Goal: Task Accomplishment & Management: Manage account settings

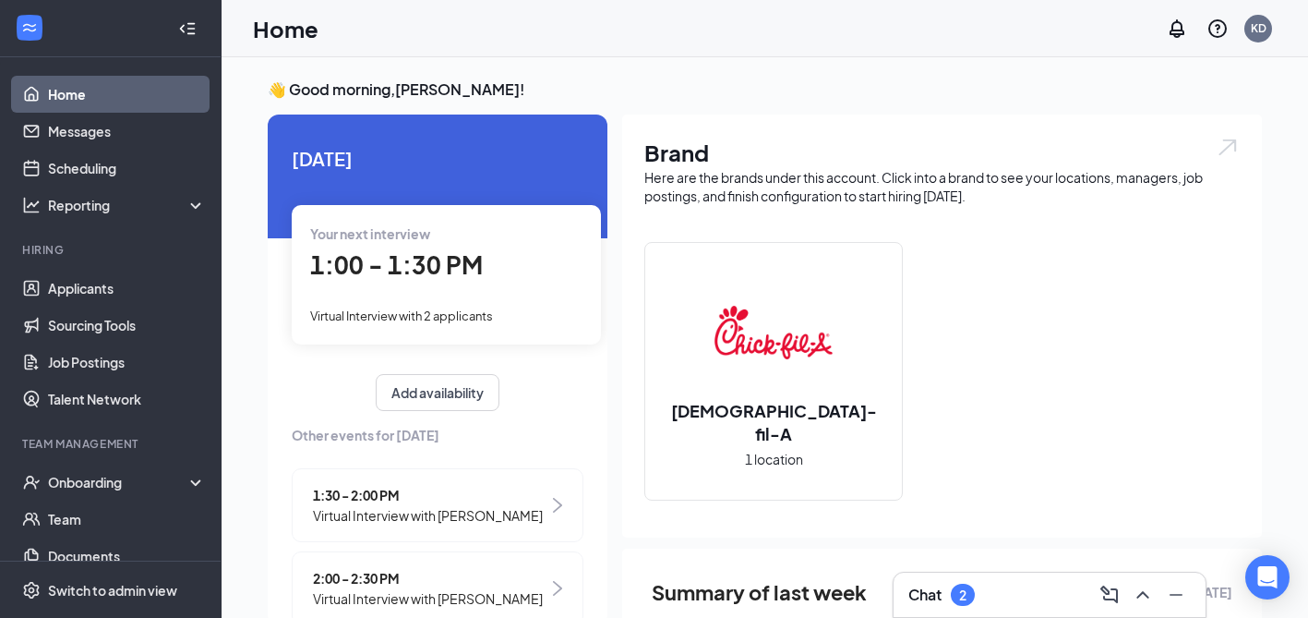
click at [993, 584] on div "Chat 2" at bounding box center [1050, 595] width 283 height 30
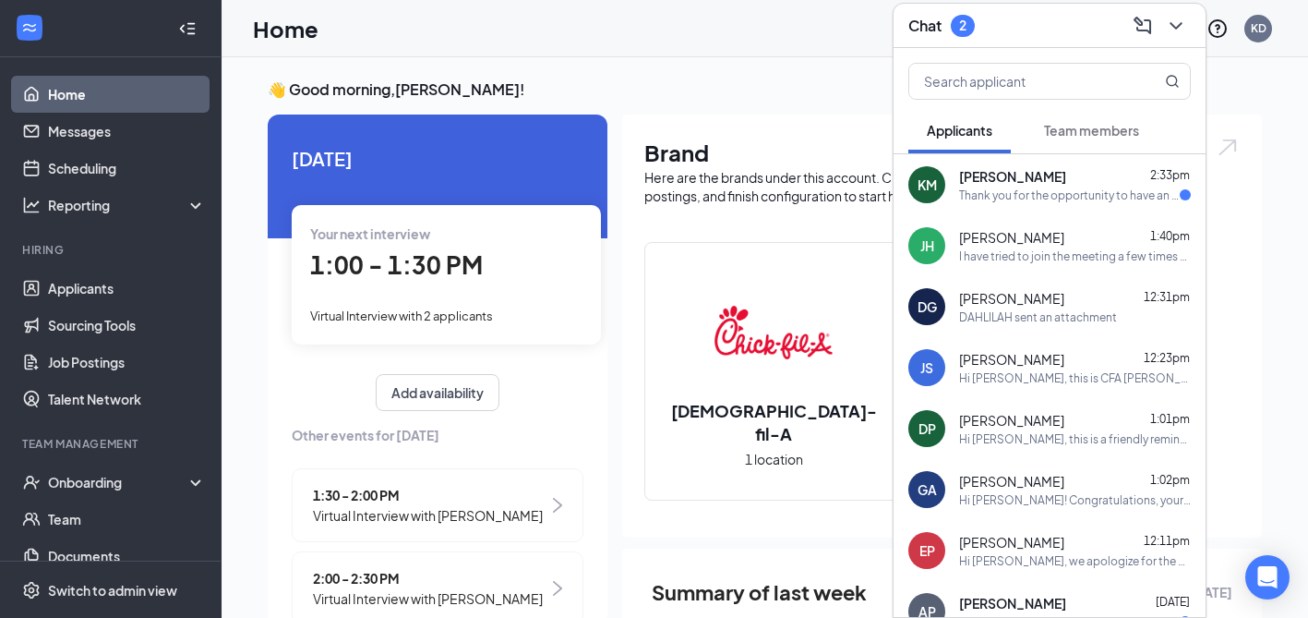
click at [986, 174] on span "Kevin McGuire" at bounding box center [1012, 176] width 107 height 18
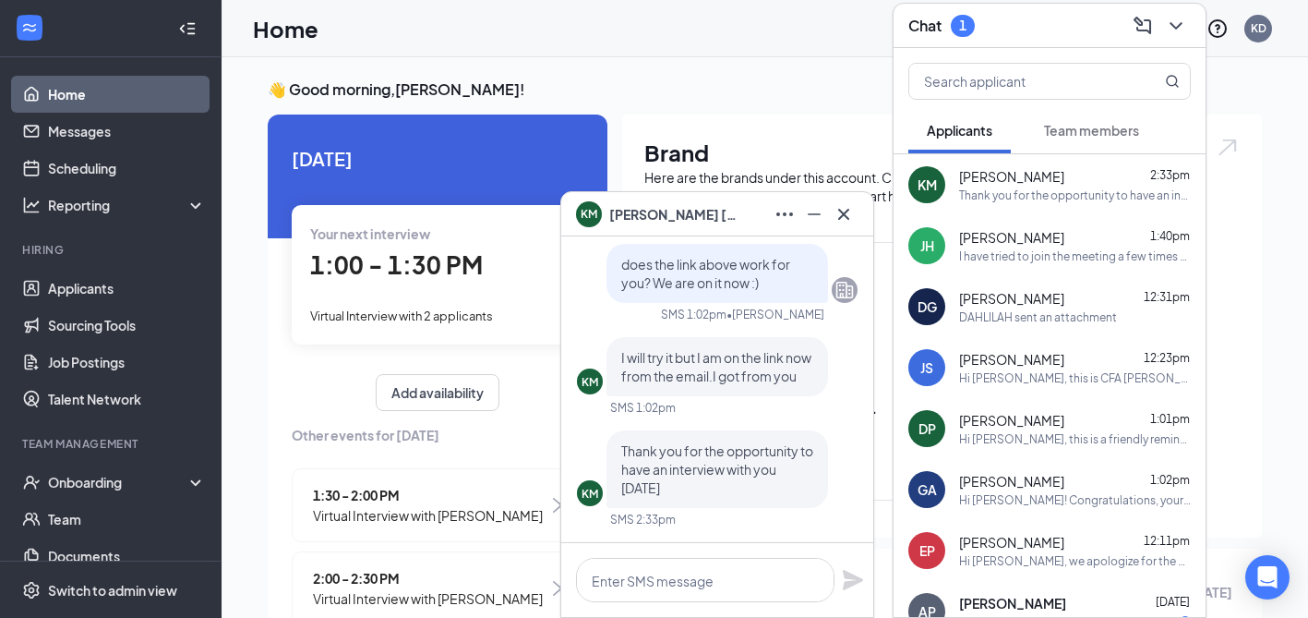
click at [658, 211] on span "Kevin McGuire" at bounding box center [673, 214] width 129 height 20
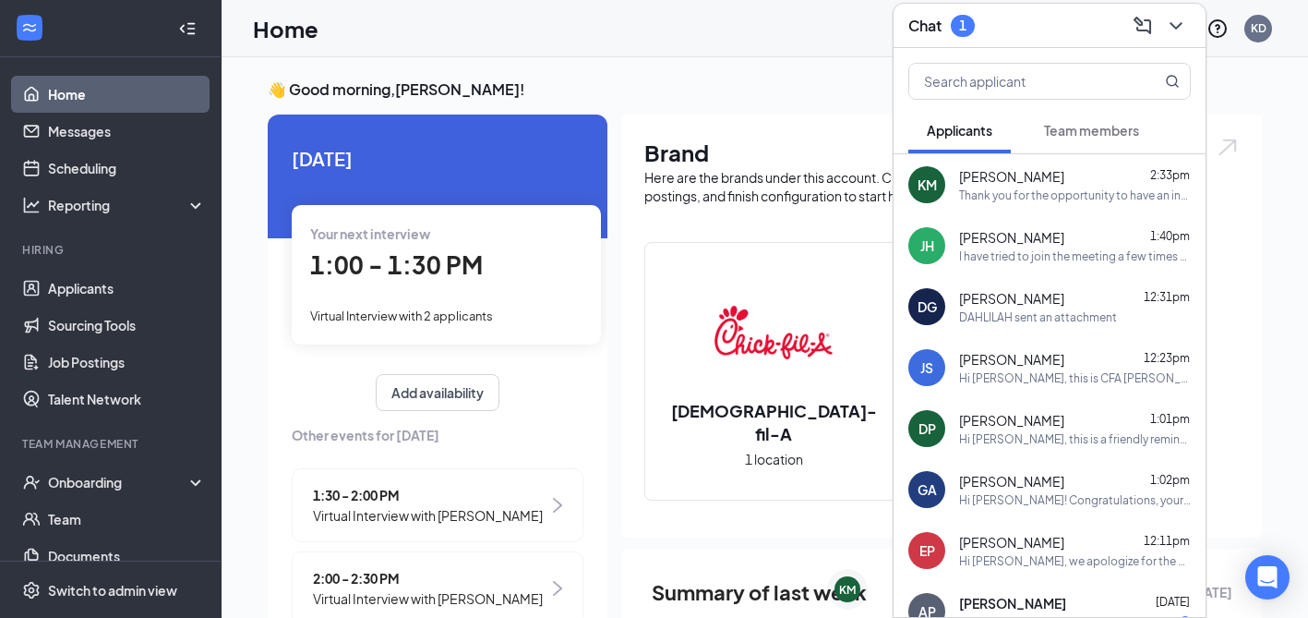
click at [916, 187] on div "KM" at bounding box center [927, 184] width 37 height 37
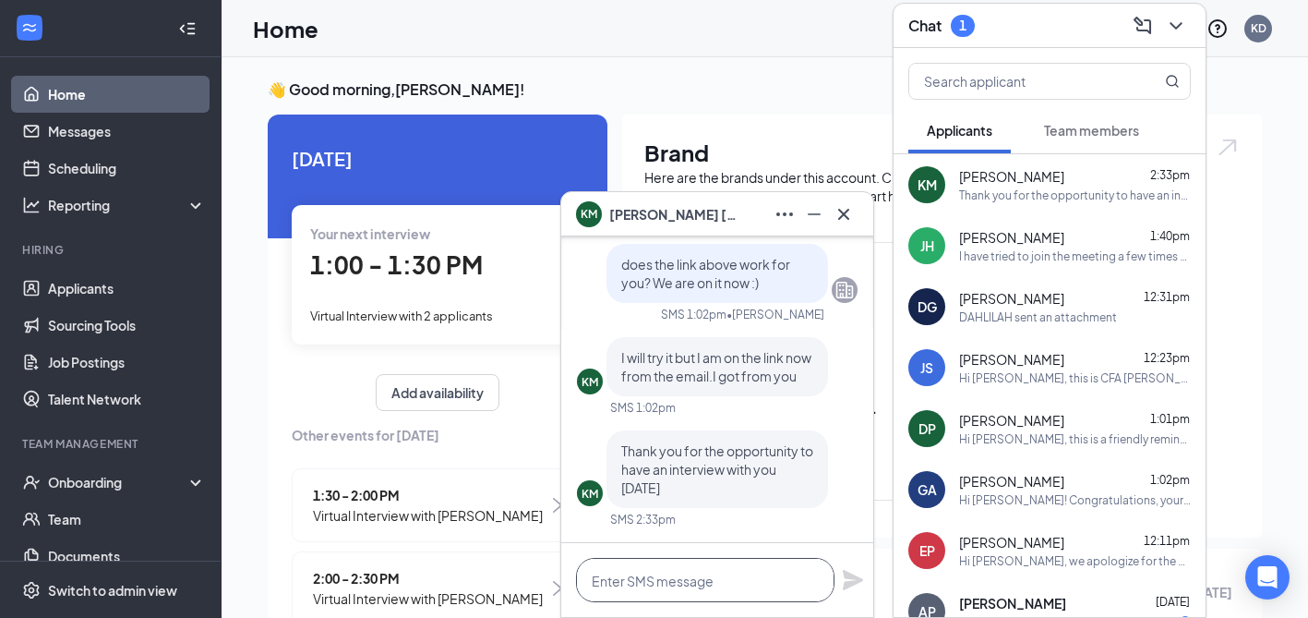
click at [685, 580] on textarea at bounding box center [705, 580] width 259 height 44
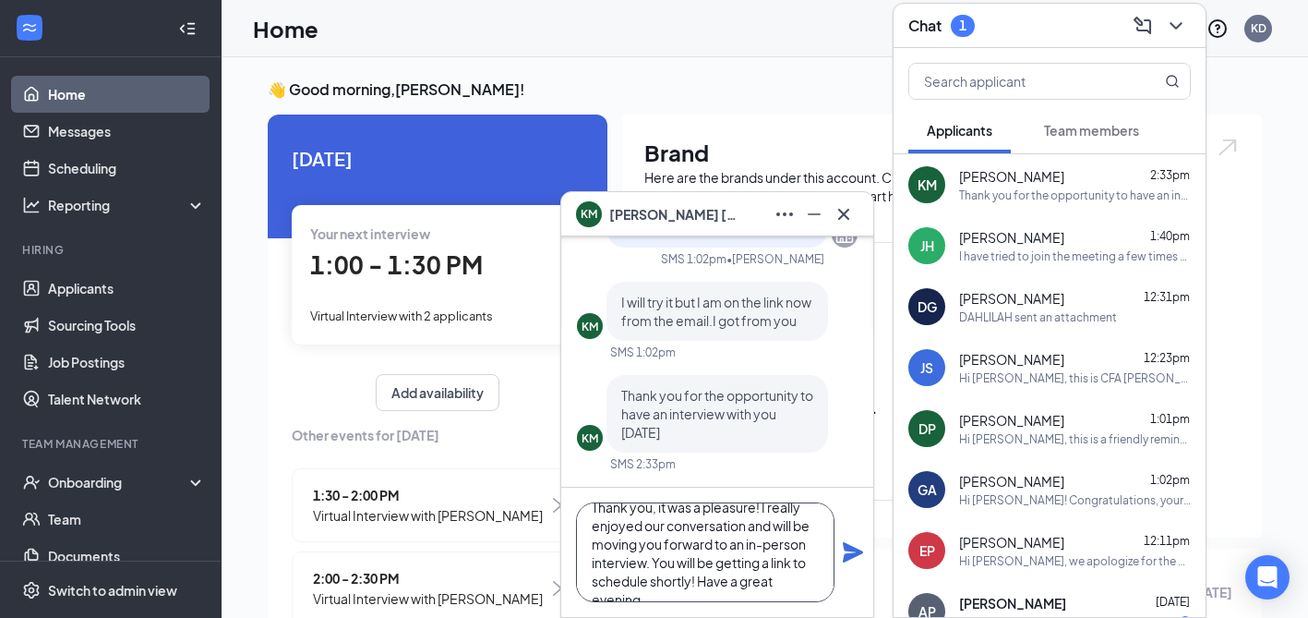
scroll to position [37, 0]
type textarea "Thank you, it was a pleasure! I really enjoyed our conversation and will be mov…"
click at [863, 549] on icon "Plane" at bounding box center [853, 552] width 22 height 22
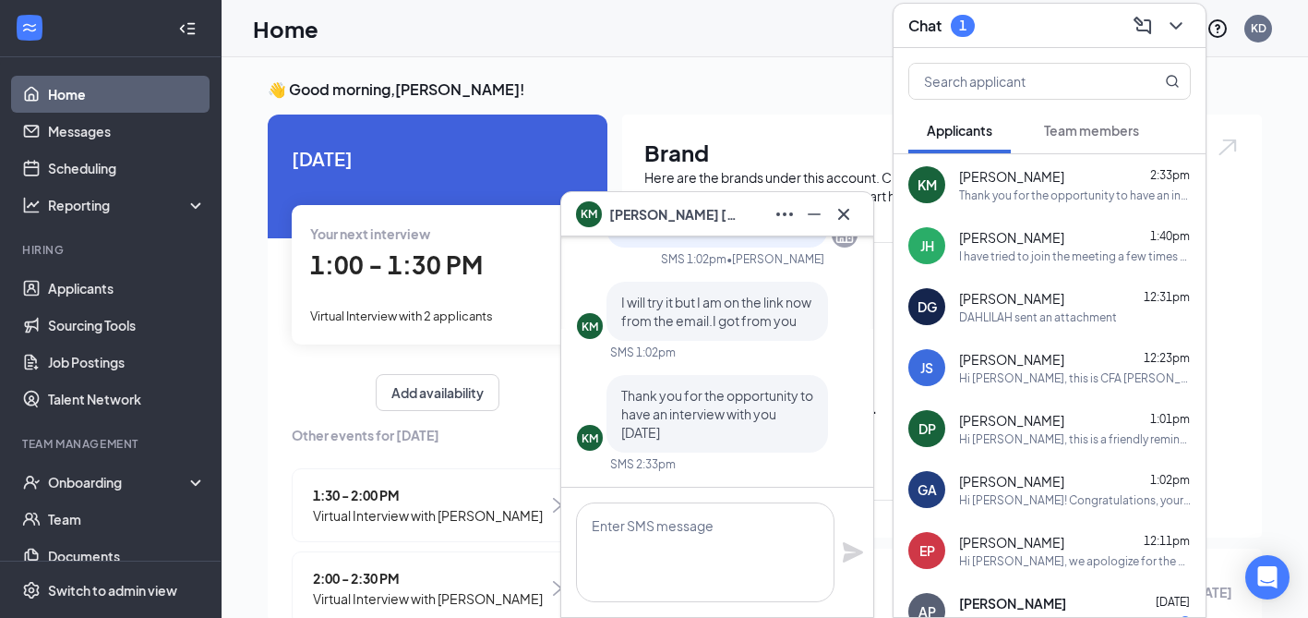
scroll to position [0, 0]
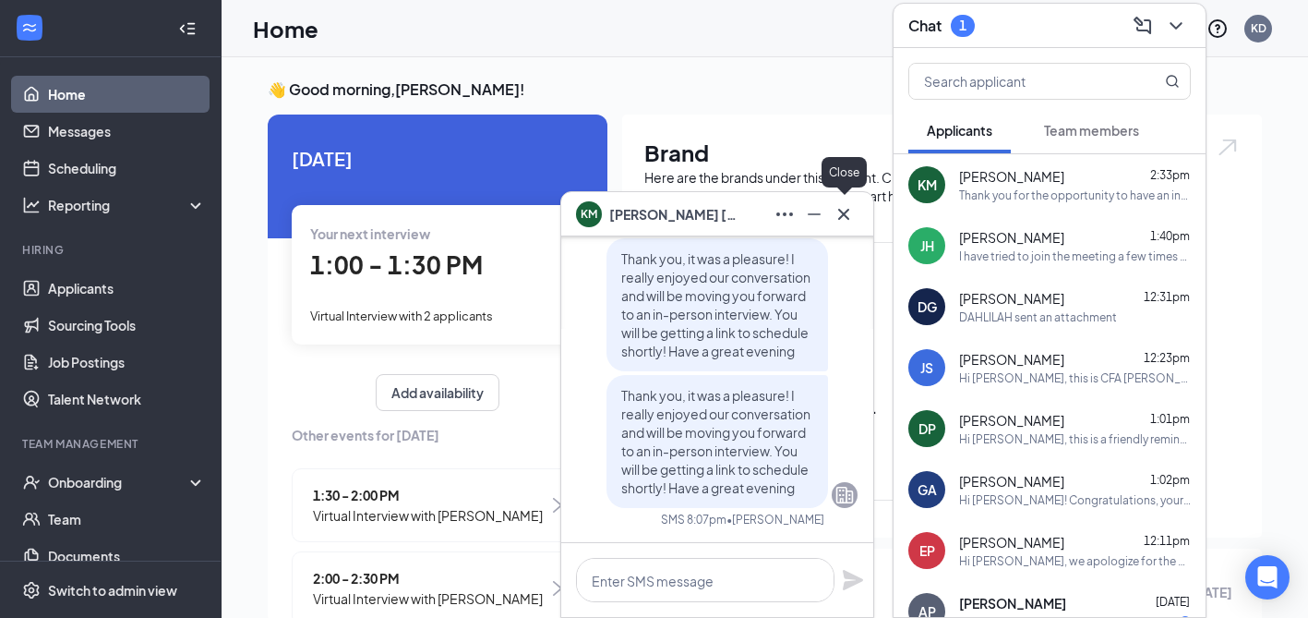
click at [843, 214] on icon "Cross" at bounding box center [843, 213] width 11 height 11
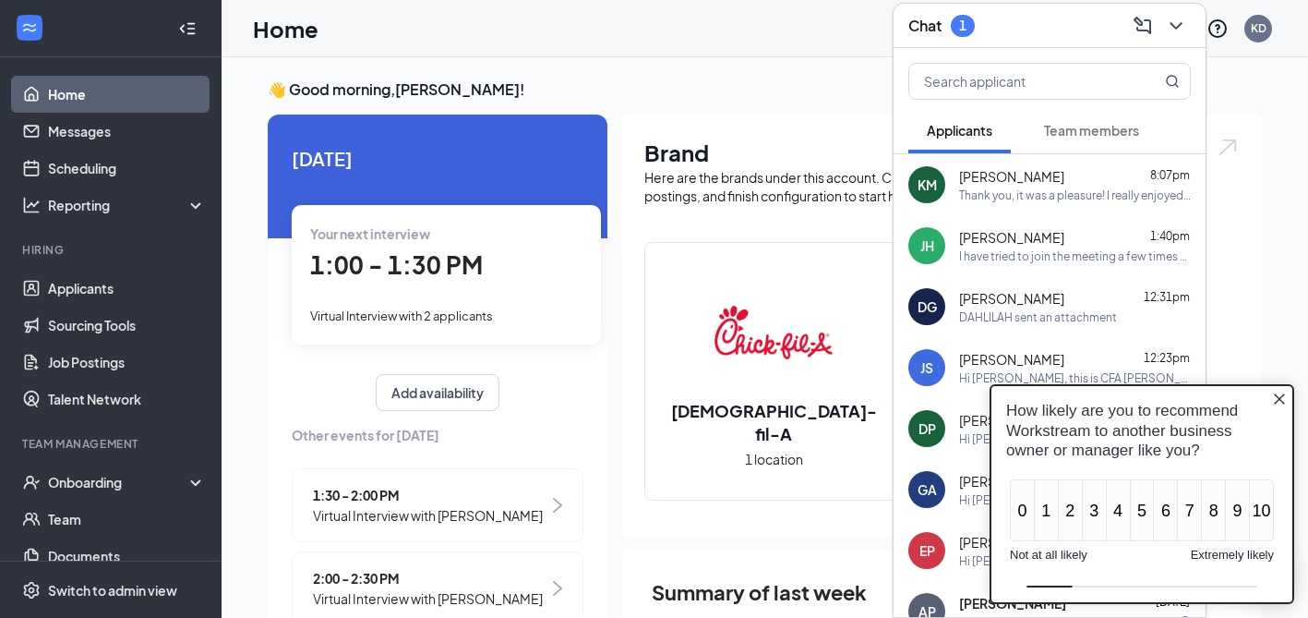
click at [1277, 403] on icon "Close button" at bounding box center [1279, 398] width 15 height 15
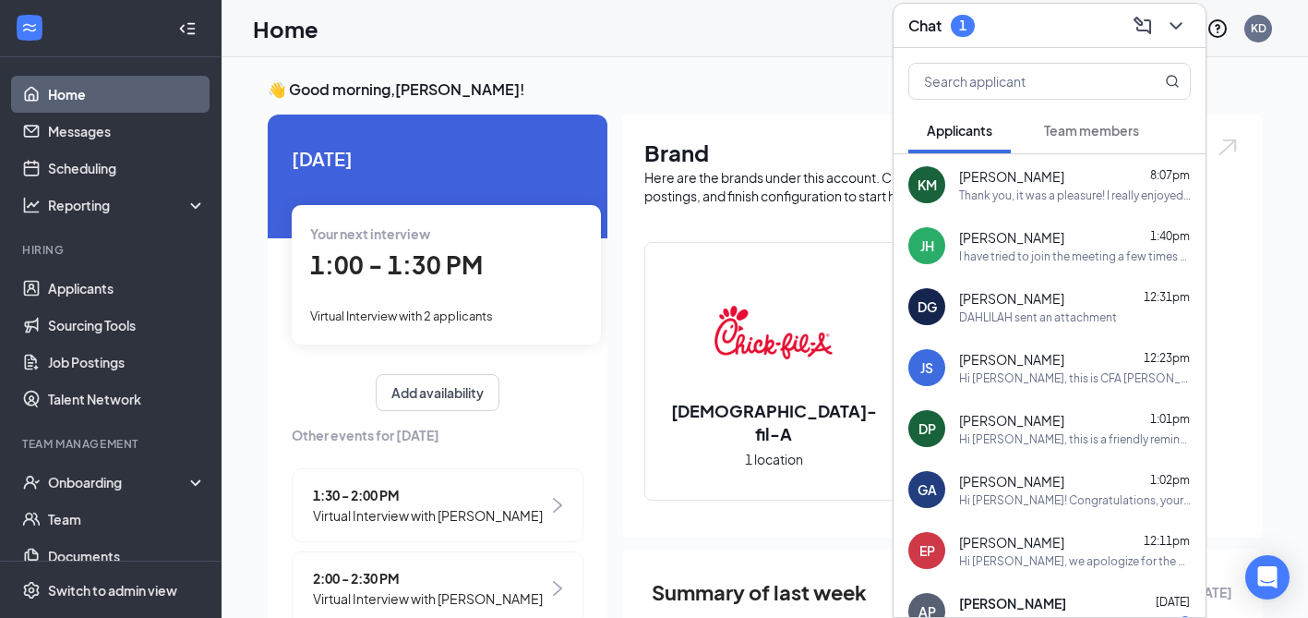
click at [929, 179] on div "KM" at bounding box center [927, 184] width 19 height 18
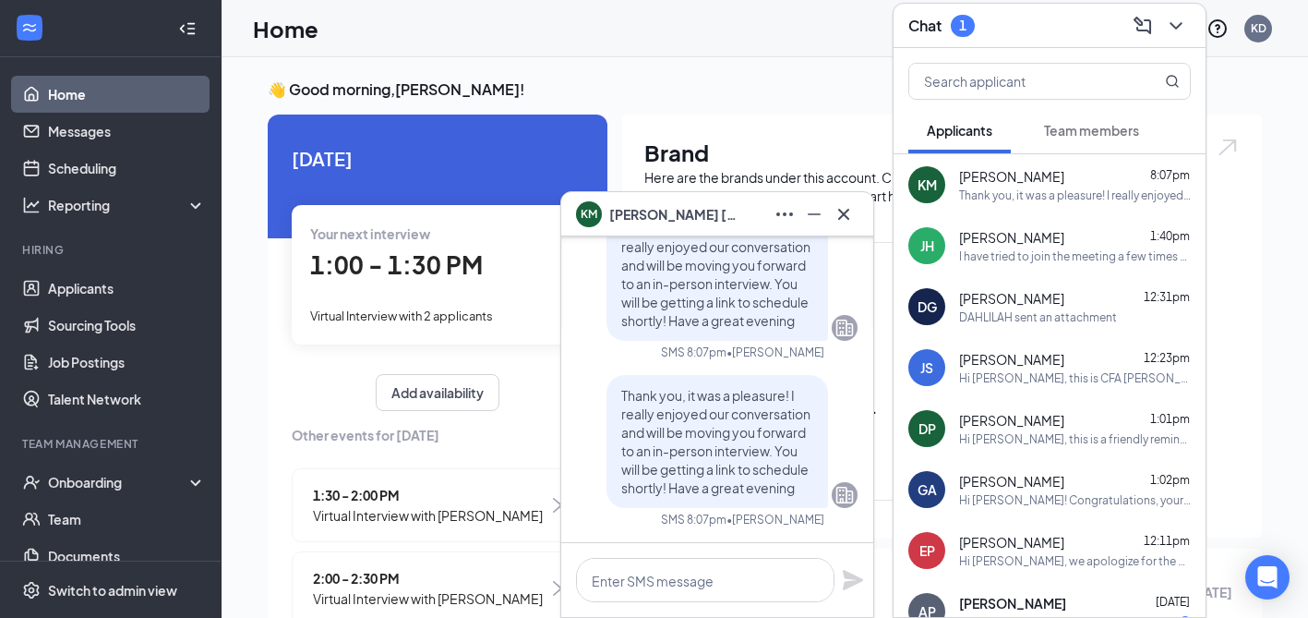
click at [651, 208] on span "Kevin McGuire" at bounding box center [673, 214] width 129 height 20
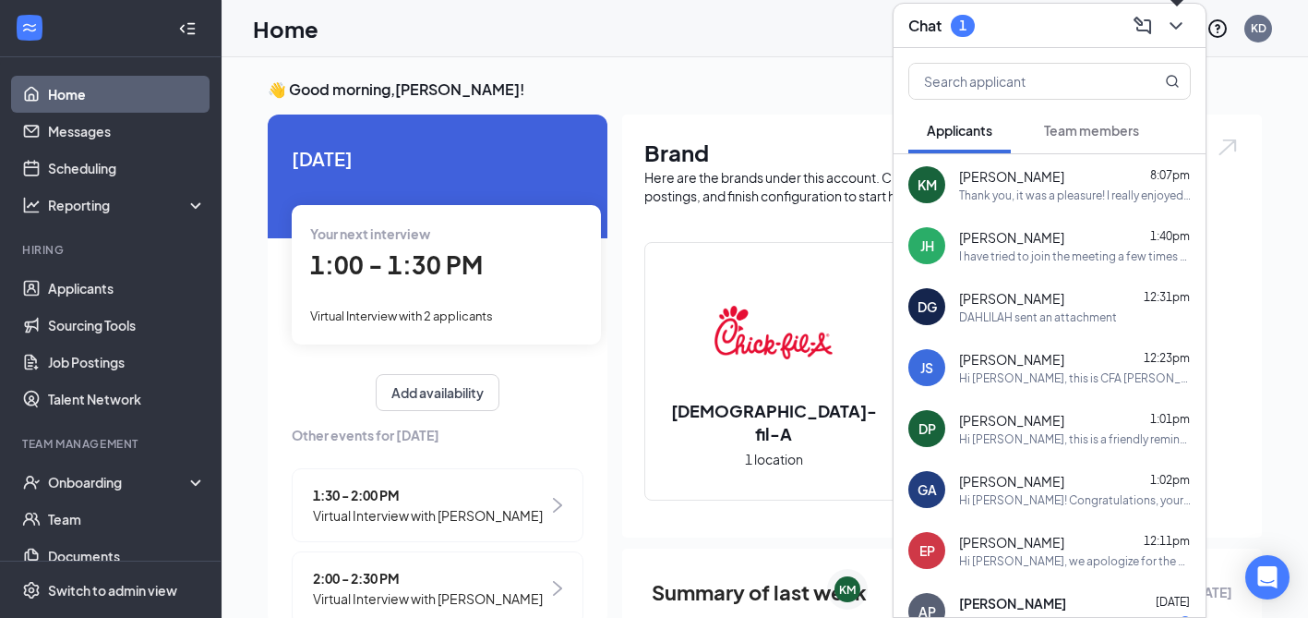
click at [1175, 18] on icon "ChevronDown" at bounding box center [1176, 26] width 22 height 22
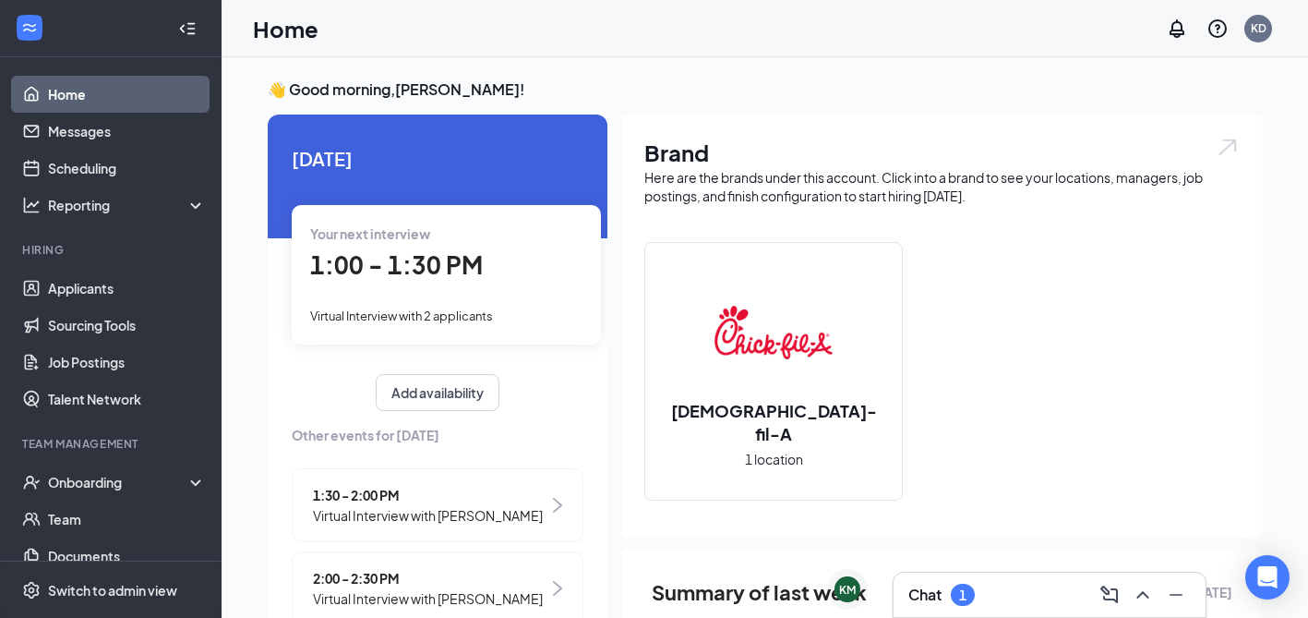
scroll to position [4, 0]
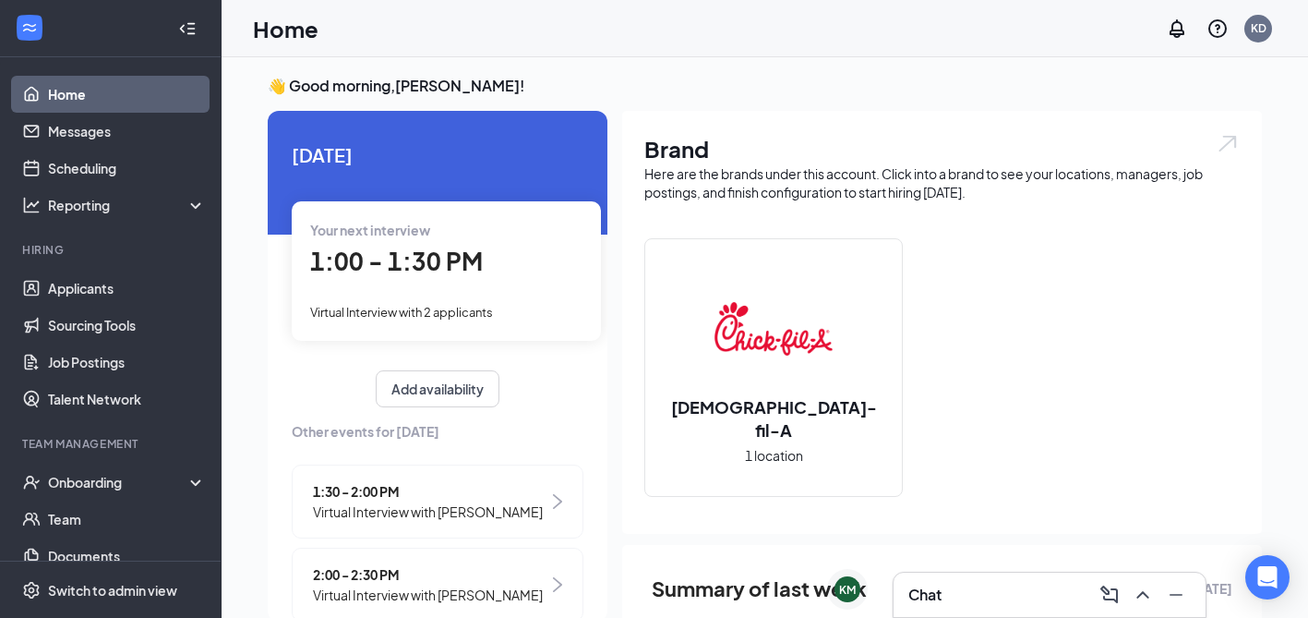
click at [961, 588] on div "Chat" at bounding box center [1050, 595] width 283 height 30
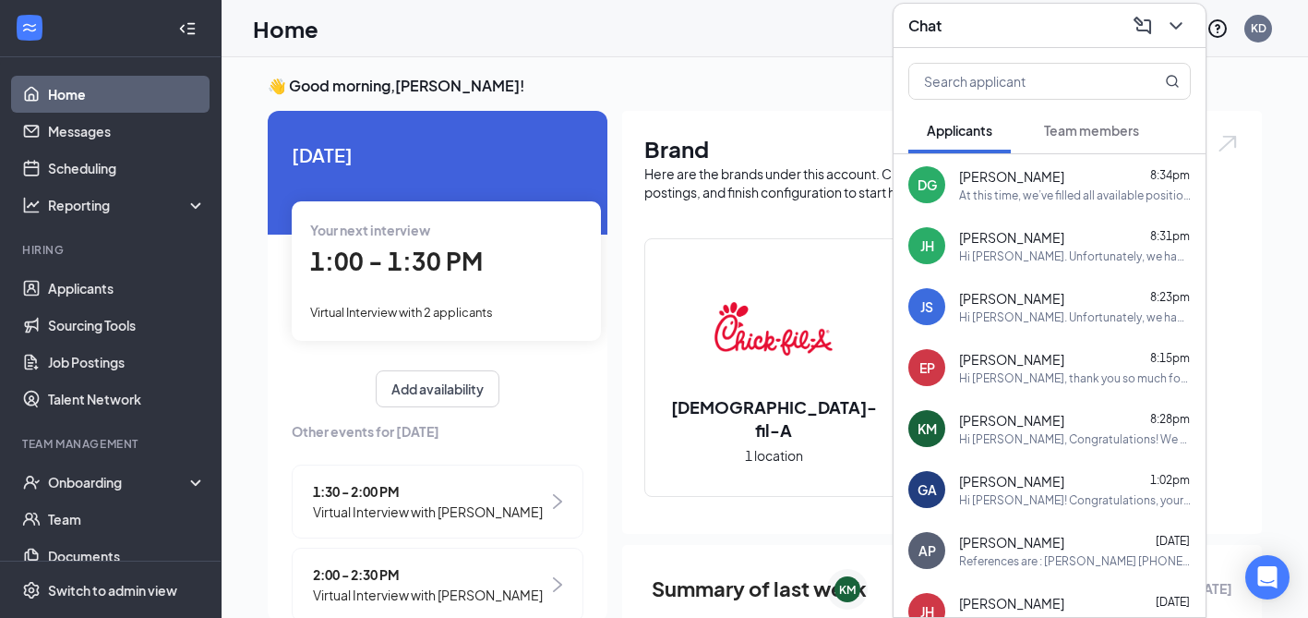
click at [1061, 236] on span "Jennifer Hampton" at bounding box center [1011, 237] width 105 height 18
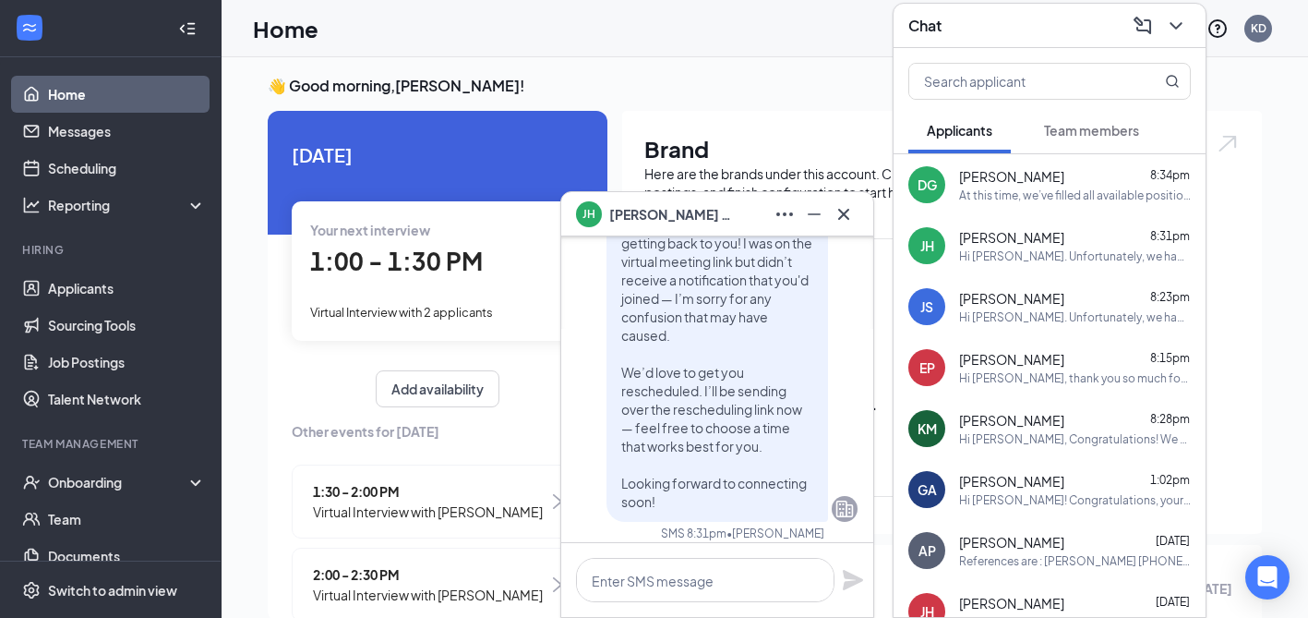
scroll to position [-367, 0]
click at [1086, 327] on div "JS Joshua Skinner 8:23pm Hi Joshua Skinner. Unfortunately, we had to reschedule…" at bounding box center [1050, 306] width 312 height 61
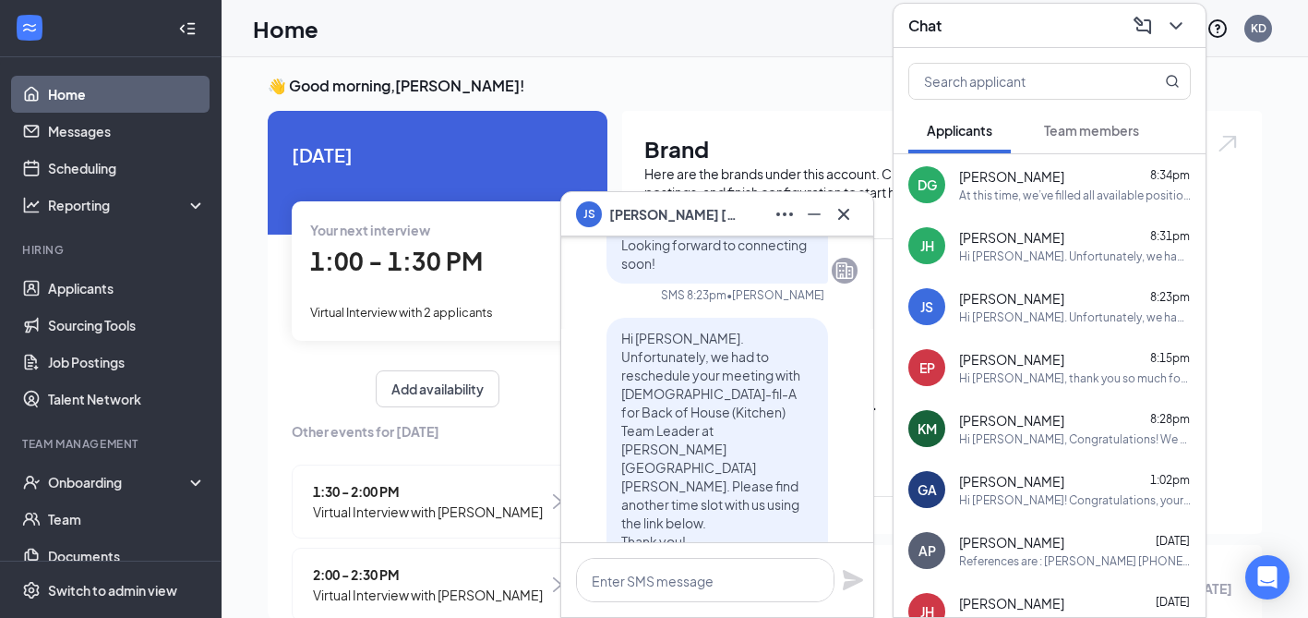
scroll to position [-138, 0]
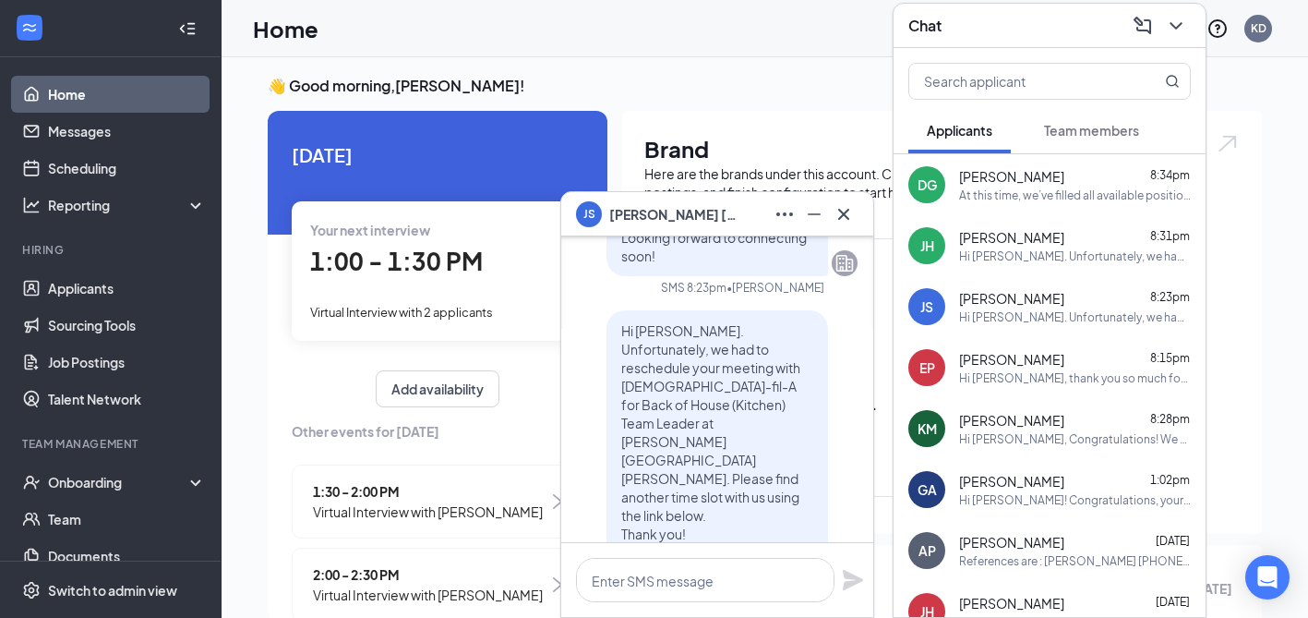
click at [975, 488] on span "Gisele Arias" at bounding box center [1011, 481] width 105 height 18
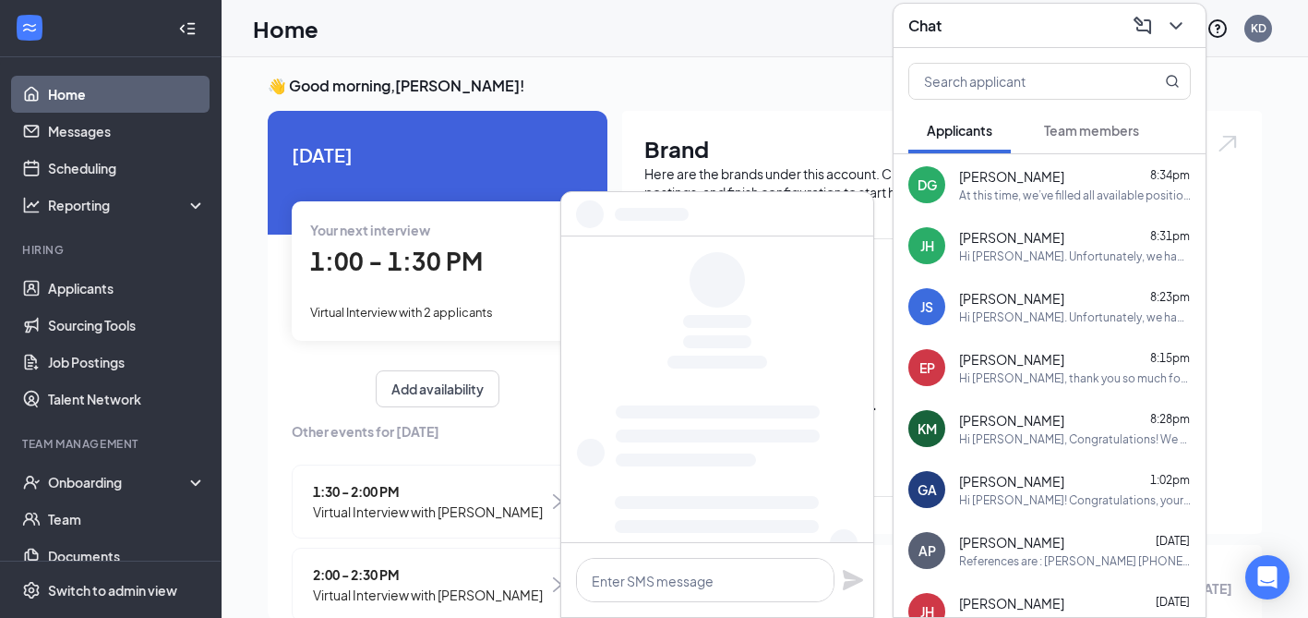
scroll to position [0, 0]
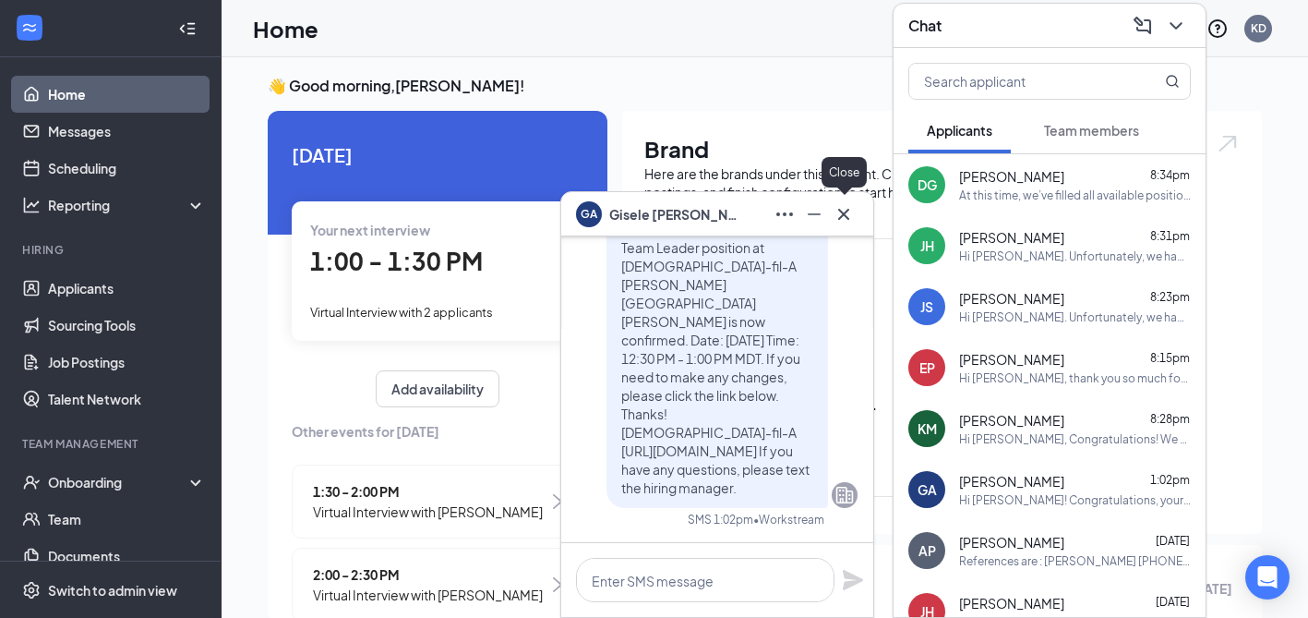
click at [844, 216] on icon "Cross" at bounding box center [844, 214] width 22 height 22
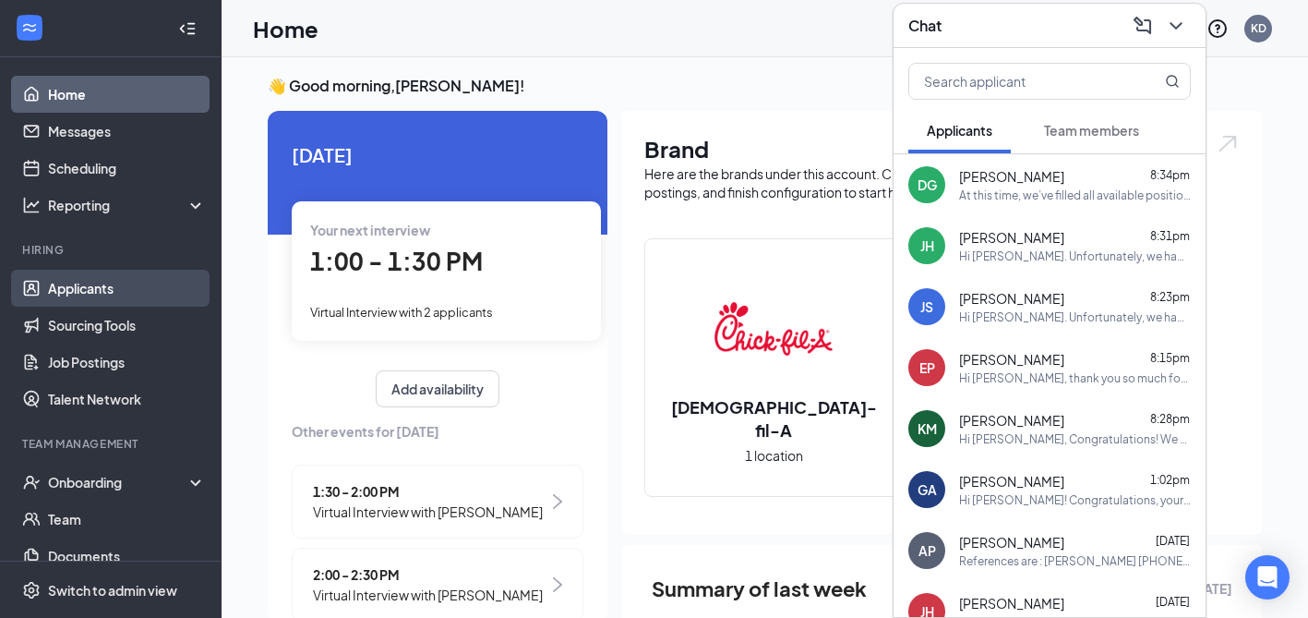
click at [69, 287] on link "Applicants" at bounding box center [127, 288] width 158 height 37
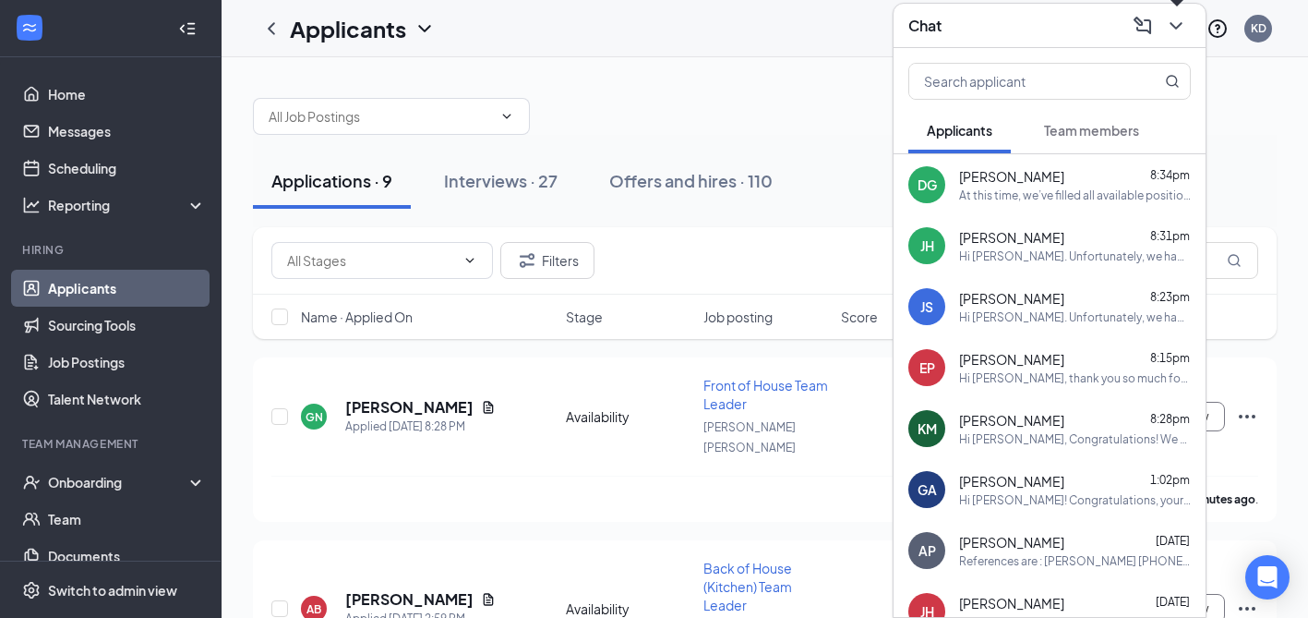
click at [1168, 21] on icon "ChevronDown" at bounding box center [1176, 26] width 22 height 22
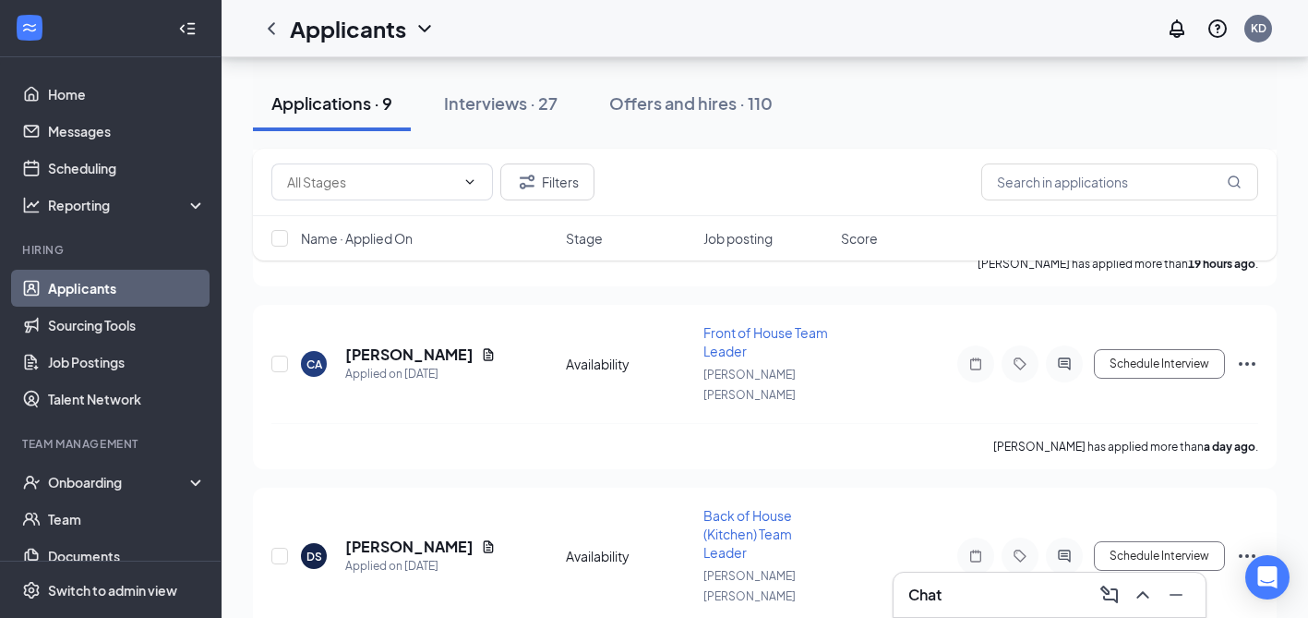
scroll to position [624, 0]
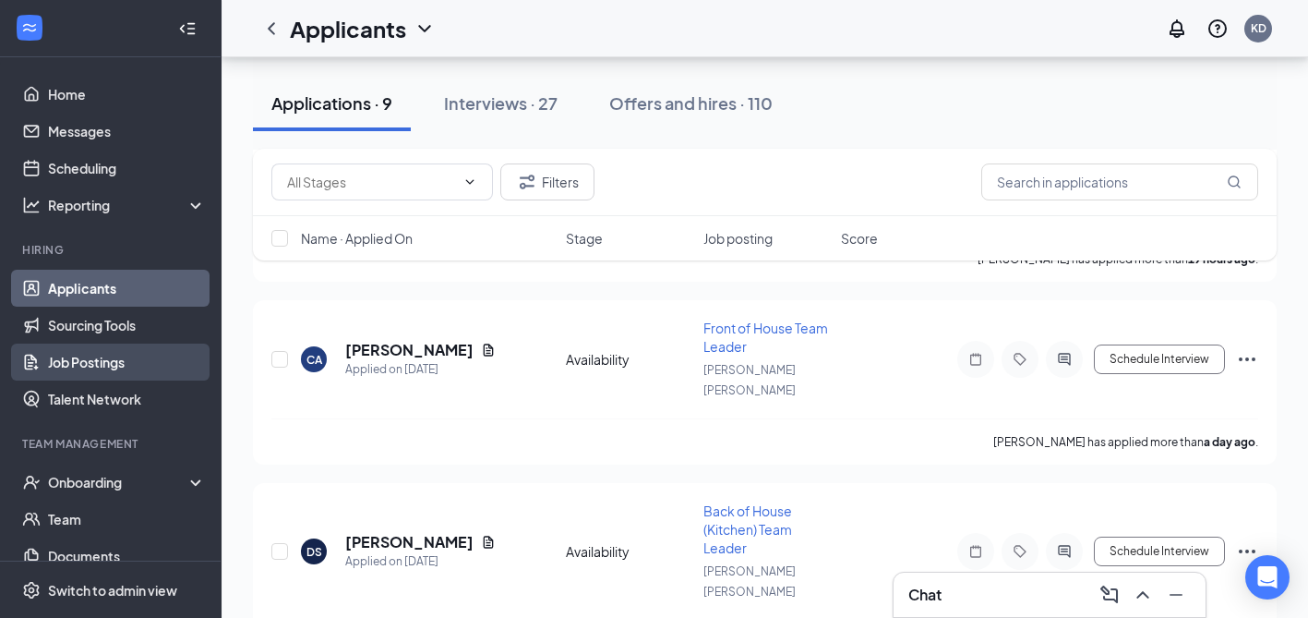
click at [89, 359] on link "Job Postings" at bounding box center [127, 361] width 158 height 37
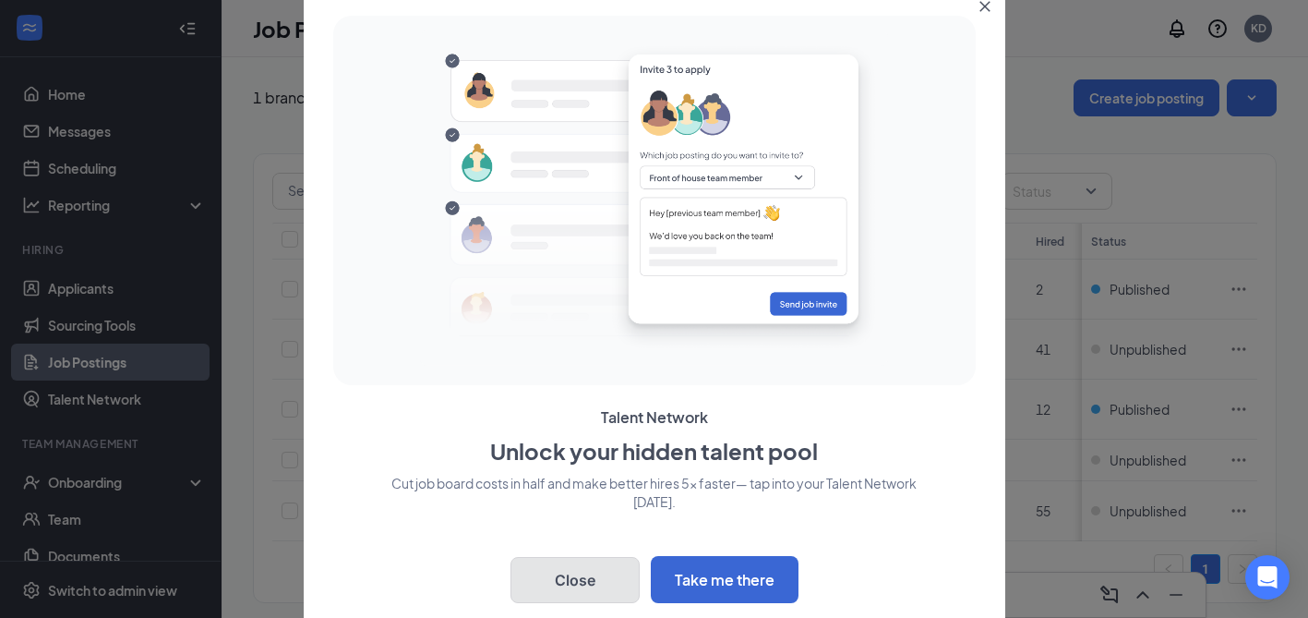
click at [587, 585] on button "Close" at bounding box center [575, 580] width 129 height 46
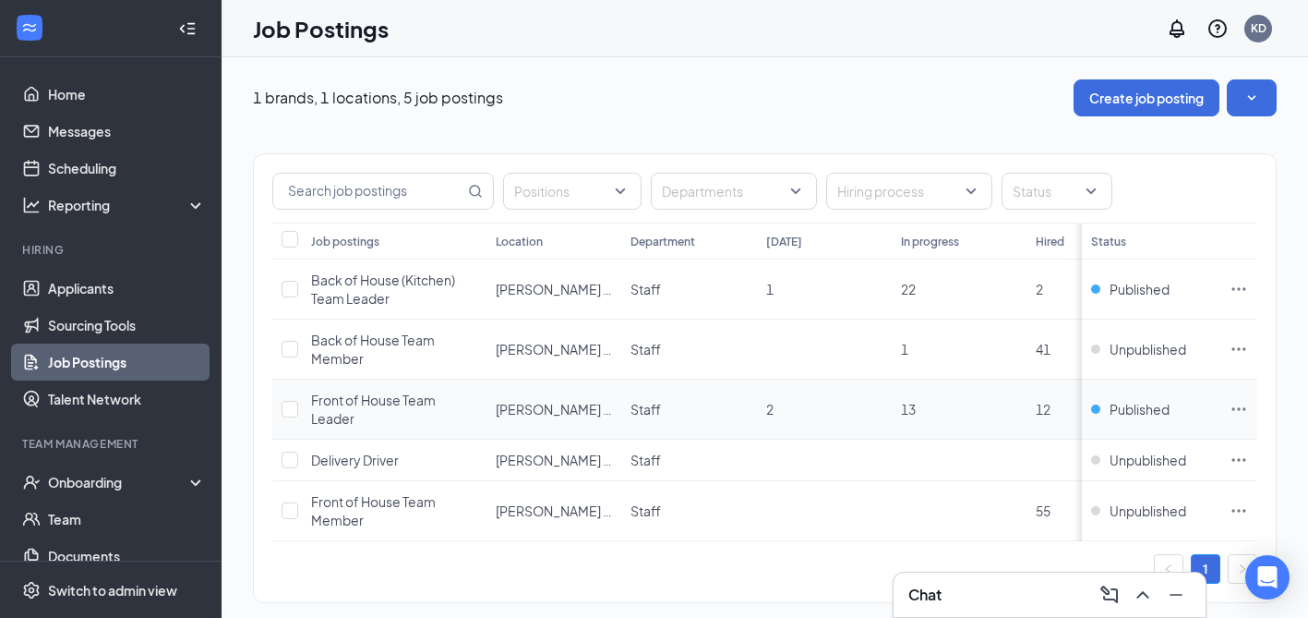
click at [1247, 406] on icon "Ellipses" at bounding box center [1239, 409] width 18 height 18
click at [1127, 406] on span "Published" at bounding box center [1140, 409] width 60 height 18
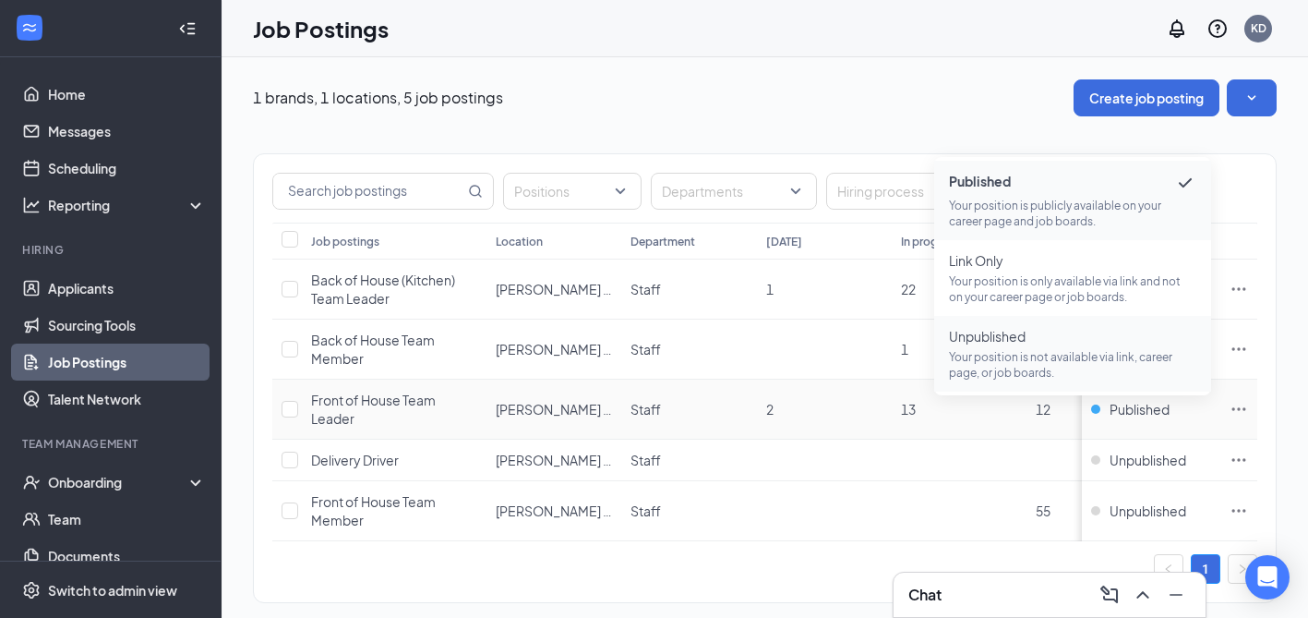
click at [1075, 343] on span "Unpublished" at bounding box center [1072, 336] width 247 height 18
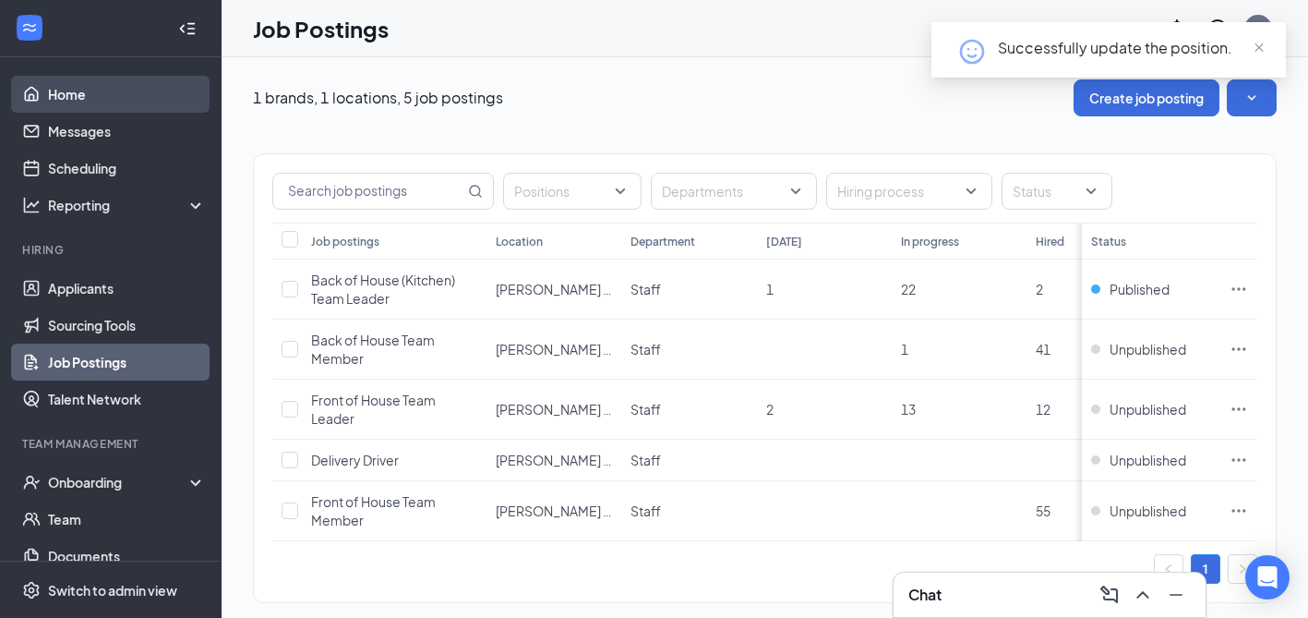
click at [77, 103] on link "Home" at bounding box center [127, 94] width 158 height 37
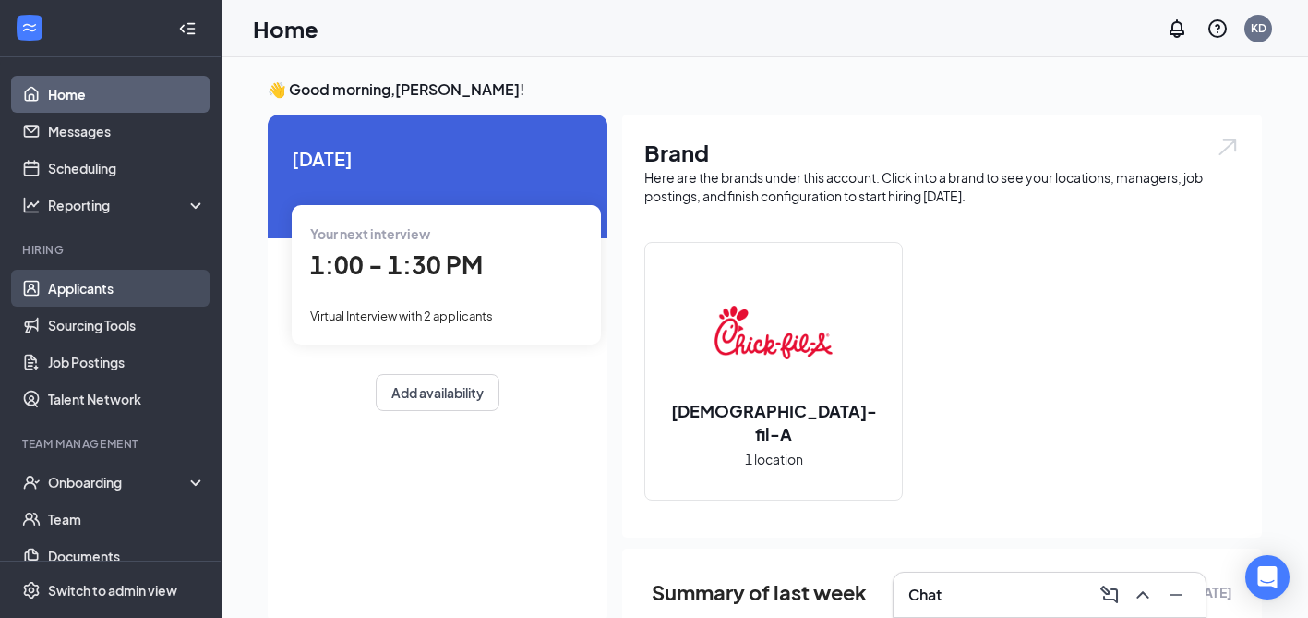
click at [101, 288] on link "Applicants" at bounding box center [127, 288] width 158 height 37
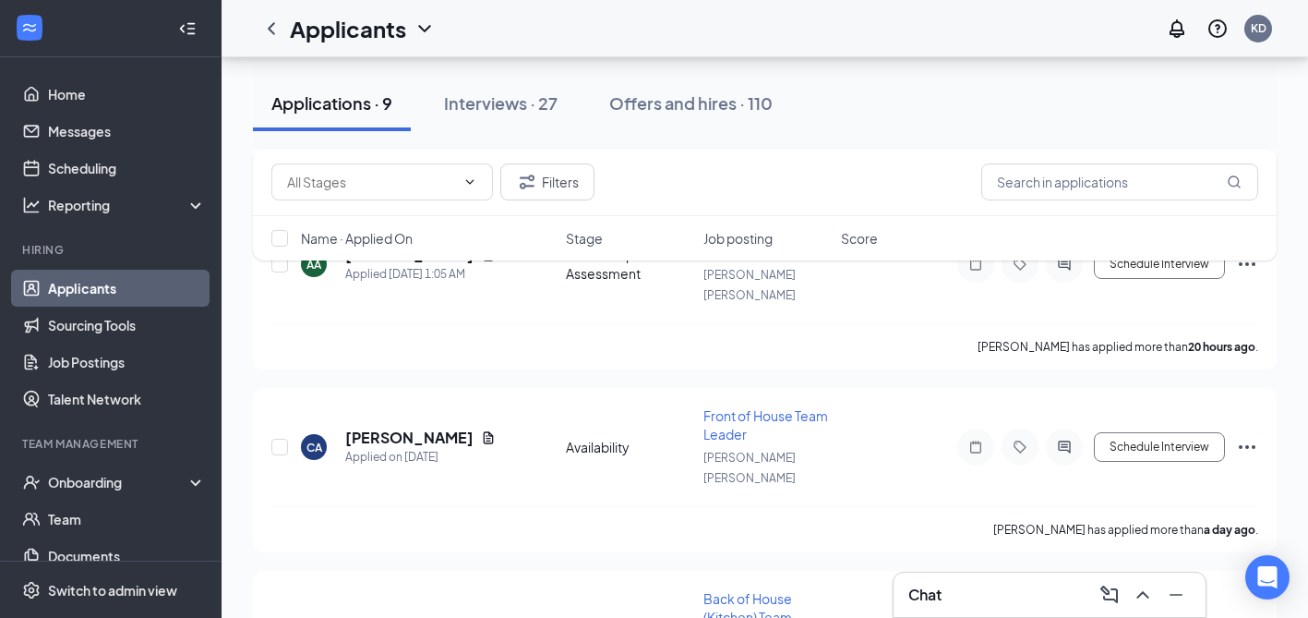
scroll to position [640, 0]
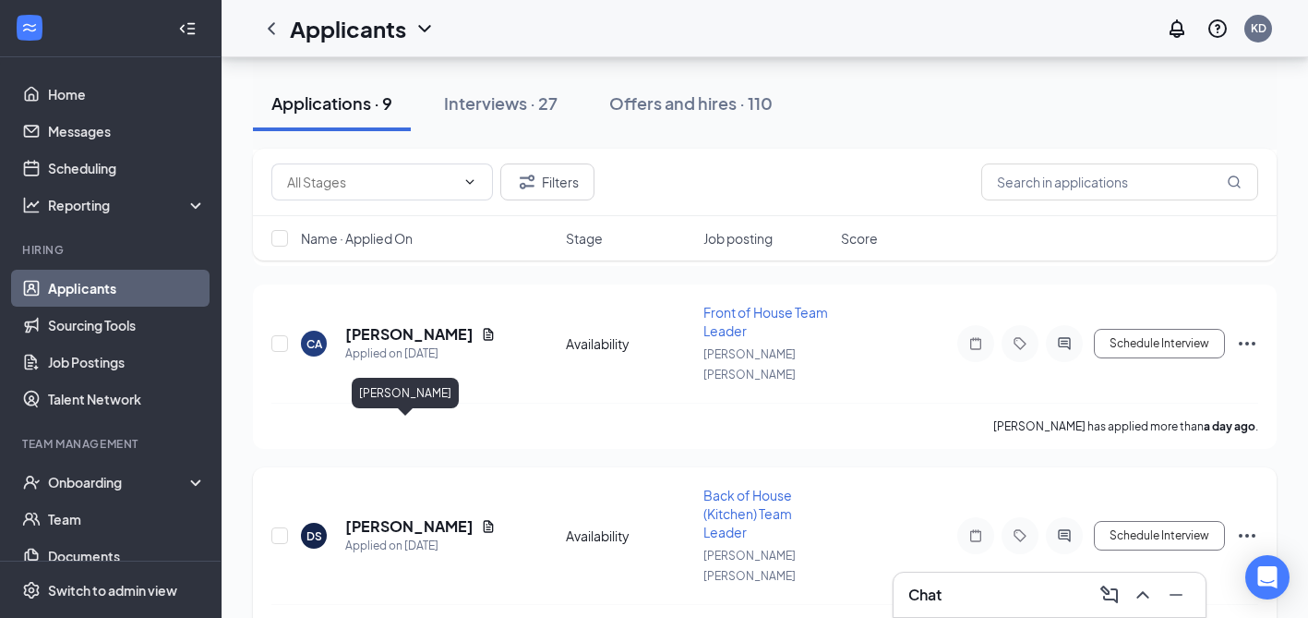
click at [392, 516] on h5 "Desiree Suarez" at bounding box center [409, 526] width 128 height 20
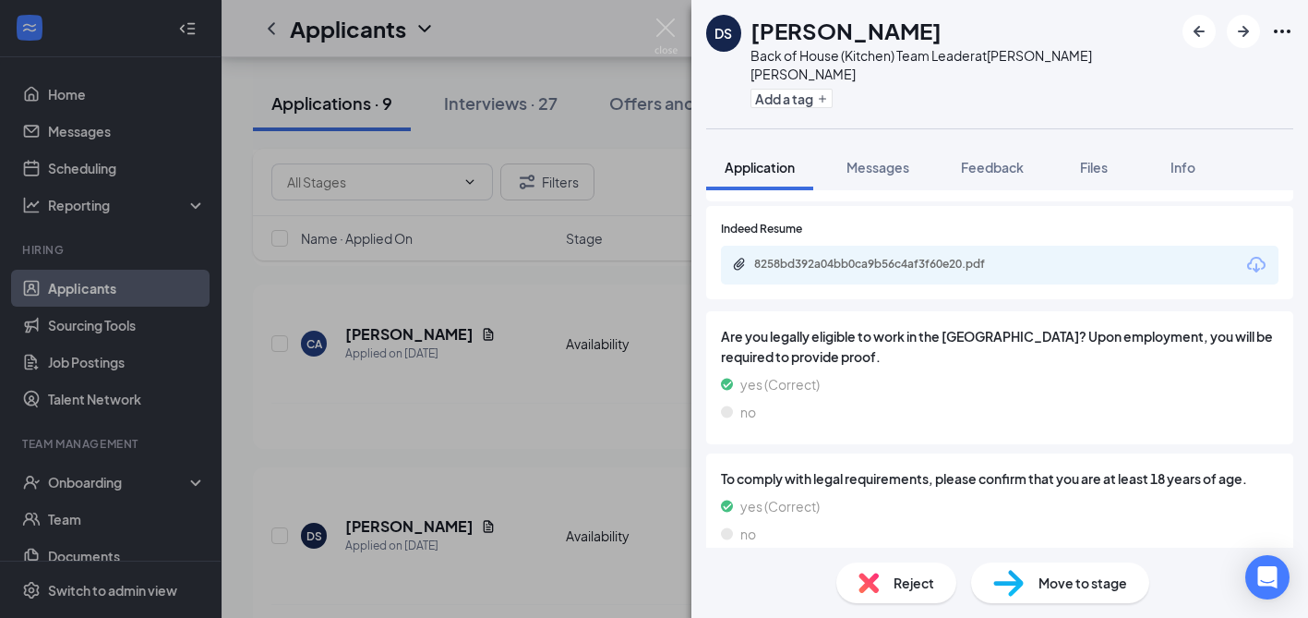
scroll to position [1520, 0]
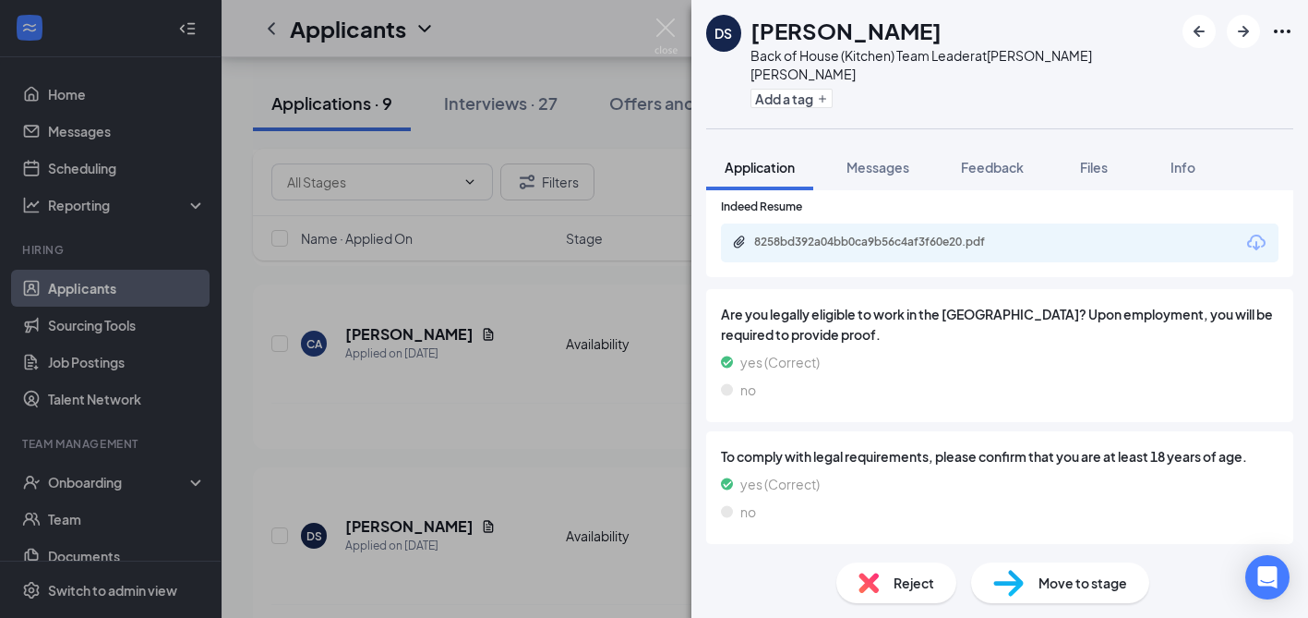
click at [584, 344] on div "DS Desiree Suarez Back of House (Kitchen) Team Leader at Morgan Hill Add a tag …" at bounding box center [654, 309] width 1308 height 618
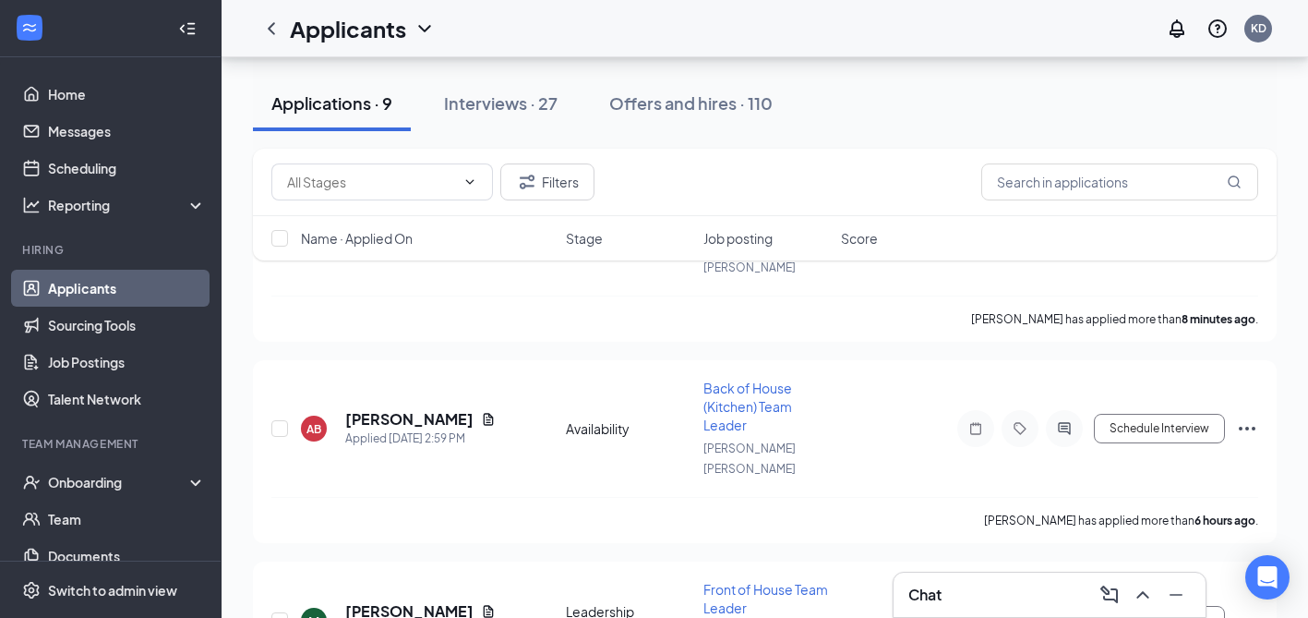
scroll to position [113, 0]
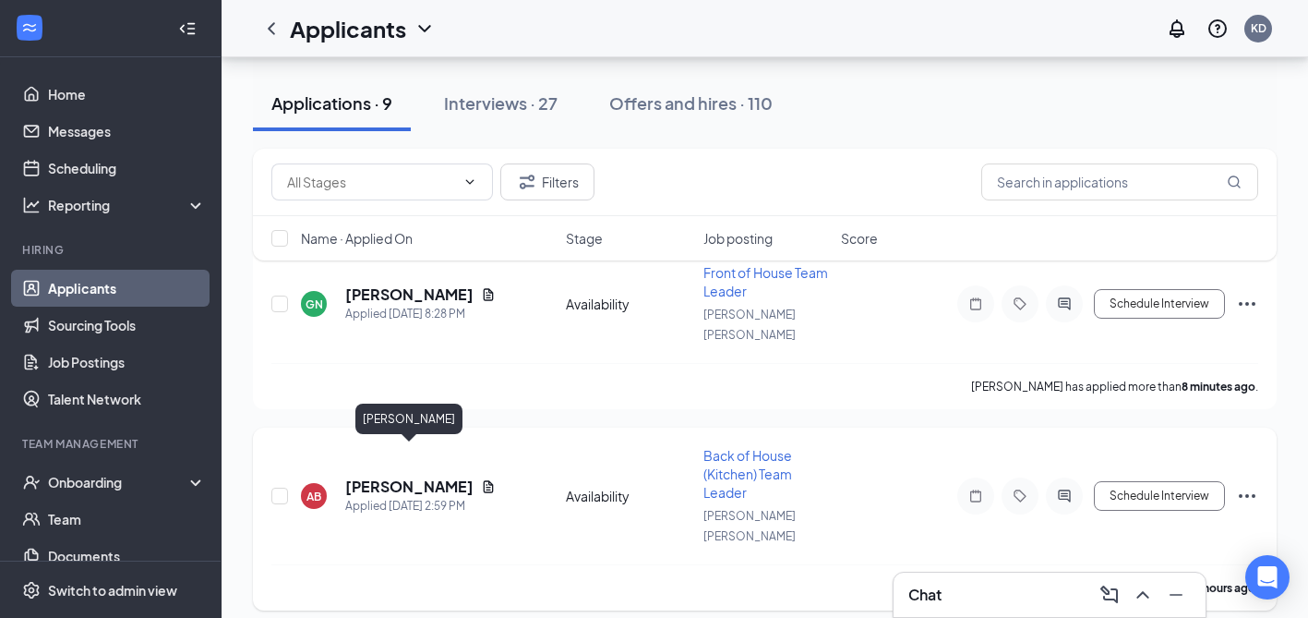
click at [431, 476] on h5 "Angelina Bautista" at bounding box center [409, 486] width 128 height 20
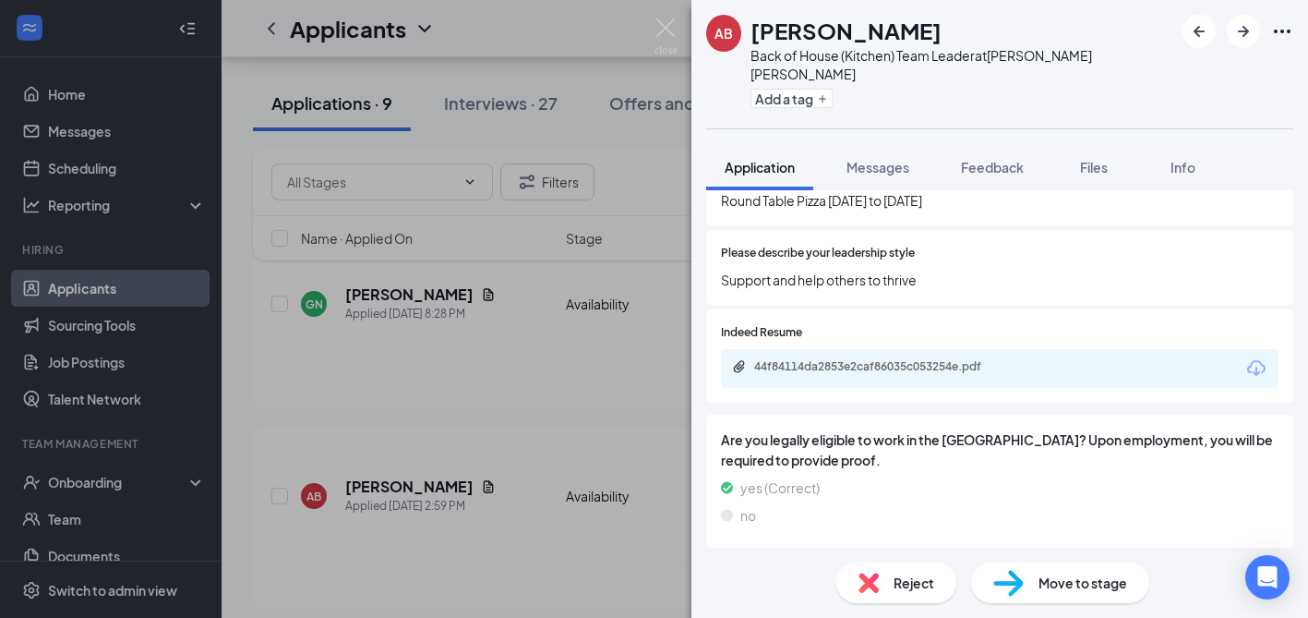
scroll to position [1484, 0]
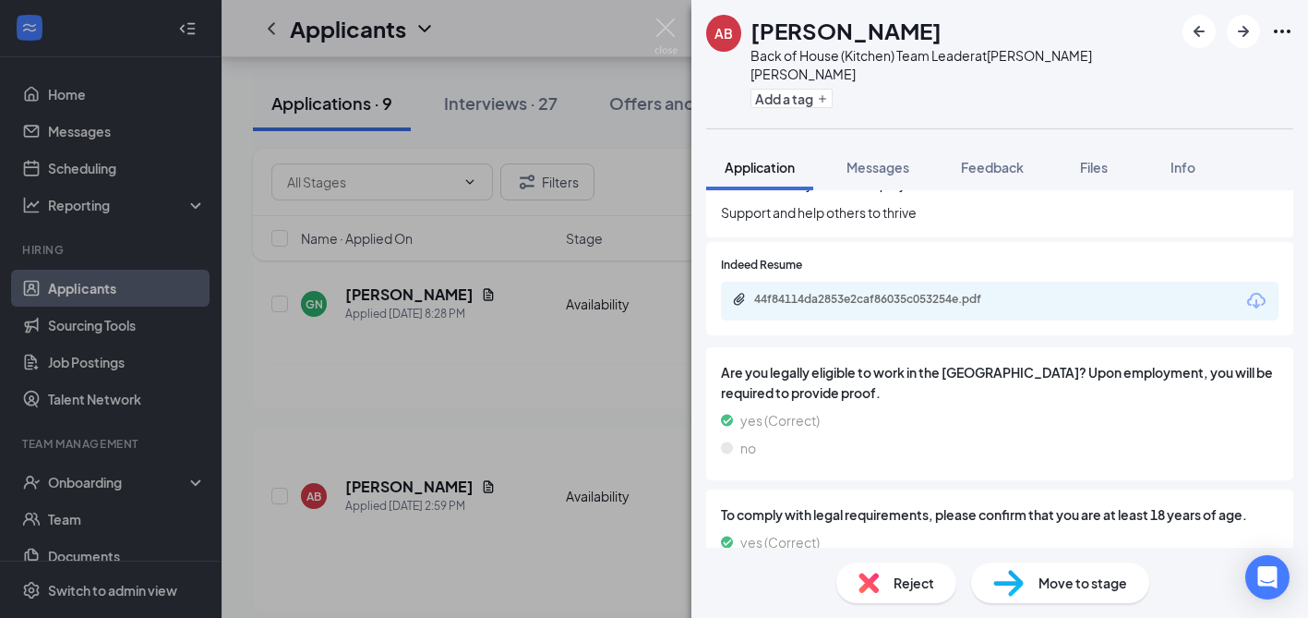
click at [555, 367] on div "AB Angelina Bautista Back of House (Kitchen) Team Leader at Morgan Hill Add a t…" at bounding box center [654, 309] width 1308 height 618
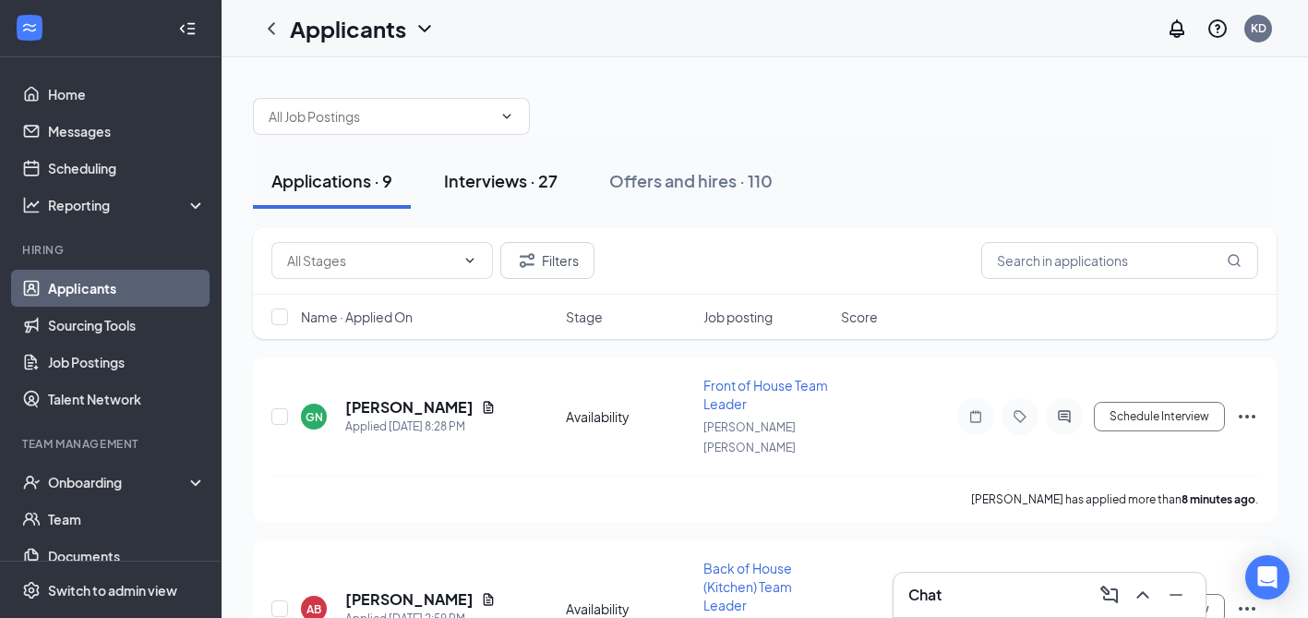
click at [525, 184] on div "Interviews · 27" at bounding box center [501, 180] width 114 height 23
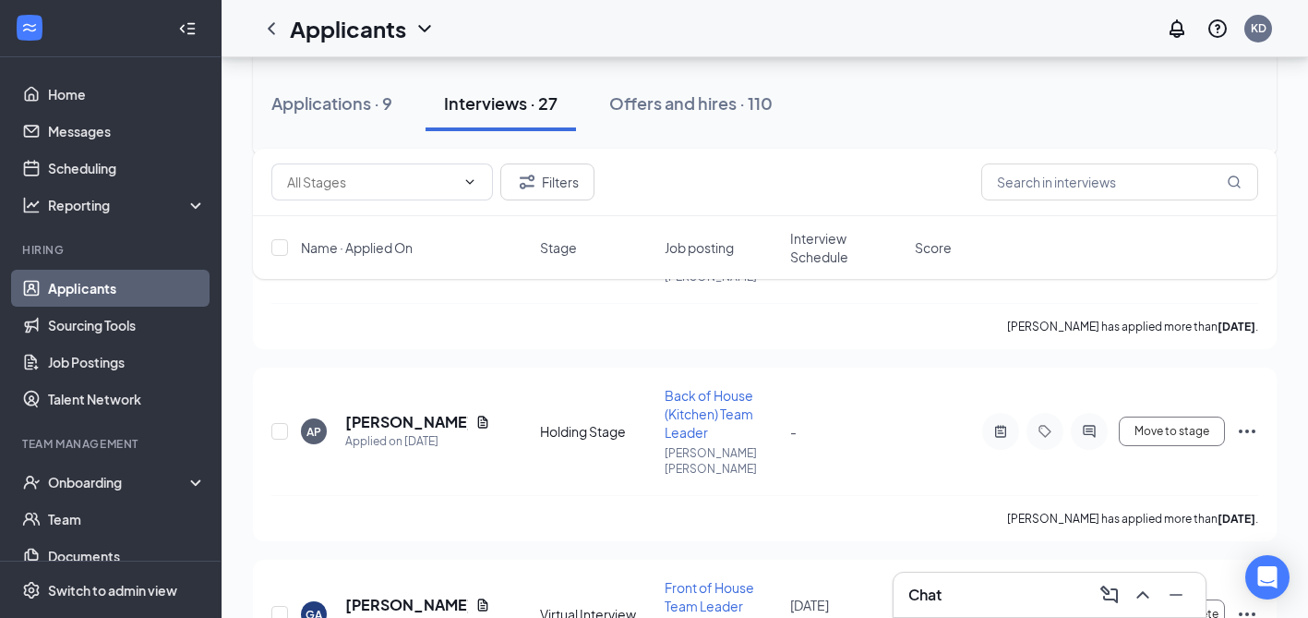
scroll to position [568, 0]
click at [1052, 422] on icon "Tag" at bounding box center [1045, 429] width 22 height 15
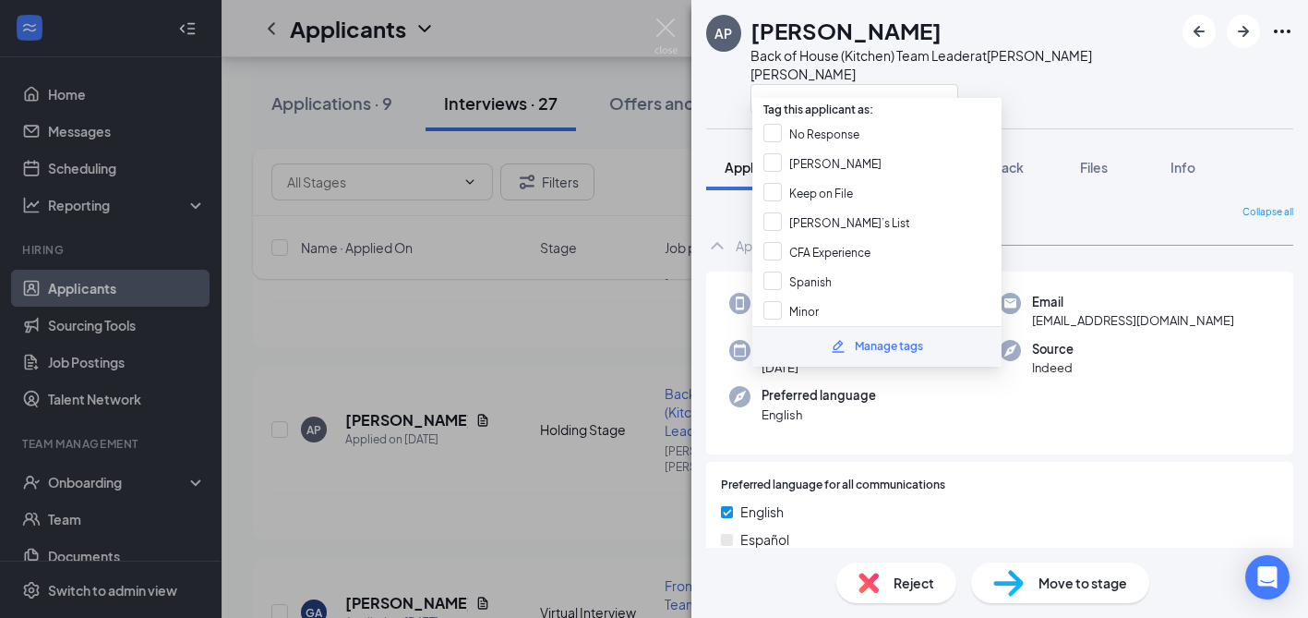
click at [890, 338] on div "Manage tags" at bounding box center [889, 347] width 68 height 18
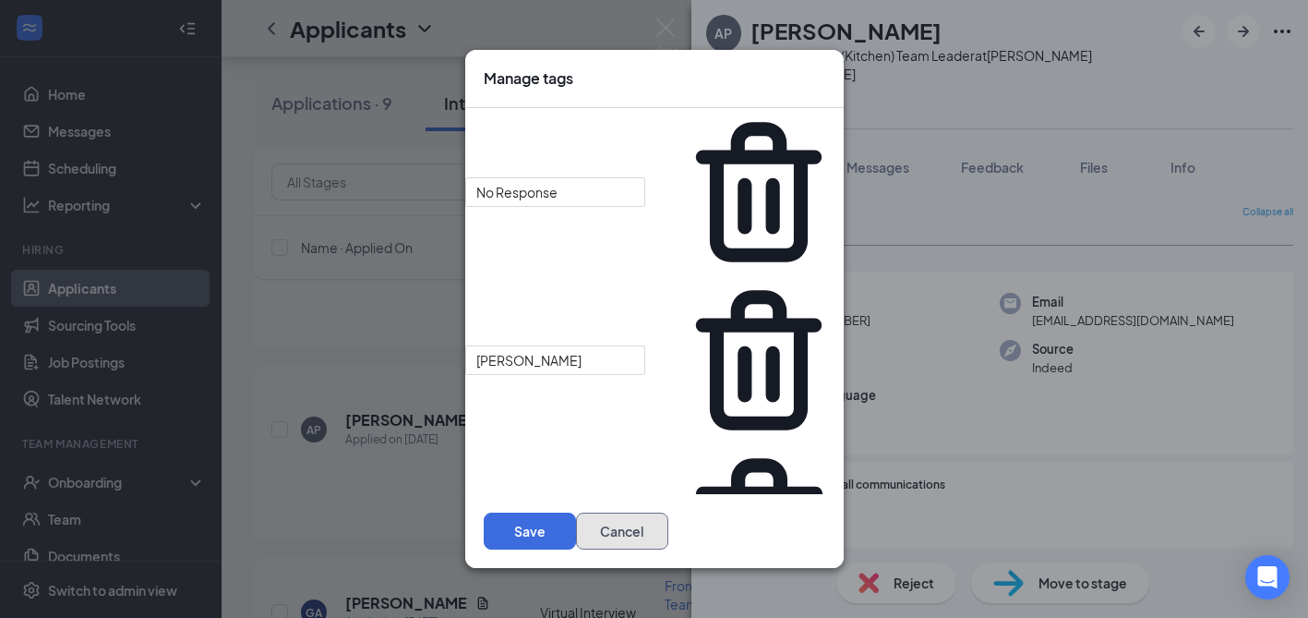
click at [576, 512] on button "Cancel" at bounding box center [622, 530] width 92 height 37
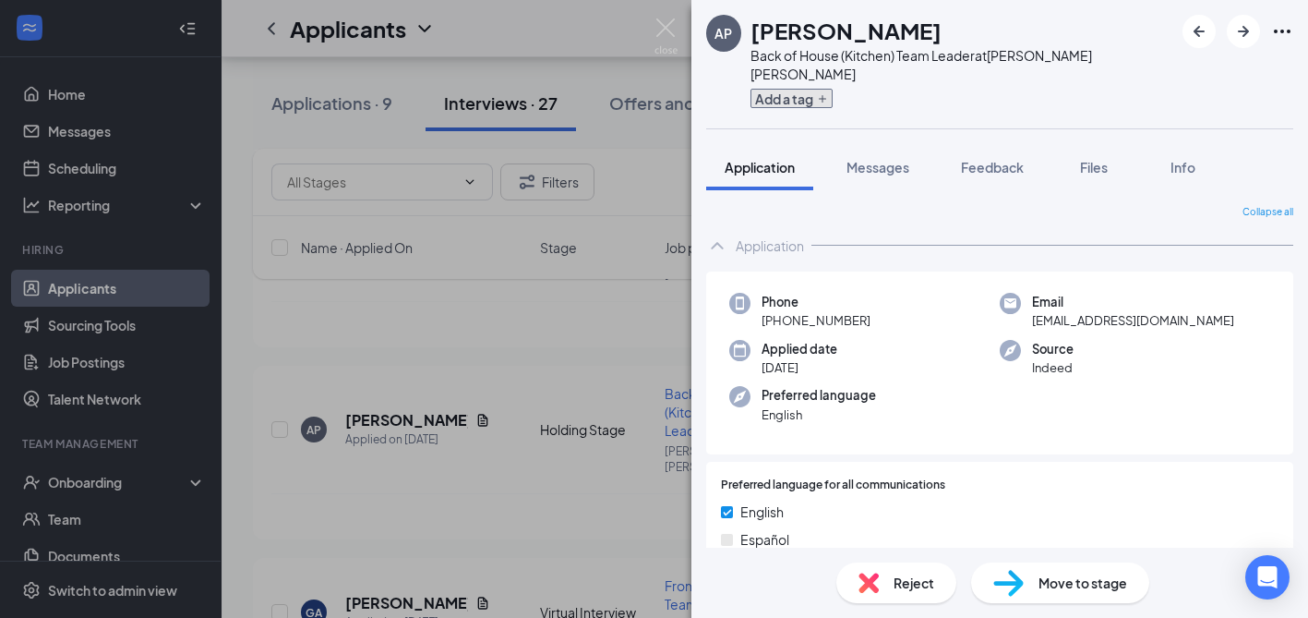
click at [785, 89] on button "Add a tag" at bounding box center [792, 98] width 82 height 19
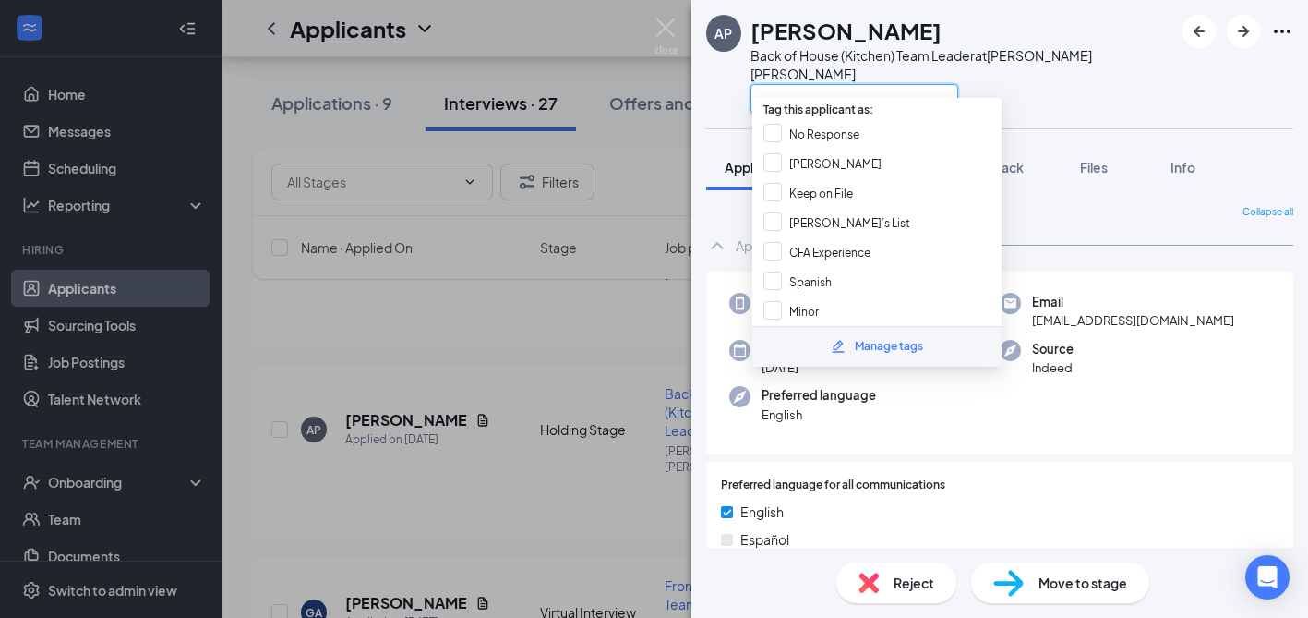
click at [803, 84] on input "text" at bounding box center [855, 99] width 208 height 30
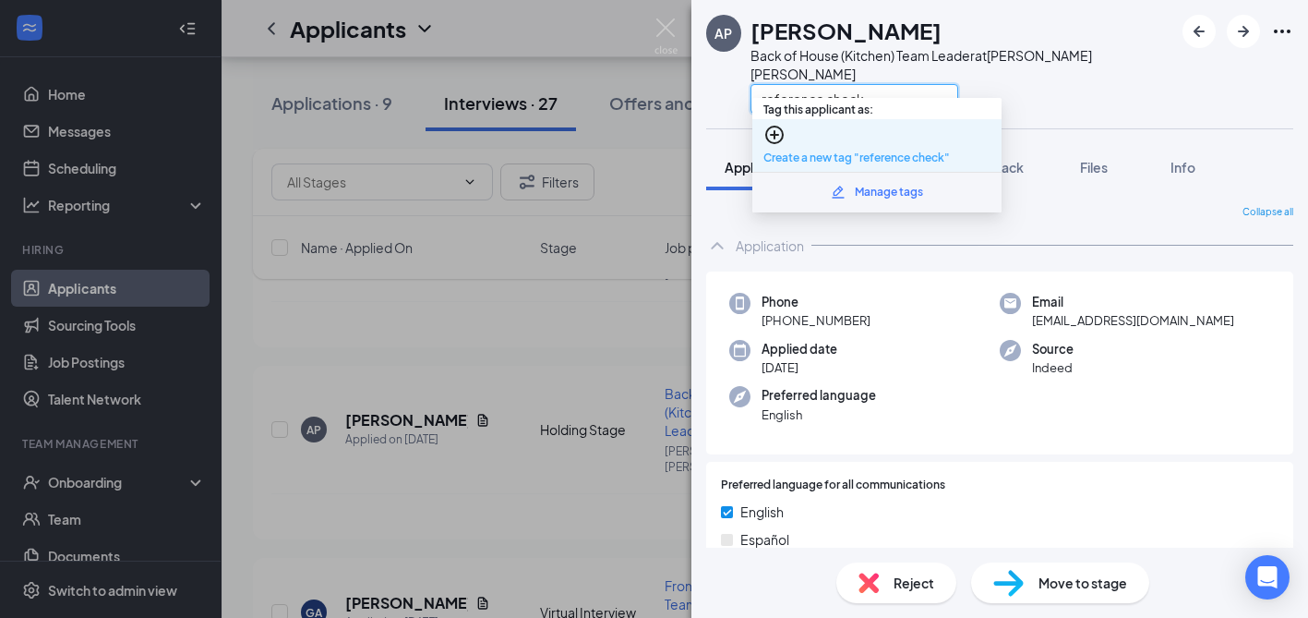
type input "reference check"
click at [808, 150] on link "Create a new tag "reference check"" at bounding box center [857, 157] width 187 height 14
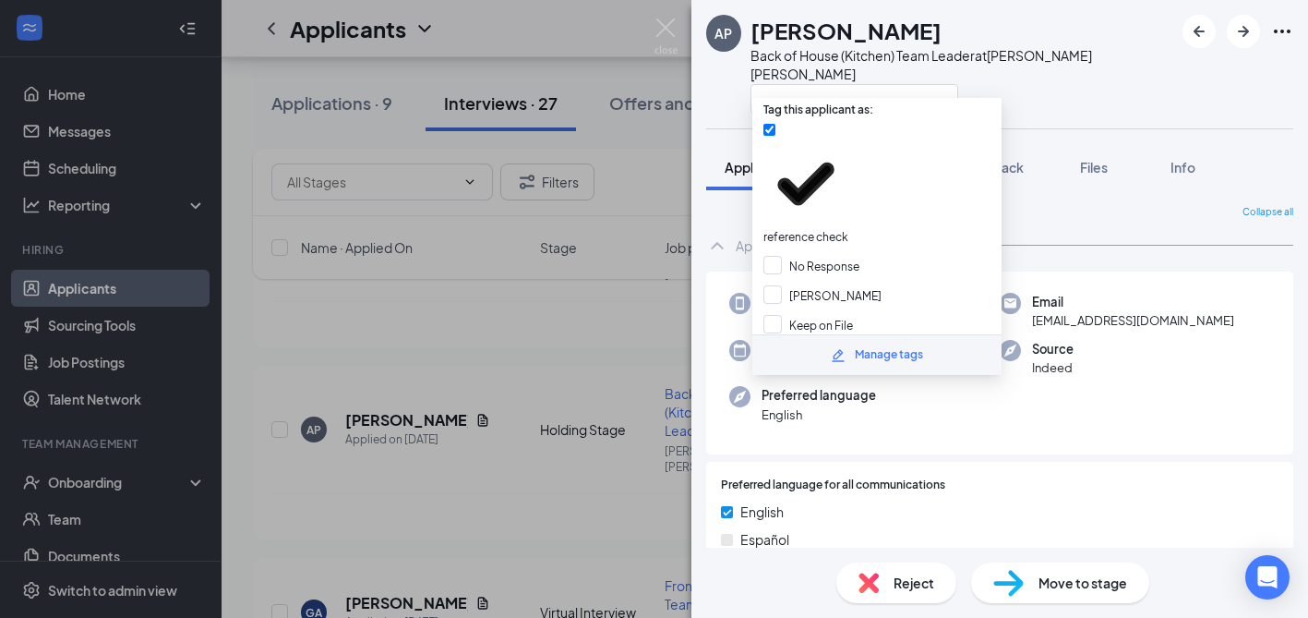
click at [1061, 83] on div at bounding box center [962, 98] width 423 height 30
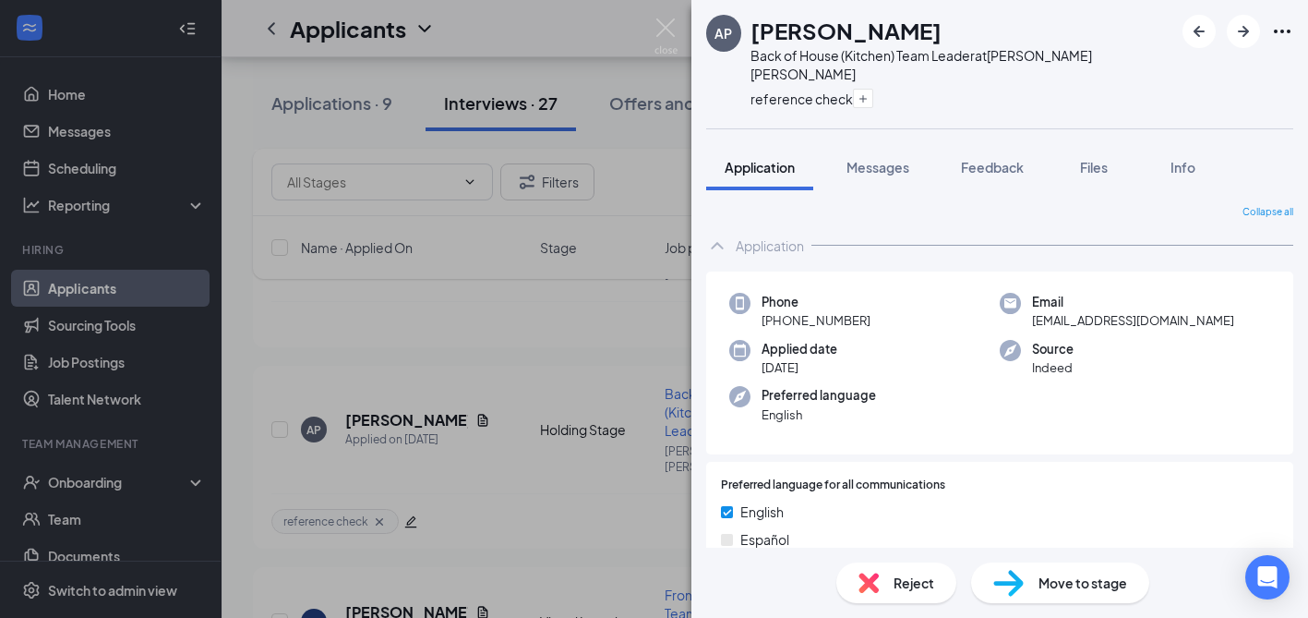
click at [538, 468] on div "AP Abram Pasillas Back of House (Kitchen) Team Leader at Morgan Hill reference …" at bounding box center [654, 309] width 1308 height 618
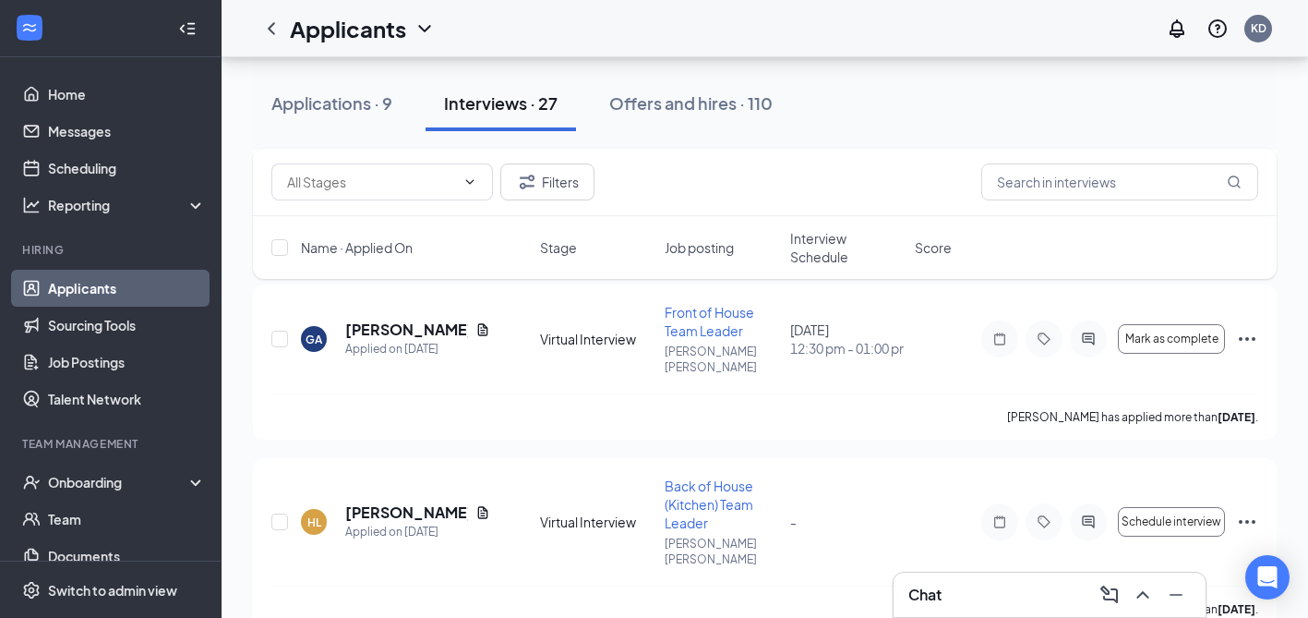
scroll to position [855, 0]
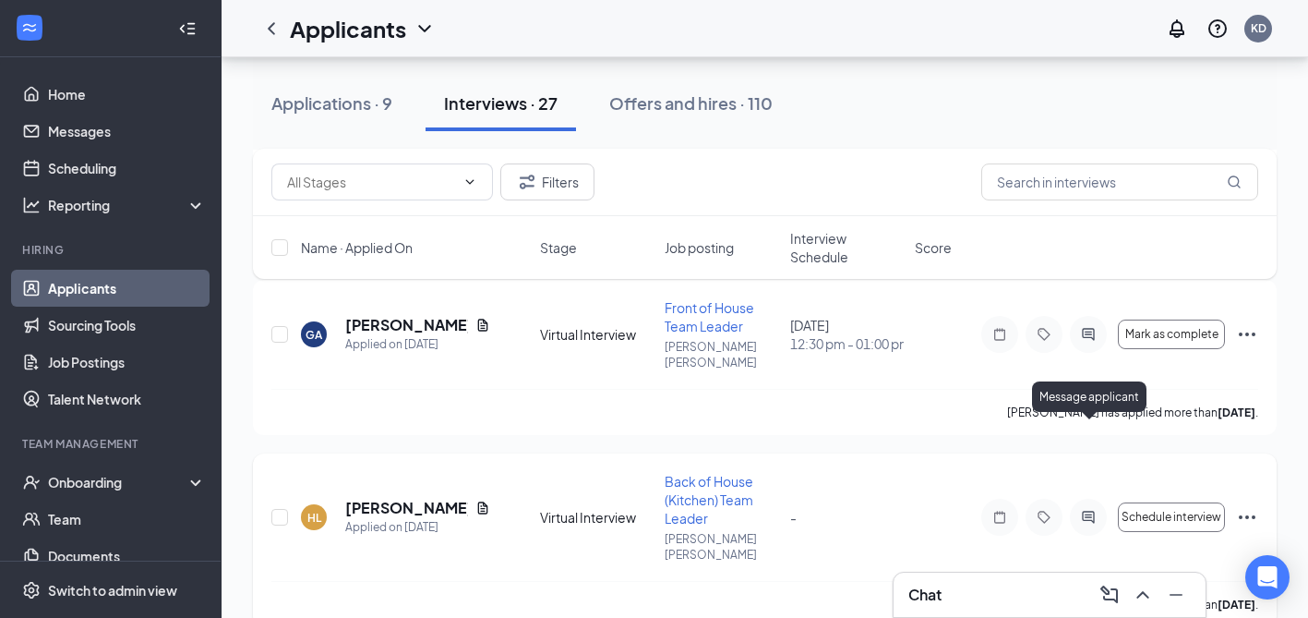
click at [1094, 511] on icon "ActiveChat" at bounding box center [1088, 517] width 12 height 12
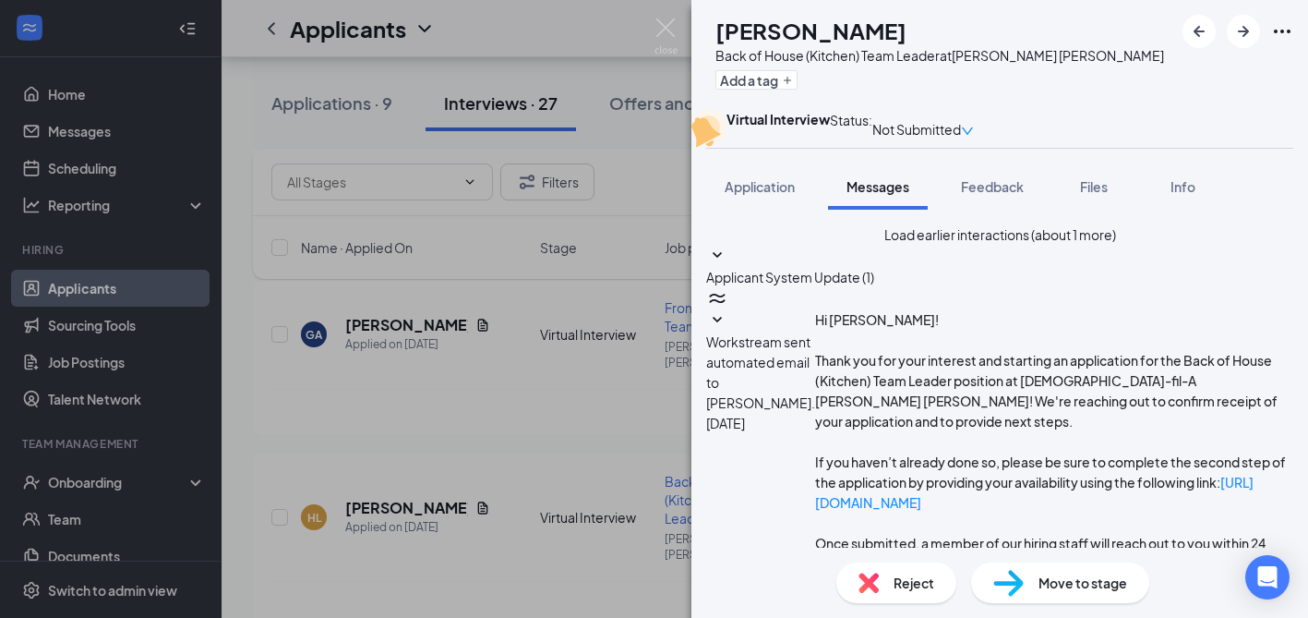
scroll to position [560, 0]
click at [1285, 26] on icon "Ellipses" at bounding box center [1282, 31] width 22 height 22
click at [895, 202] on div "HL Hector Leanos Back of House (Kitchen) Team Leader at Morgan Hill Add a tag V…" at bounding box center [1000, 309] width 617 height 618
click at [555, 302] on div "HL Hector Leanos Back of House (Kitchen) Team Leader at Morgan Hill Add a tag V…" at bounding box center [654, 309] width 1308 height 618
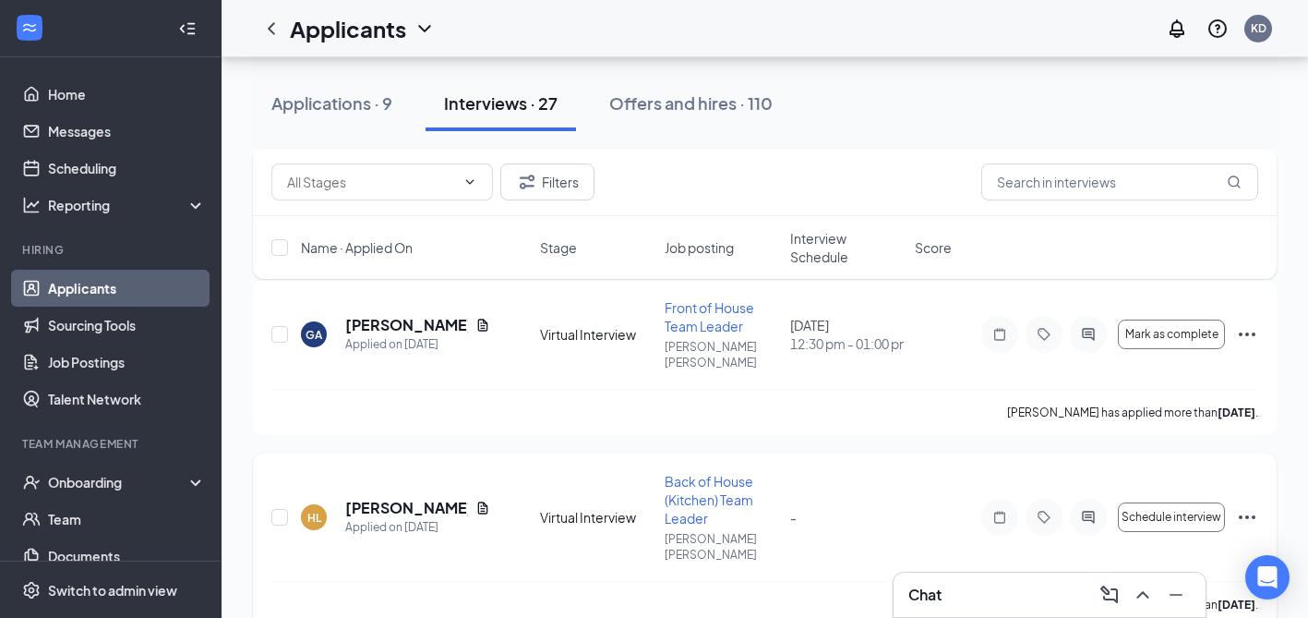
click at [1245, 506] on icon "Ellipses" at bounding box center [1247, 517] width 22 height 22
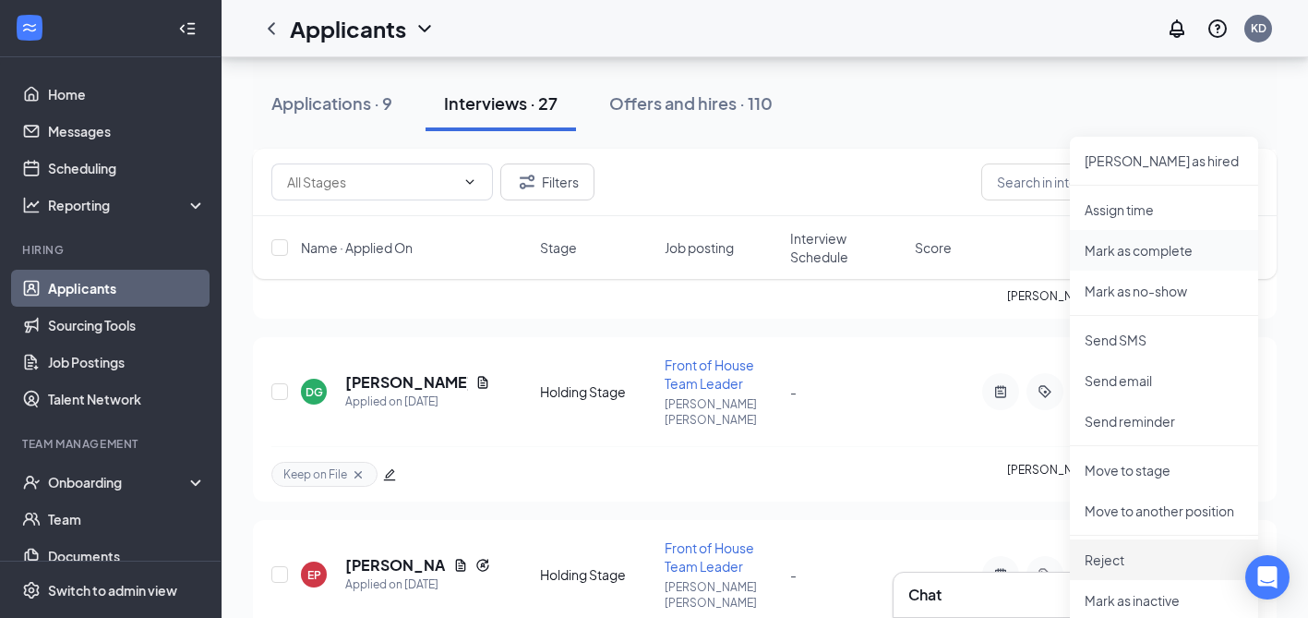
scroll to position [1183, 0]
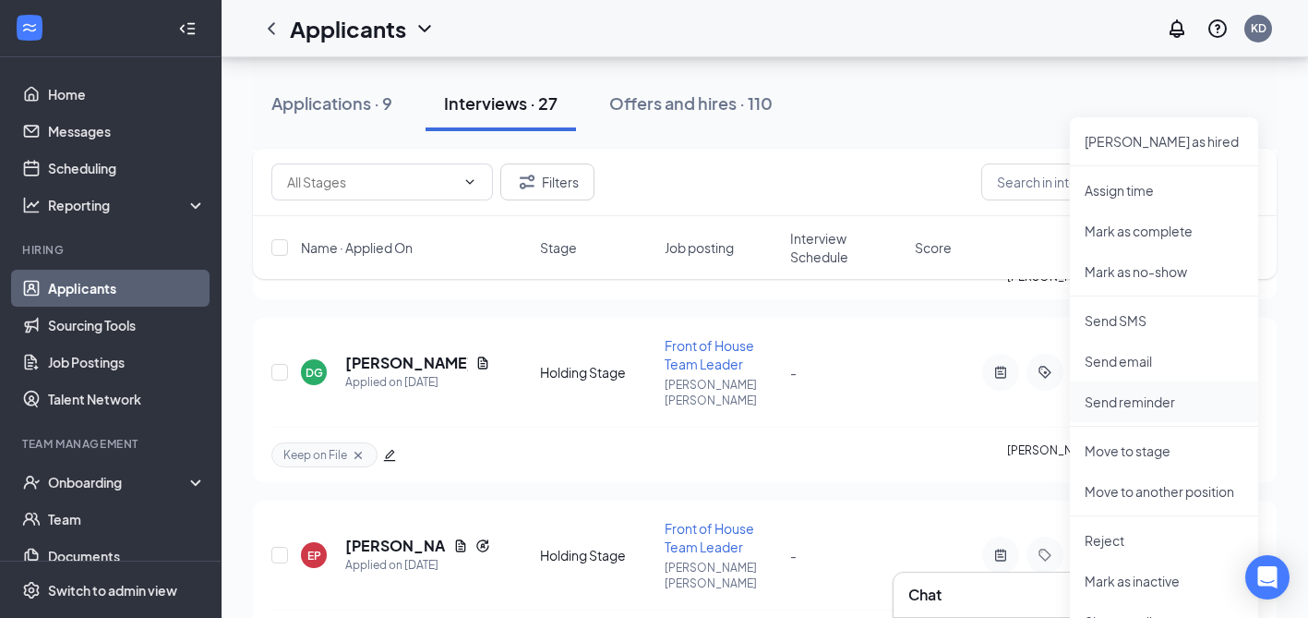
click at [1136, 394] on p "Send reminder" at bounding box center [1164, 401] width 159 height 18
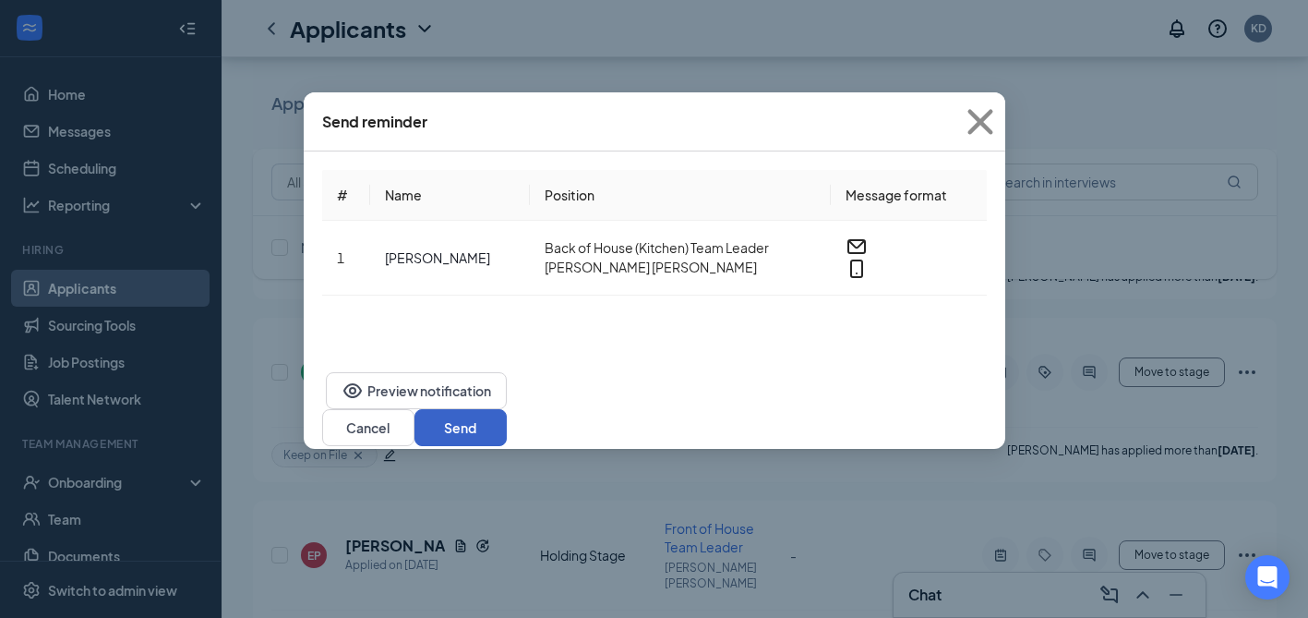
click at [507, 409] on button "Send" at bounding box center [461, 427] width 92 height 37
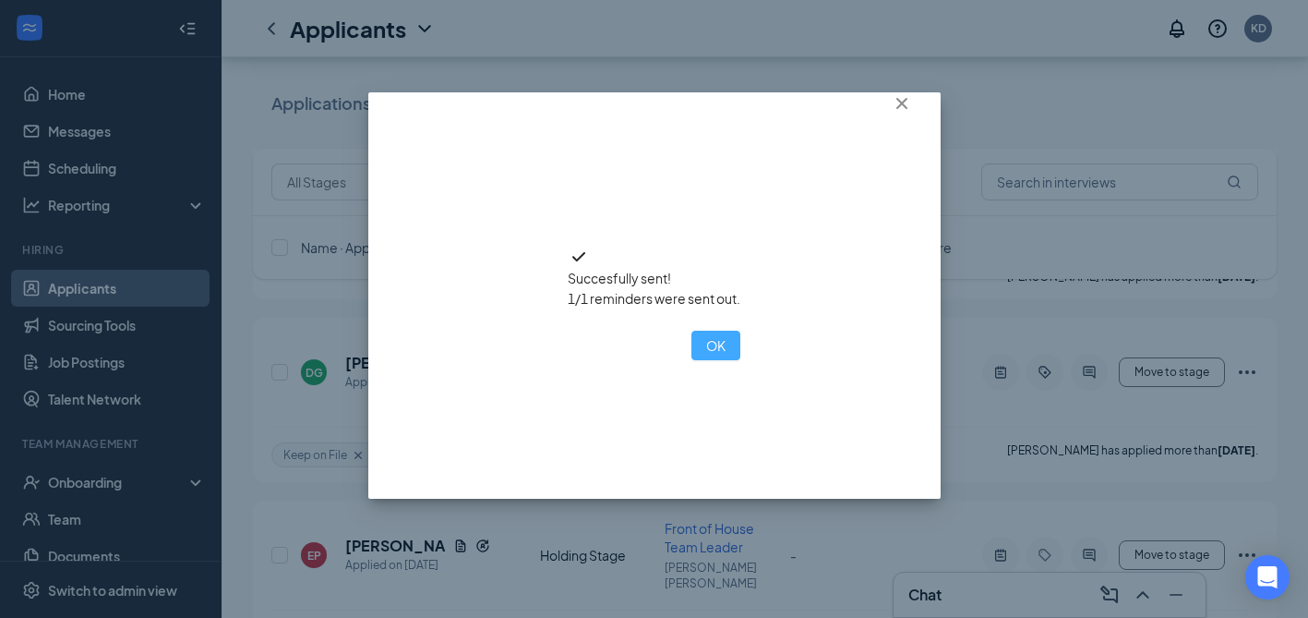
click at [692, 360] on button "OK" at bounding box center [716, 346] width 49 height 30
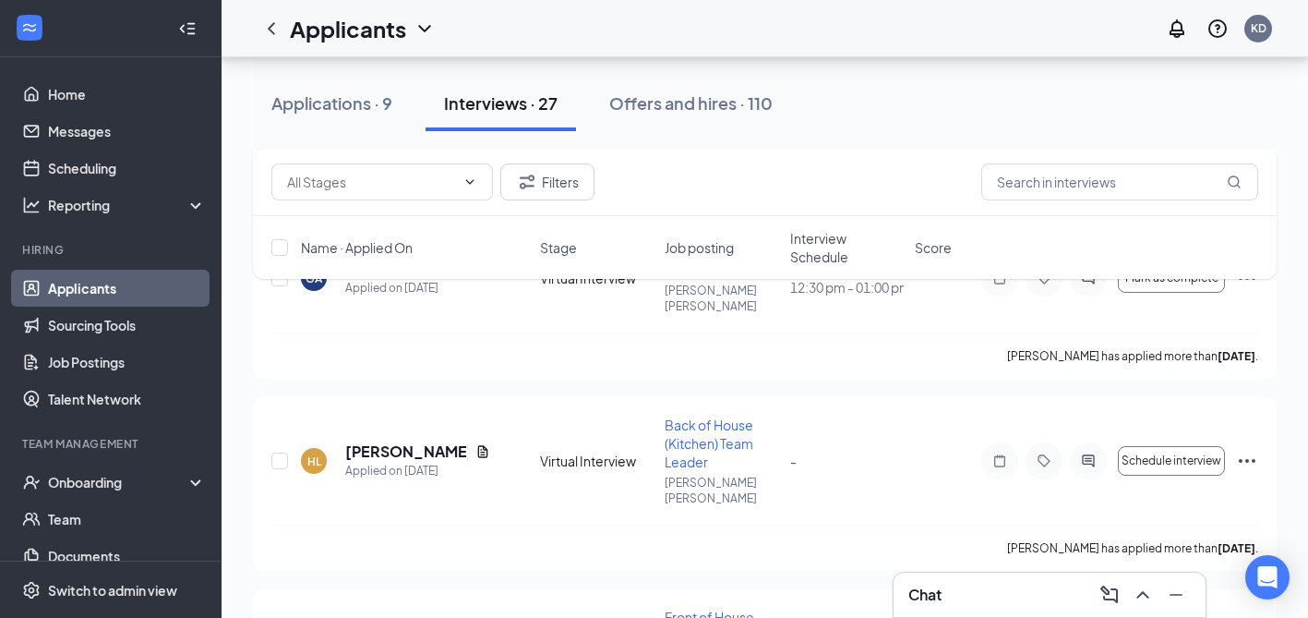
scroll to position [869, 0]
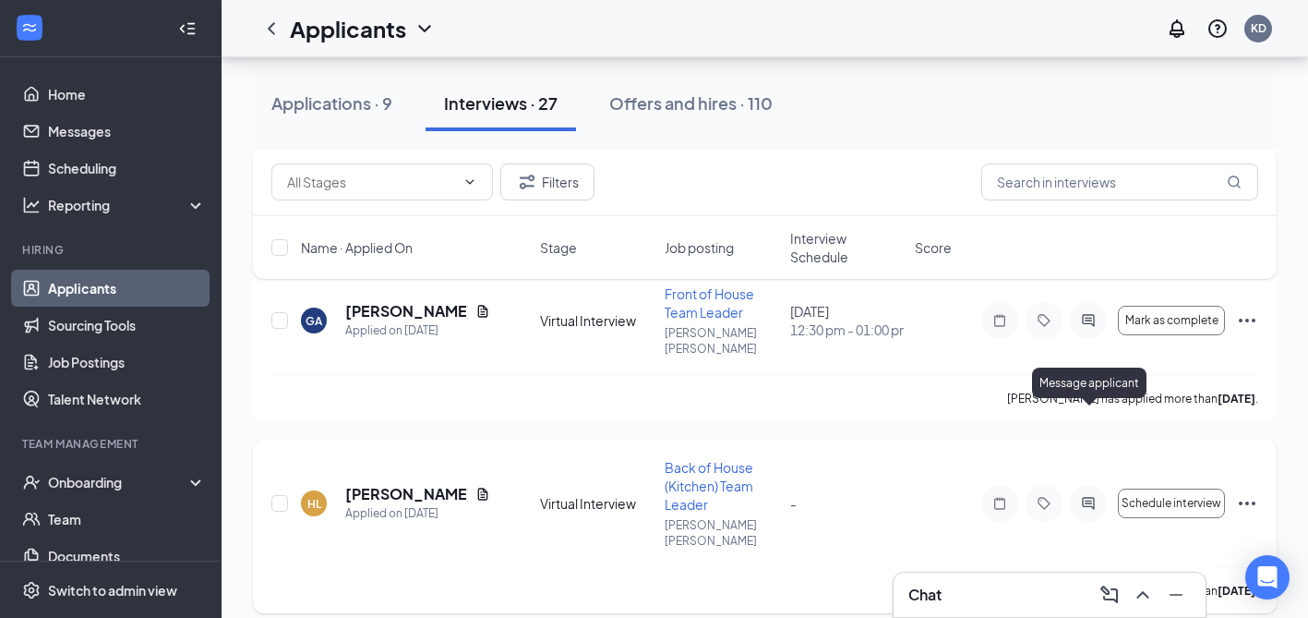
click at [1095, 496] on icon "ActiveChat" at bounding box center [1088, 503] width 22 height 15
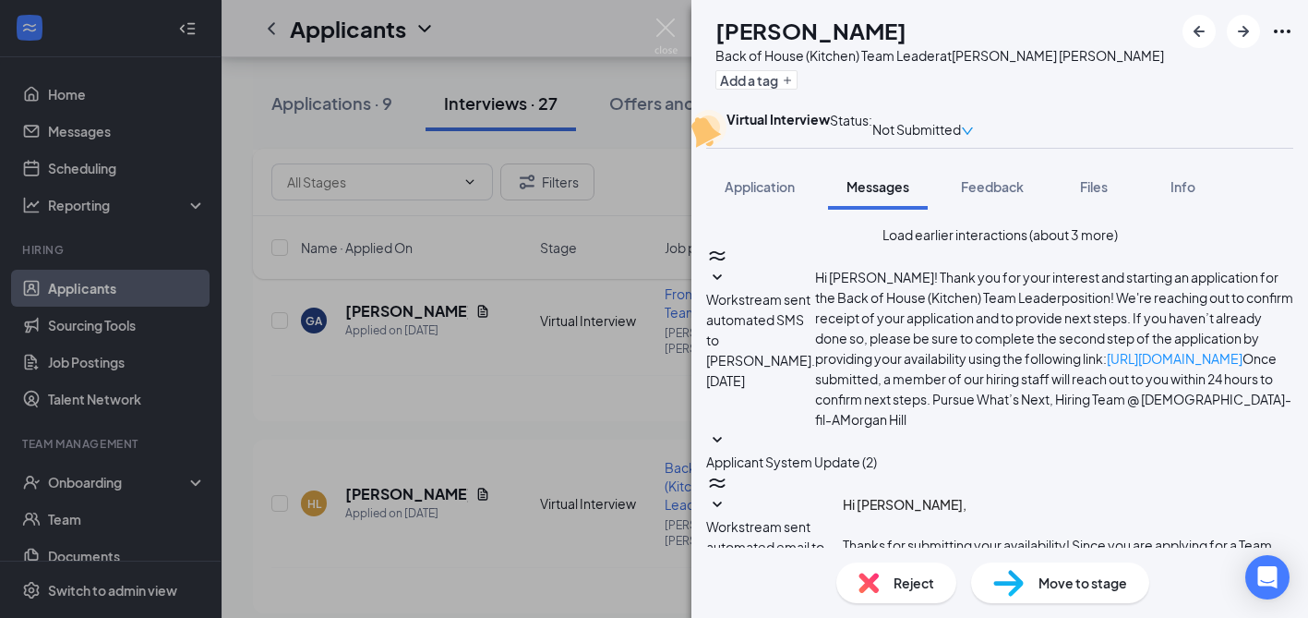
scroll to position [842, 0]
click at [518, 322] on div "HL Hector Leanos Back of House (Kitchen) Team Leader at Morgan Hill Add a tag V…" at bounding box center [654, 309] width 1308 height 618
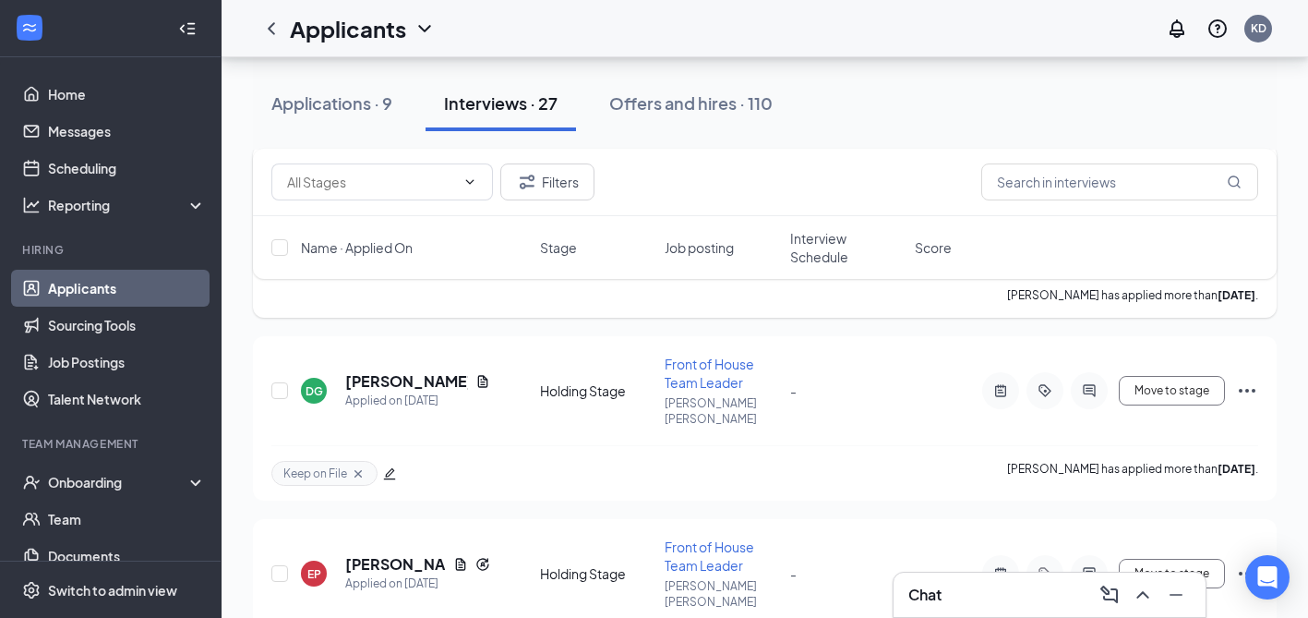
scroll to position [1170, 0]
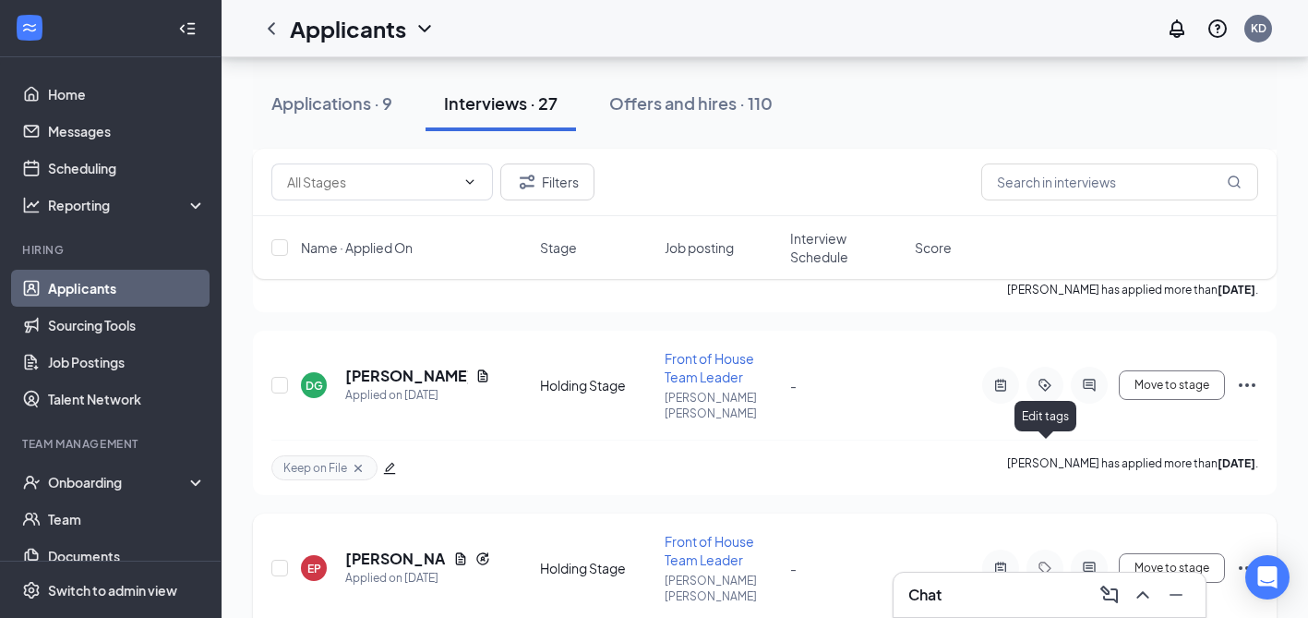
click at [1048, 561] on icon "Tag" at bounding box center [1045, 567] width 12 height 12
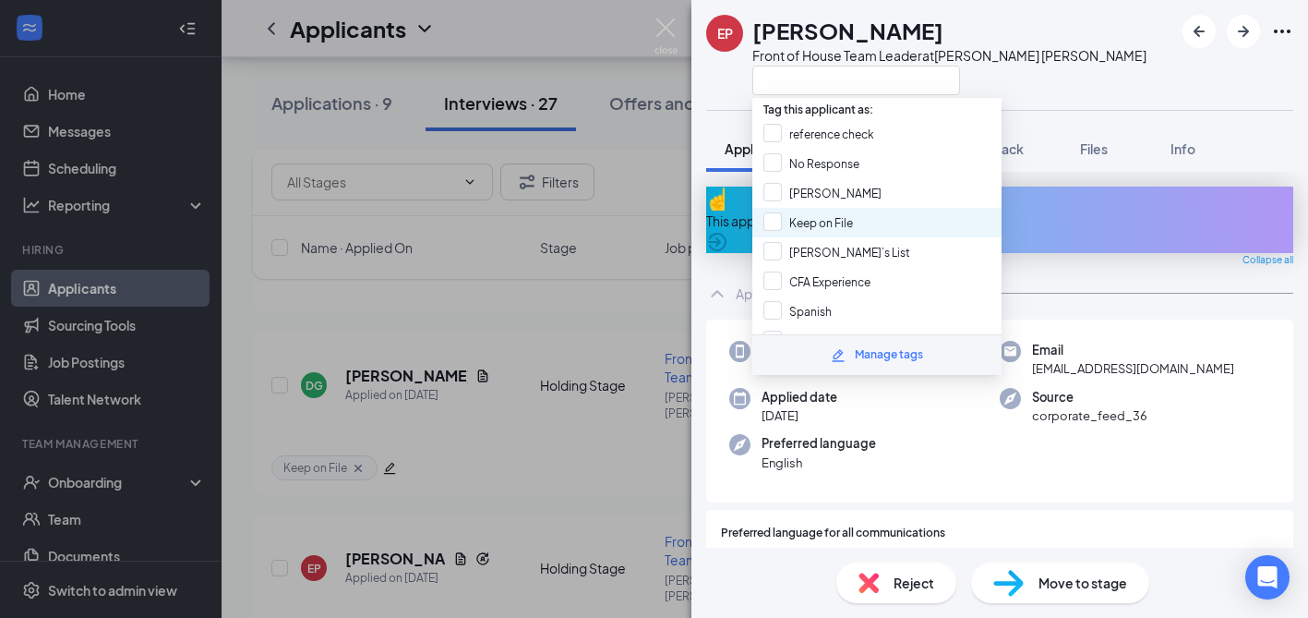
click at [767, 227] on div "Keep on File" at bounding box center [876, 223] width 249 height 30
checkbox input "true"
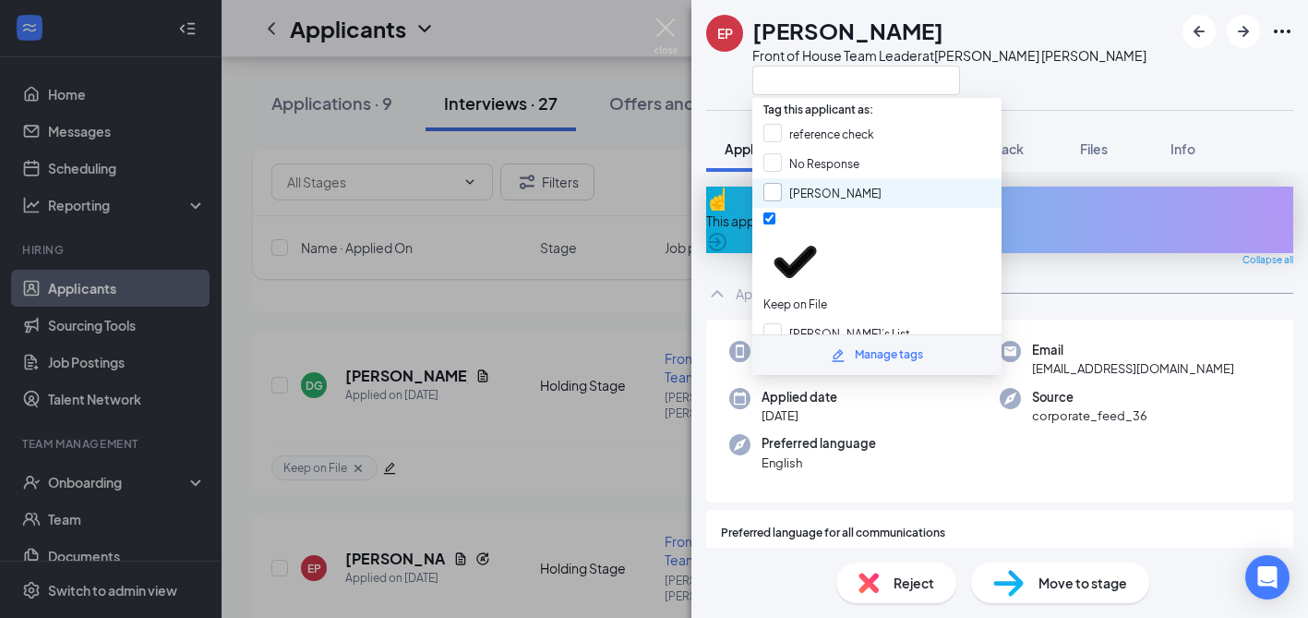
click at [770, 189] on input "BOH TL" at bounding box center [823, 193] width 118 height 20
checkbox input "true"
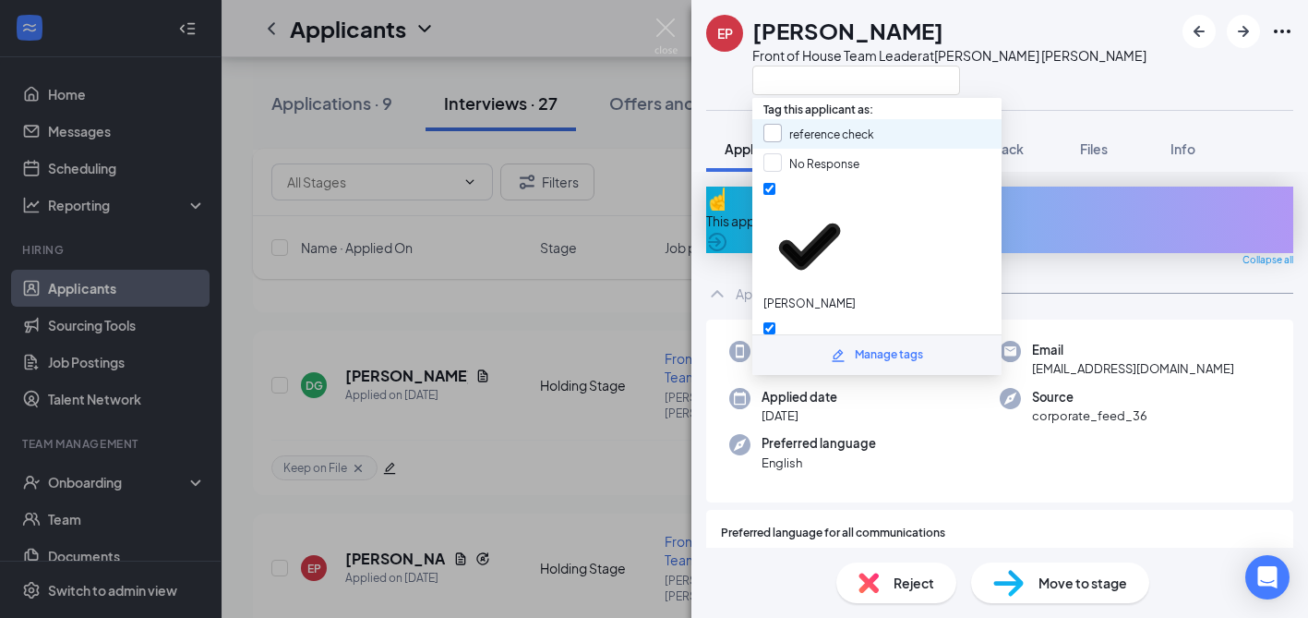
click at [775, 137] on input "reference check" at bounding box center [819, 134] width 111 height 20
checkbox input "true"
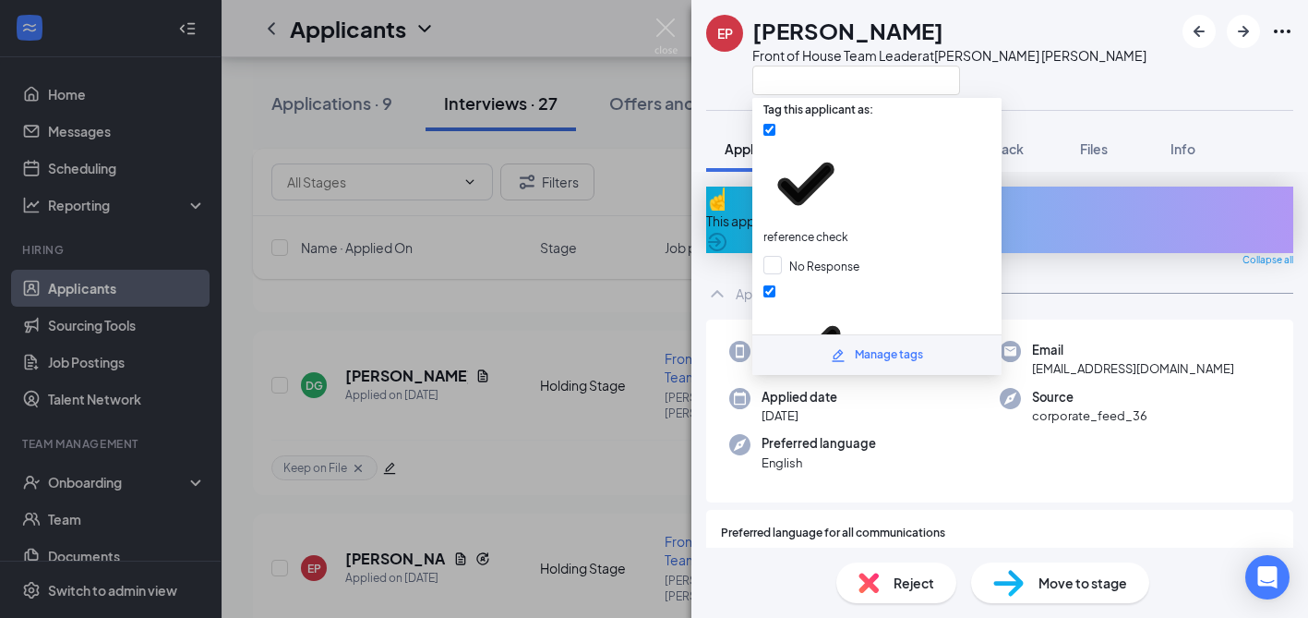
click at [591, 370] on div "EP Erick Pintor Front of House Team Leader at Morgan Hill Application Messages …" at bounding box center [654, 309] width 1308 height 618
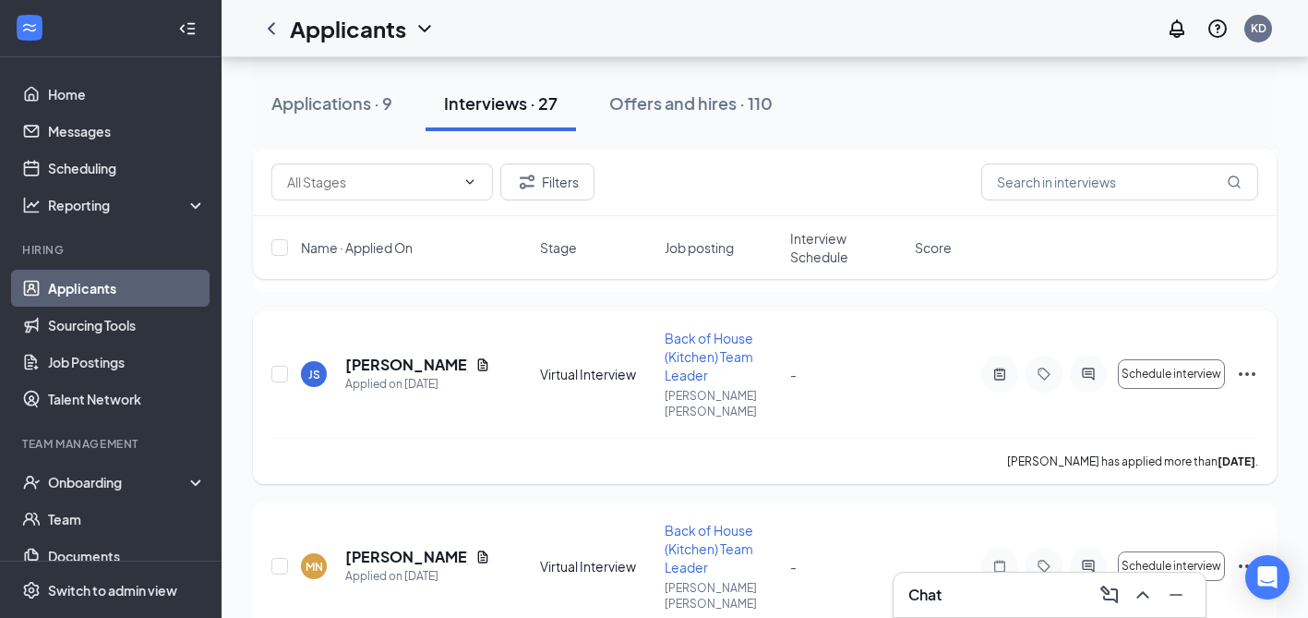
scroll to position [2115, 0]
click at [1089, 558] on icon "ActiveChat" at bounding box center [1088, 564] width 12 height 12
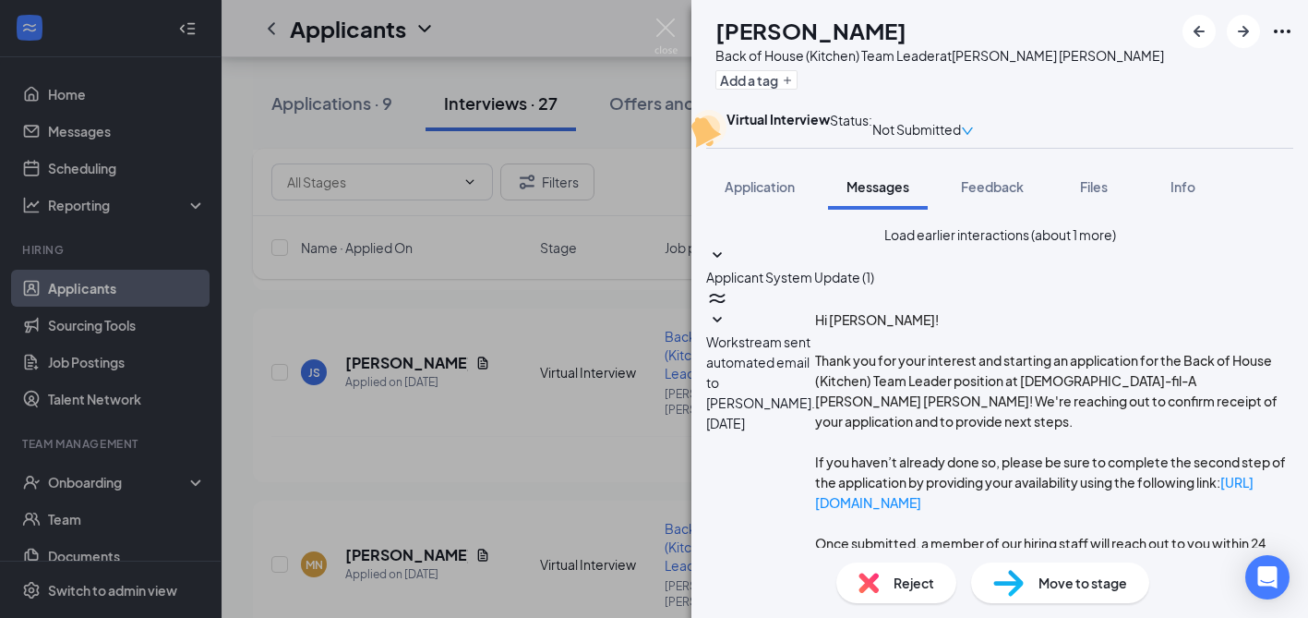
scroll to position [560, 0]
click at [529, 513] on div "MN Maria Navarro Back of House (Kitchen) Team Leader at Morgan Hill Add a tag V…" at bounding box center [654, 309] width 1308 height 618
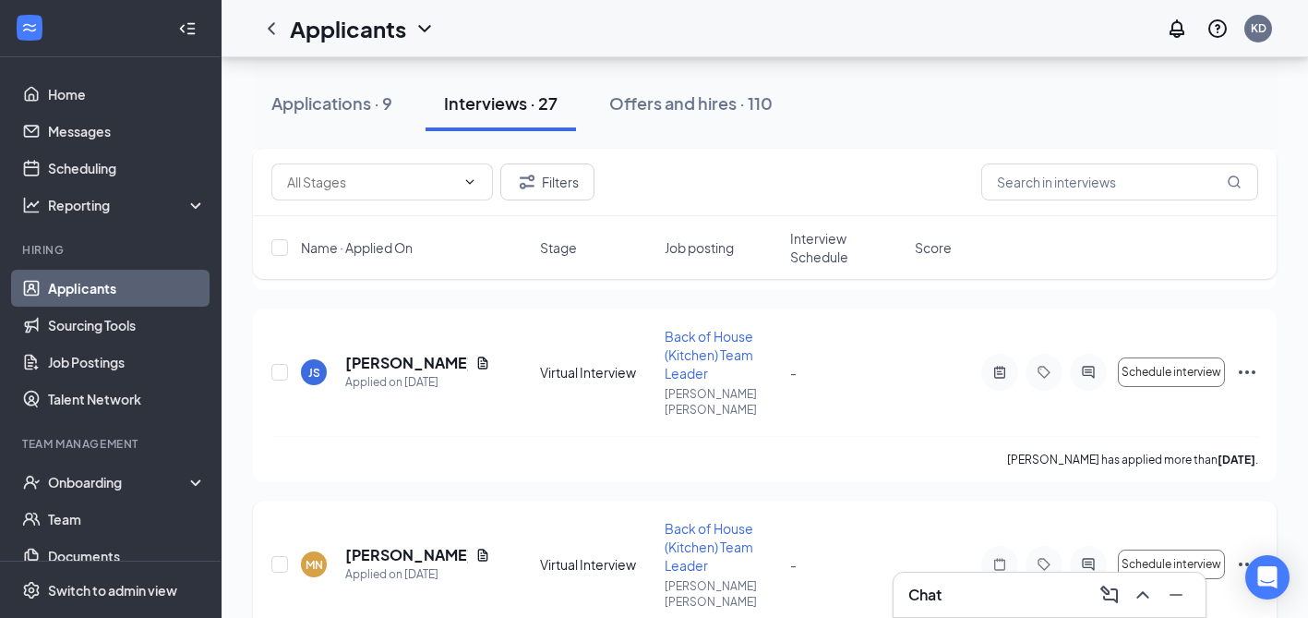
click at [1246, 553] on icon "Ellipses" at bounding box center [1247, 564] width 22 height 22
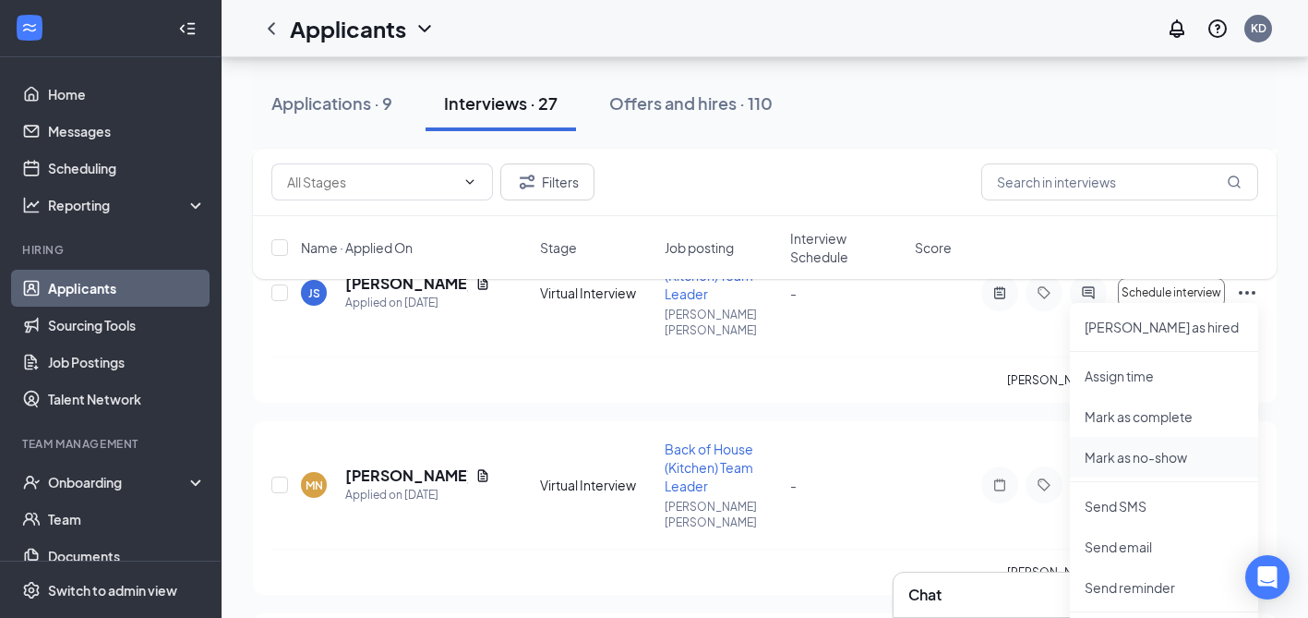
scroll to position [2233, 0]
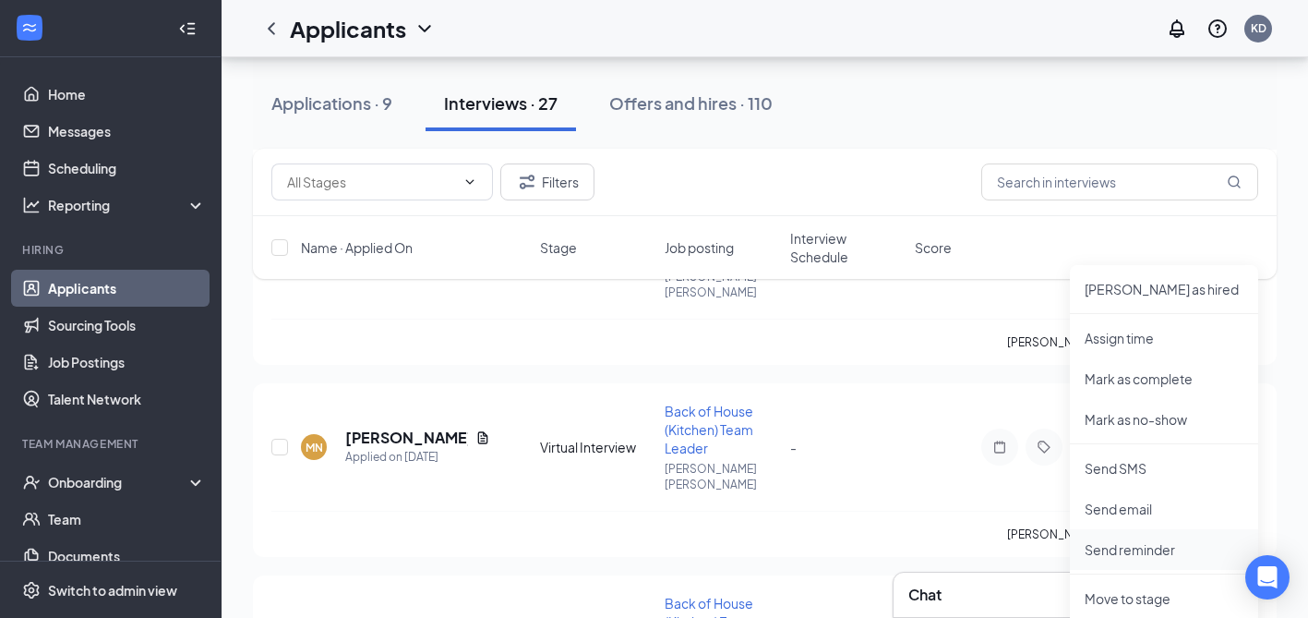
click at [1108, 550] on p "Send reminder" at bounding box center [1164, 549] width 159 height 18
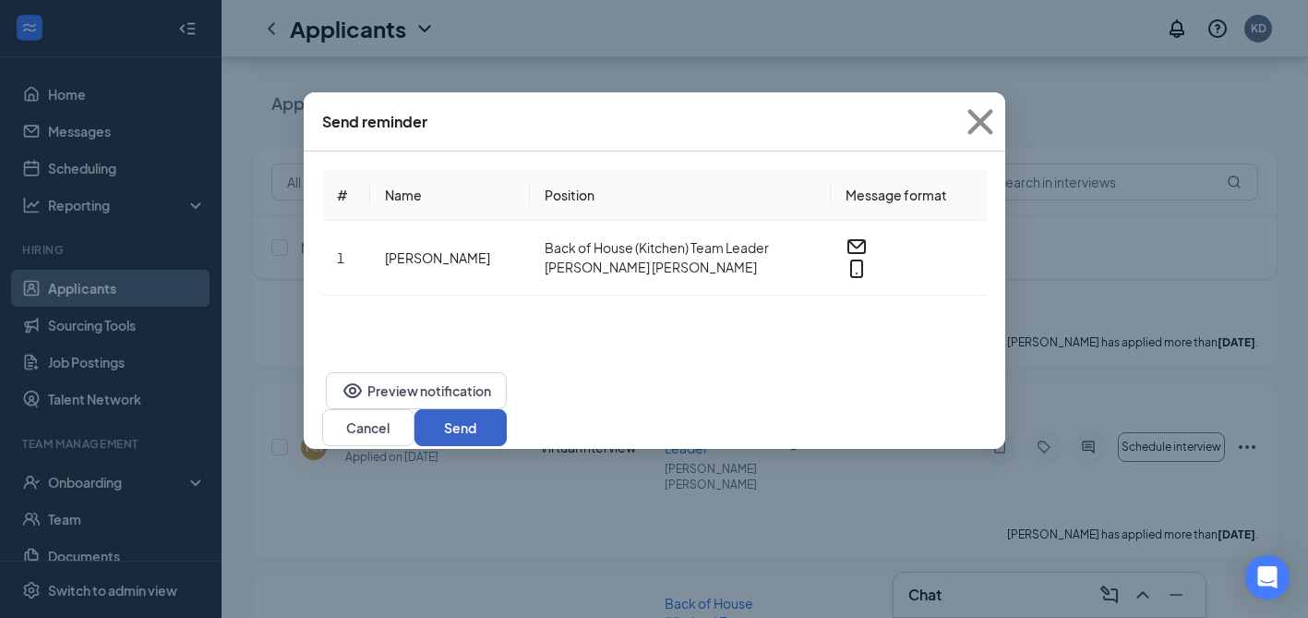
click at [507, 409] on button "Send" at bounding box center [461, 427] width 92 height 37
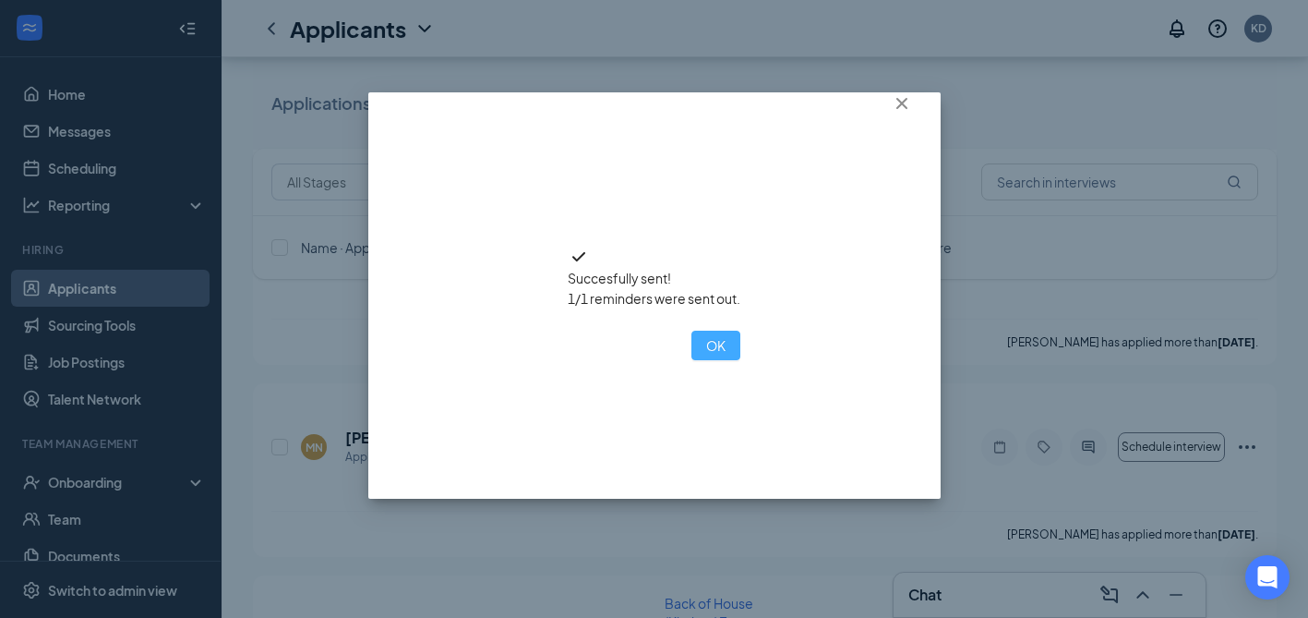
click at [692, 360] on button "OK" at bounding box center [716, 346] width 49 height 30
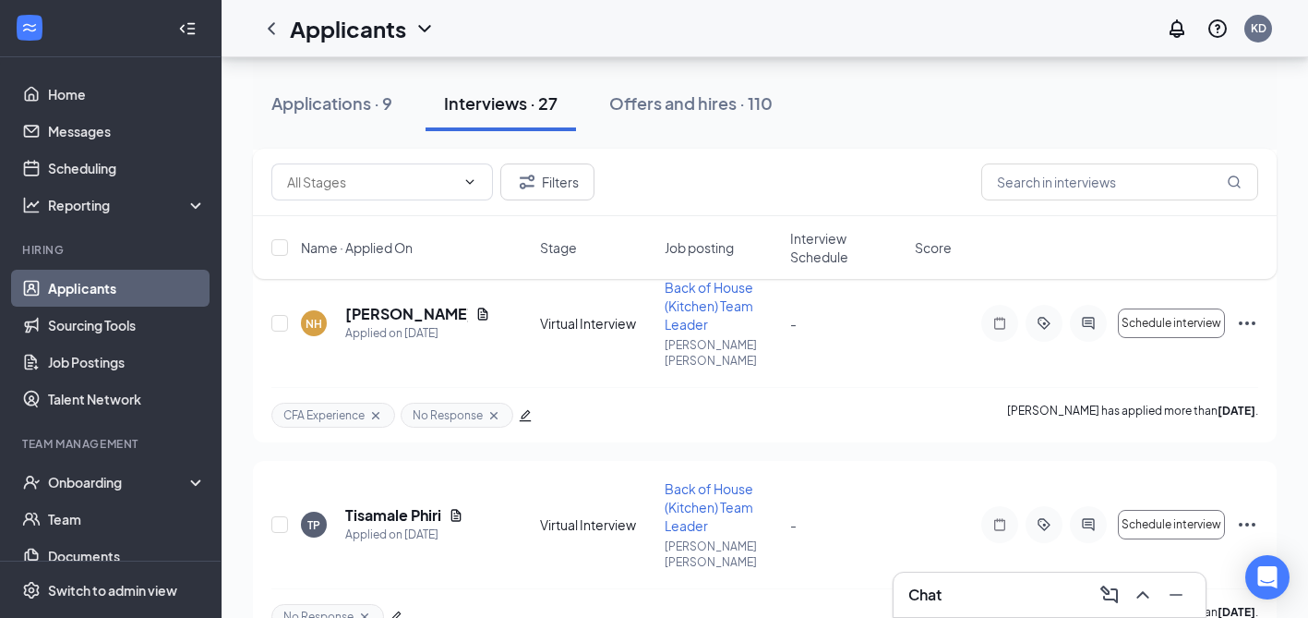
scroll to position [3822, 0]
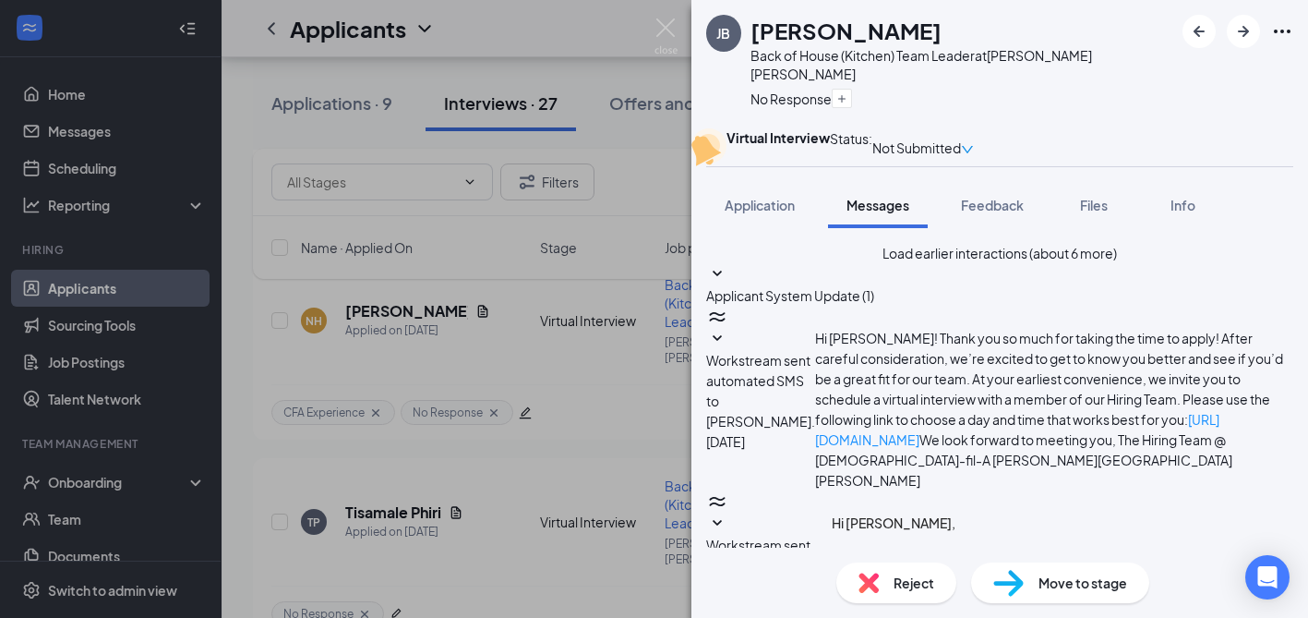
scroll to position [1274, 0]
click at [1279, 29] on icon "Ellipses" at bounding box center [1282, 31] width 22 height 22
click at [533, 413] on div "JB Josue Bucio-Gutierrez Back of House (Kitchen) Team Leader at Morgan Hill No …" at bounding box center [654, 309] width 1308 height 618
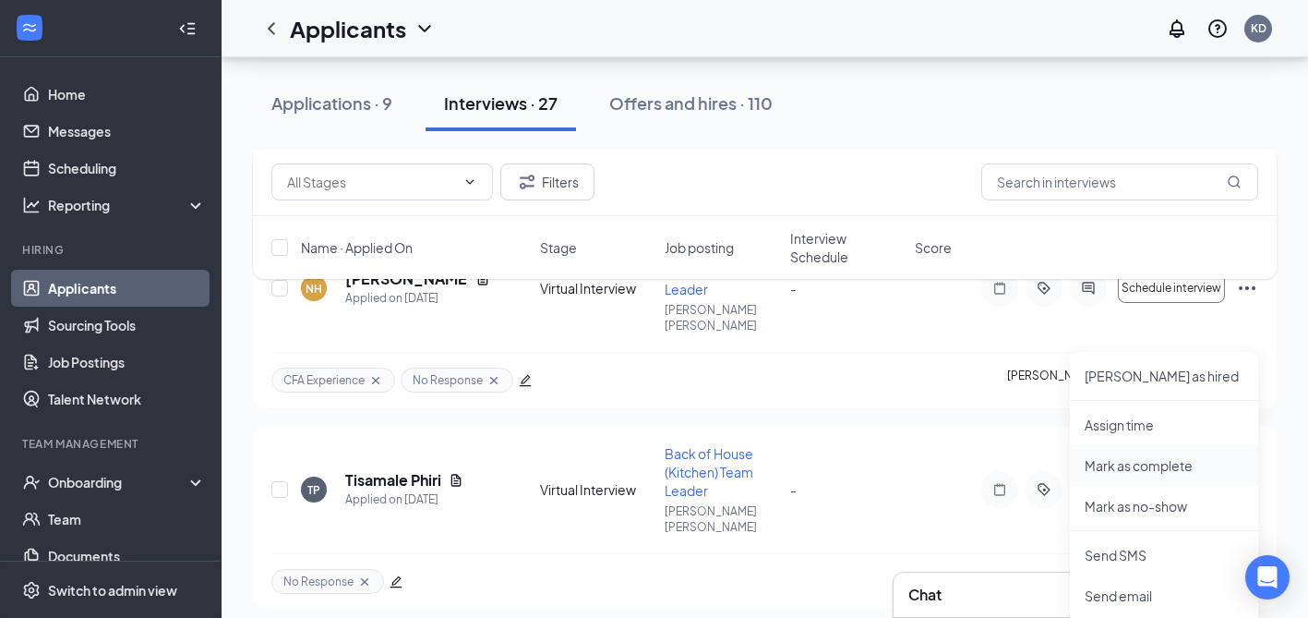
scroll to position [3855, 0]
click at [1112, 497] on p "Mark as no-show" at bounding box center [1164, 505] width 159 height 18
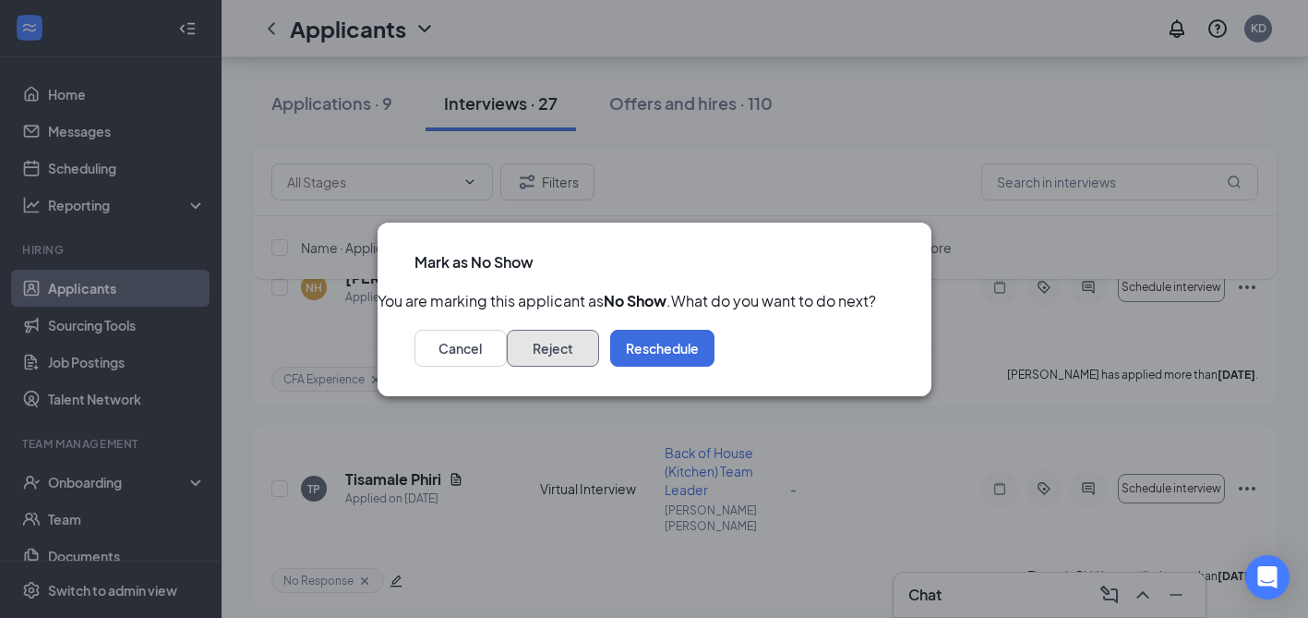
click at [599, 367] on button "Reject" at bounding box center [553, 348] width 92 height 37
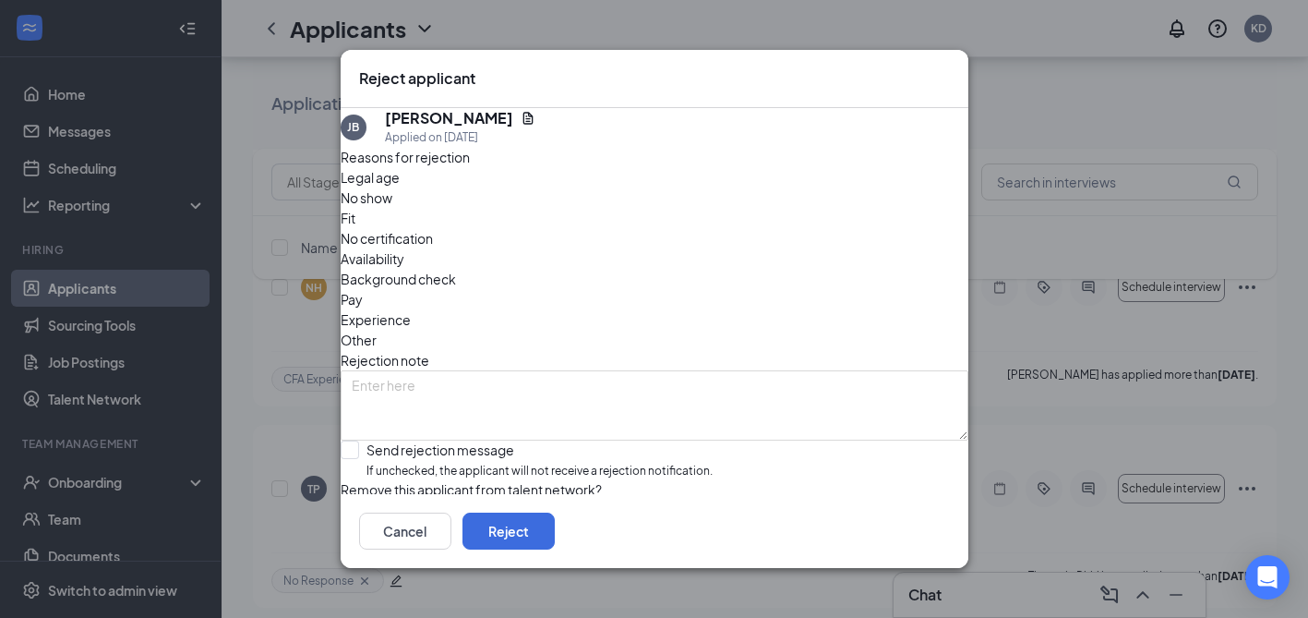
click at [392, 208] on span "No show" at bounding box center [367, 197] width 52 height 20
click at [713, 440] on input "Send rejection message If unchecked, the applicant will not receive a rejection…" at bounding box center [527, 460] width 372 height 40
checkbox input "true"
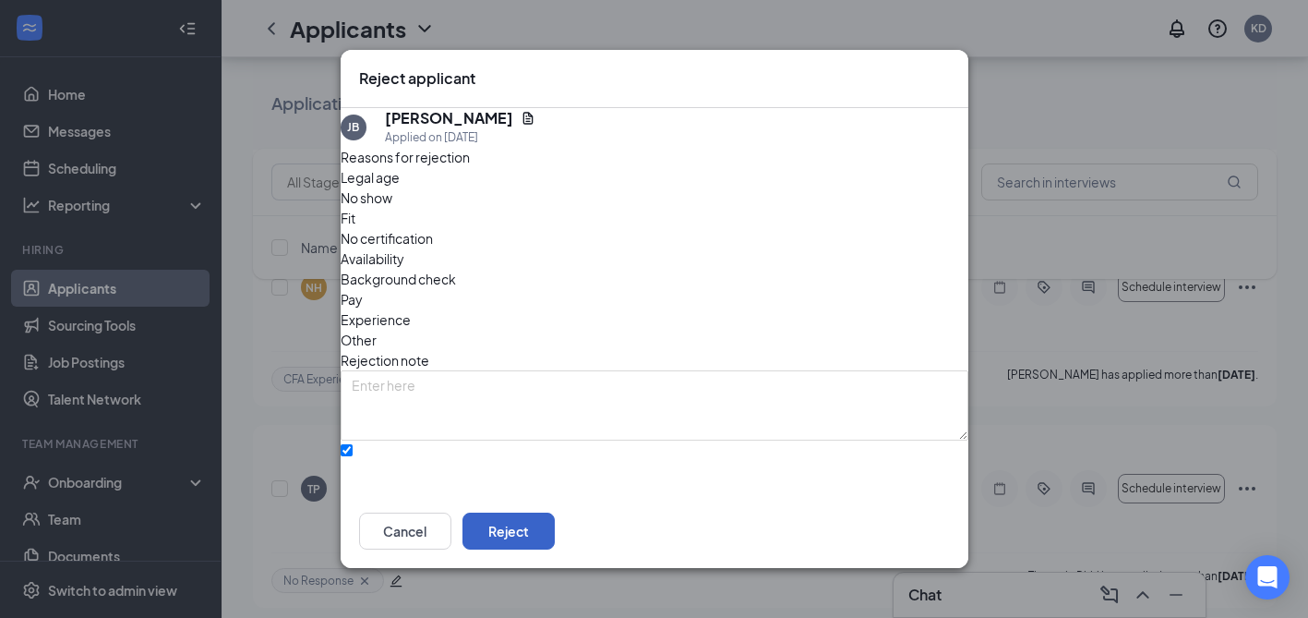
click at [555, 531] on button "Reject" at bounding box center [509, 530] width 92 height 37
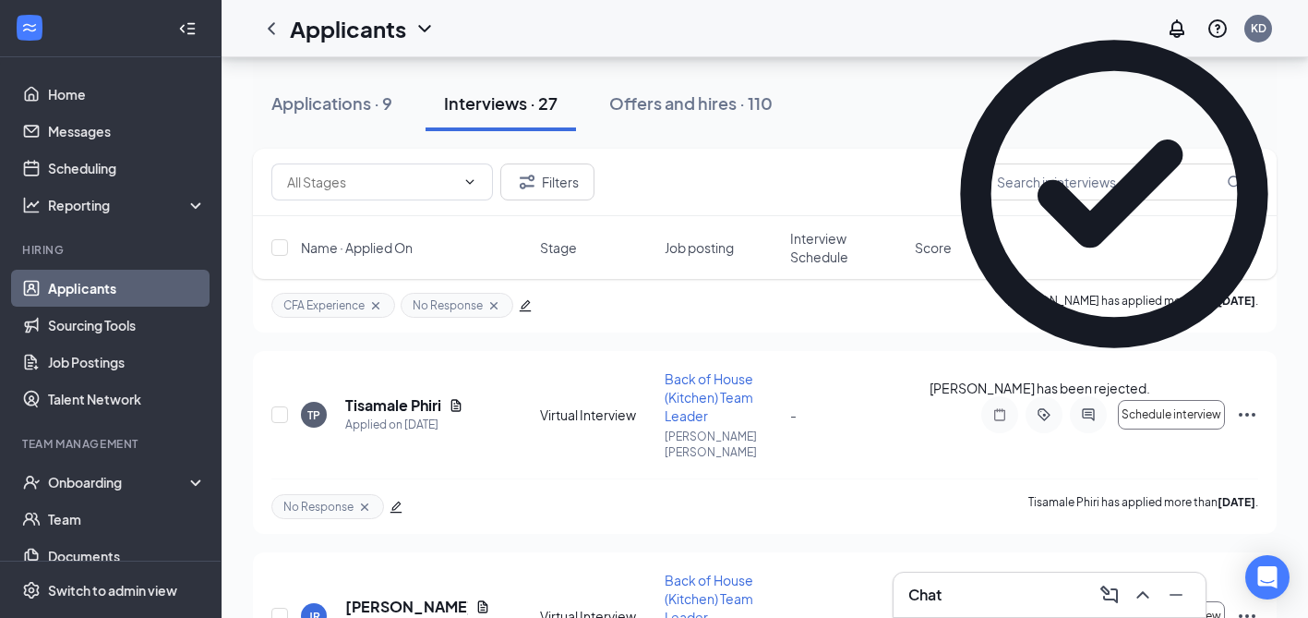
scroll to position [3940, 0]
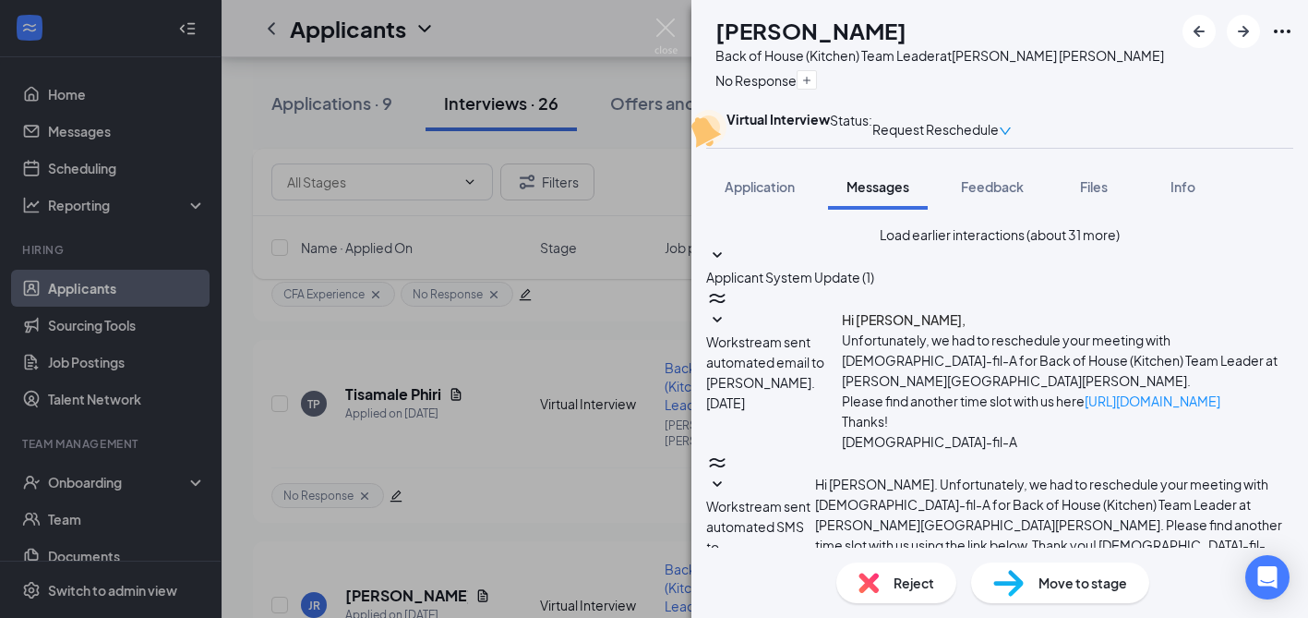
scroll to position [765, 0]
click at [1280, 29] on icon "Ellipses" at bounding box center [1282, 31] width 22 height 22
click at [532, 449] on div "AR Alonzo Ramirez Back of House (Kitchen) Team Leader at Morgan Hill No Respons…" at bounding box center [654, 309] width 1308 height 618
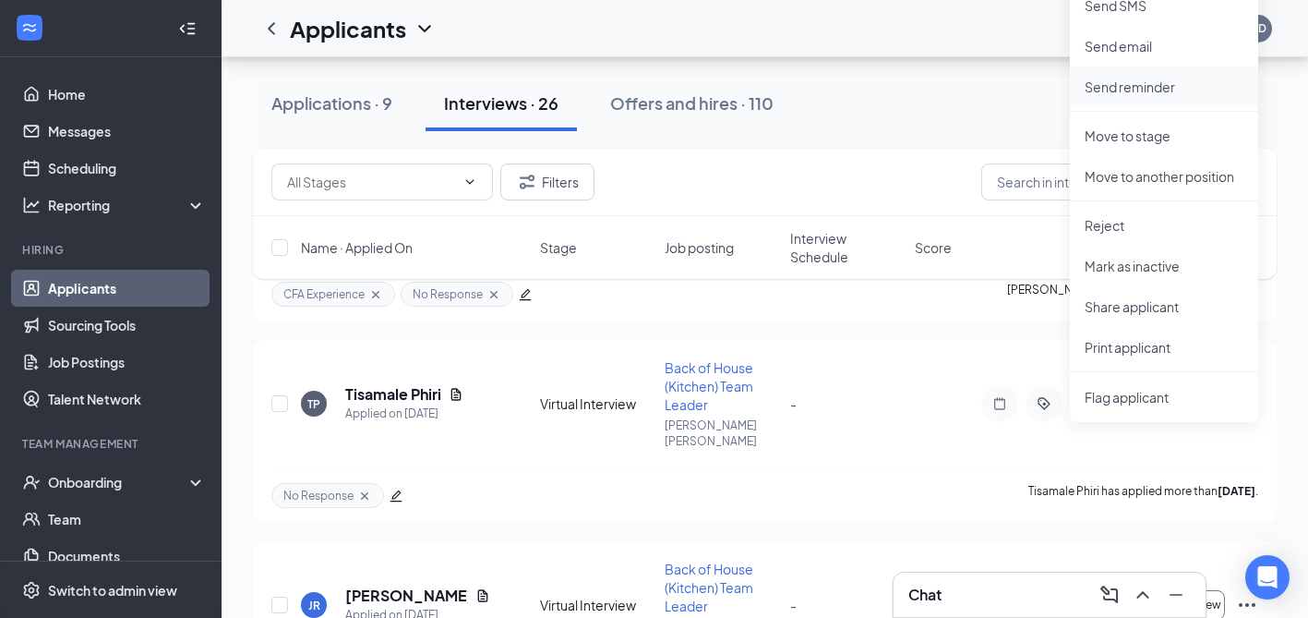
click at [1159, 81] on p "Send reminder" at bounding box center [1164, 87] width 159 height 18
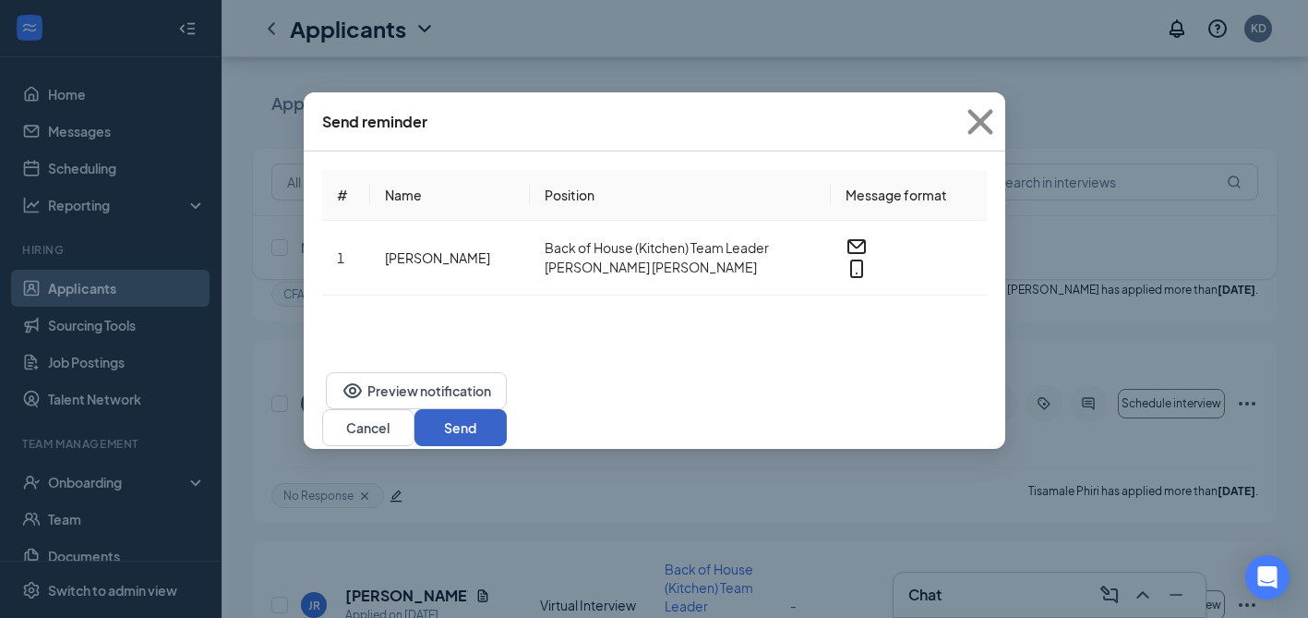
click at [507, 409] on button "Send" at bounding box center [461, 427] width 92 height 37
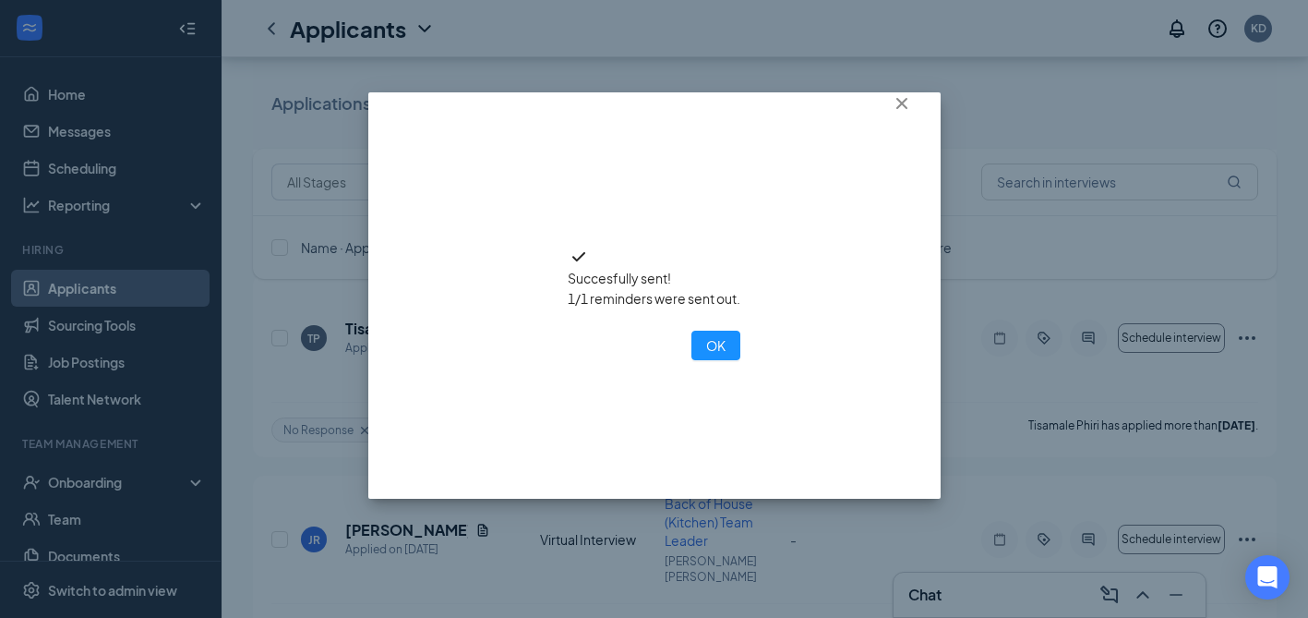
scroll to position [4008, 0]
click at [692, 360] on button "OK" at bounding box center [716, 346] width 49 height 30
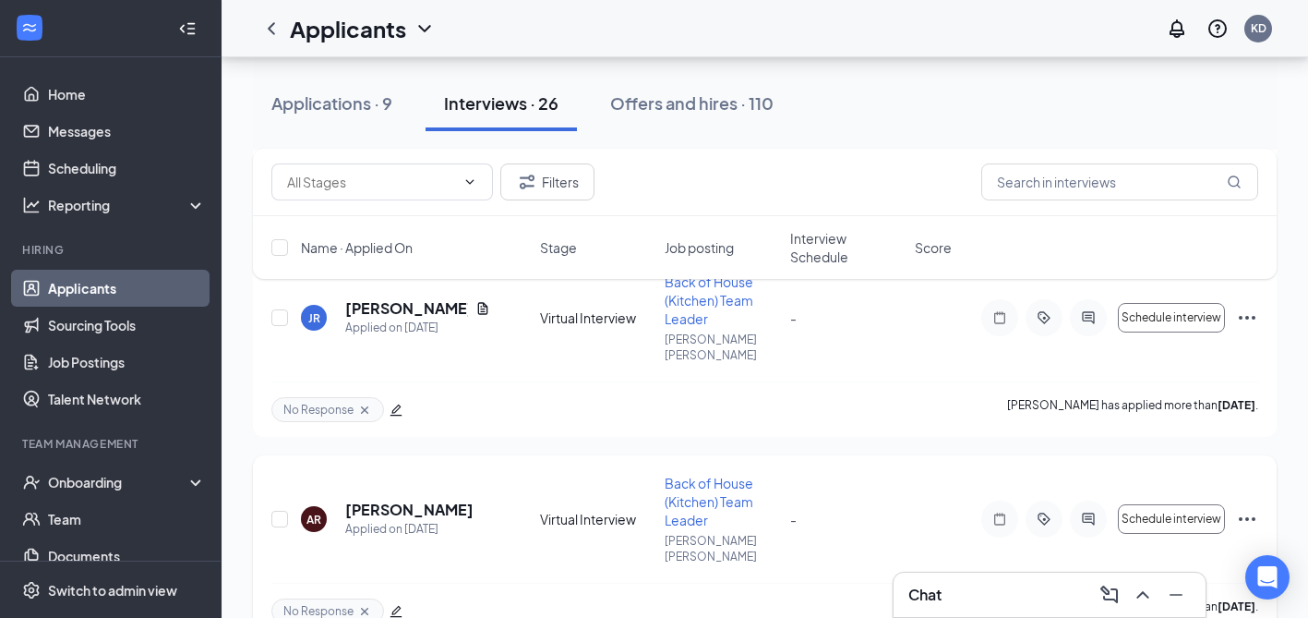
scroll to position [4264, 0]
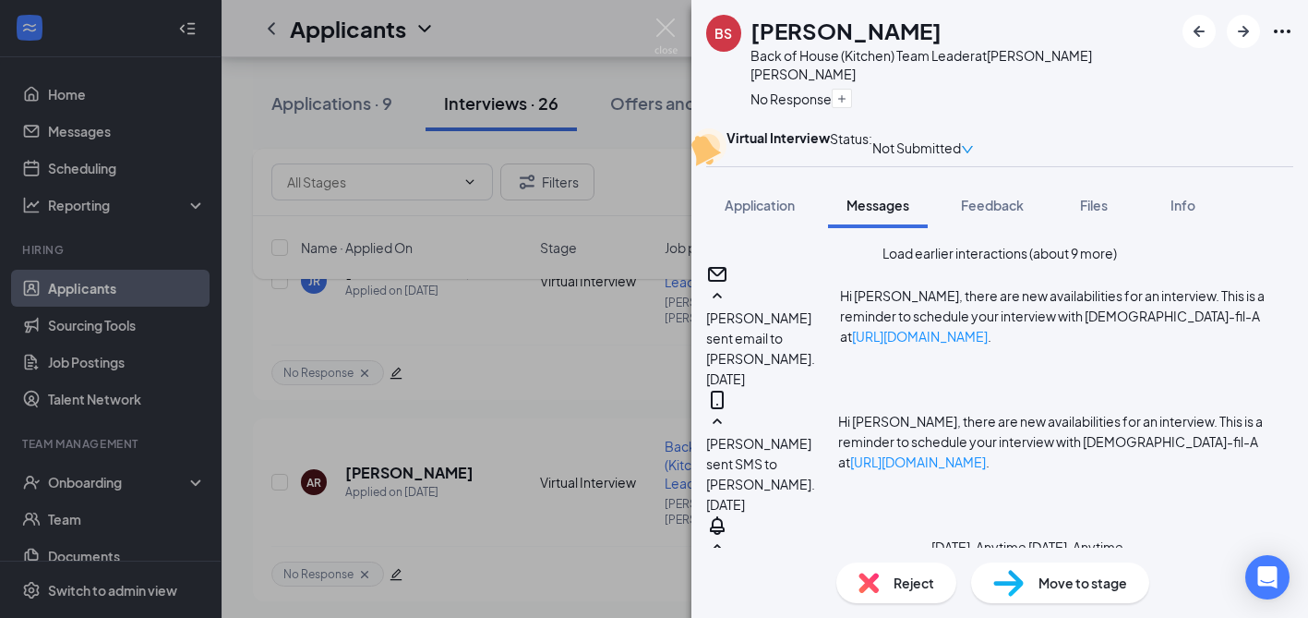
scroll to position [405, 0]
click at [619, 369] on div "BS Brooke Stanbery Back of House (Kitchen) Team Leader at Morgan Hill No Respon…" at bounding box center [654, 309] width 1308 height 618
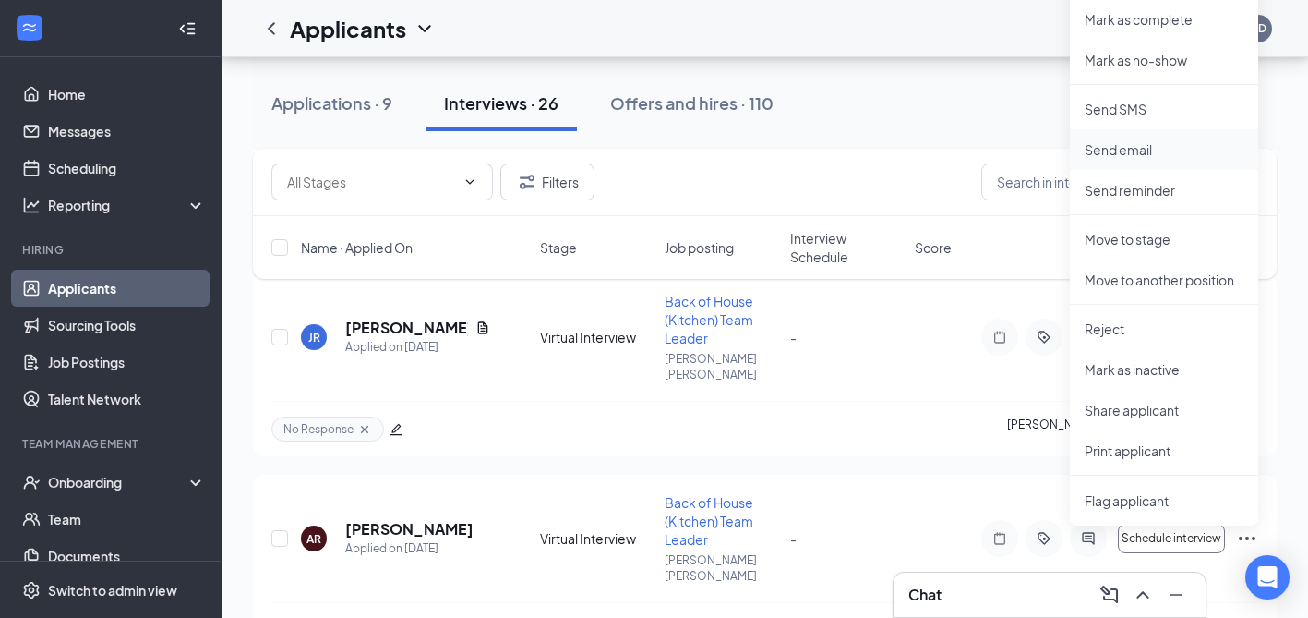
scroll to position [4207, 0]
click at [1153, 59] on p "Mark as no-show" at bounding box center [1164, 61] width 159 height 18
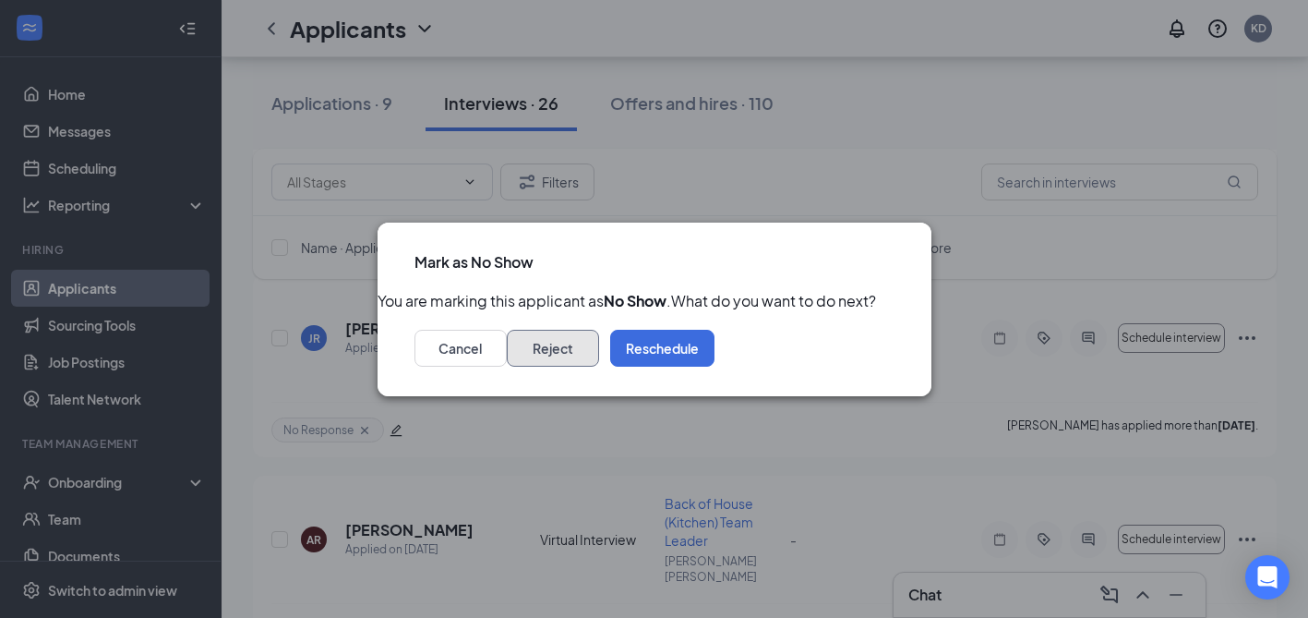
click at [599, 365] on button "Reject" at bounding box center [553, 348] width 92 height 37
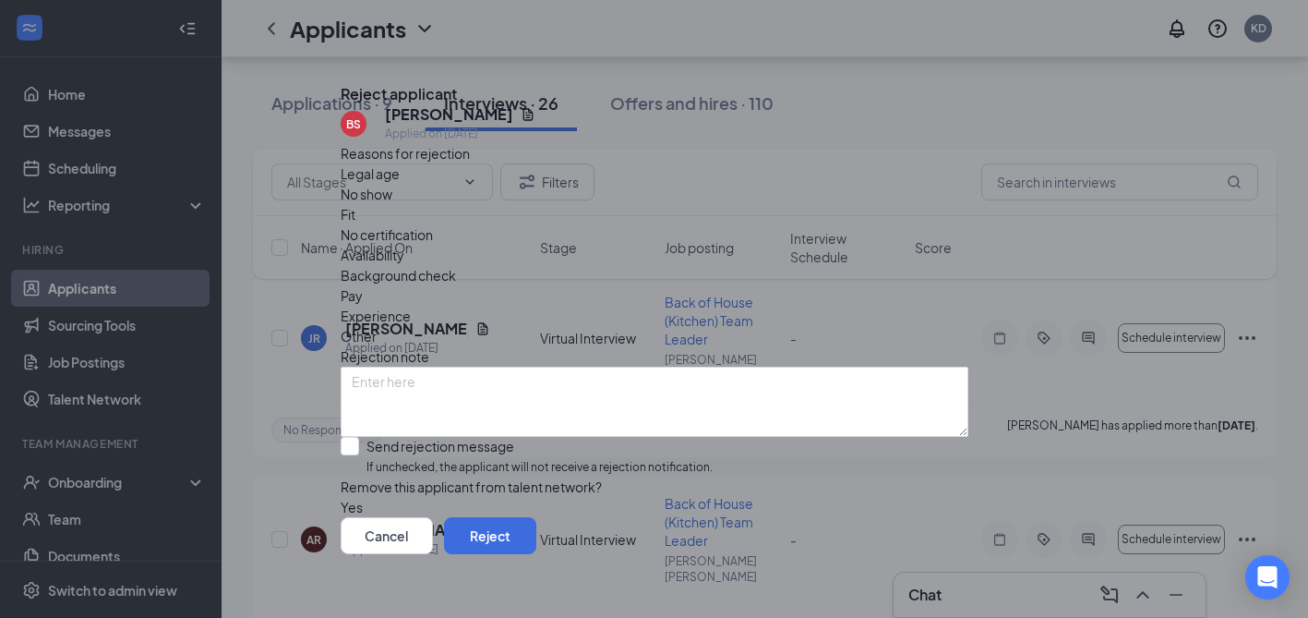
click at [392, 204] on span "No show" at bounding box center [367, 194] width 52 height 20
click at [487, 454] on input "Send rejection message If unchecked, the applicant will not receive a rejection…" at bounding box center [527, 457] width 372 height 40
checkbox input "true"
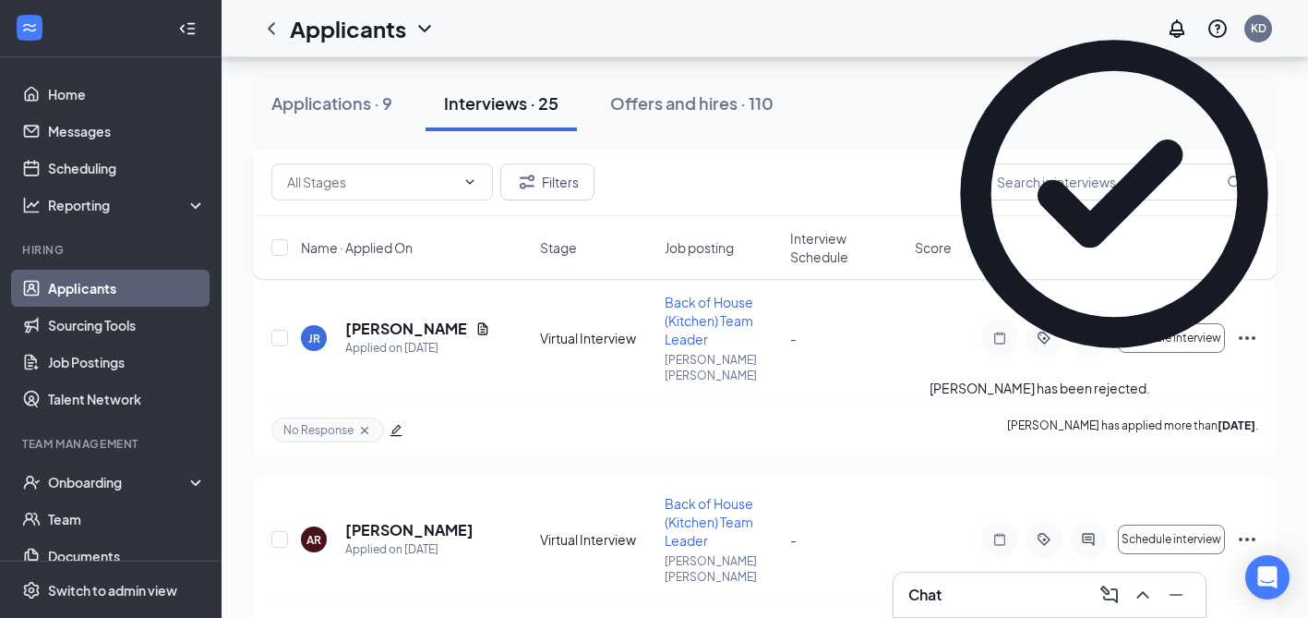
scroll to position [4078, 0]
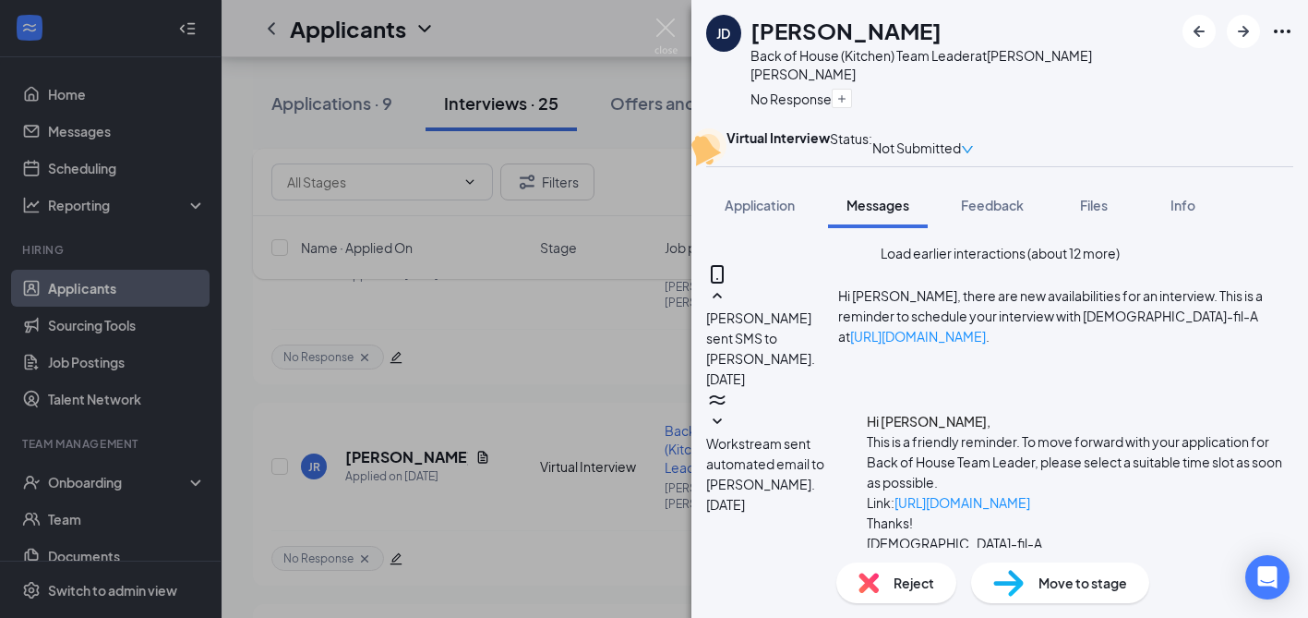
scroll to position [1738, 0]
click at [519, 400] on div "JD Juan Diaz Back of House (Kitchen) Team Leader at Morgan Hill No Response Vir…" at bounding box center [654, 309] width 1308 height 618
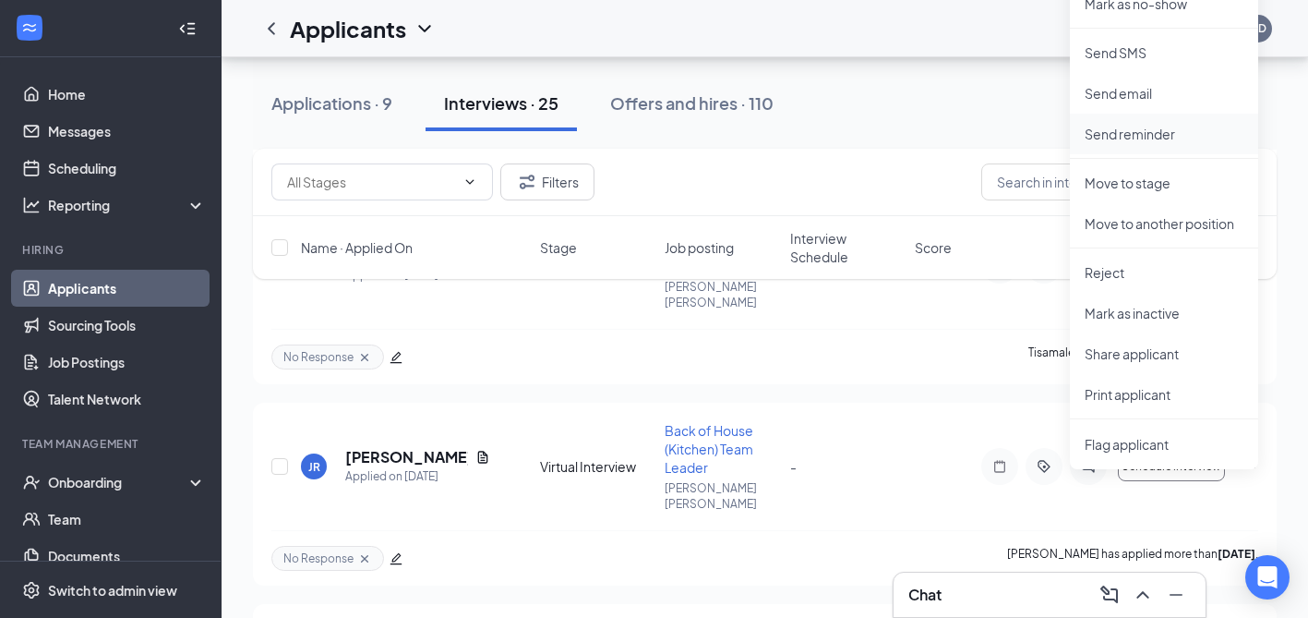
click at [1143, 138] on p "Send reminder" at bounding box center [1164, 134] width 159 height 18
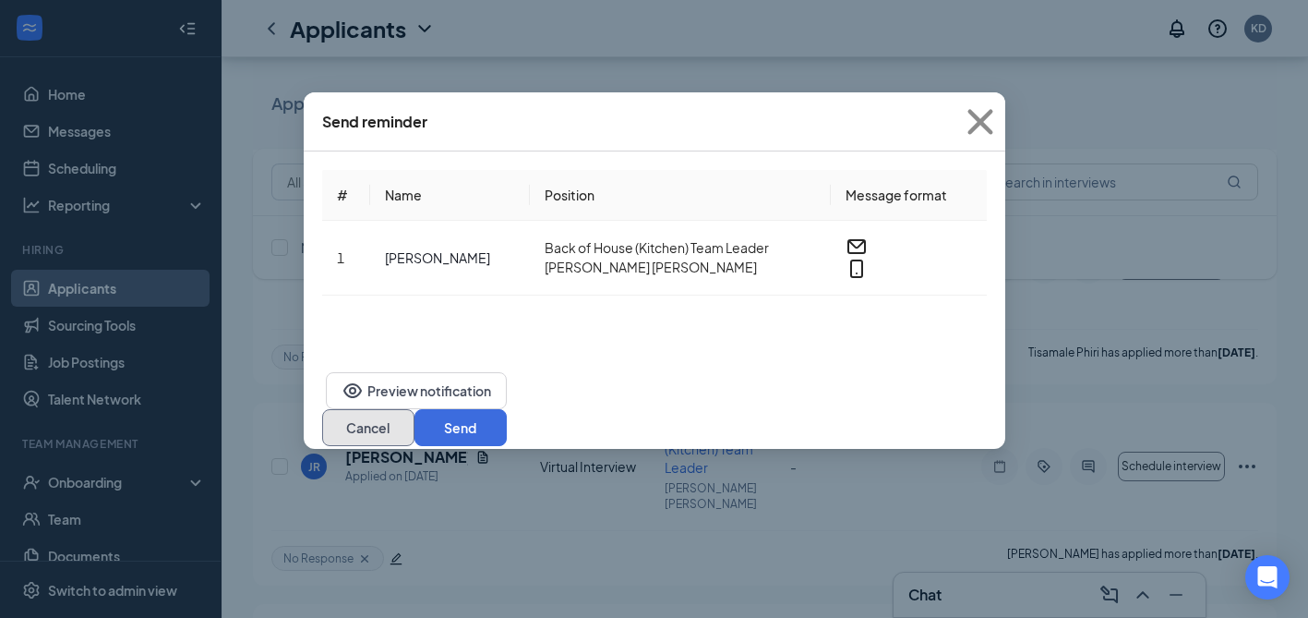
click at [415, 409] on button "Cancel" at bounding box center [368, 427] width 92 height 37
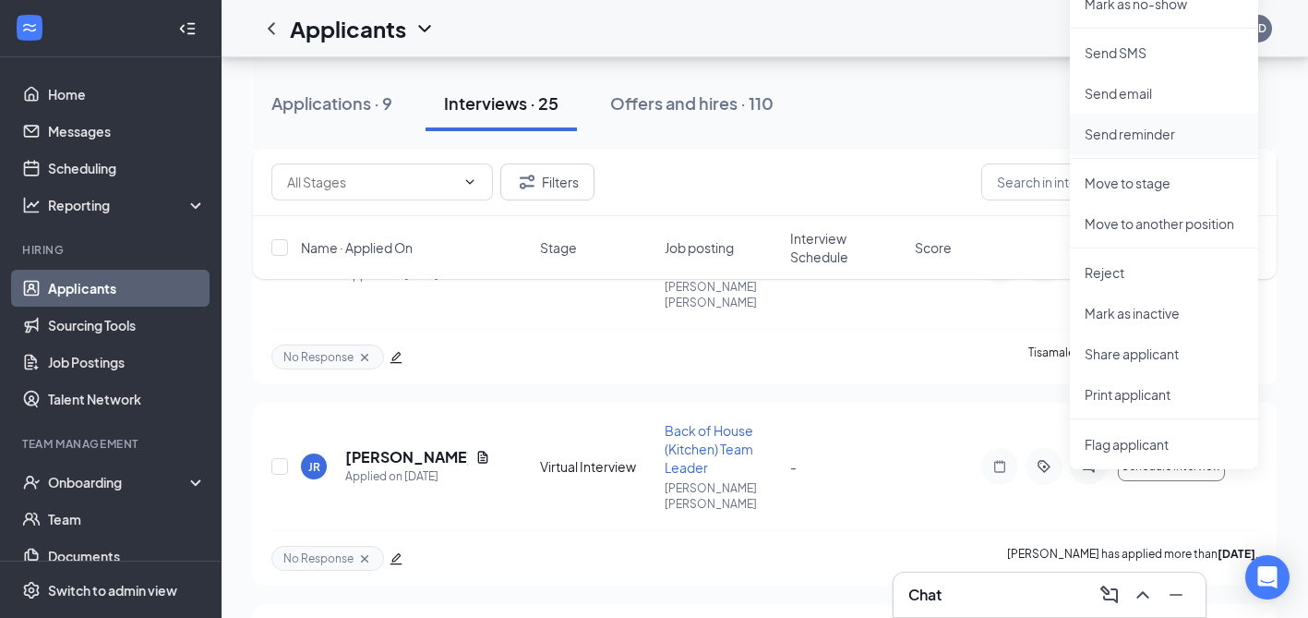
click at [1139, 144] on li "Send reminder" at bounding box center [1164, 134] width 188 height 41
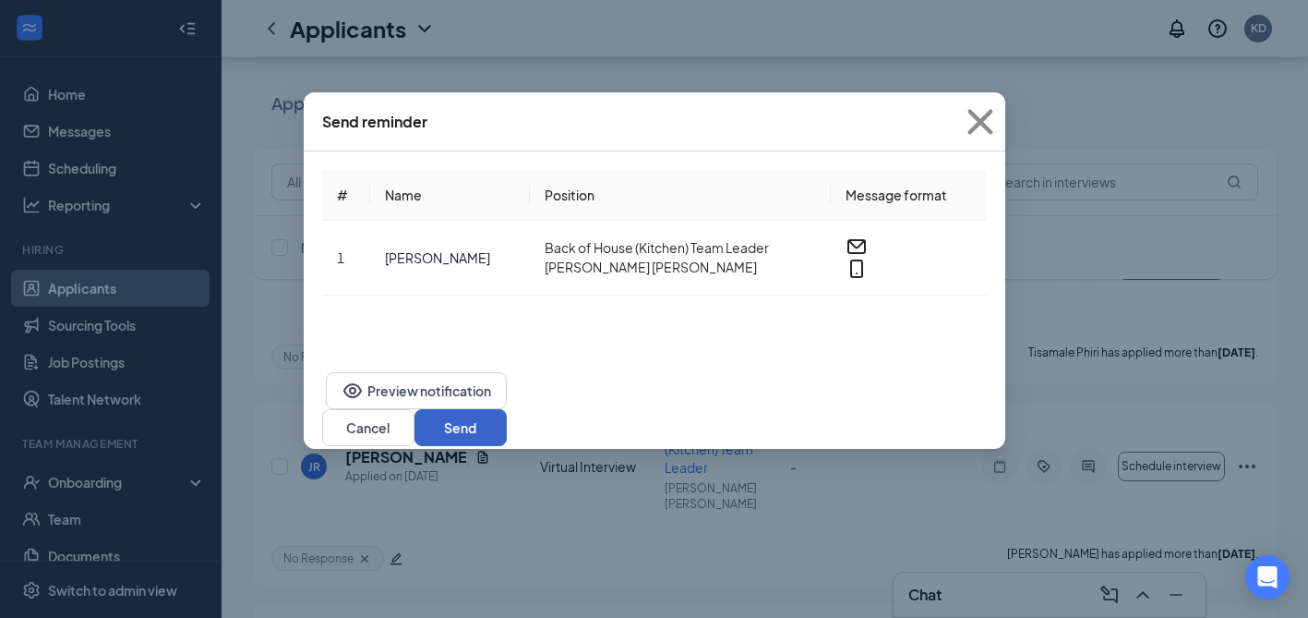
click at [507, 409] on button "Send" at bounding box center [461, 427] width 92 height 37
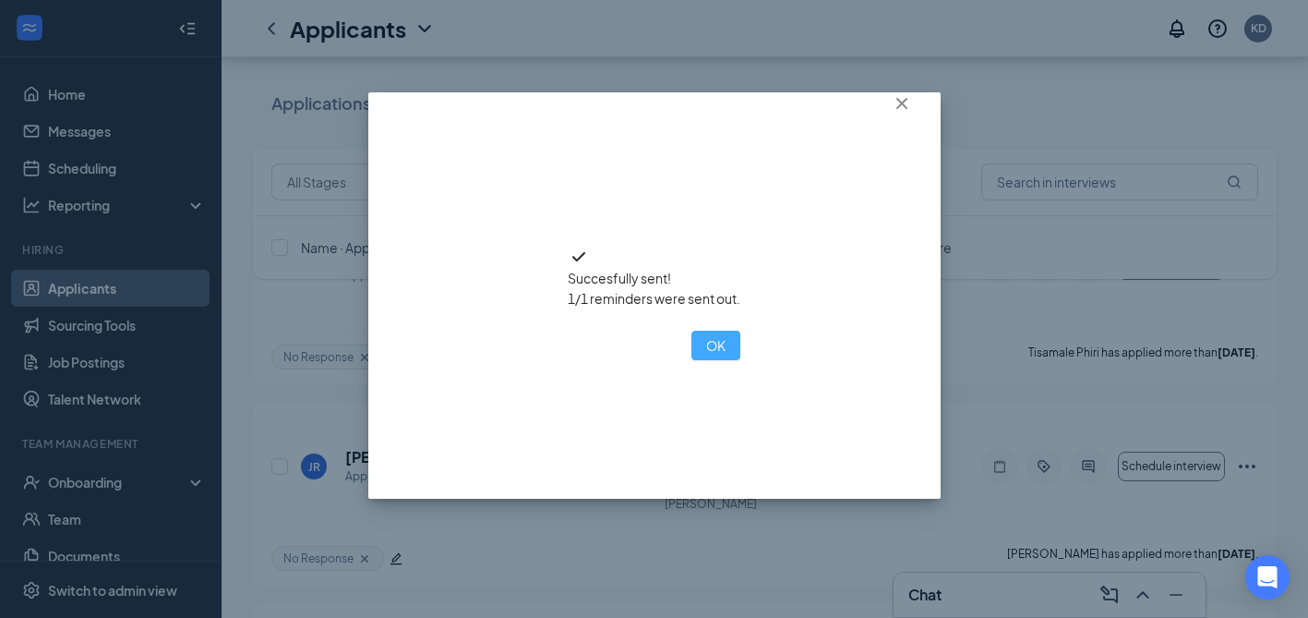
click at [692, 360] on button "OK" at bounding box center [716, 346] width 49 height 30
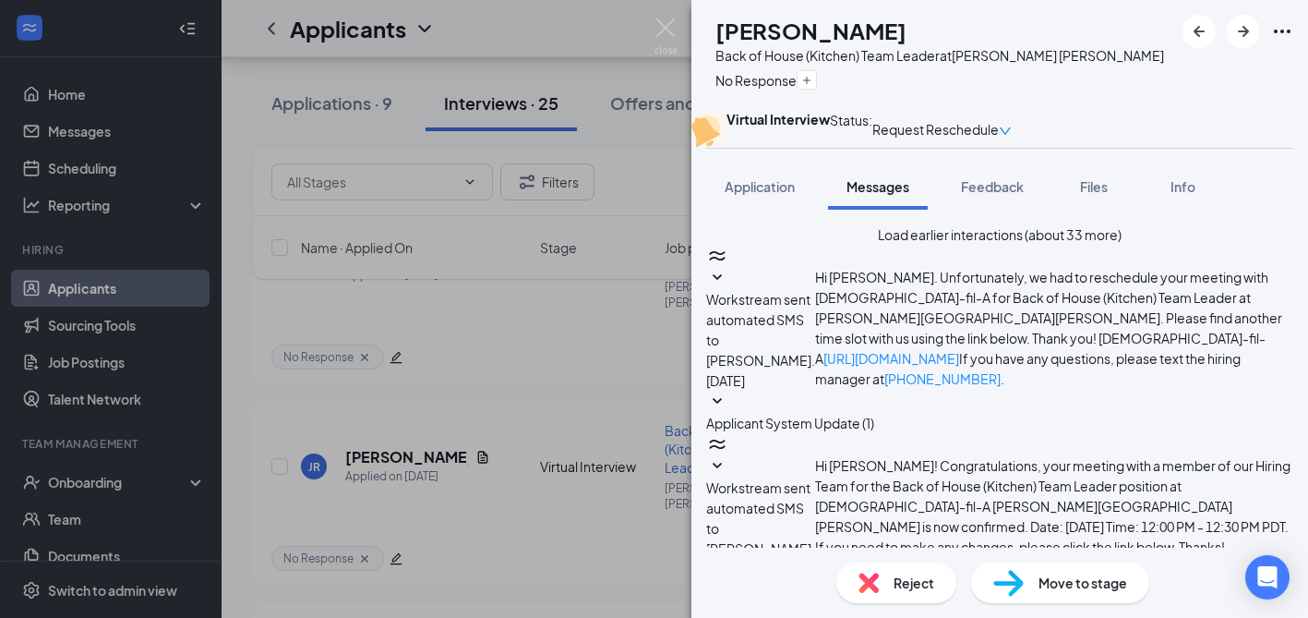
scroll to position [358, 0]
click at [620, 388] on div "AR Alonzo Ramirez Back of House (Kitchen) Team Leader at Morgan Hill No Respons…" at bounding box center [654, 309] width 1308 height 618
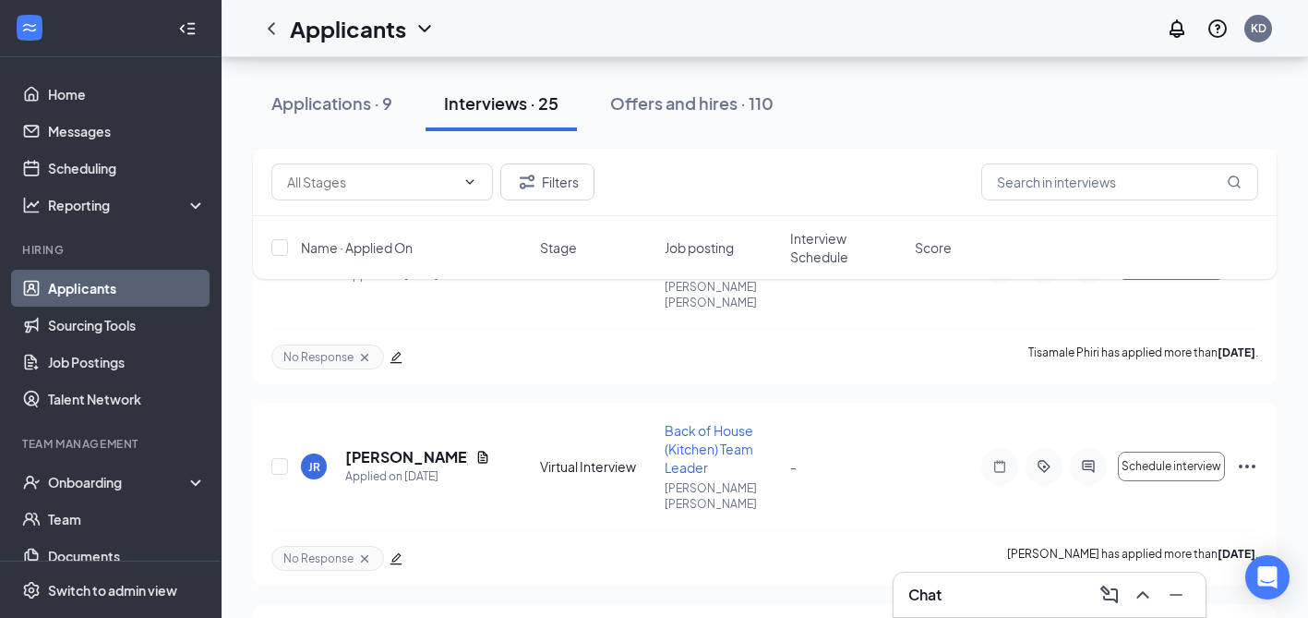
click at [1243, 293] on div "Filters Name · Applied On Stage Job posting Interview Schedule Score" at bounding box center [765, 223] width 1024 height 149
click at [1249, 295] on div "Filters Name · Applied On Stage Job posting Interview Schedule Score" at bounding box center [765, 223] width 1024 height 149
click at [354, 104] on div "Applications · 9" at bounding box center [331, 102] width 121 height 23
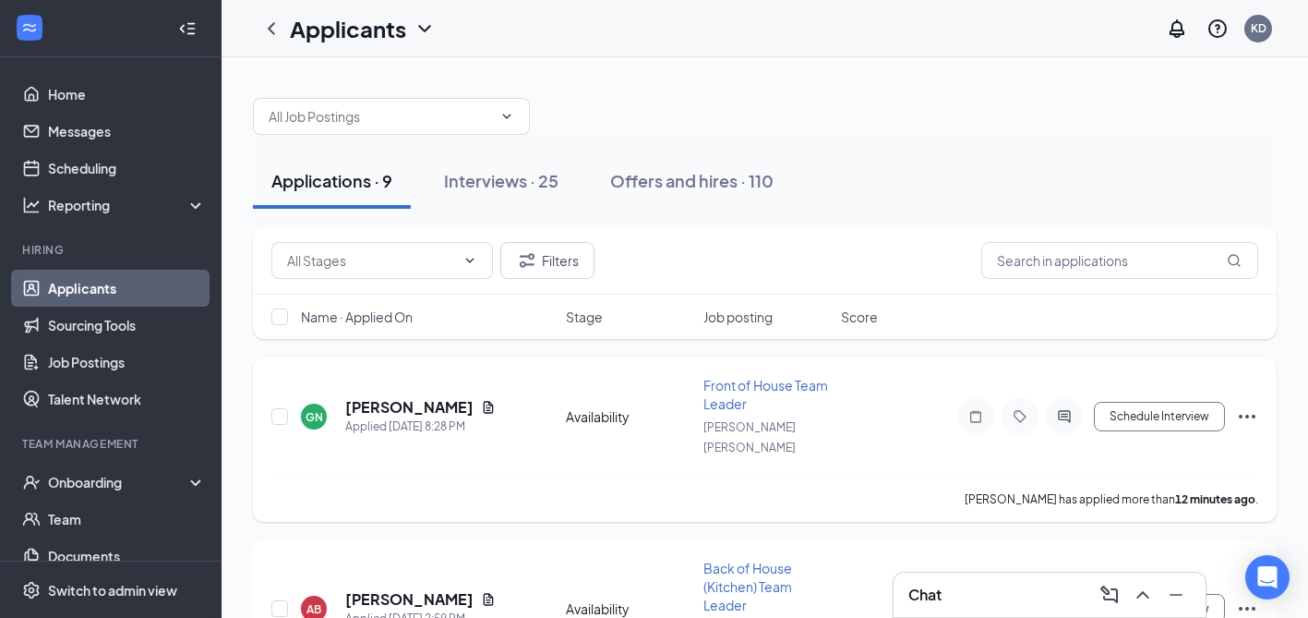
scroll to position [4, 0]
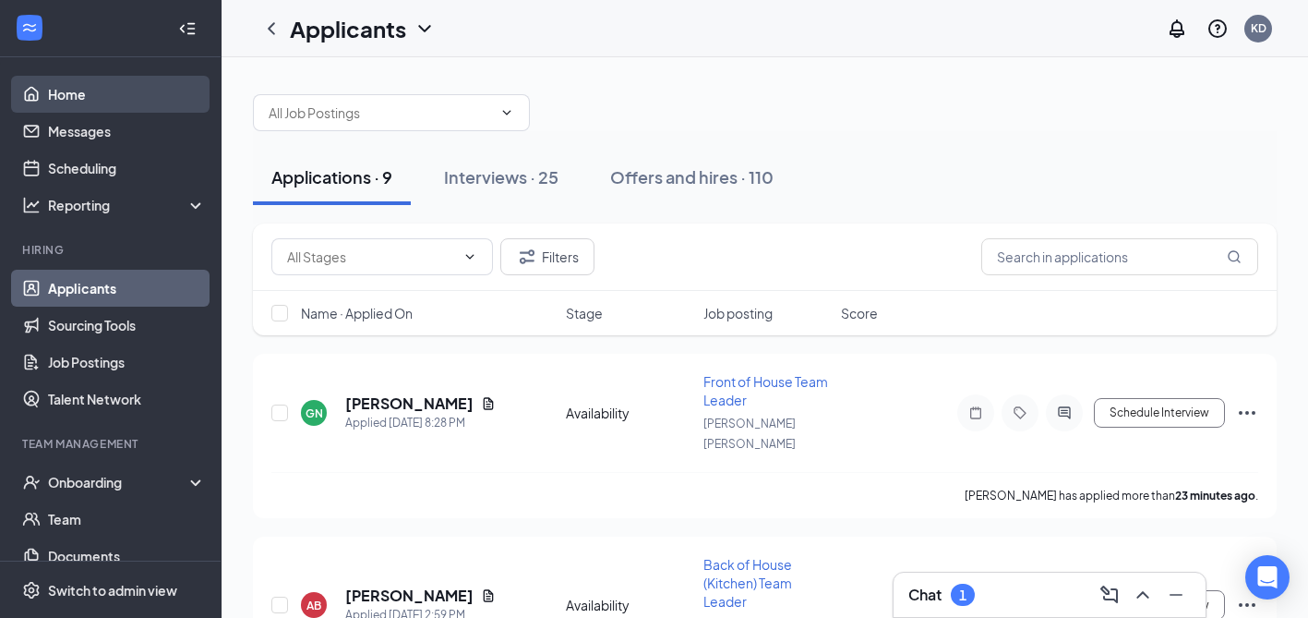
click at [73, 98] on link "Home" at bounding box center [127, 94] width 158 height 37
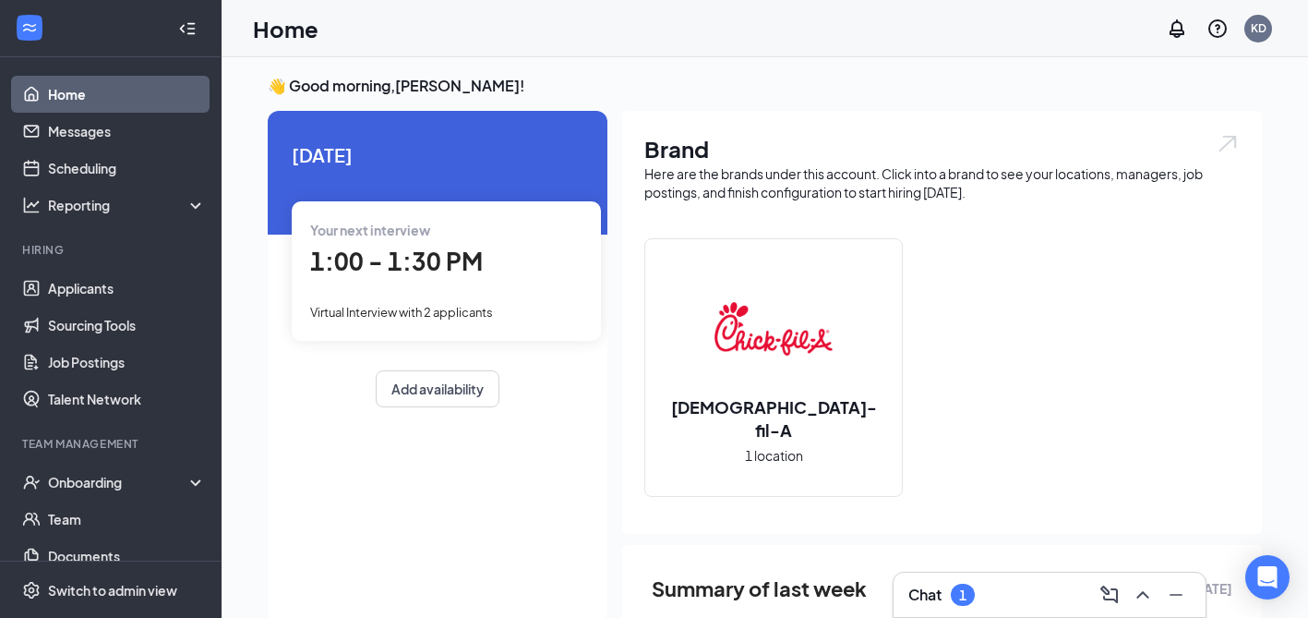
click at [925, 596] on h3 "Chat" at bounding box center [925, 594] width 33 height 20
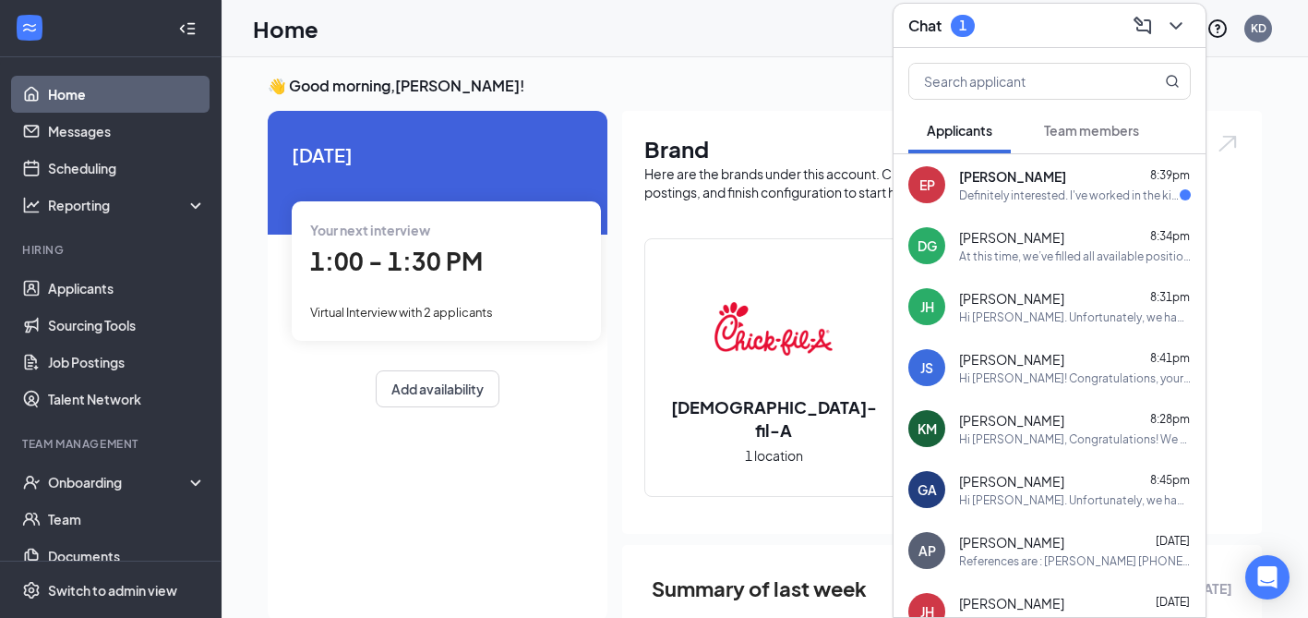
click at [981, 477] on span "Gisele Arias" at bounding box center [1011, 481] width 105 height 18
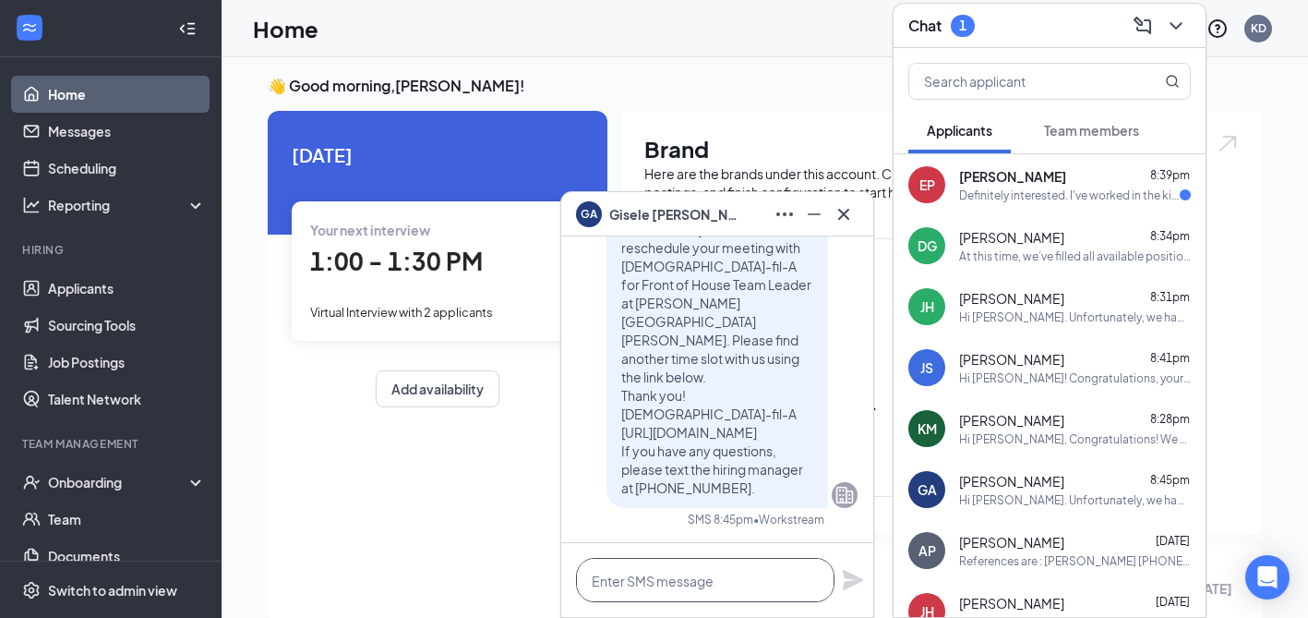
click at [682, 580] on textarea at bounding box center [705, 580] width 259 height 44
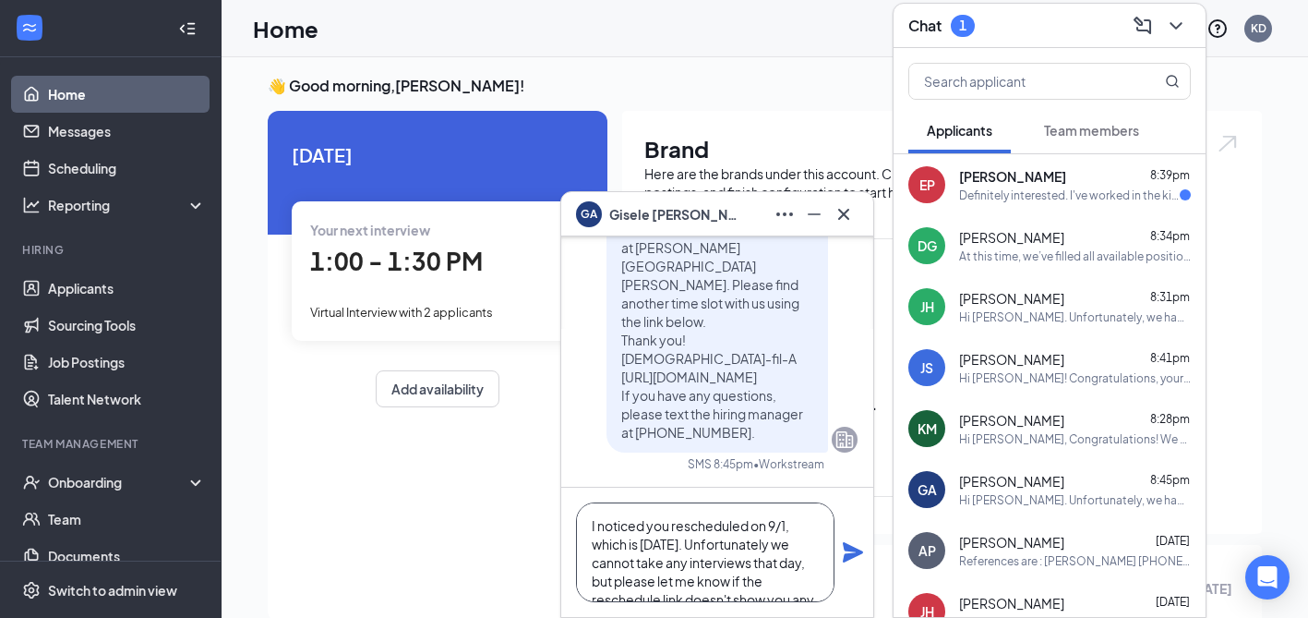
drag, startPoint x: 695, startPoint y: 584, endPoint x: 540, endPoint y: 441, distance: 211.0
click at [540, 441] on div "GA Gisele Arias GA Gisele Arias Applicant Front of House Team Leader • Morgan H…" at bounding box center [765, 531] width 1087 height 954
type textarea "I noticed you rescheduled on 9/1, which is Labor Day. Unfortunately we cannot t…"
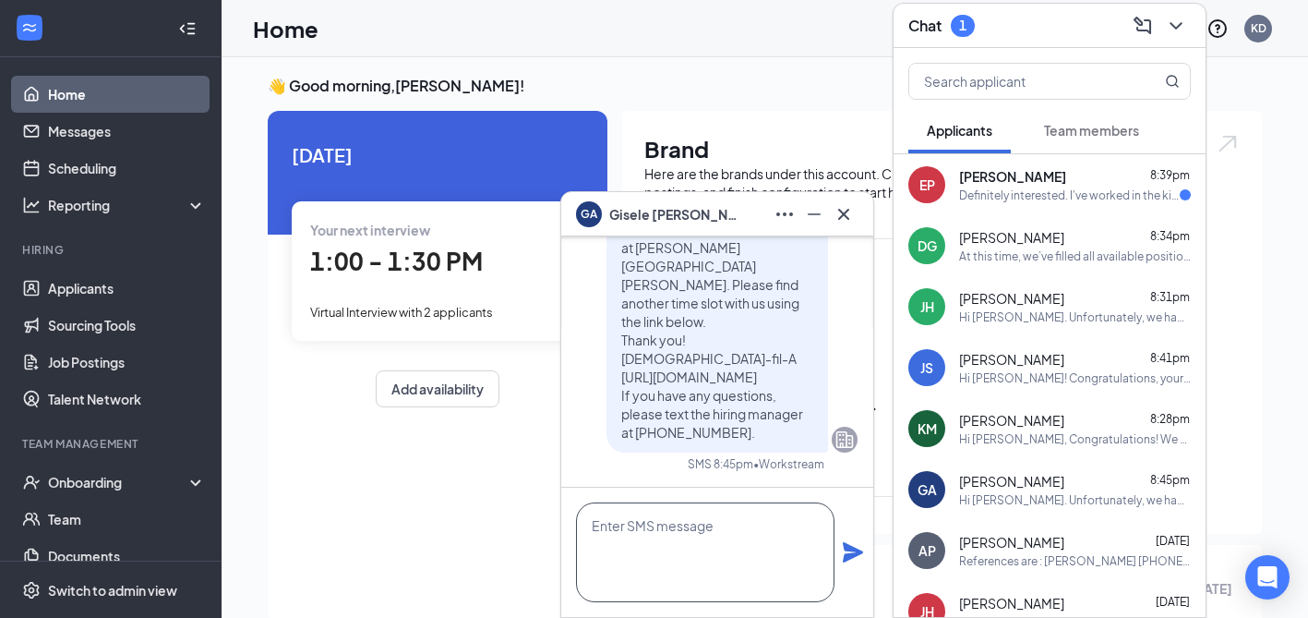
scroll to position [1, 0]
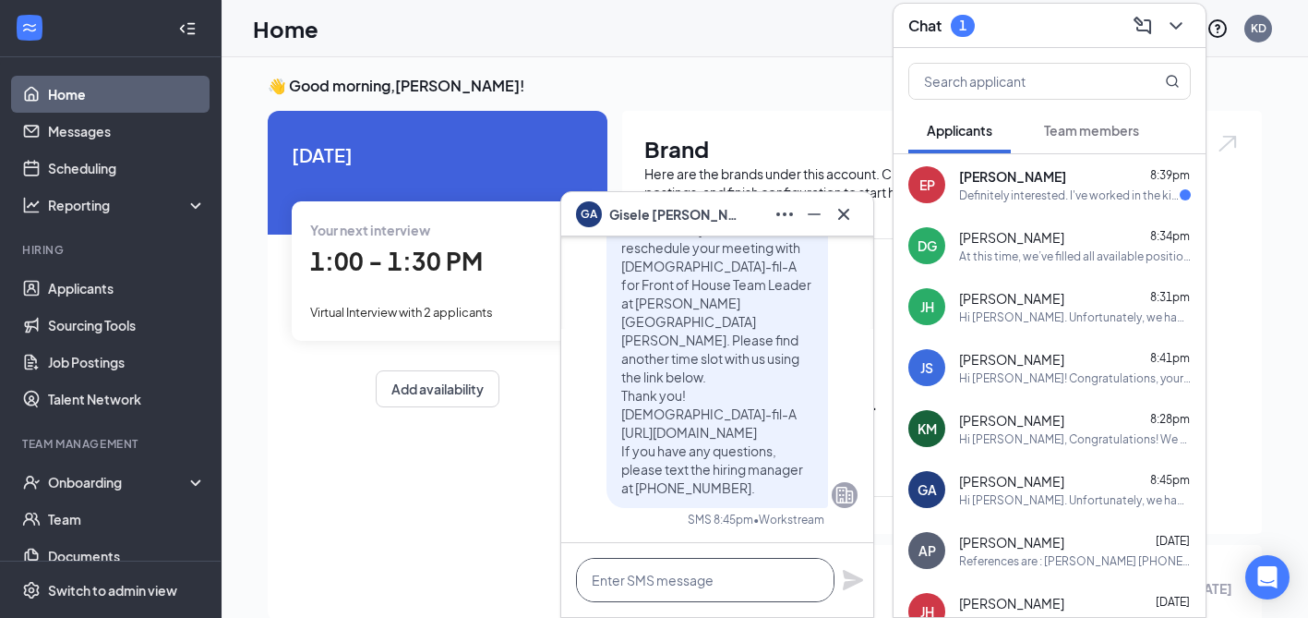
paste textarea "I noticed you rescheduled for 9/1, which falls on [DATE]. I’m so sorry for the …"
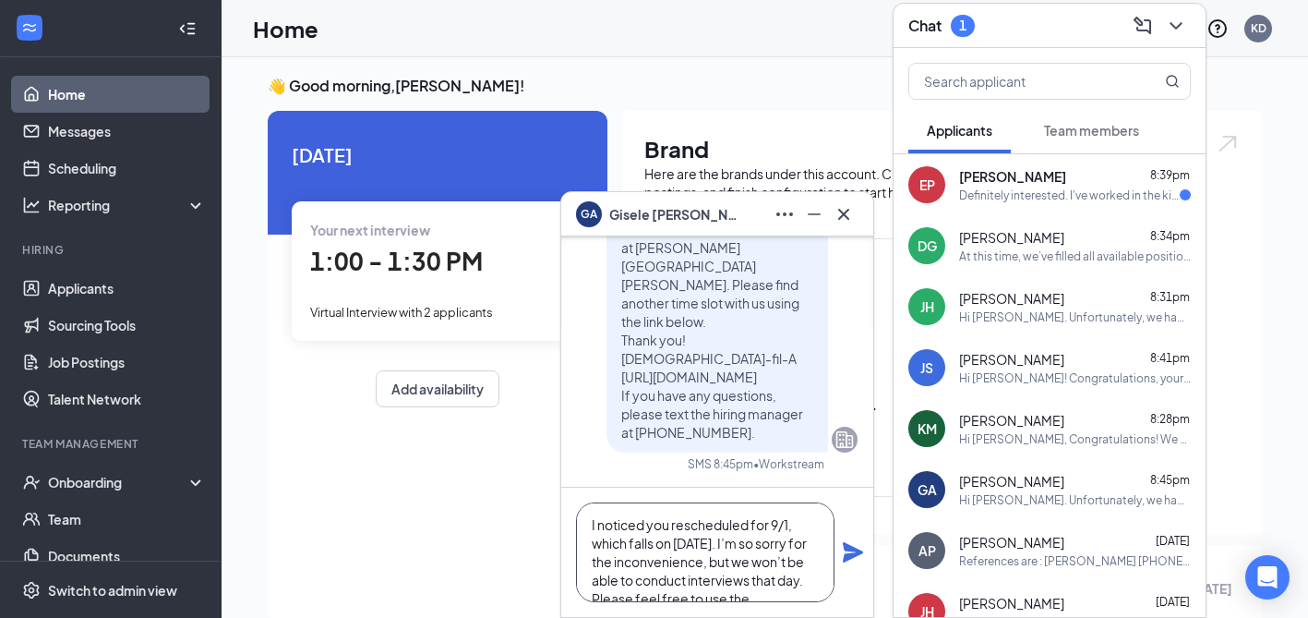
scroll to position [74, 0]
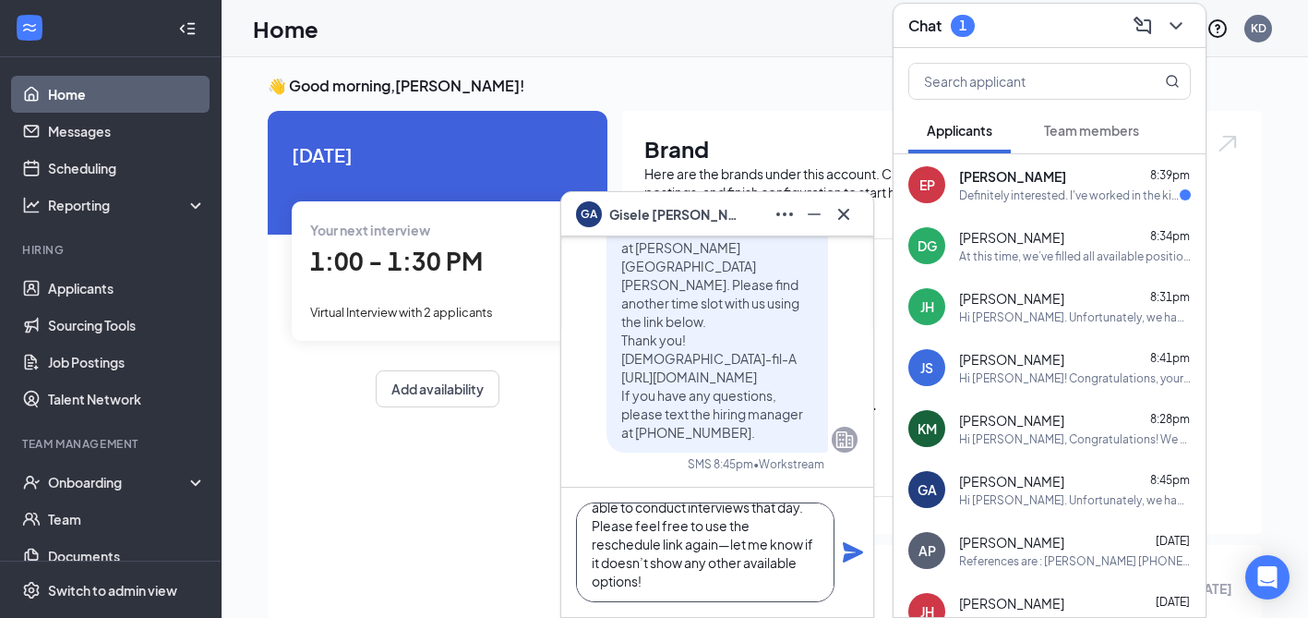
click at [728, 545] on textarea "I noticed you rescheduled for 9/1, which falls on [DATE]. I’m so sorry for the …" at bounding box center [705, 552] width 259 height 100
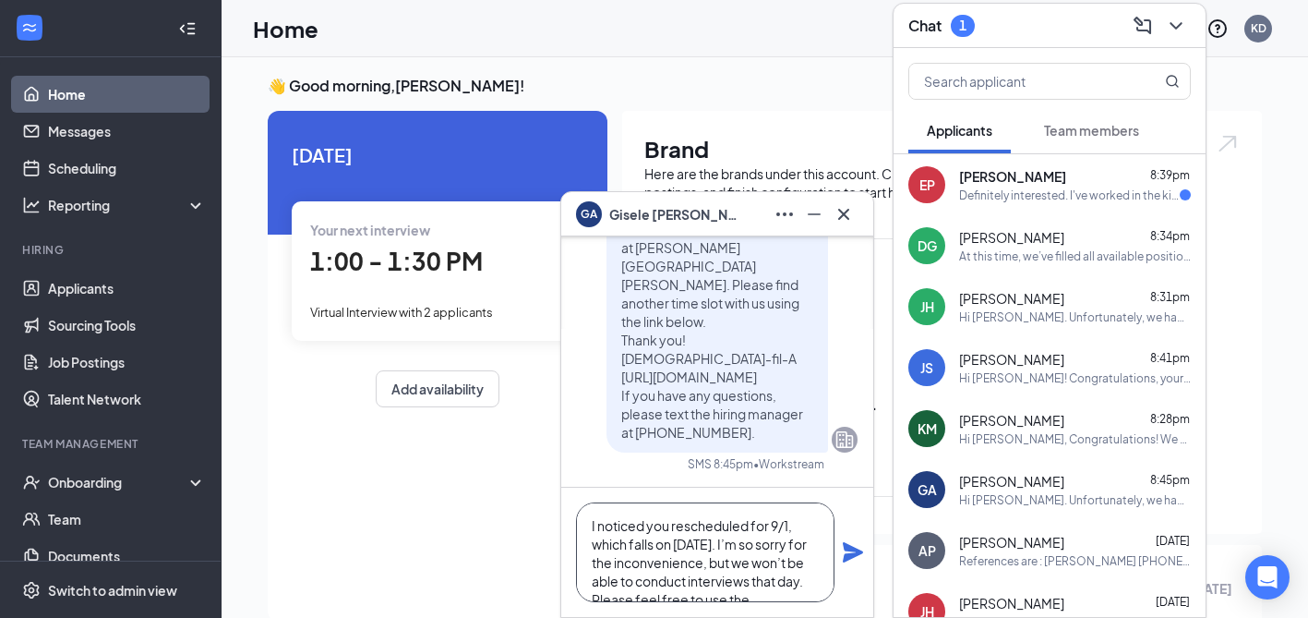
scroll to position [76, 0]
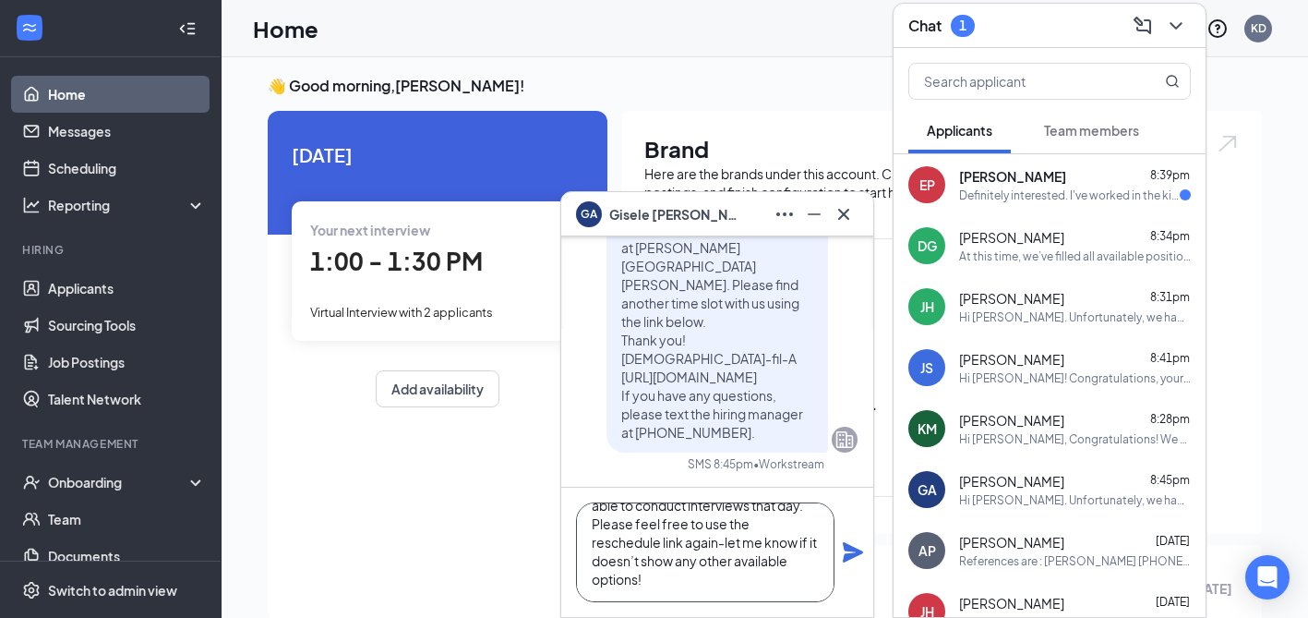
click at [679, 595] on textarea "I noticed you rescheduled for 9/1, which falls on [DATE]. I’m so sorry for the …" at bounding box center [705, 552] width 259 height 100
type textarea "I noticed you rescheduled for 9/1, which falls on [DATE]. I’m so sorry for the …"
click at [854, 554] on icon "Plane" at bounding box center [853, 552] width 20 height 20
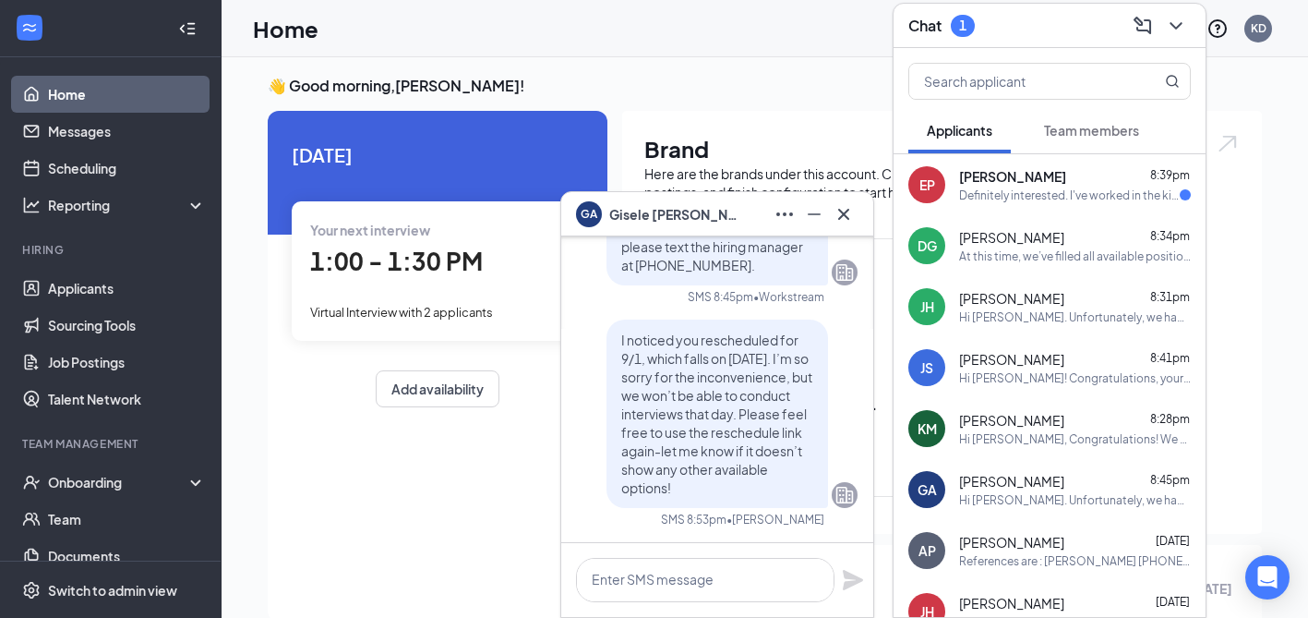
scroll to position [0, 0]
click at [849, 209] on icon "Cross" at bounding box center [844, 214] width 22 height 22
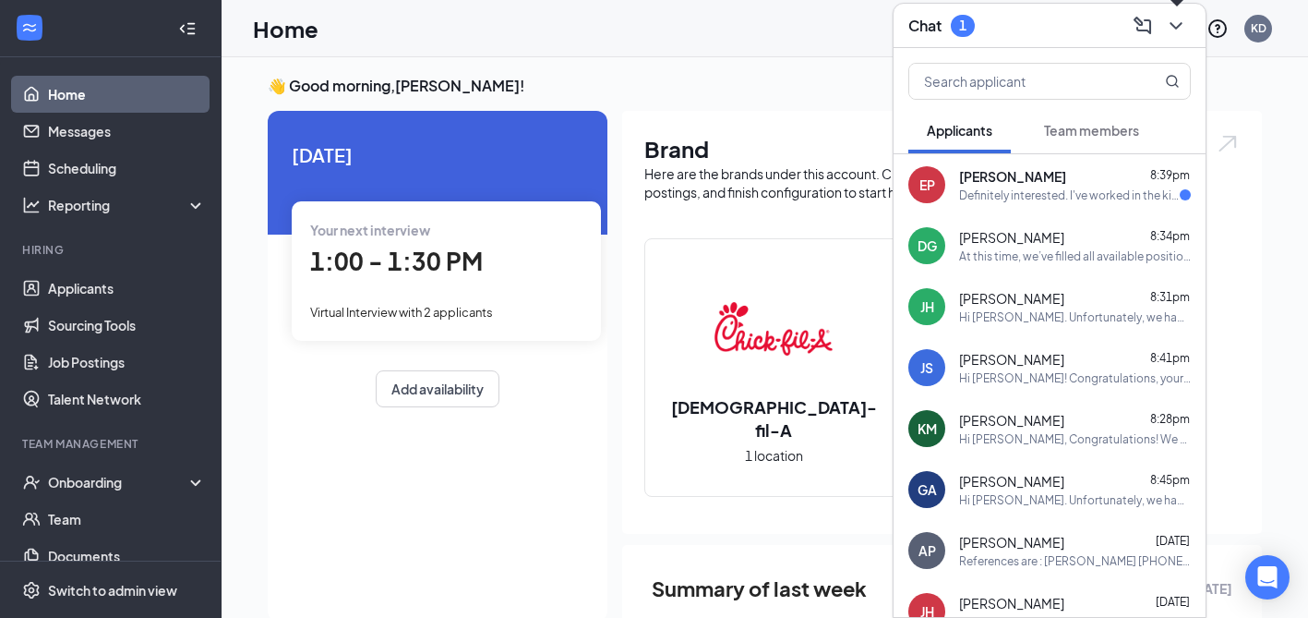
click at [1174, 21] on icon "ChevronDown" at bounding box center [1176, 26] width 22 height 22
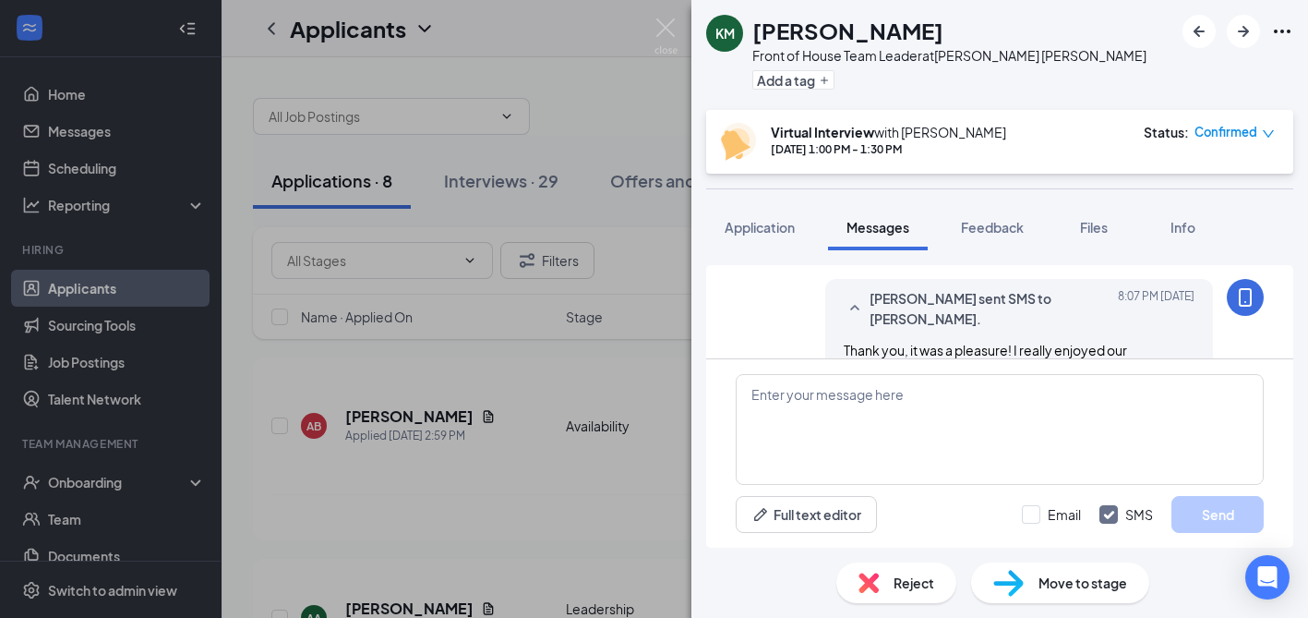
scroll to position [1162, 0]
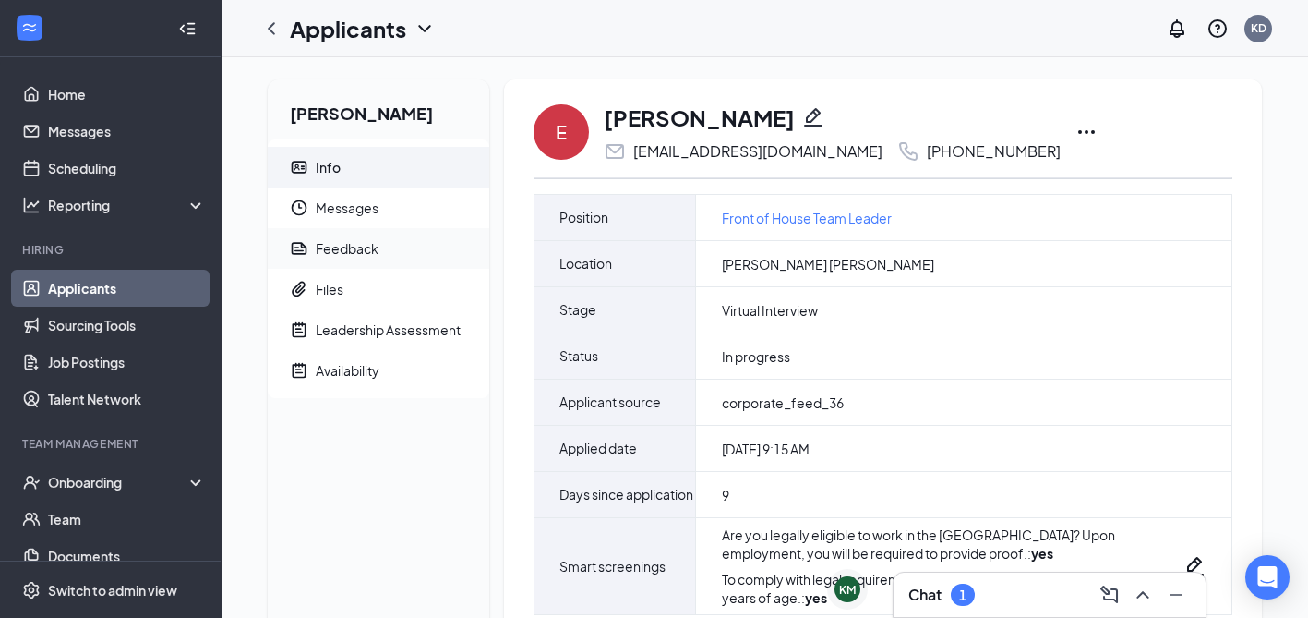
click at [361, 246] on div "Feedback" at bounding box center [347, 248] width 63 height 18
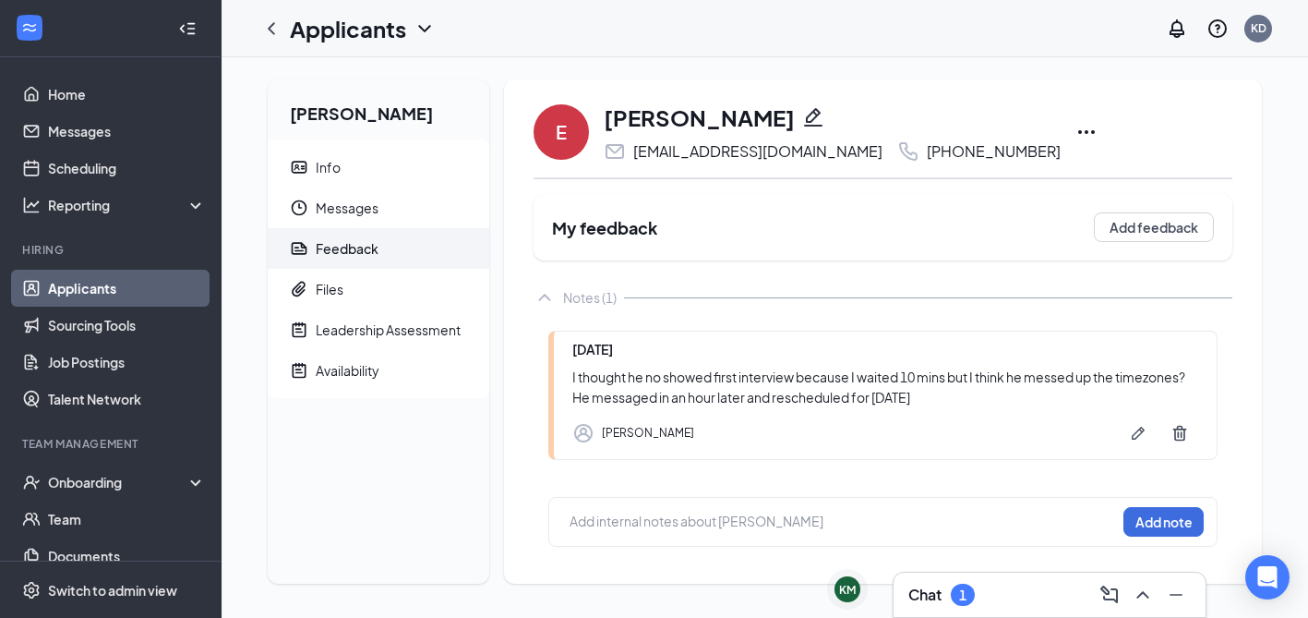
click at [764, 521] on div at bounding box center [843, 521] width 545 height 19
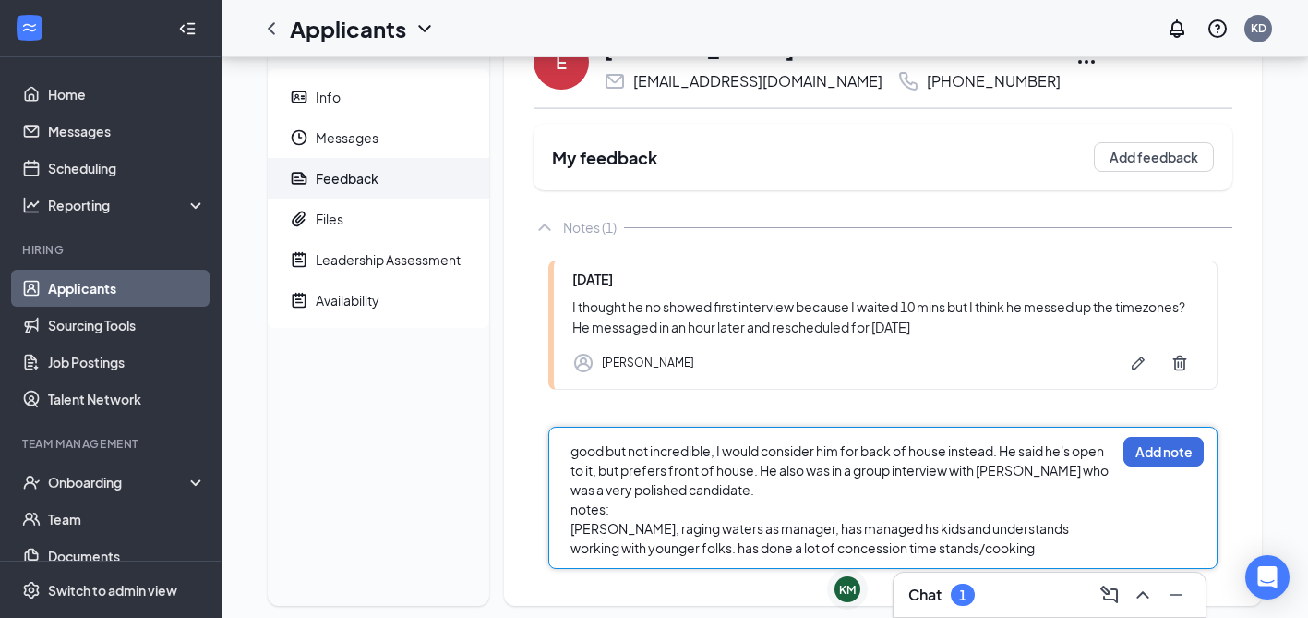
scroll to position [95, 0]
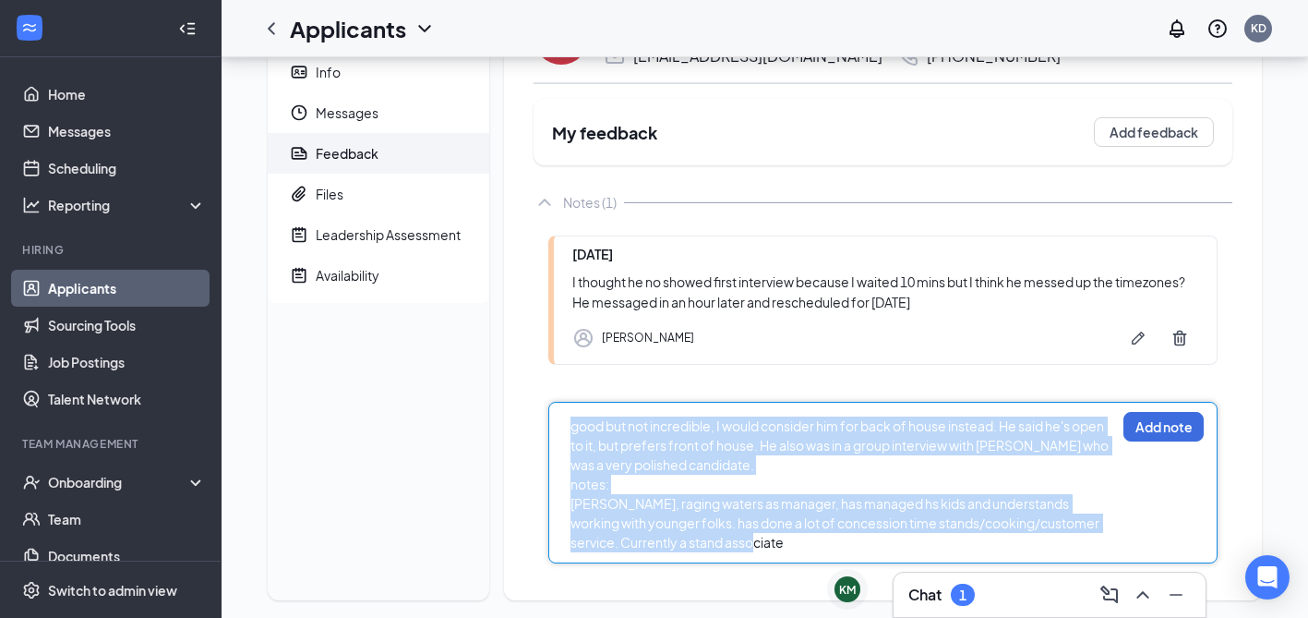
drag, startPoint x: 776, startPoint y: 548, endPoint x: 500, endPoint y: 390, distance: 317.7
click at [500, 390] on div "Erick Pintor Info Messages Feedback Files Leadership Assessment Availability E …" at bounding box center [765, 299] width 1024 height 631
copy div "good but not incredible, I would consider him for back of house instead. He sai…"
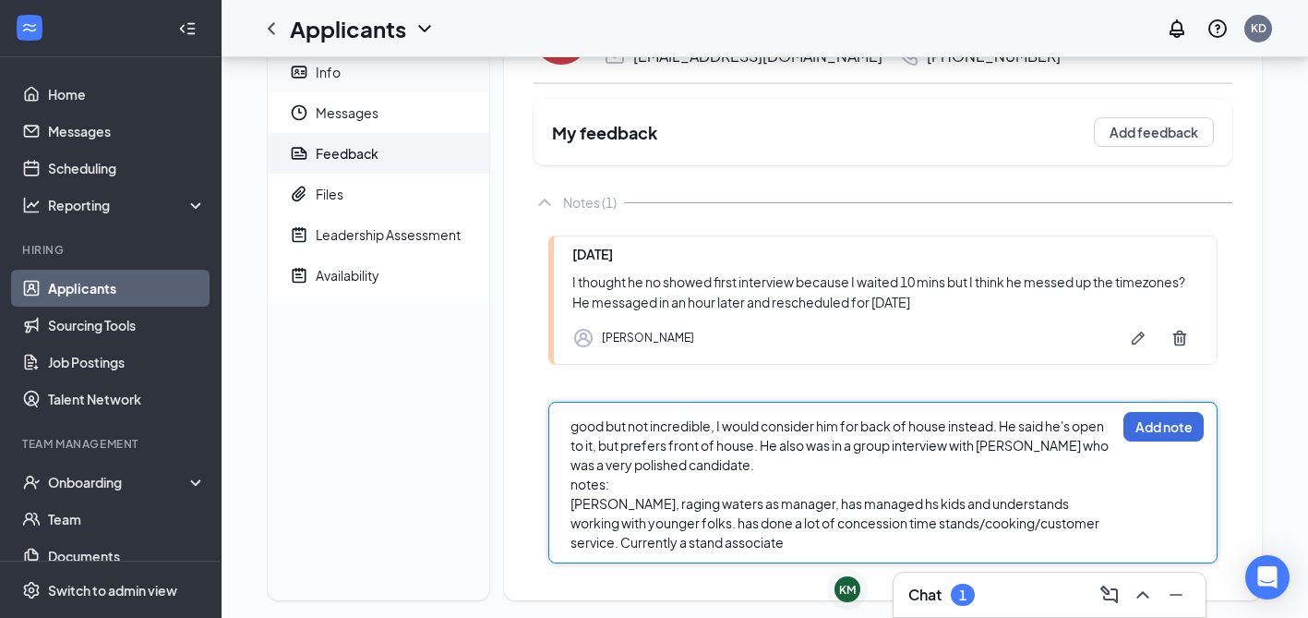
click at [344, 75] on span "Info" at bounding box center [395, 72] width 159 height 41
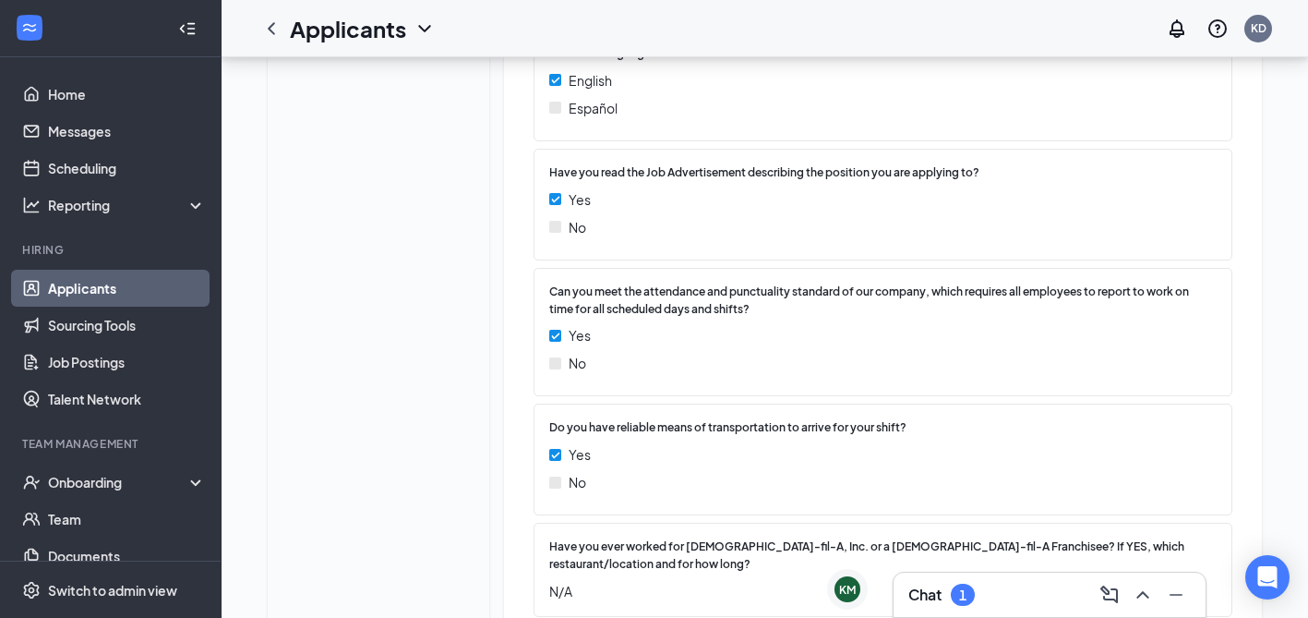
scroll to position [183, 0]
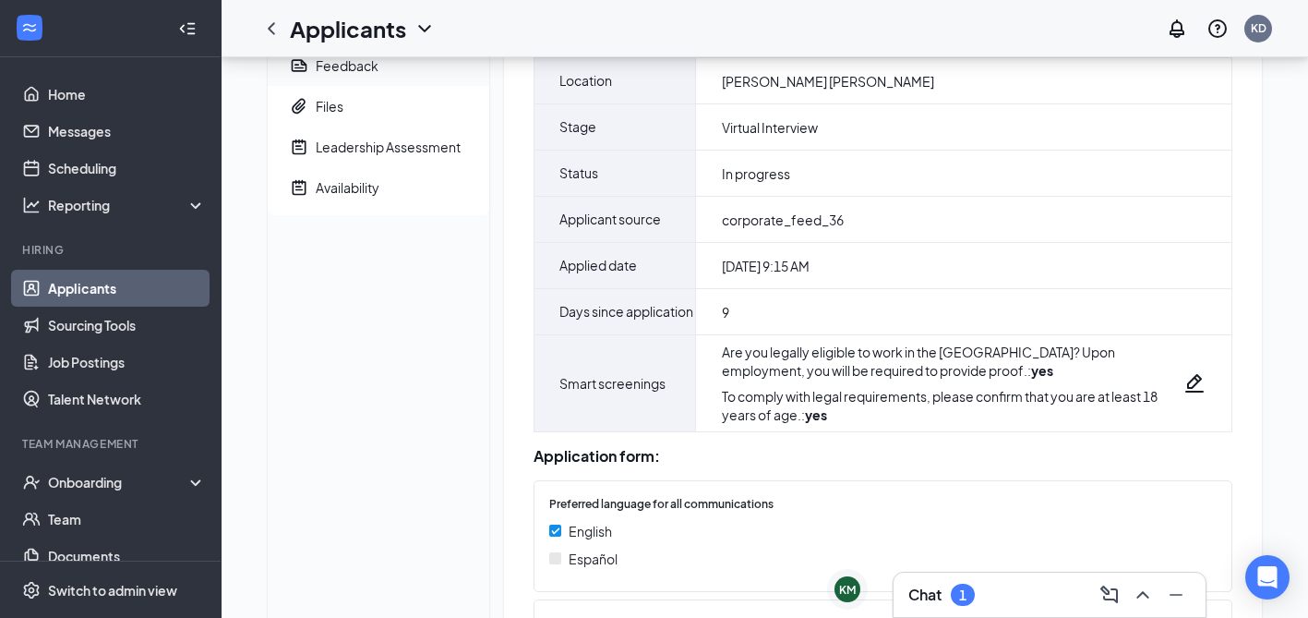
click at [387, 67] on span "Feedback" at bounding box center [395, 65] width 159 height 41
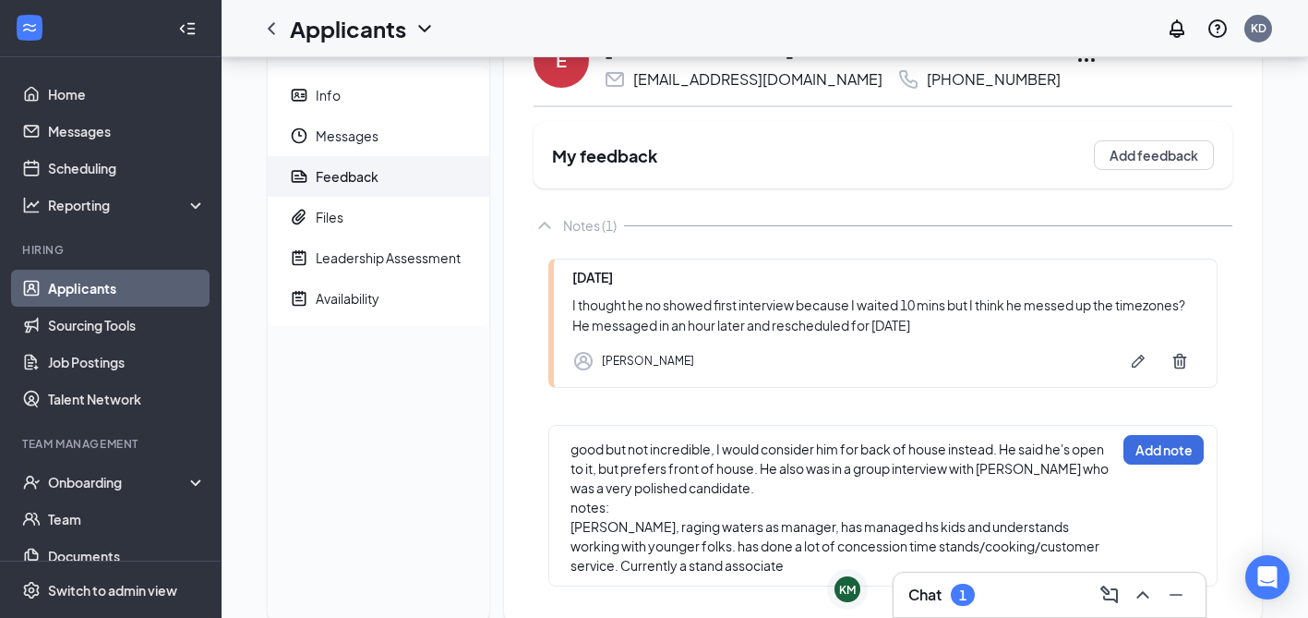
scroll to position [114, 0]
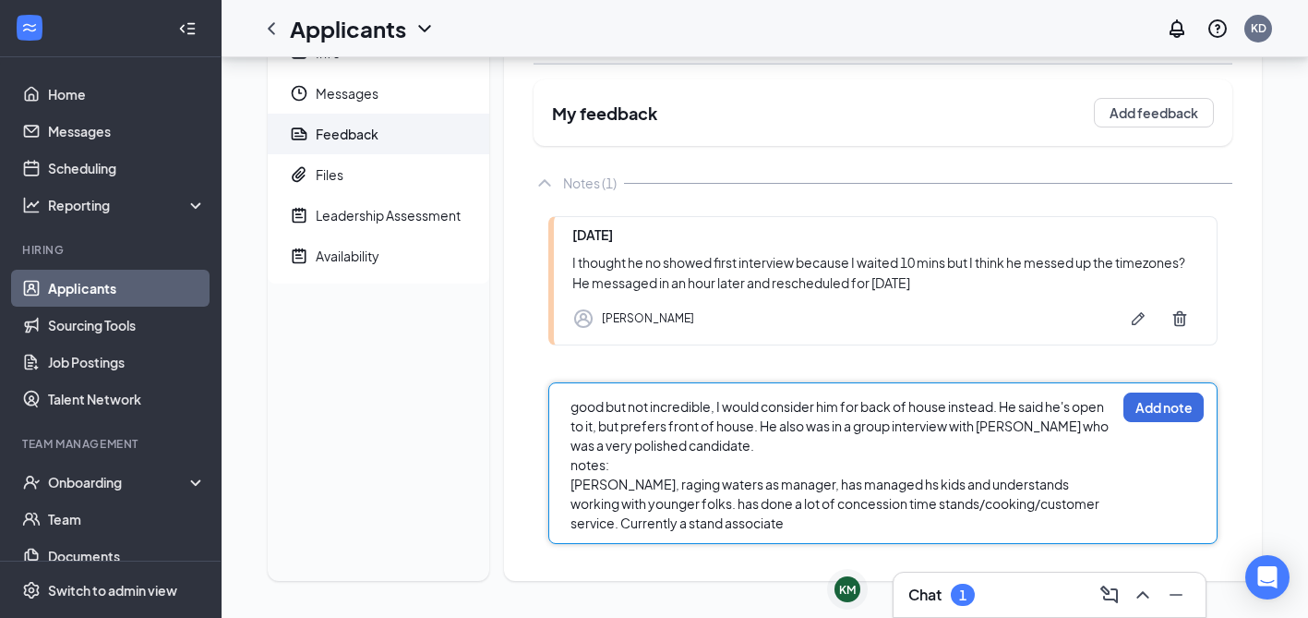
click at [771, 522] on div "Aramark, raging waters as manager, has managed hs kids and understands working …" at bounding box center [843, 504] width 545 height 58
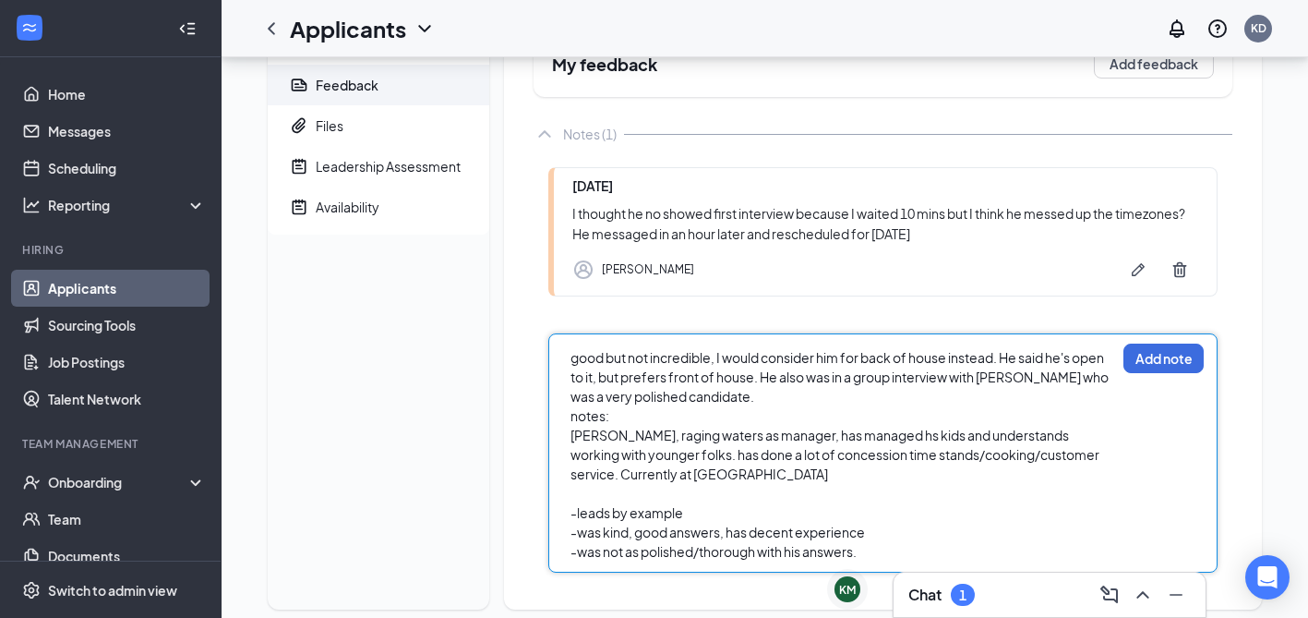
scroll to position [165, 0]
click at [1137, 362] on button "Add note" at bounding box center [1164, 357] width 80 height 30
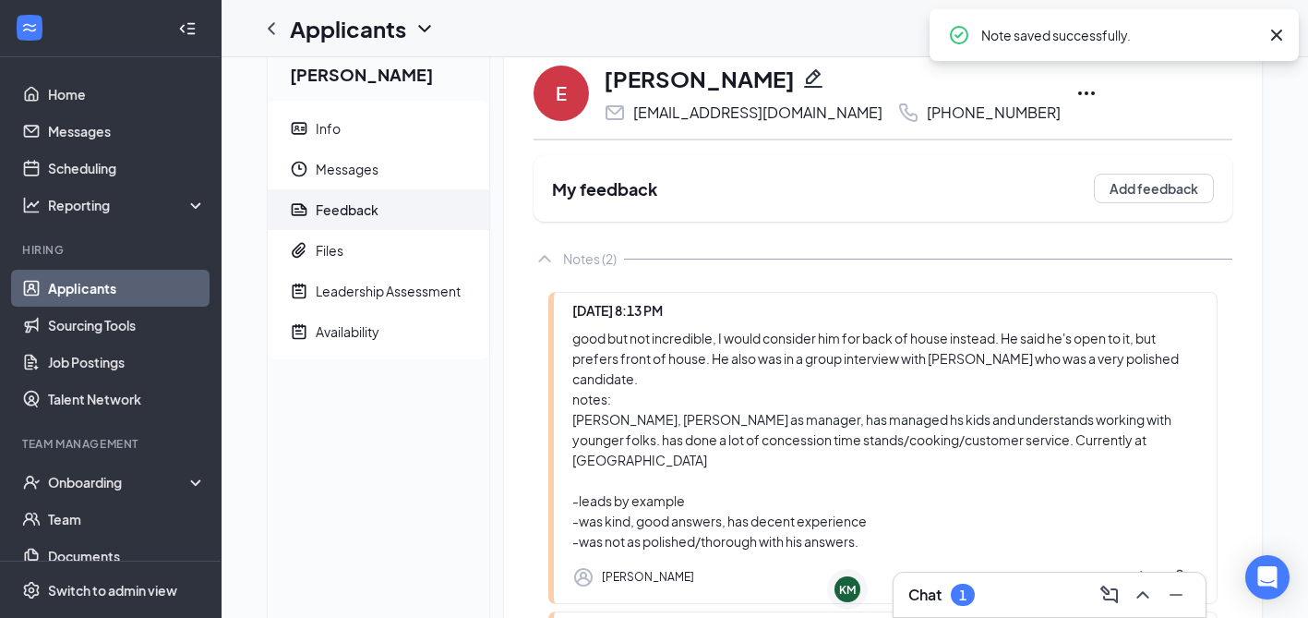
scroll to position [0, 0]
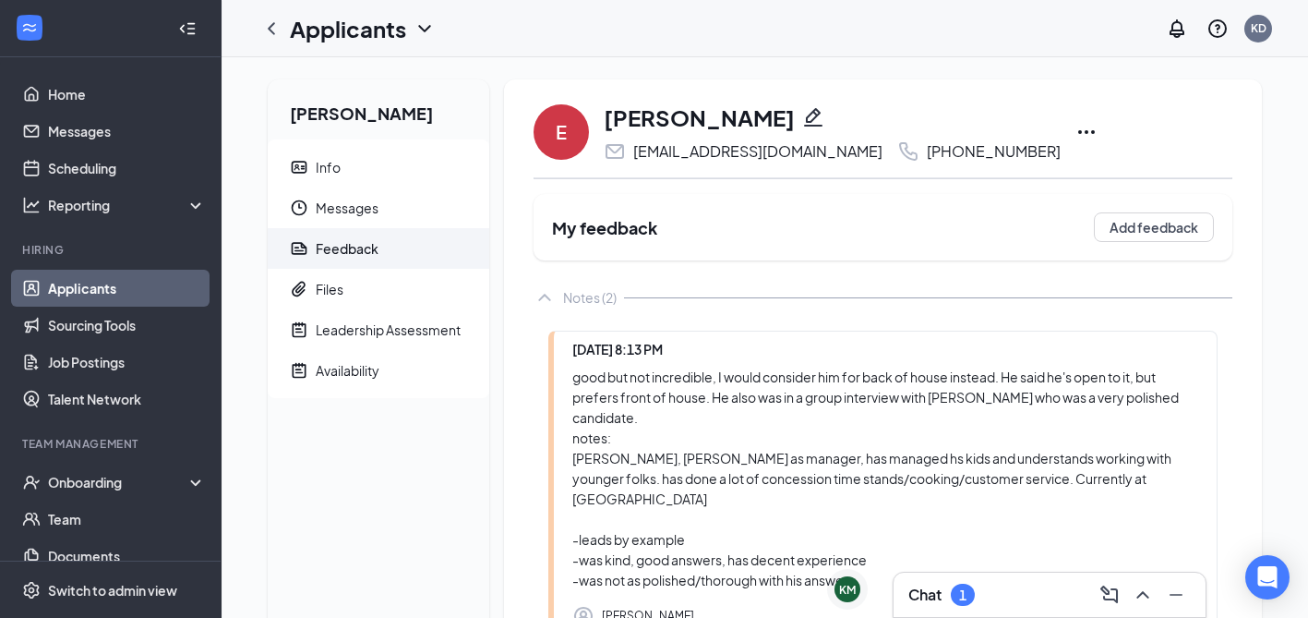
click at [1076, 135] on icon "Ellipses" at bounding box center [1087, 132] width 22 height 22
click at [764, 553] on div "good but not incredible, I would consider him for back of house instead. He sai…" at bounding box center [885, 478] width 626 height 223
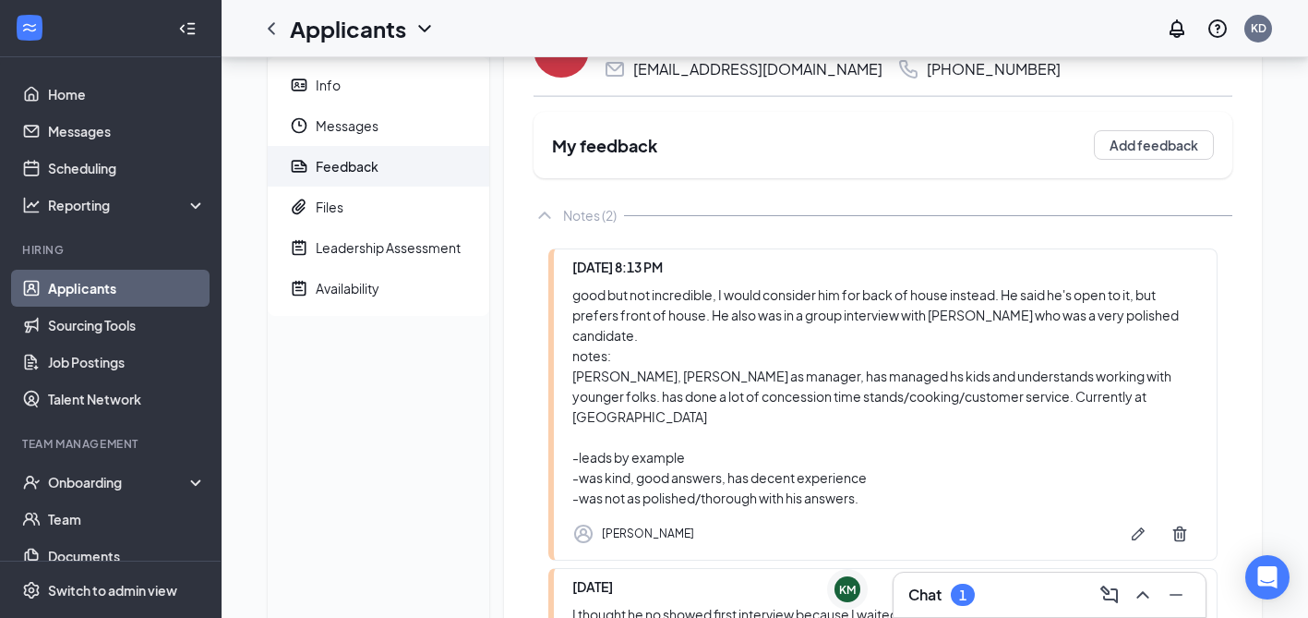
scroll to position [86, 0]
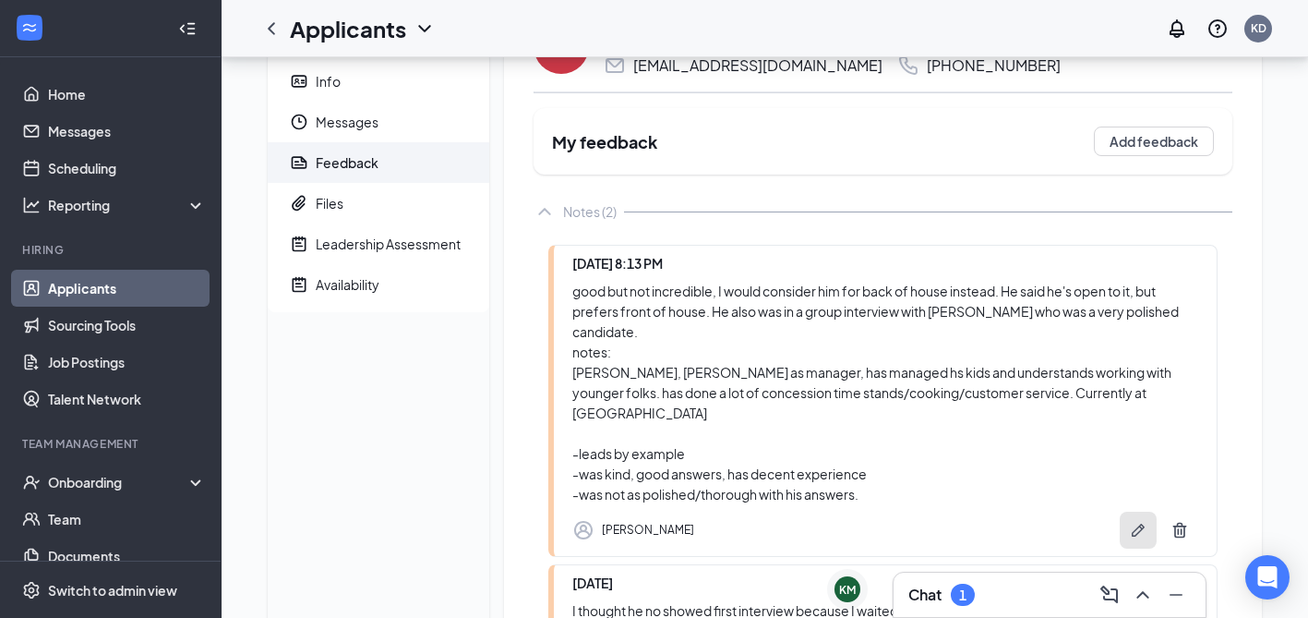
click at [1134, 521] on icon "Pen" at bounding box center [1138, 530] width 18 height 18
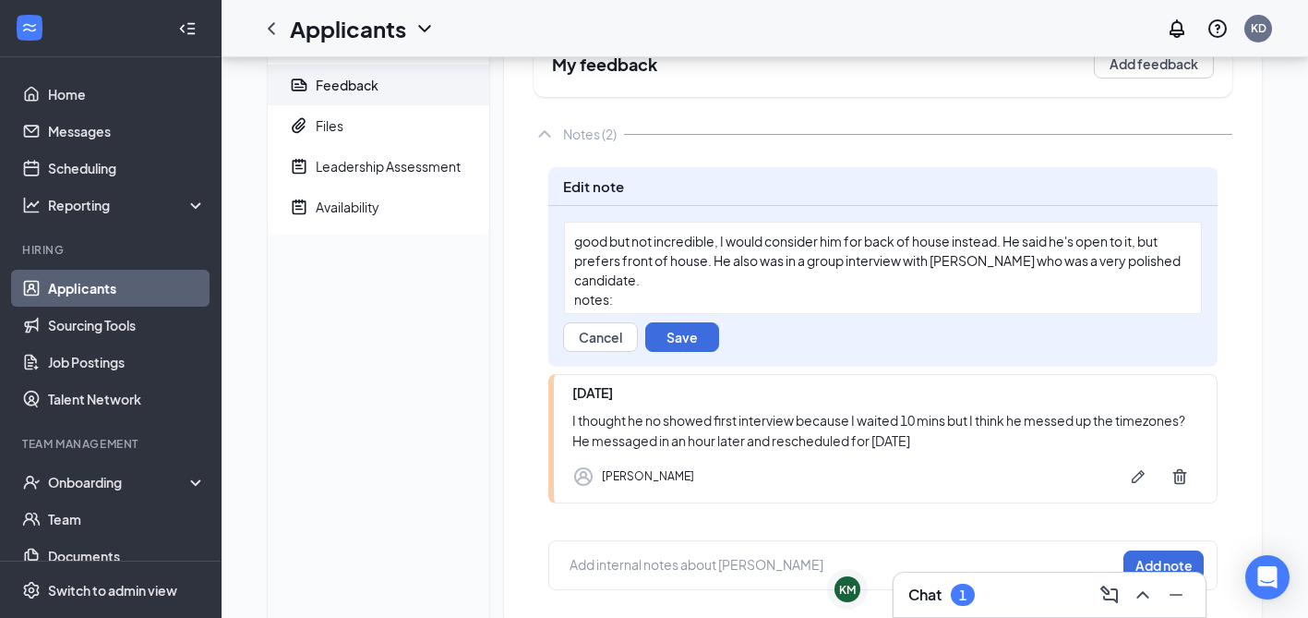
scroll to position [181, 0]
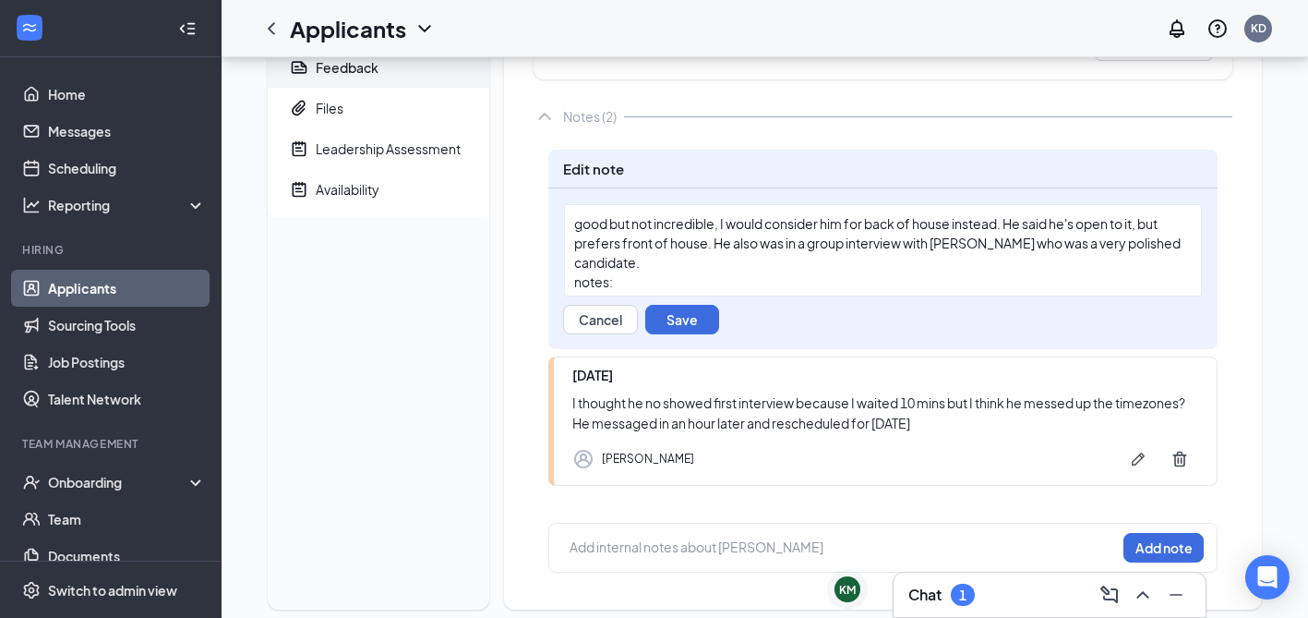
click at [674, 268] on div "good but not incredible, I would consider him for back of house instead. He sai…" at bounding box center [883, 243] width 618 height 58
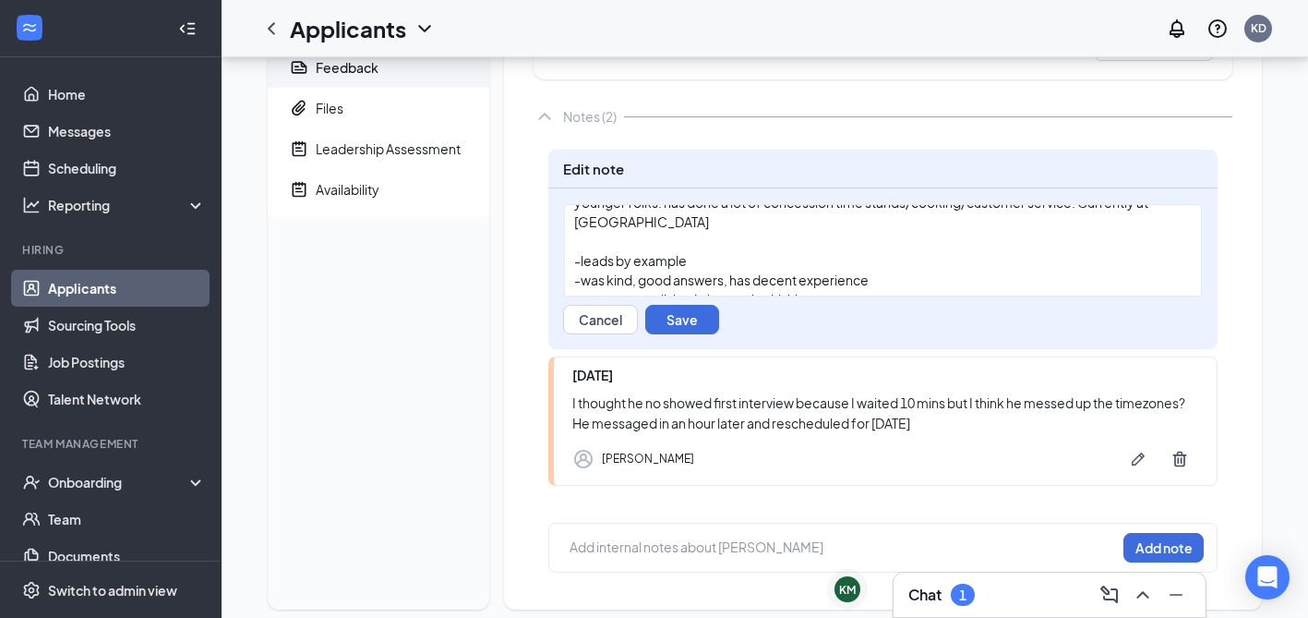
scroll to position [141, 0]
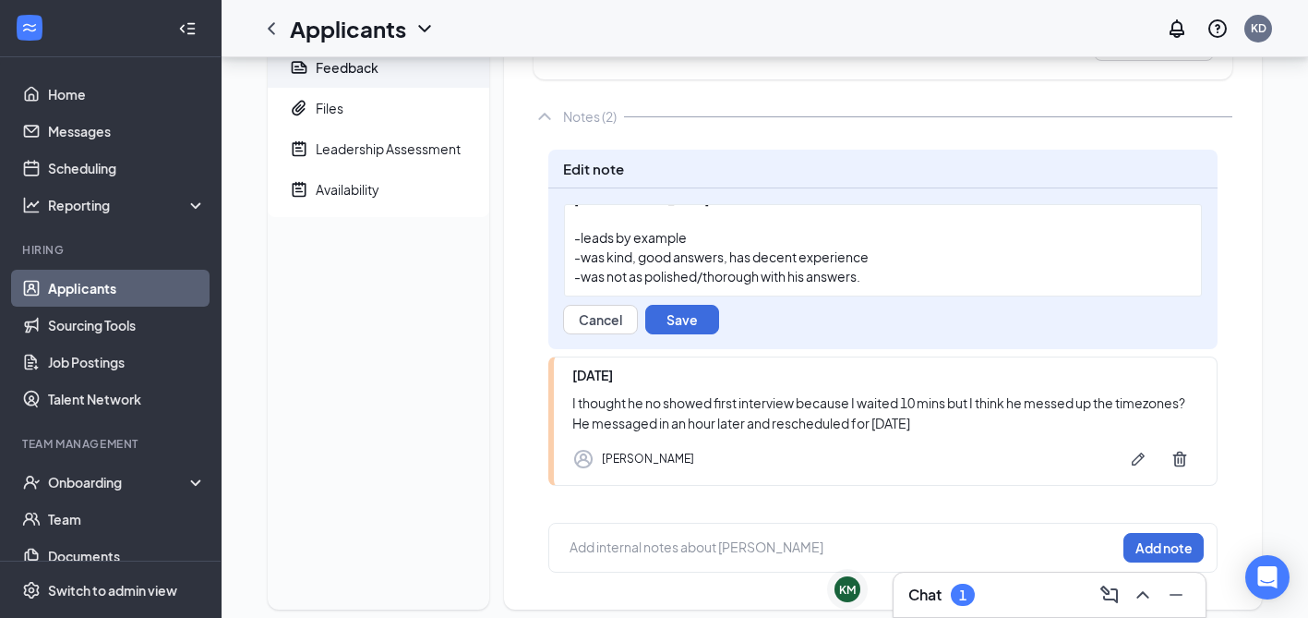
click at [902, 276] on div "-was not as polished/thorough with his answers." at bounding box center [883, 276] width 618 height 19
click at [694, 324] on button "Save" at bounding box center [682, 320] width 74 height 30
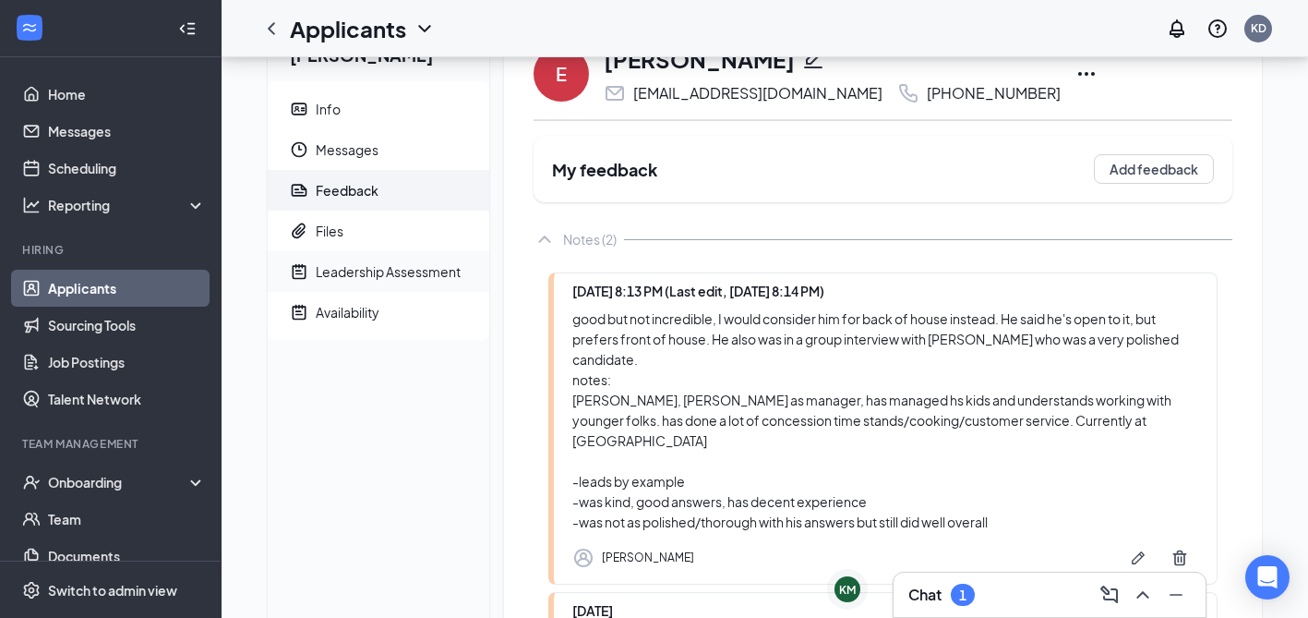
scroll to position [54, 0]
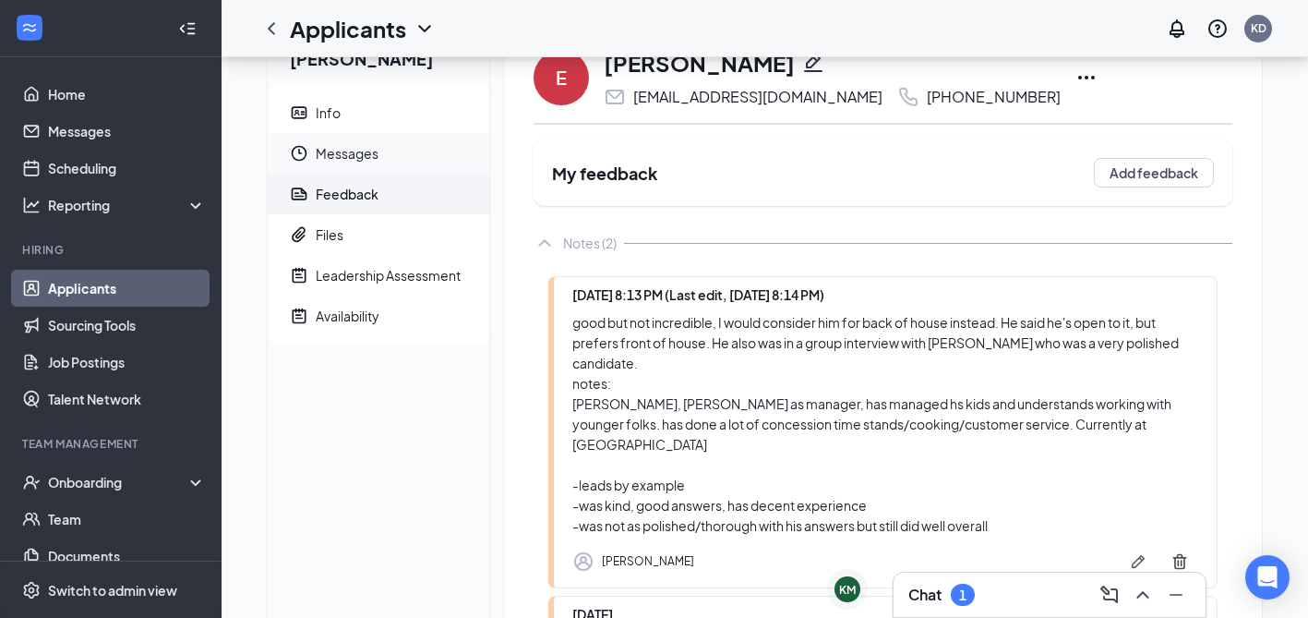
click at [348, 146] on span "Messages" at bounding box center [395, 153] width 159 height 41
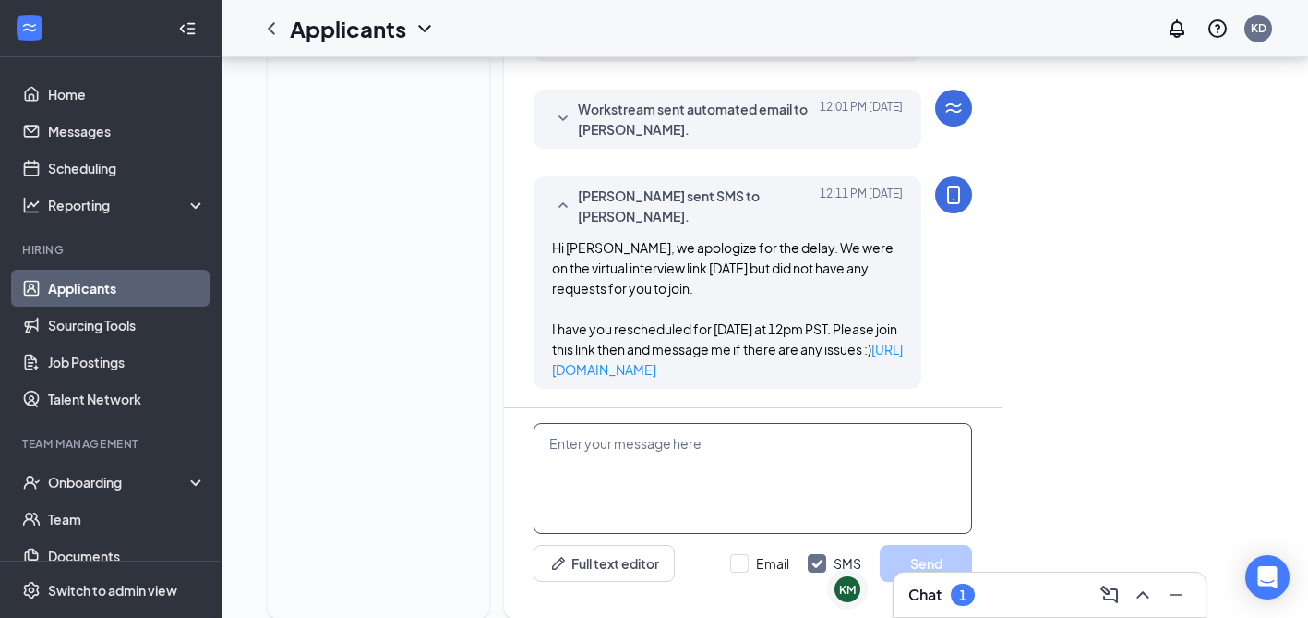
scroll to position [1025, 0]
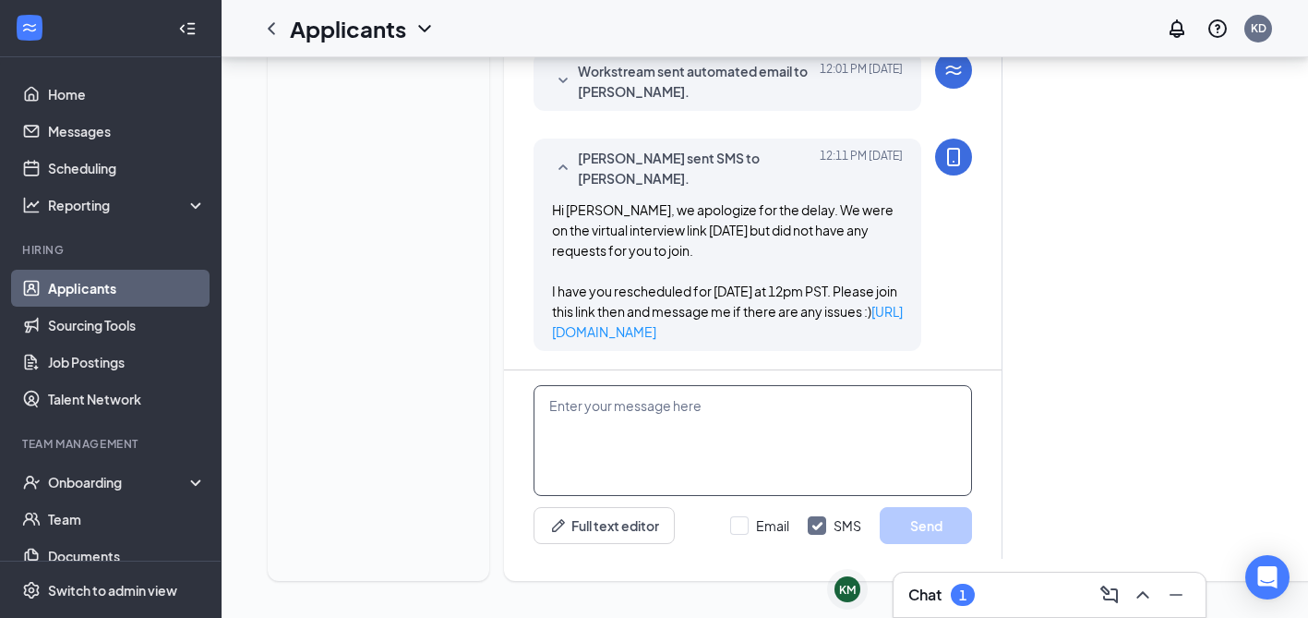
click at [614, 445] on textarea at bounding box center [753, 440] width 439 height 111
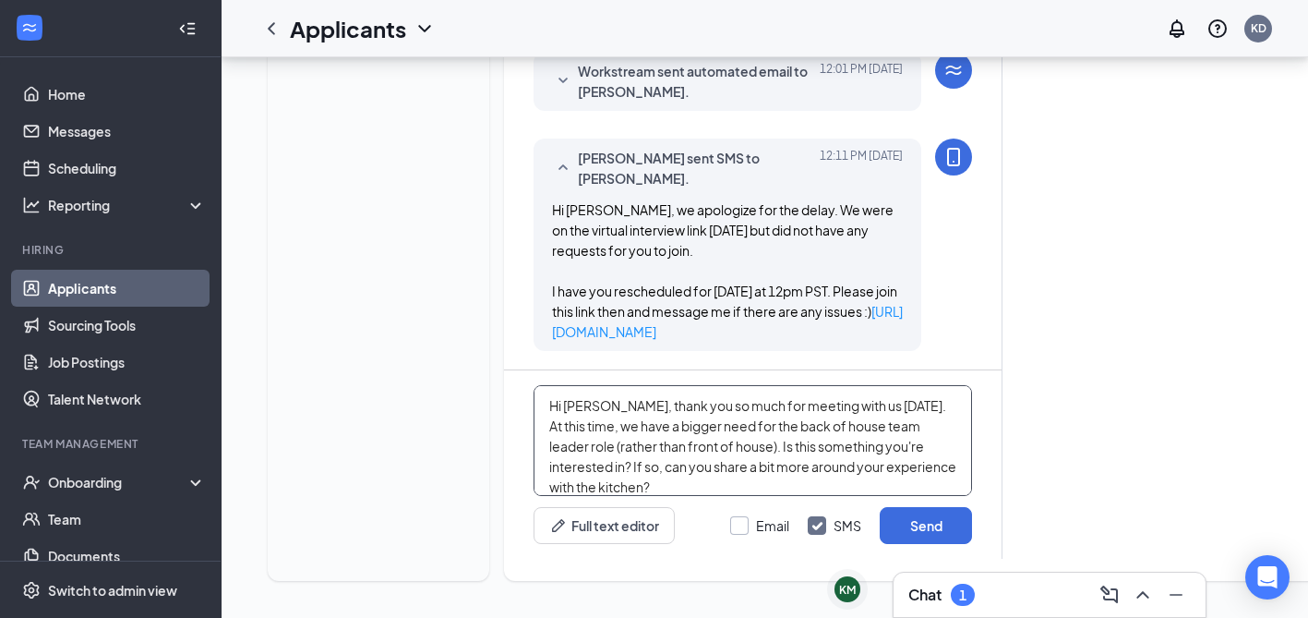
type textarea "Hi Erick, thank you so much for meeting with us today. At this time, we have a …"
click at [735, 531] on input "Email" at bounding box center [759, 525] width 59 height 18
checkbox input "true"
click at [897, 523] on button "Send" at bounding box center [926, 525] width 92 height 37
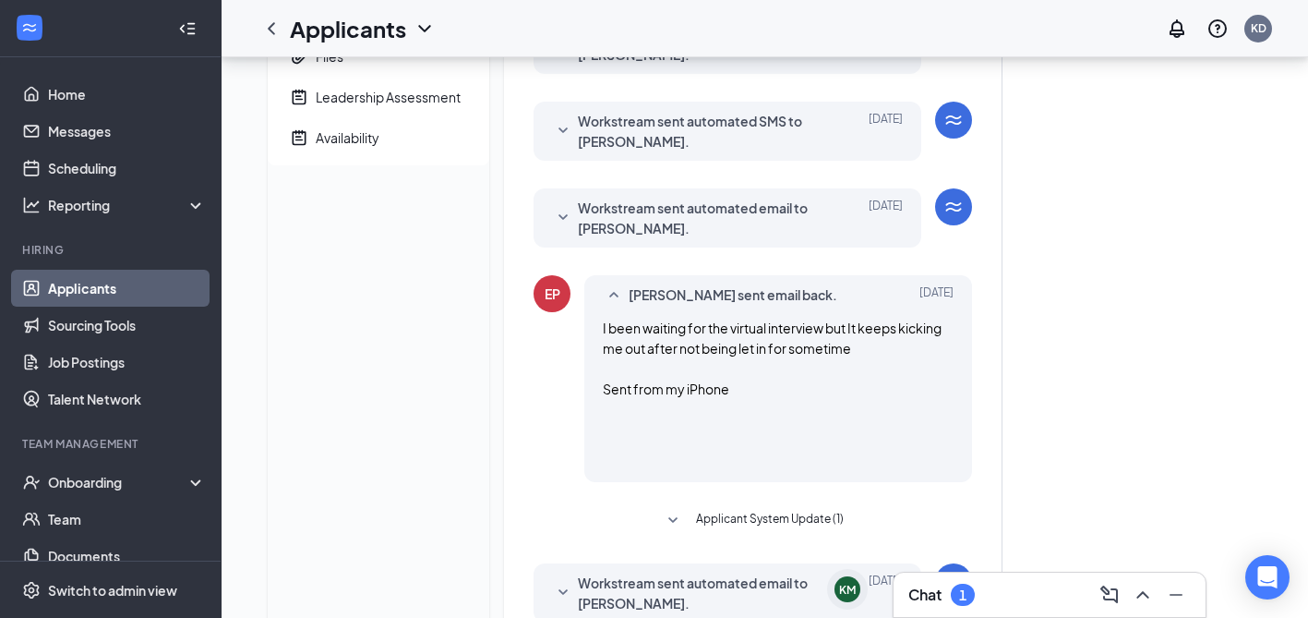
scroll to position [0, 0]
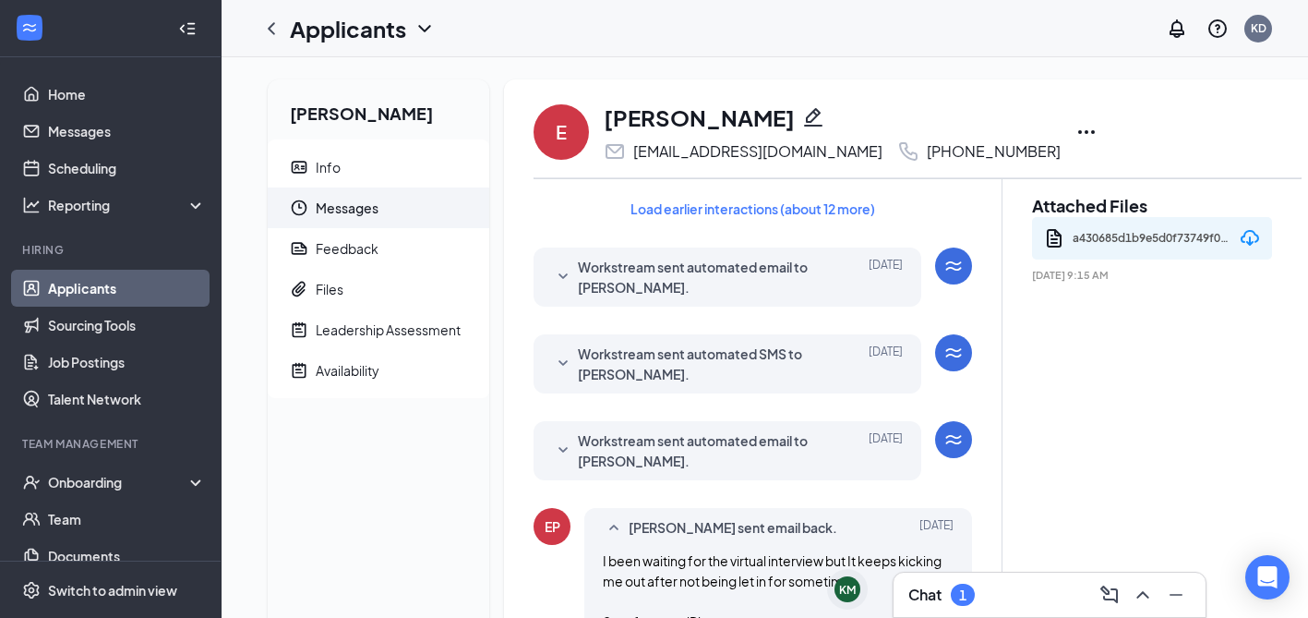
click at [1076, 124] on icon "Ellipses" at bounding box center [1087, 132] width 22 height 22
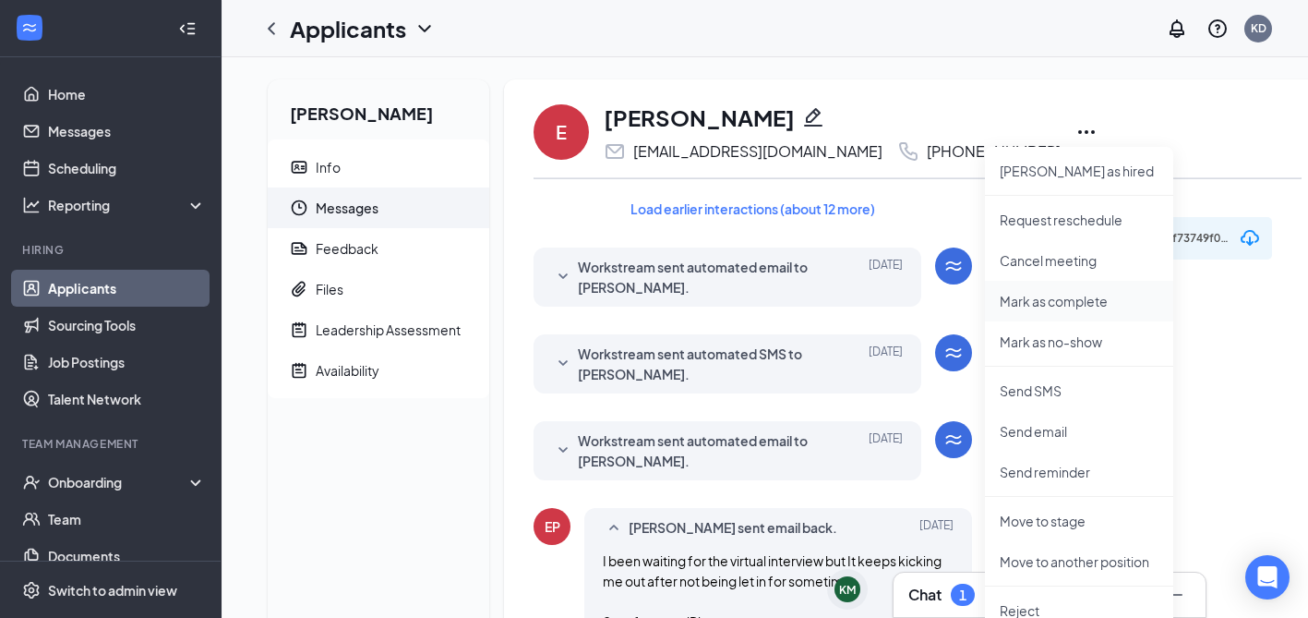
click at [1052, 303] on p "Mark as complete" at bounding box center [1079, 301] width 159 height 18
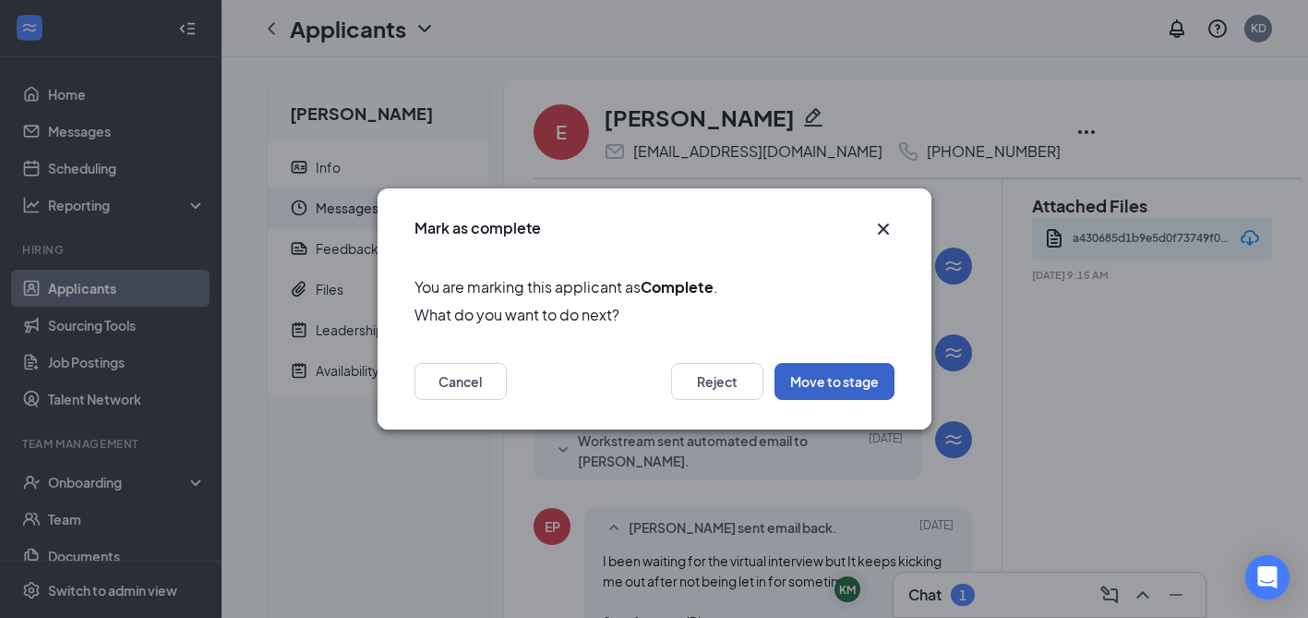
click at [863, 379] on button "Move to stage" at bounding box center [835, 381] width 120 height 37
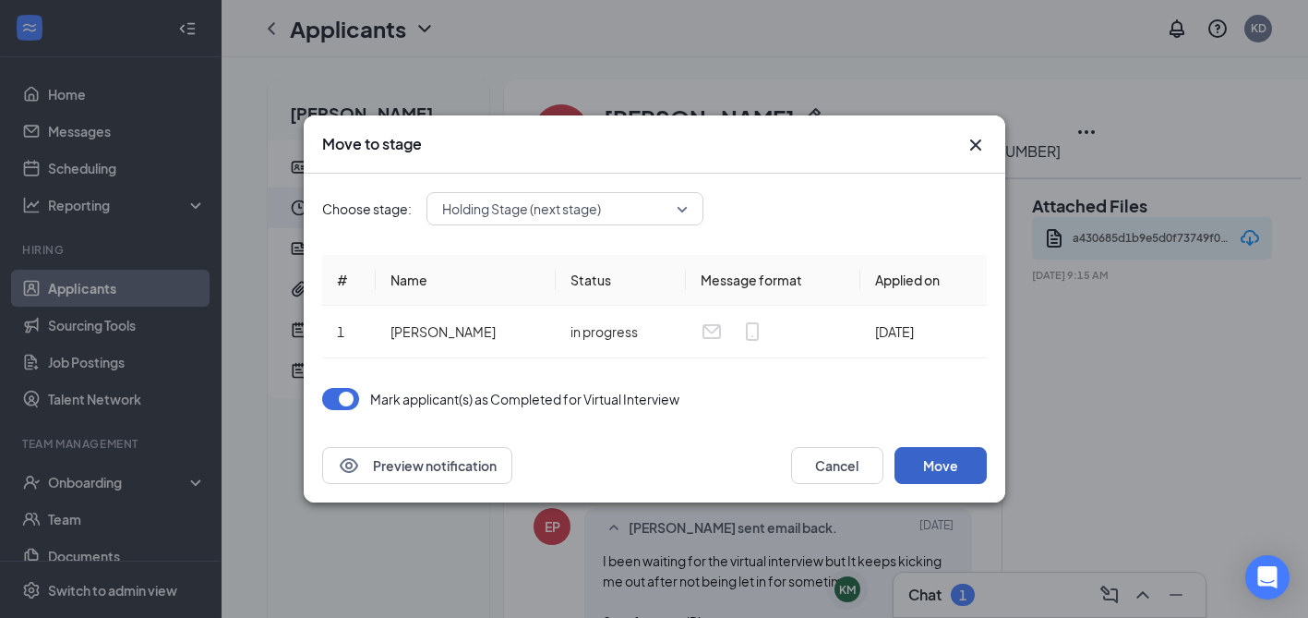
click at [935, 466] on button "Move" at bounding box center [941, 465] width 92 height 37
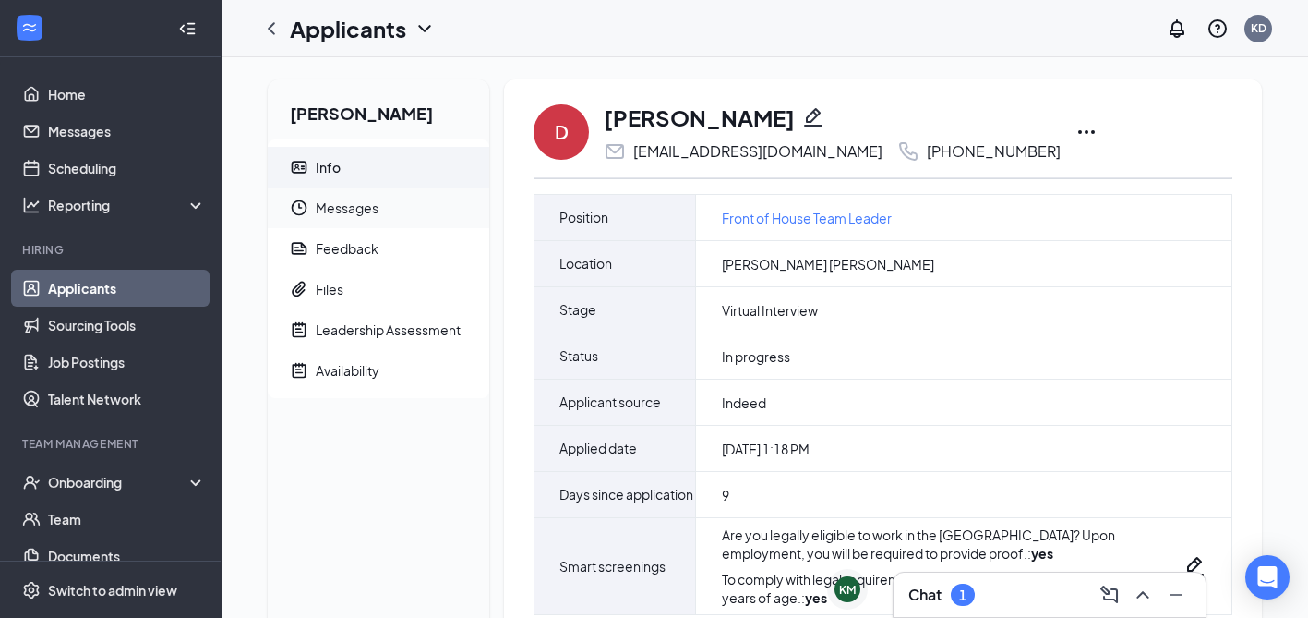
click at [354, 202] on span "Messages" at bounding box center [395, 207] width 159 height 41
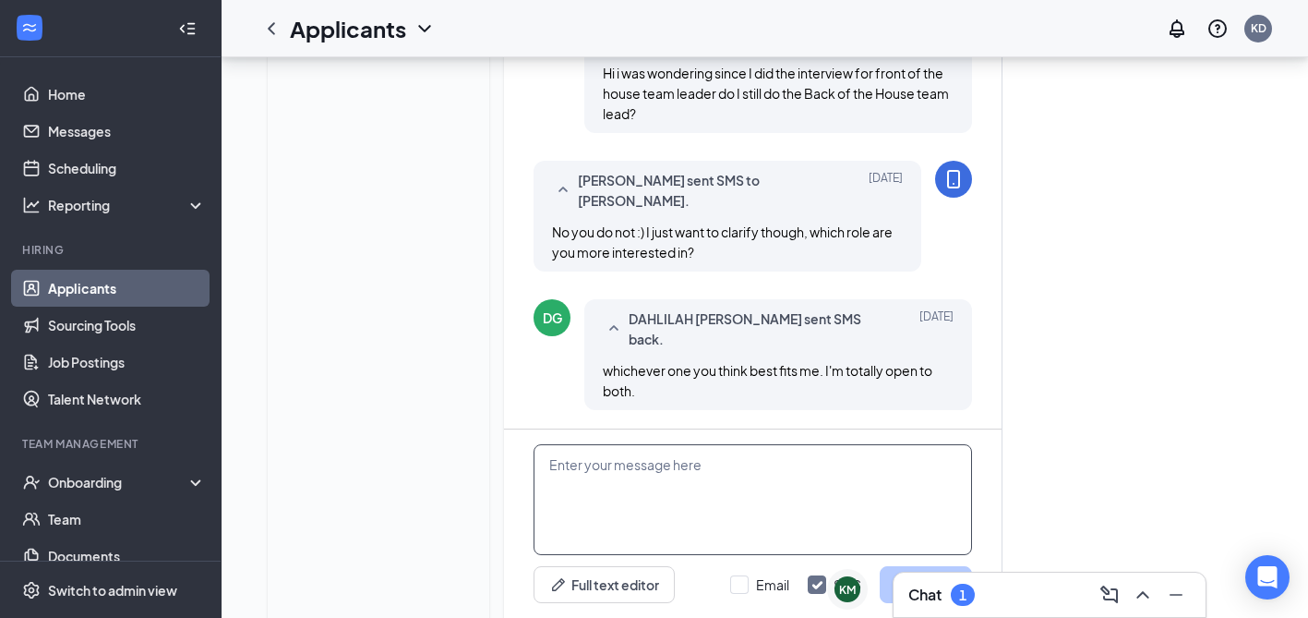
scroll to position [1054, 0]
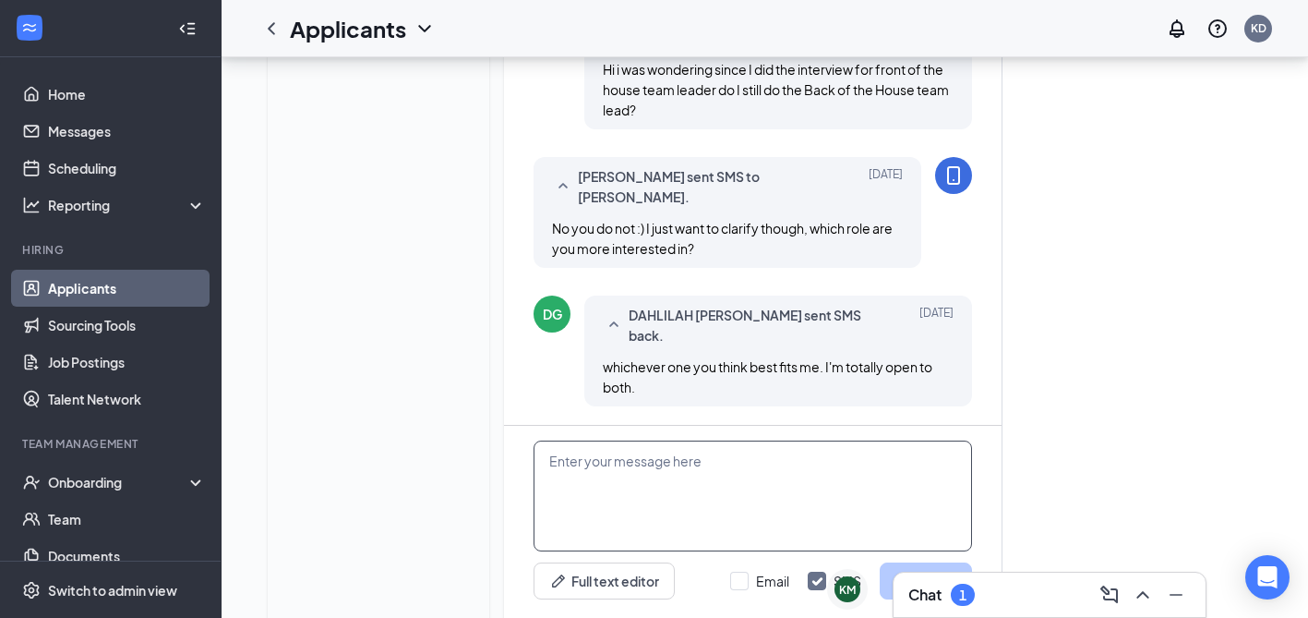
click at [787, 444] on textarea at bounding box center [753, 495] width 439 height 111
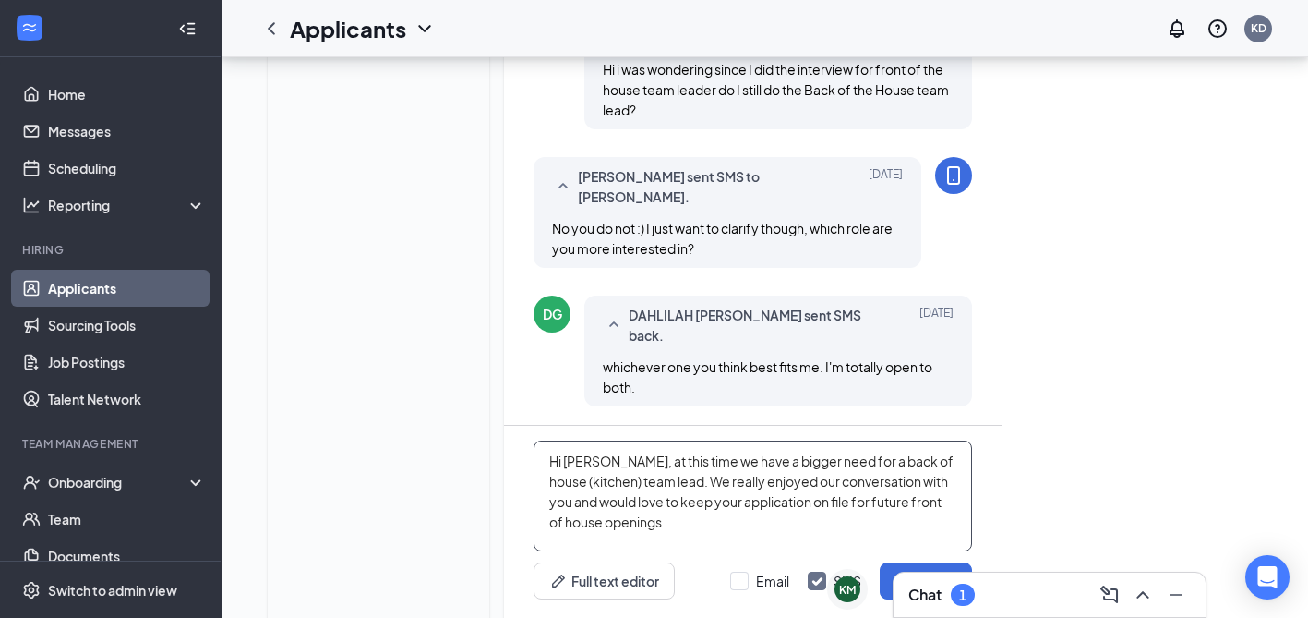
click at [666, 440] on textarea "Hi Dahlilah, at this time we have a bigger need for a back of house (kitchen) t…" at bounding box center [753, 495] width 439 height 111
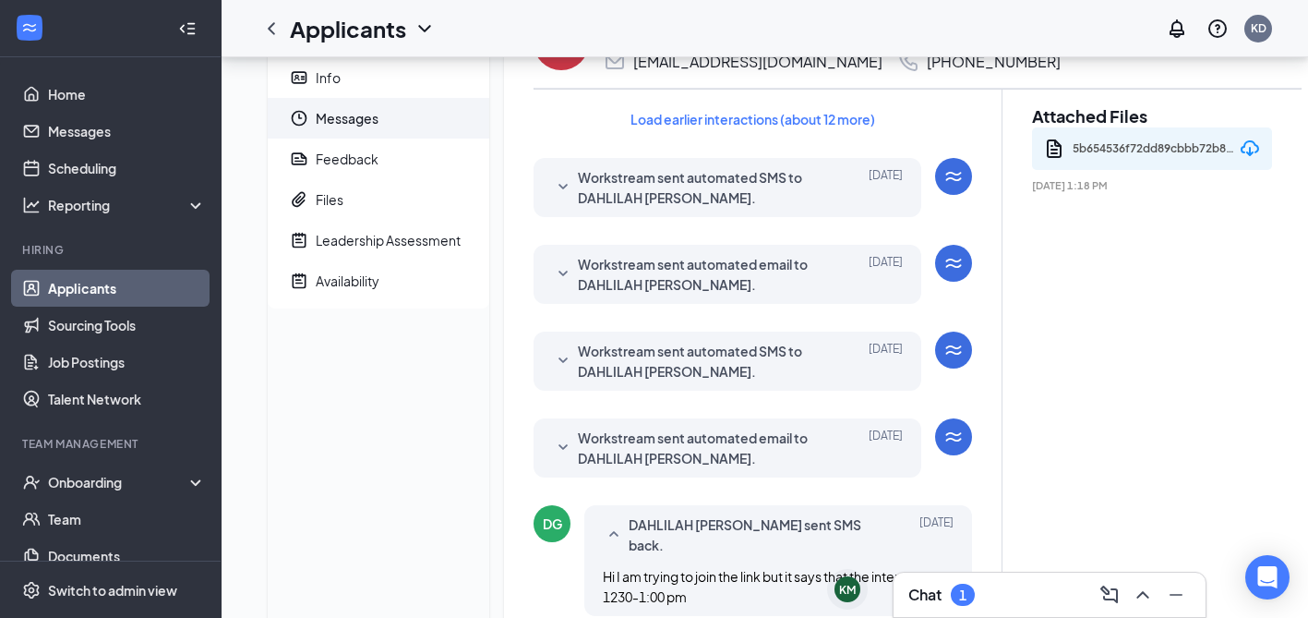
scroll to position [0, 0]
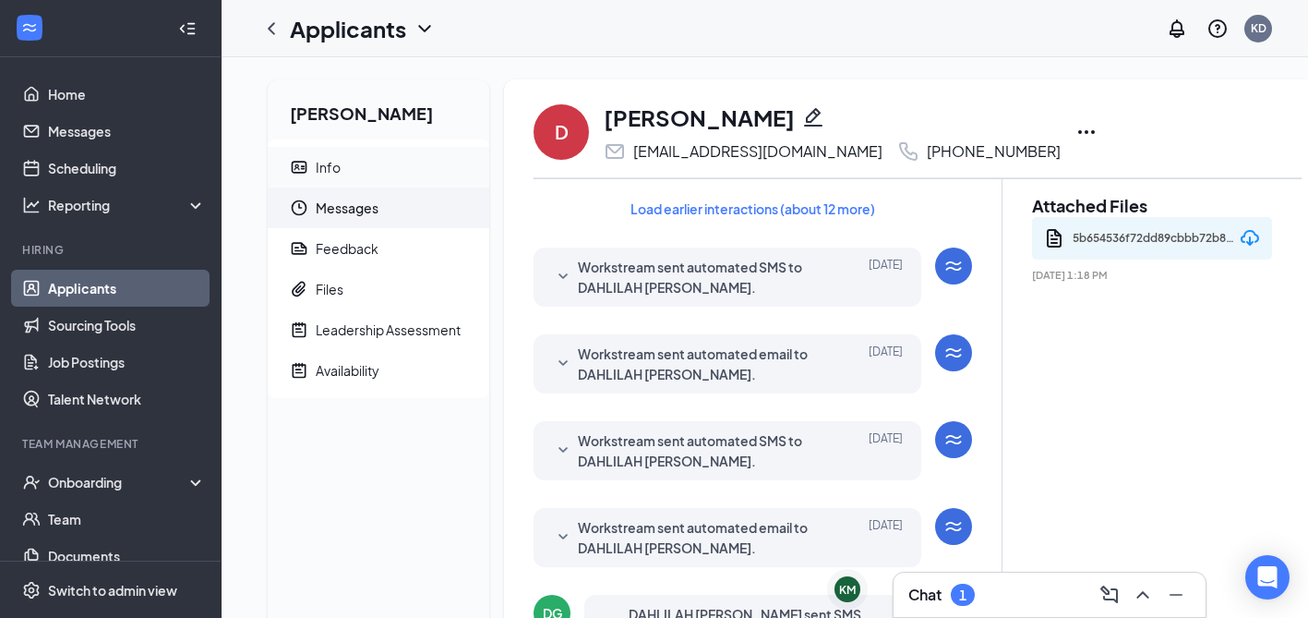
type textarea "Hi Dahlilah, at this time we have a bigger need for a back of house (kitchen) t…"
click at [337, 174] on div "Info" at bounding box center [328, 167] width 25 height 18
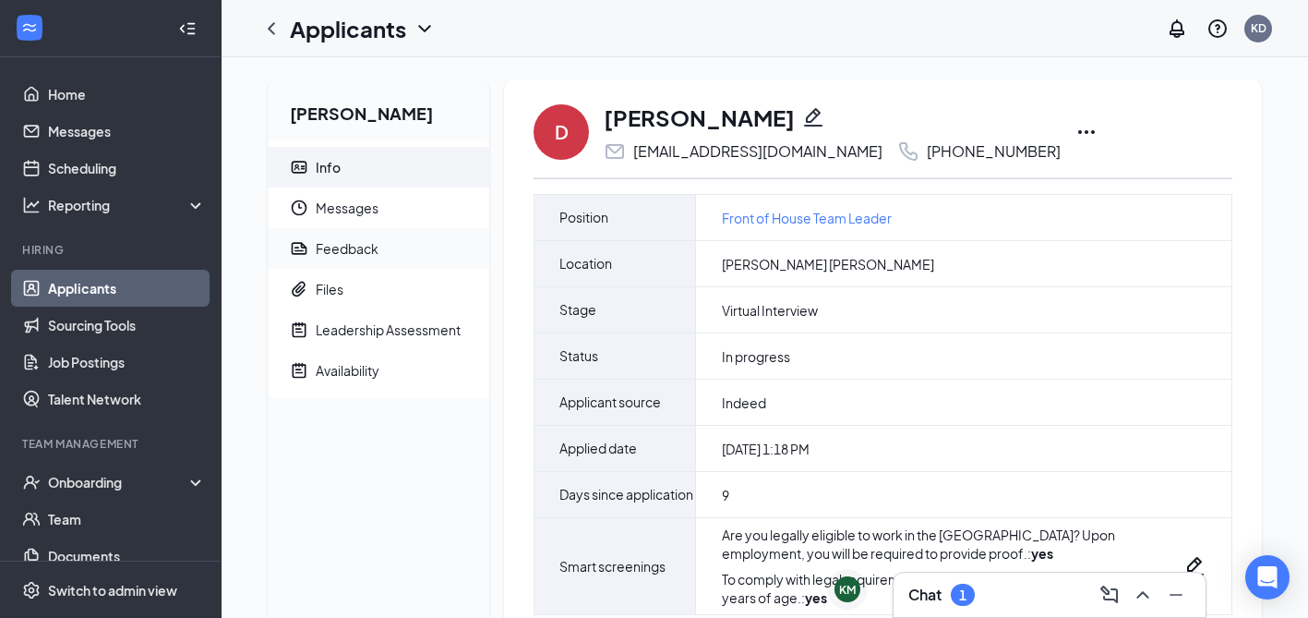
click at [348, 247] on div "Feedback" at bounding box center [347, 248] width 63 height 18
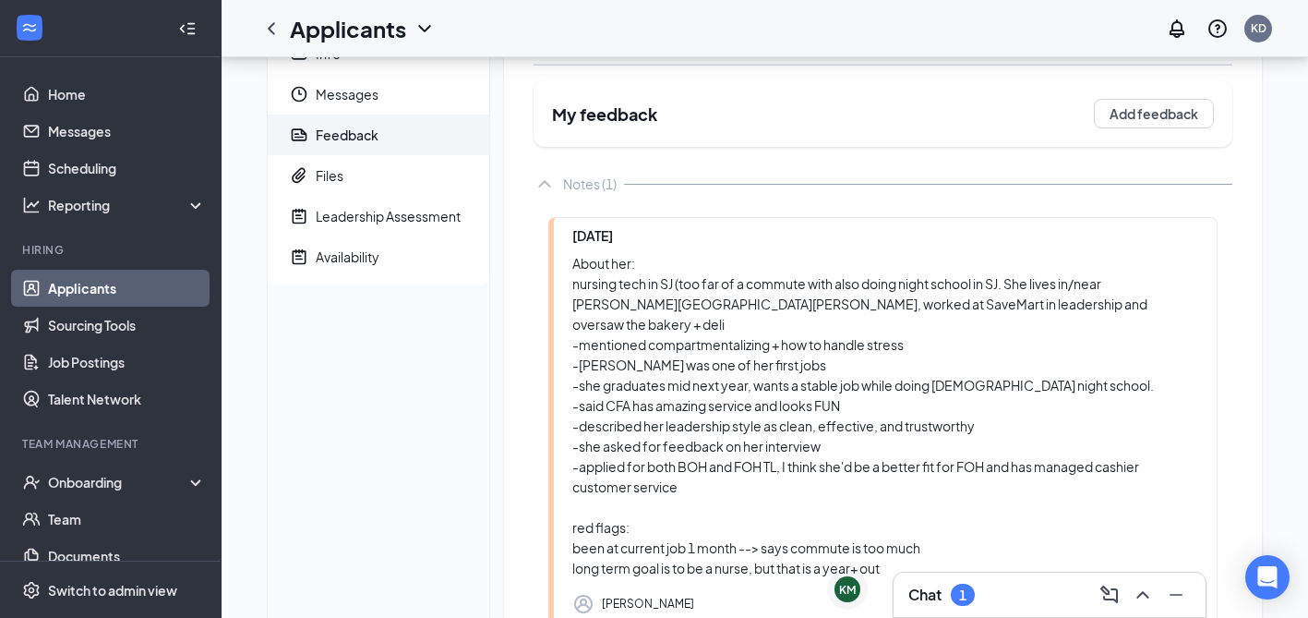
scroll to position [94, 0]
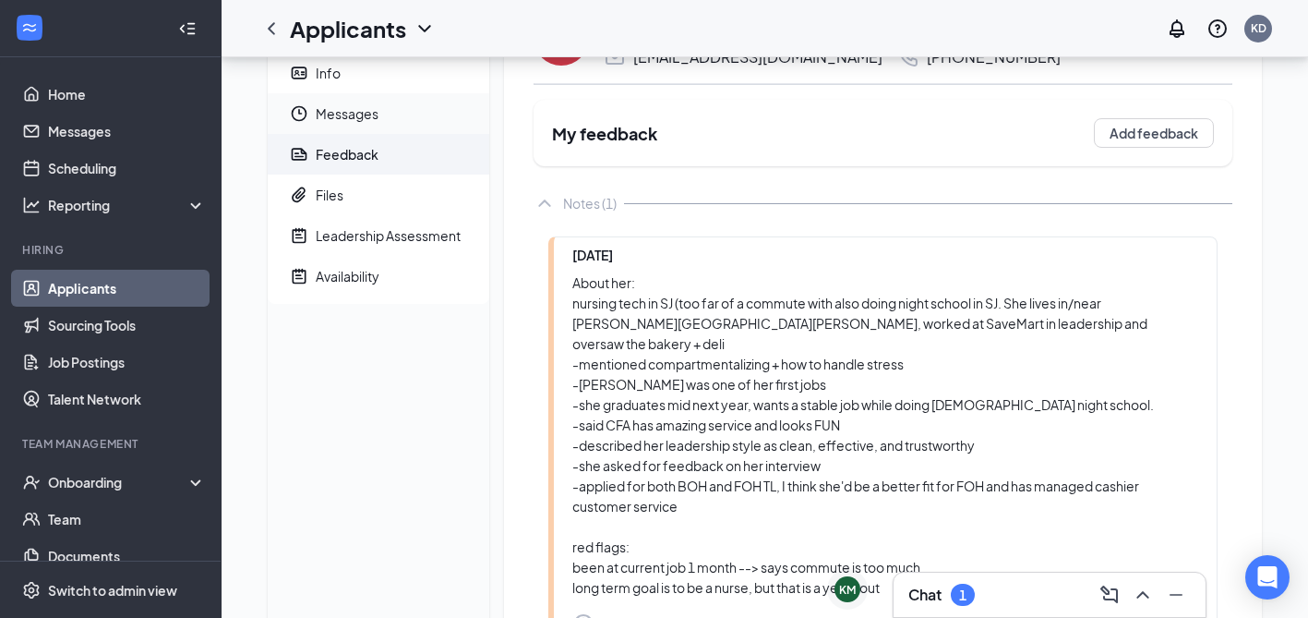
click at [342, 109] on span "Messages" at bounding box center [395, 113] width 159 height 41
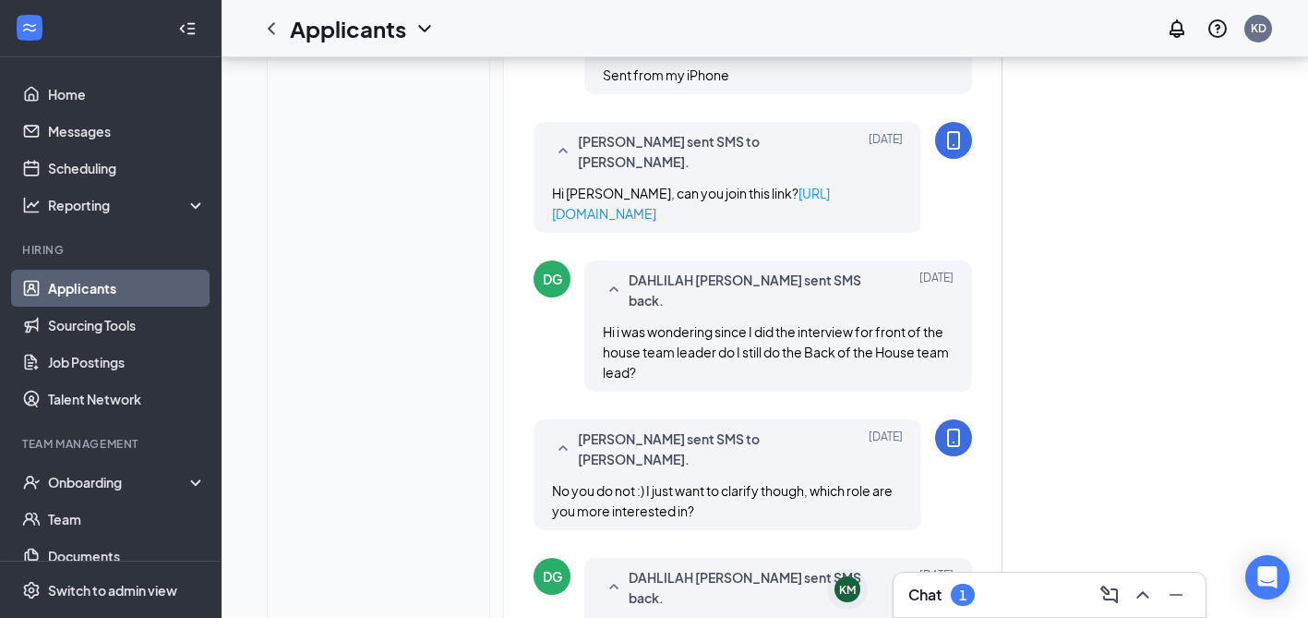
scroll to position [1054, 0]
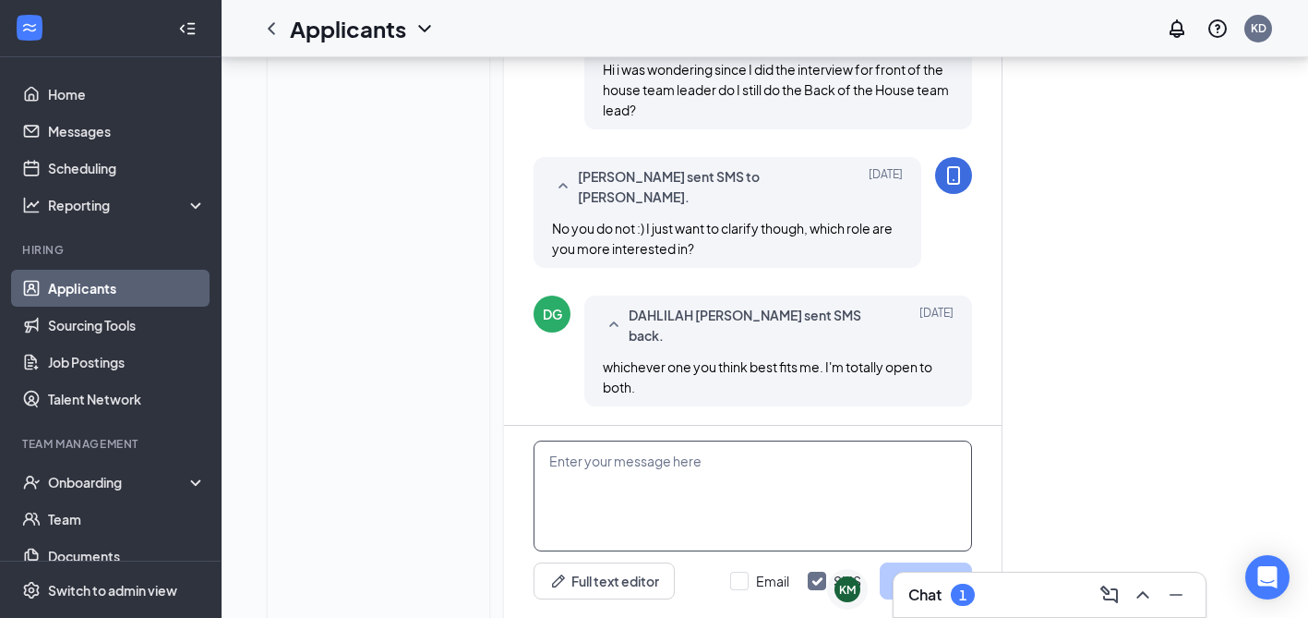
click at [719, 440] on textarea at bounding box center [753, 495] width 439 height 111
paste textarea "good but not incredible, I would consider him for back of house instead. He sai…"
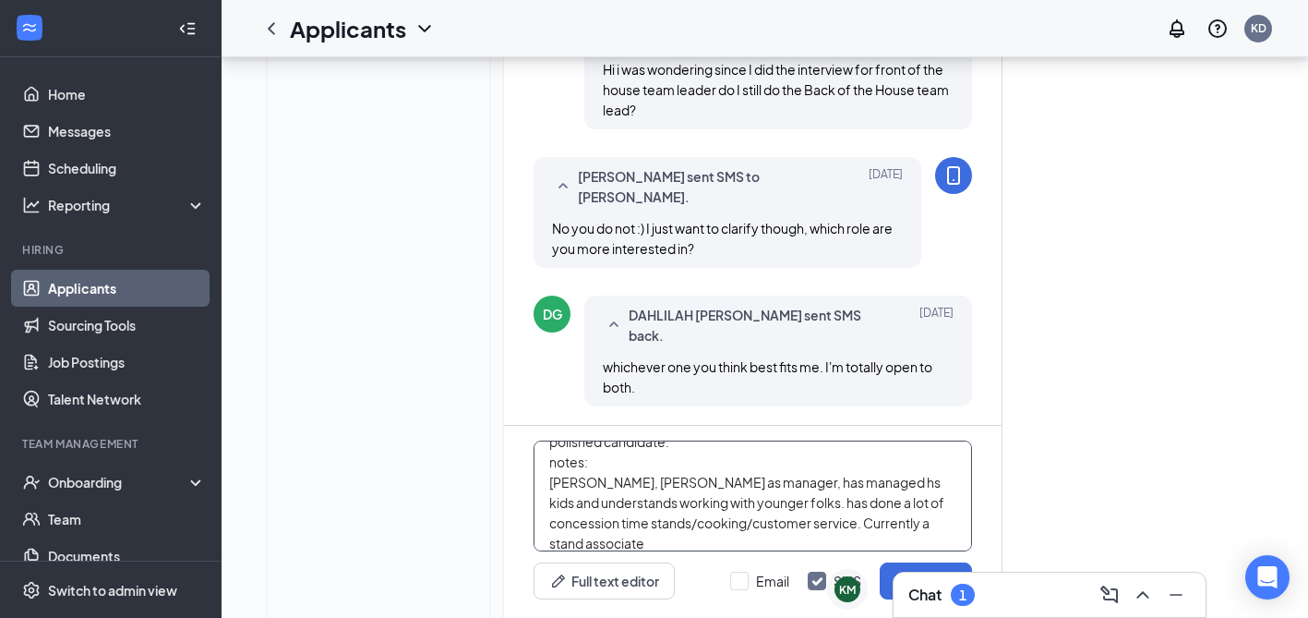
scroll to position [0, 0]
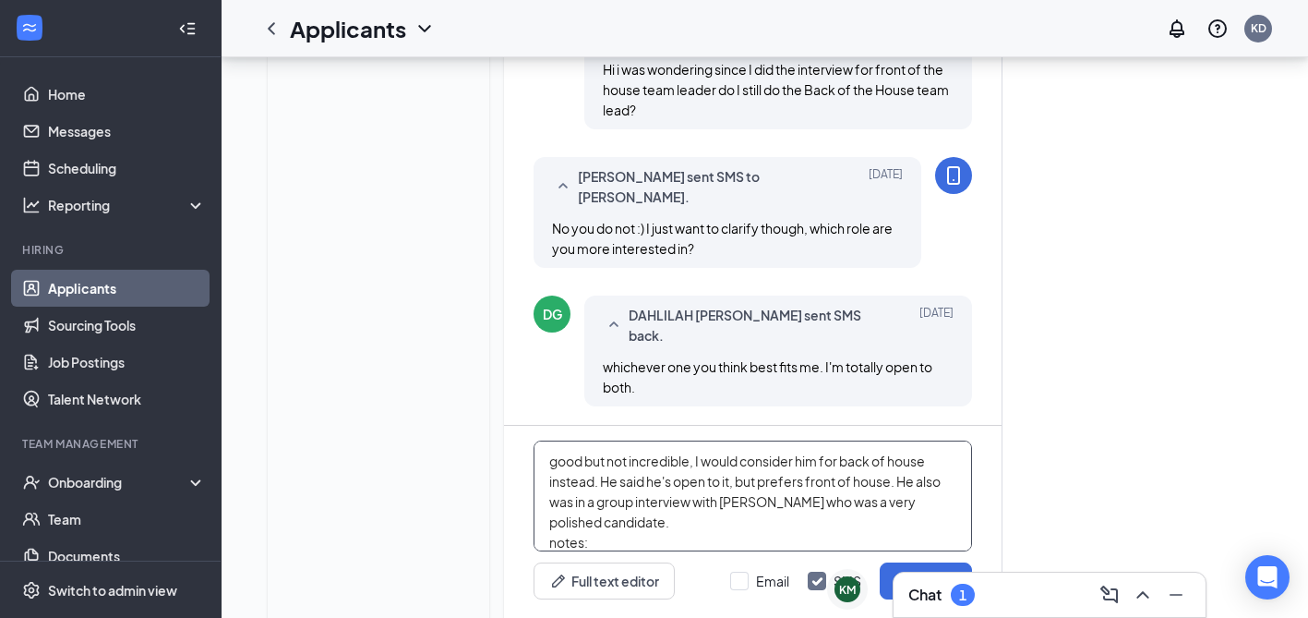
drag, startPoint x: 673, startPoint y: 478, endPoint x: 485, endPoint y: 333, distance: 237.7
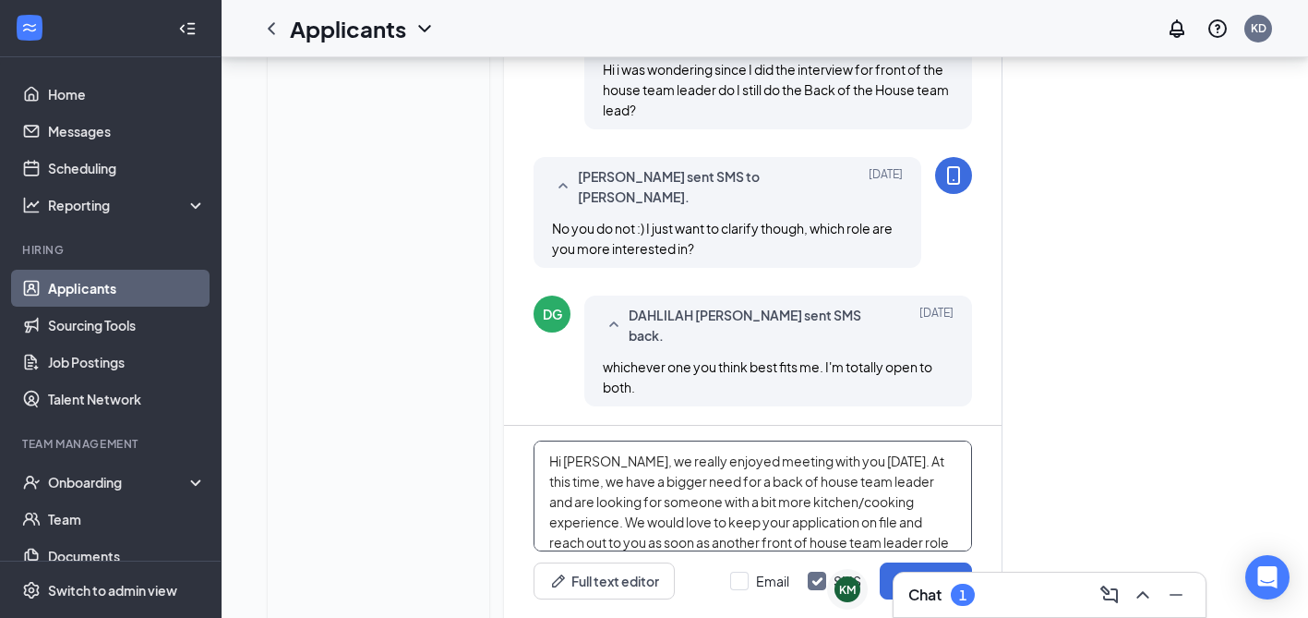
drag, startPoint x: 630, startPoint y: 488, endPoint x: 509, endPoint y: 325, distance: 203.3
type textarea "Hi Dahlilah, we really enjoyed meeting with you yesterday. At this time, we hav…"
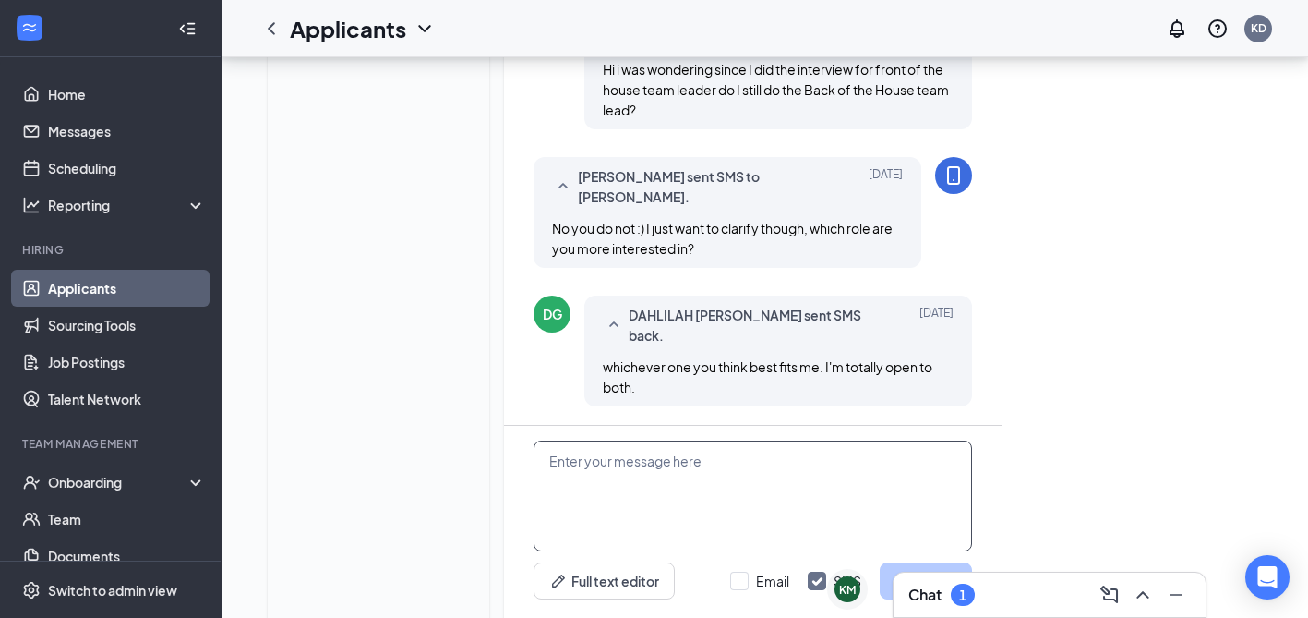
paste textarea "Hi Dahlilah, It was a pleasure meeting with you yesterday — we really enjoyed g…"
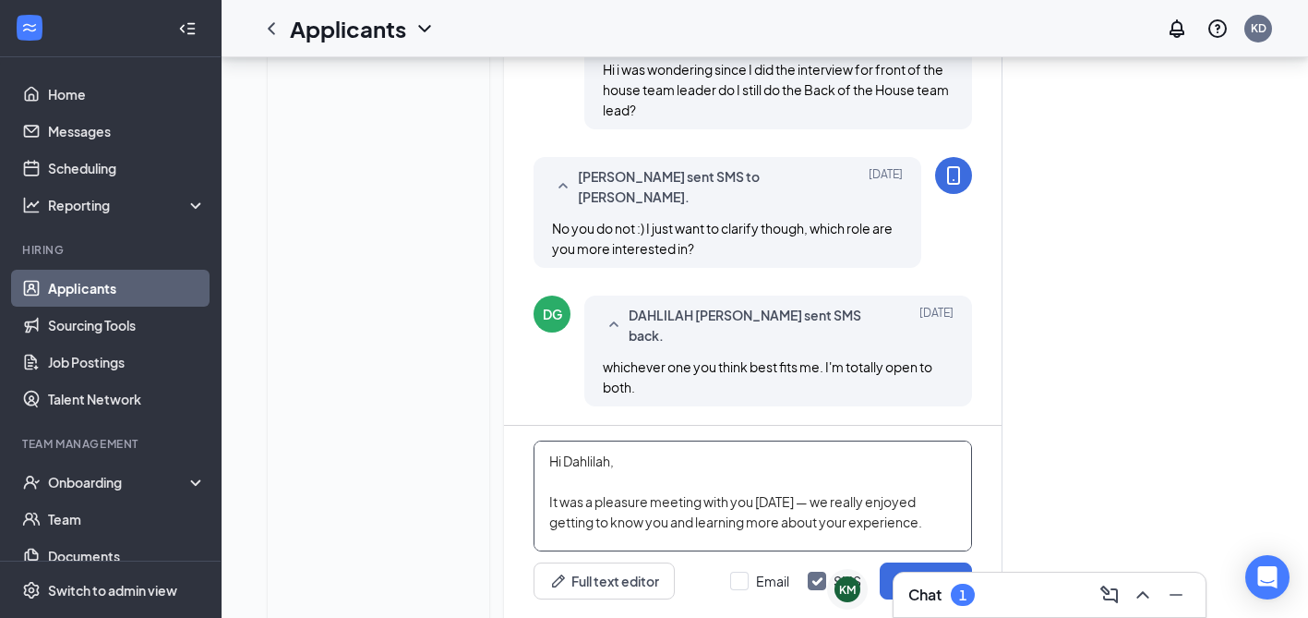
click at [831, 443] on textarea "Hi Dahlilah, It was a pleasure meeting with you yesterday — we really enjoyed g…" at bounding box center [753, 495] width 439 height 111
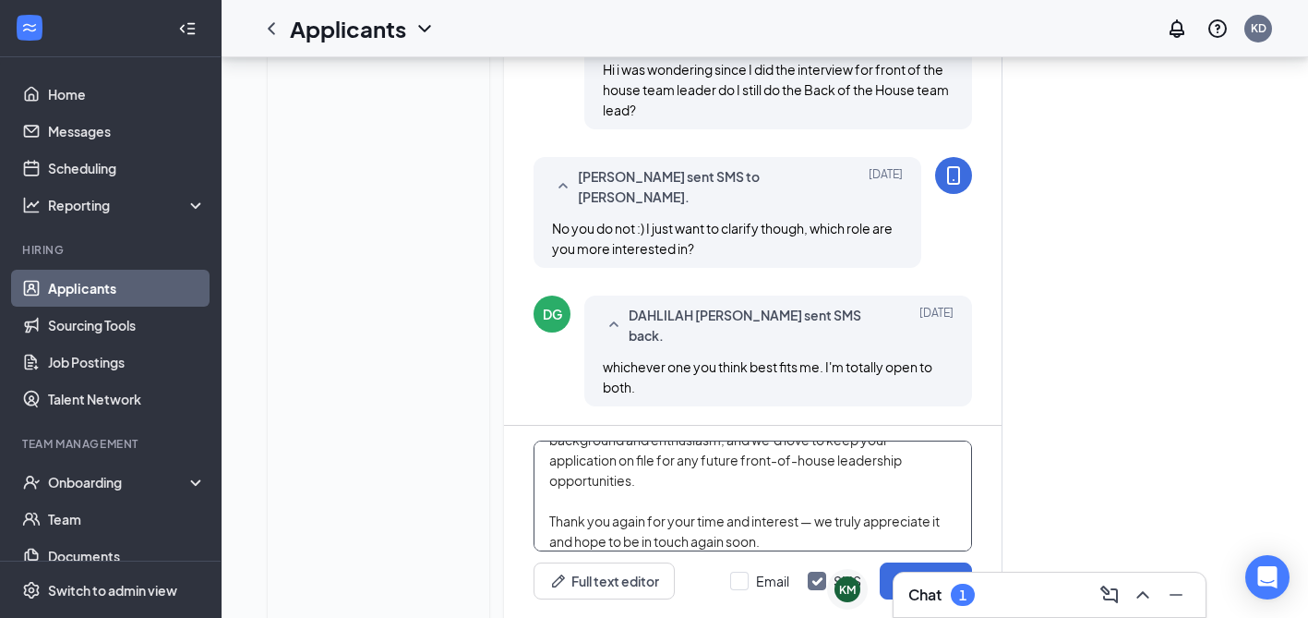
scroll to position [189, 0]
click at [815, 461] on textarea "Hi Dahlilah, It was a pleasure meeting with you yesterday - we really enjoyed g…" at bounding box center [753, 495] width 439 height 111
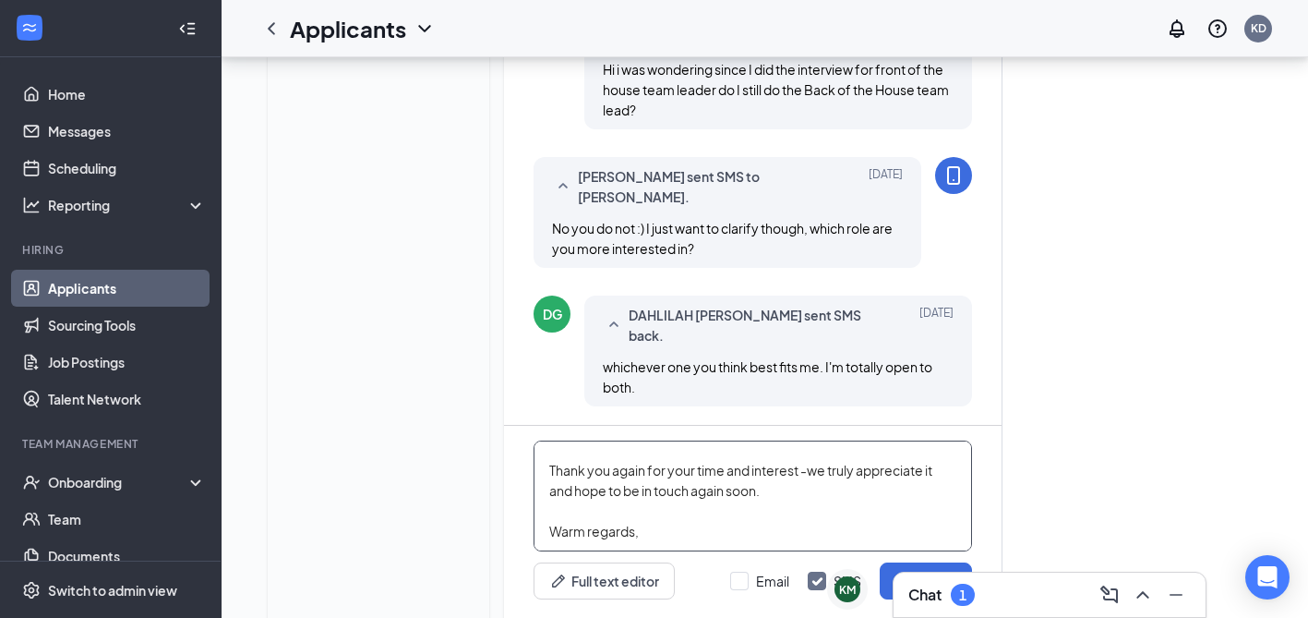
drag, startPoint x: 662, startPoint y: 473, endPoint x: 478, endPoint y: 470, distance: 183.8
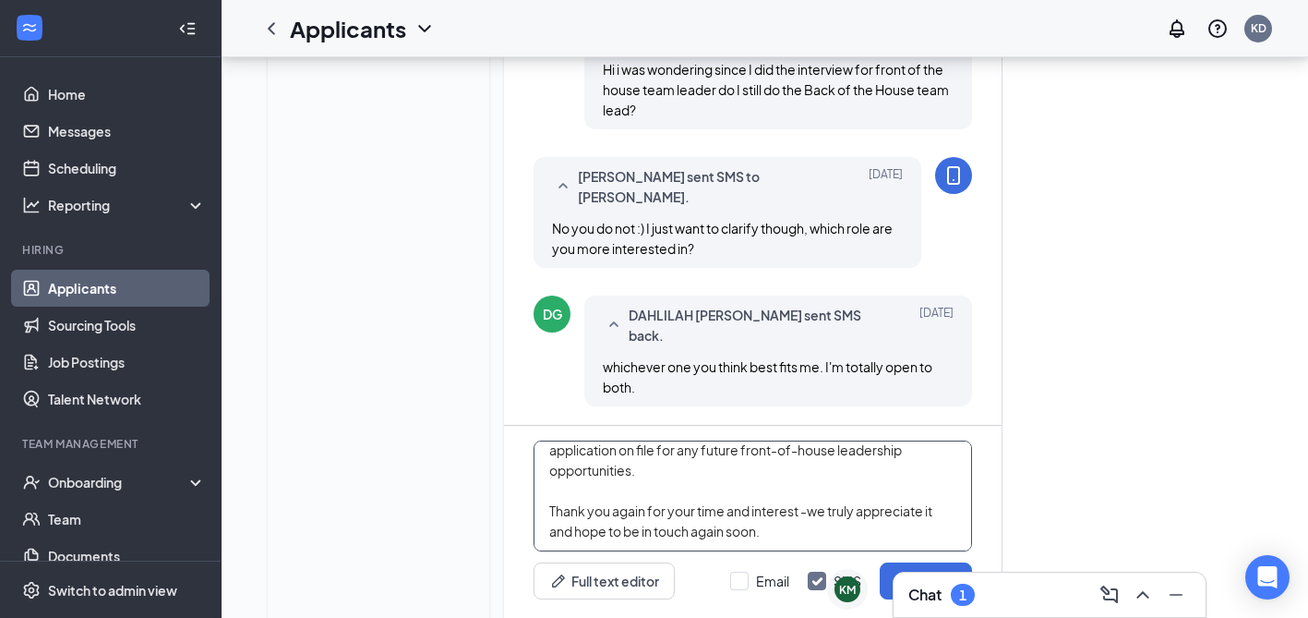
scroll to position [214, 0]
type textarea "Hi Dahlilah, It was a pleasure meeting with you yesterday - we really enjoyed g…"
click at [740, 572] on input "Email" at bounding box center [759, 581] width 59 height 18
checkbox input "true"
click at [929, 562] on button "Send" at bounding box center [926, 580] width 92 height 37
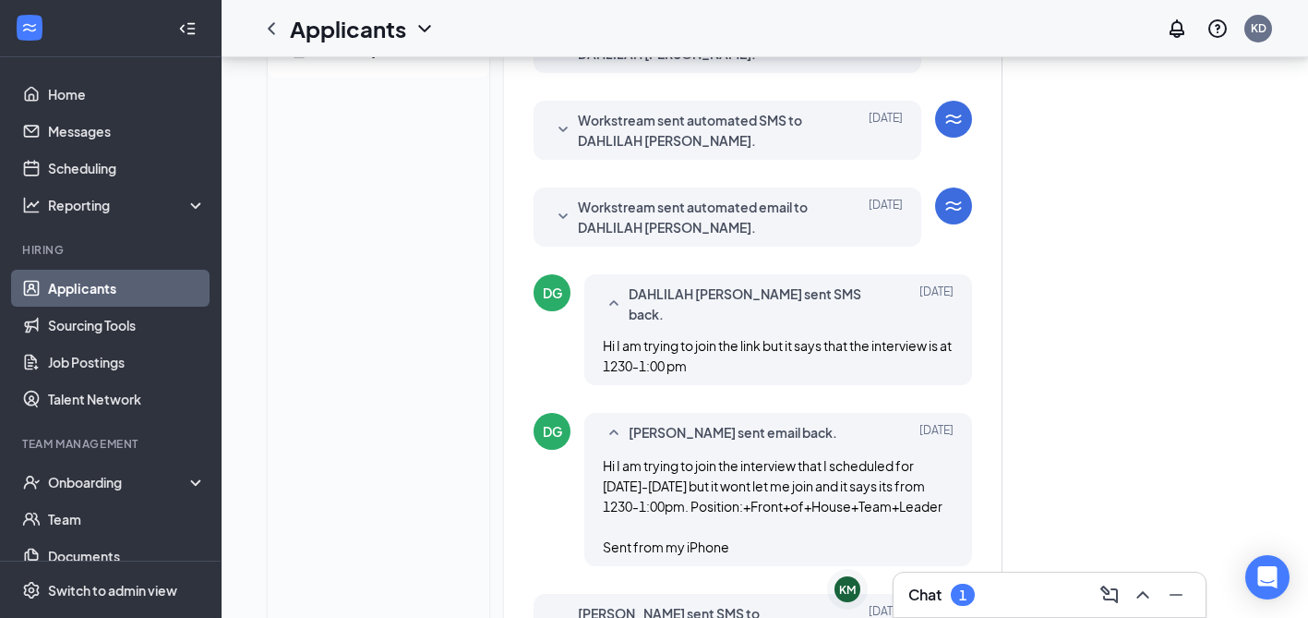
scroll to position [0, 0]
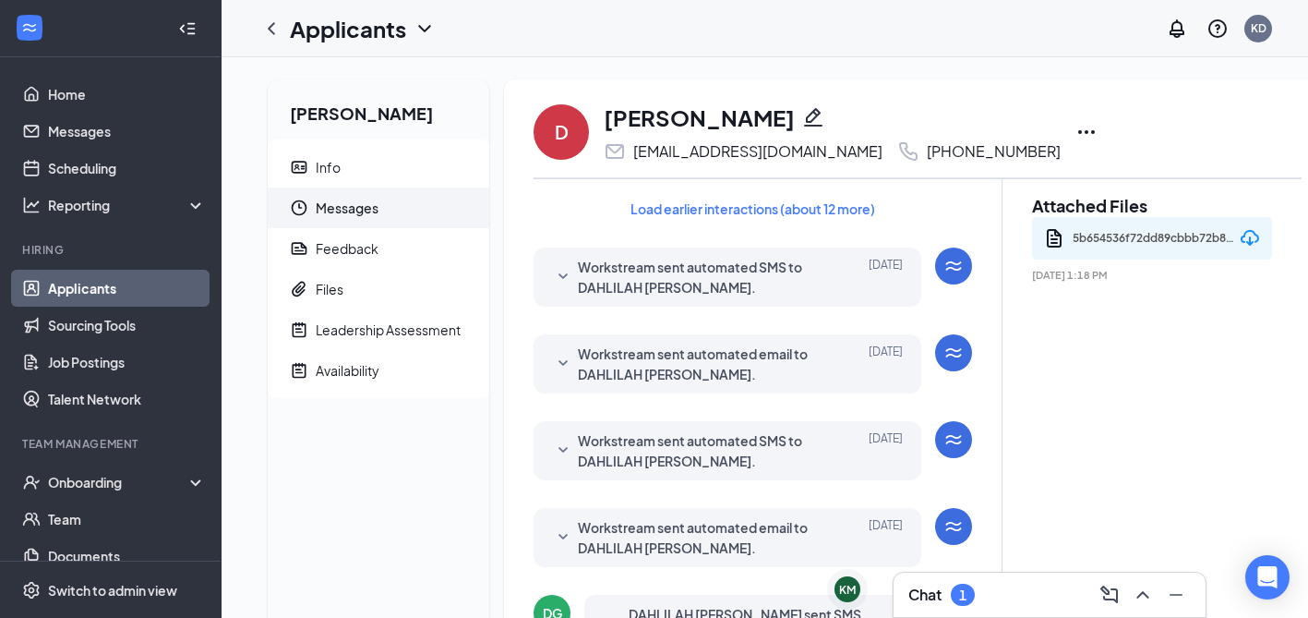
click at [1078, 133] on icon "Ellipses" at bounding box center [1086, 132] width 17 height 4
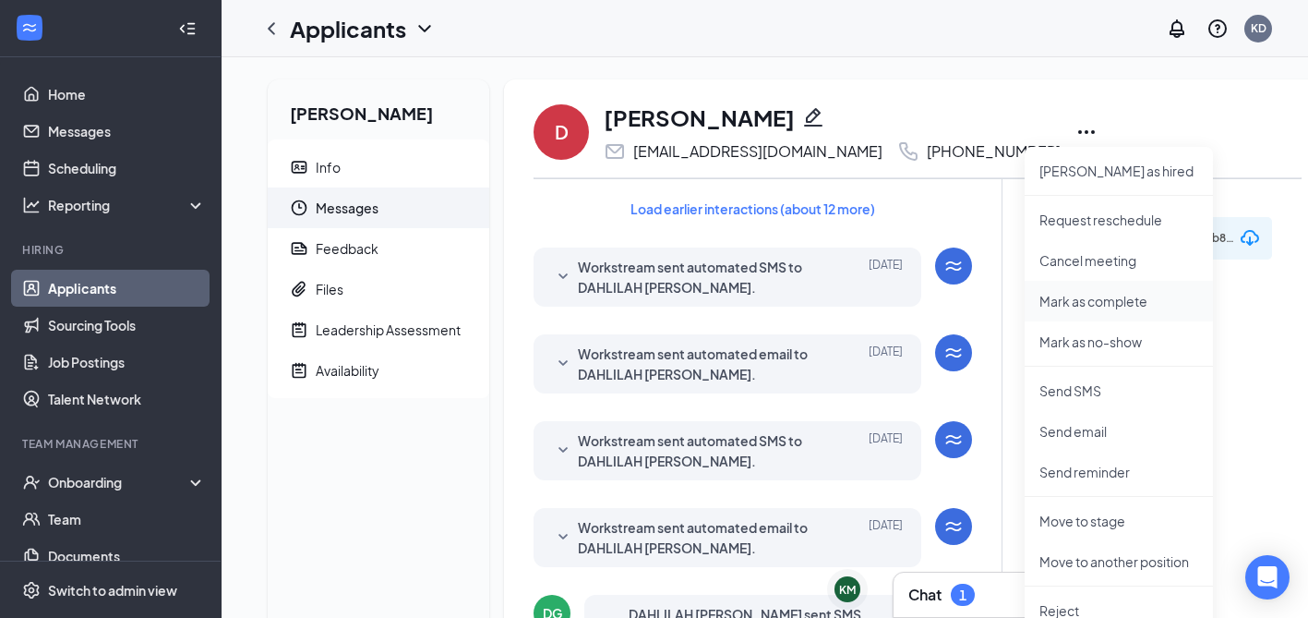
click at [1064, 304] on p "Mark as complete" at bounding box center [1119, 301] width 159 height 18
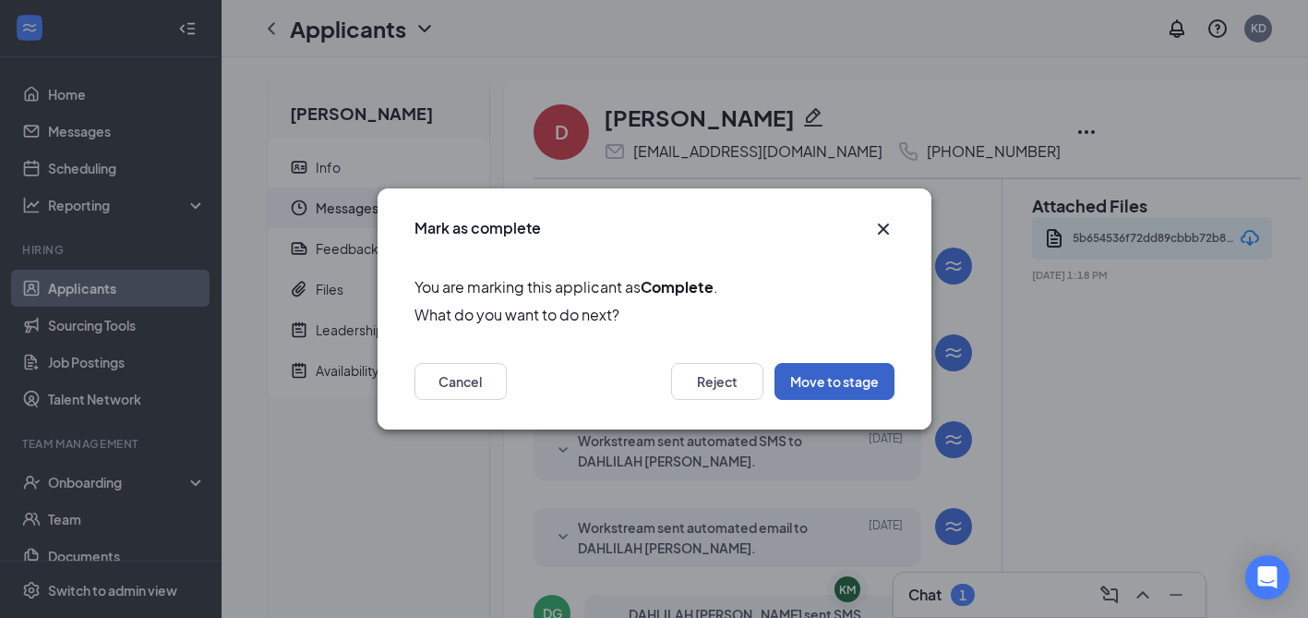
click at [808, 370] on button "Move to stage" at bounding box center [835, 381] width 120 height 37
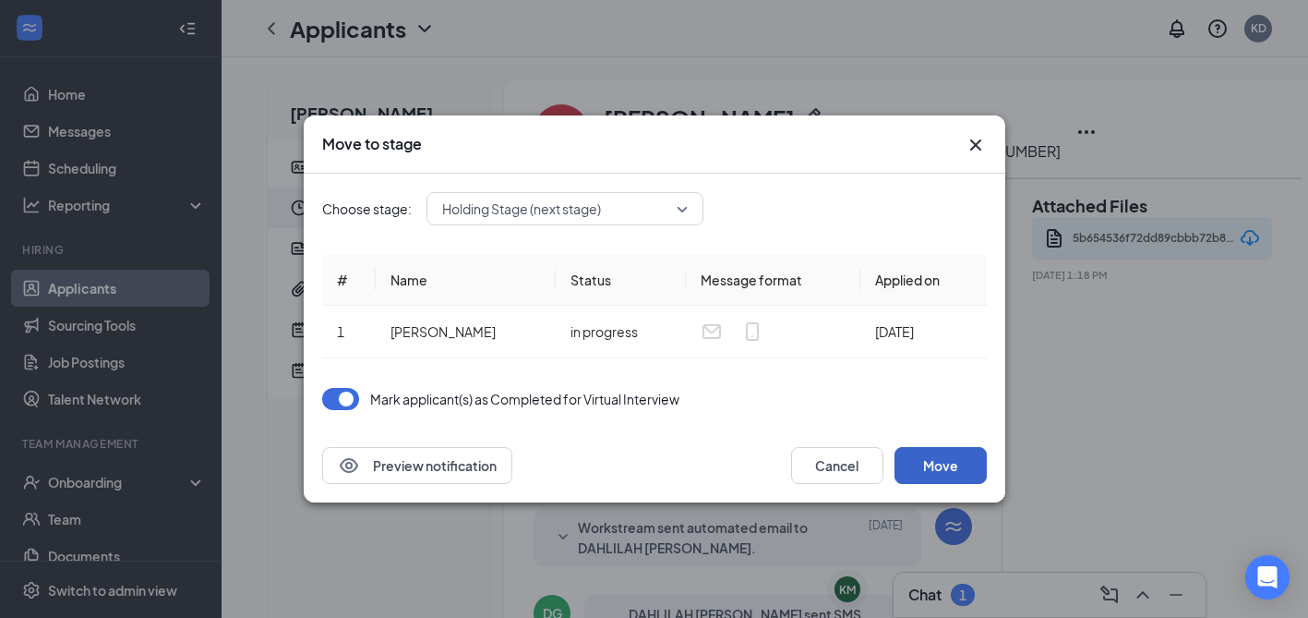
click at [937, 470] on button "Move" at bounding box center [941, 465] width 92 height 37
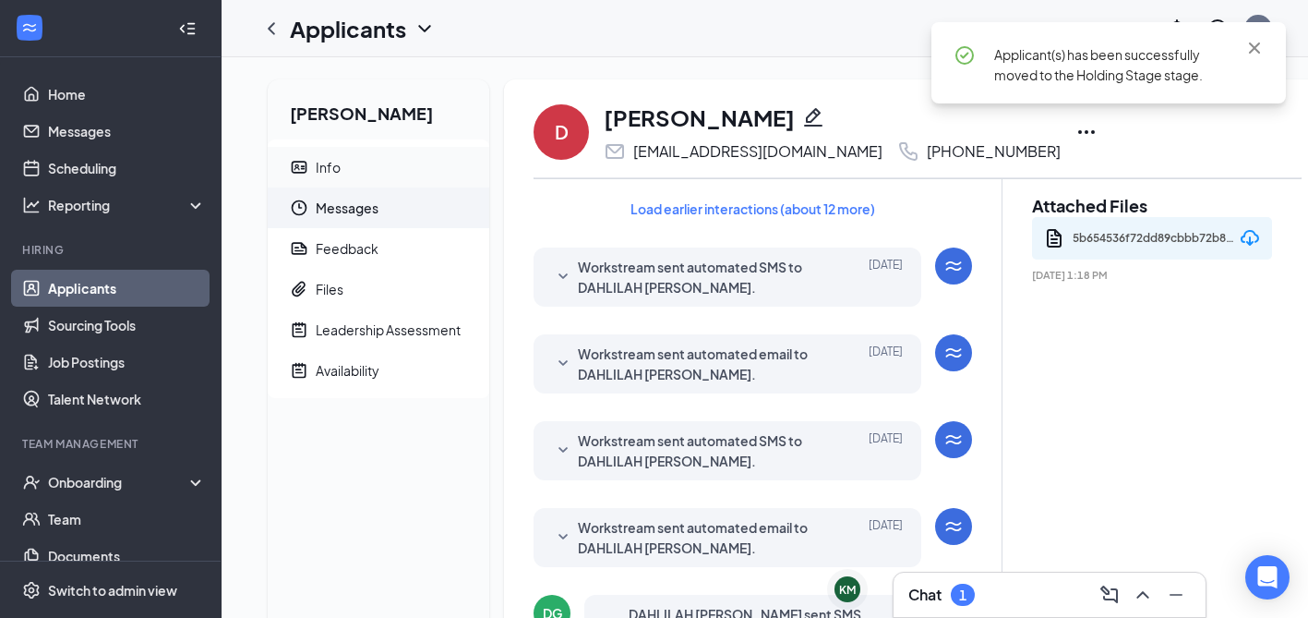
click at [328, 163] on div "Info" at bounding box center [328, 167] width 25 height 18
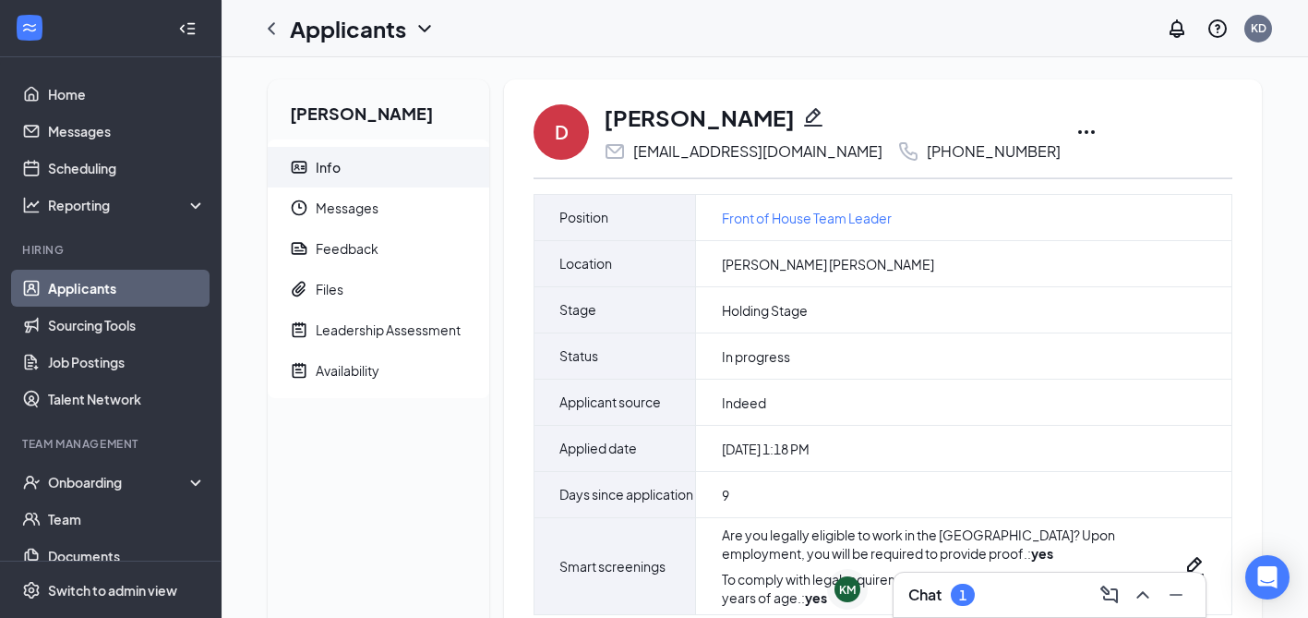
click at [1076, 123] on icon "Ellipses" at bounding box center [1087, 132] width 22 height 22
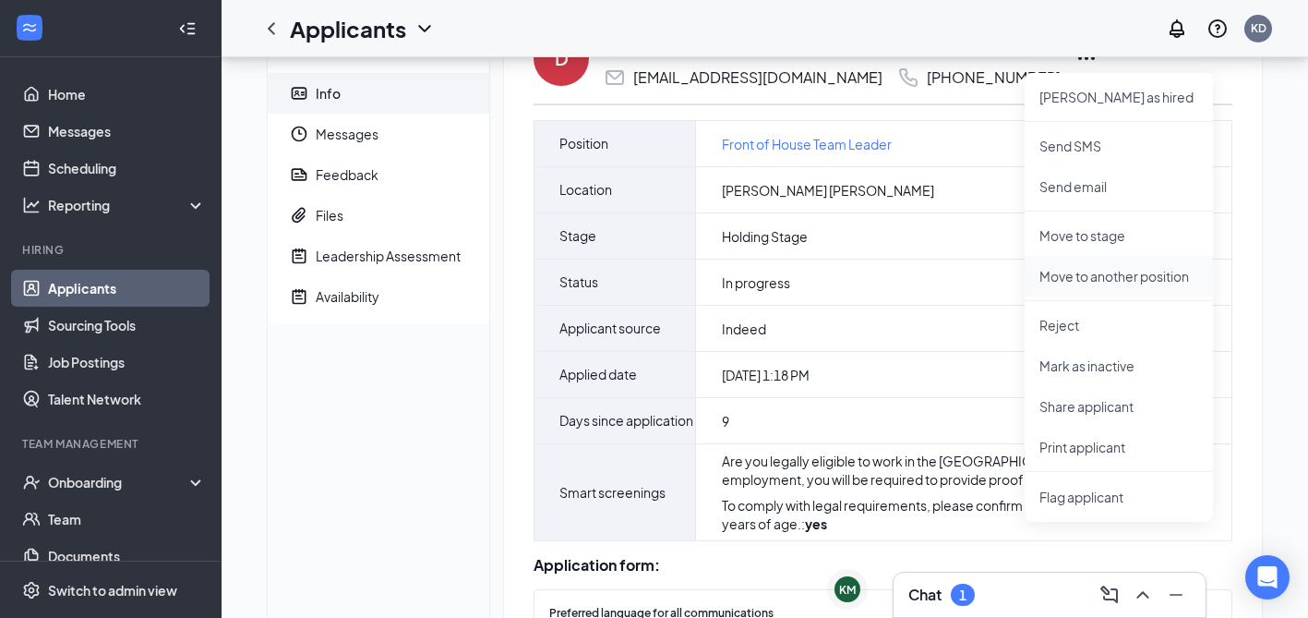
scroll to position [96, 0]
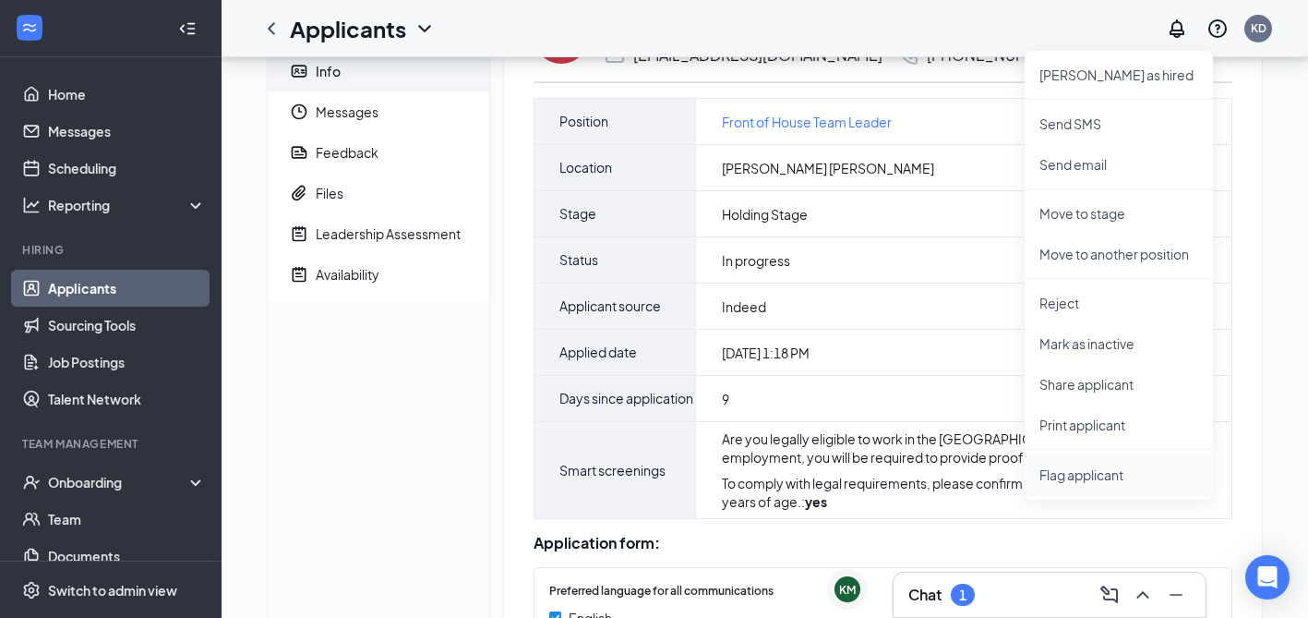
click at [1060, 475] on span "Flag applicant" at bounding box center [1119, 474] width 159 height 20
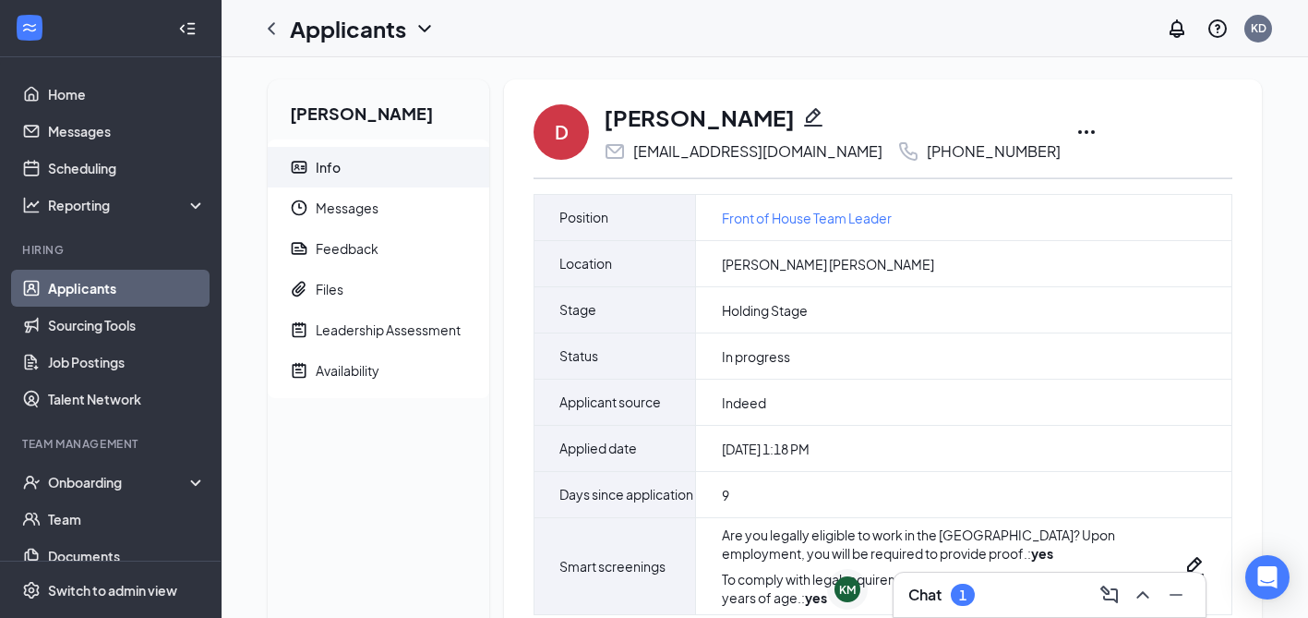
click at [1076, 134] on icon "Ellipses" at bounding box center [1087, 132] width 22 height 22
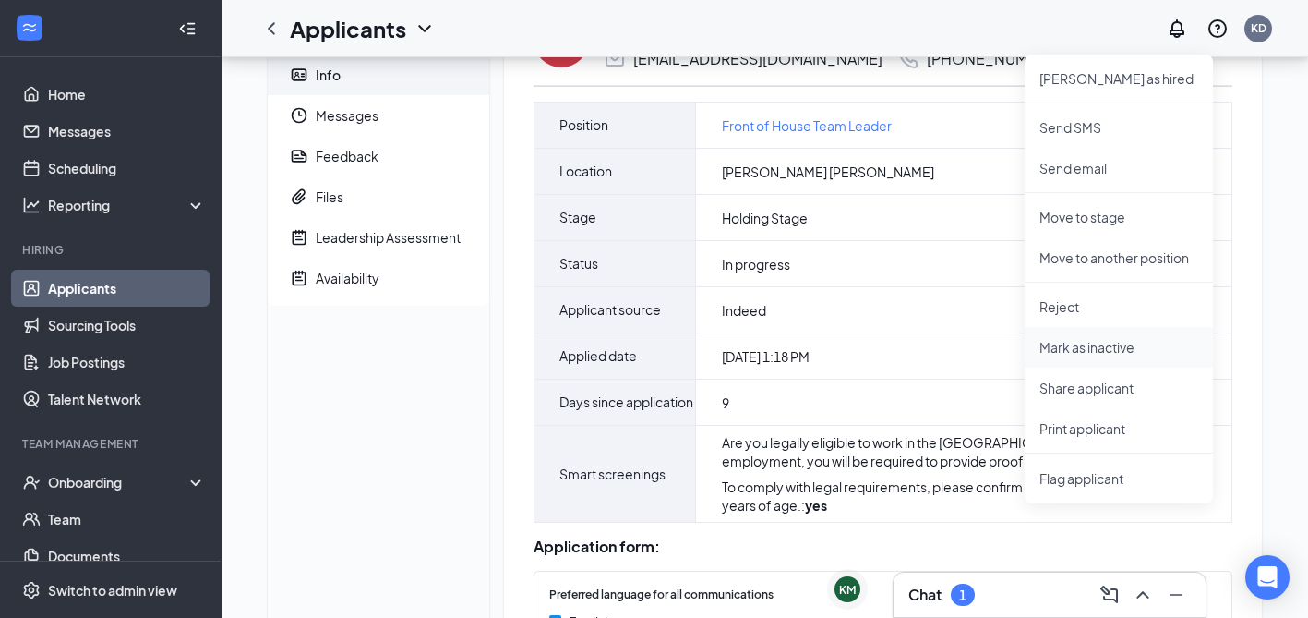
scroll to position [95, 0]
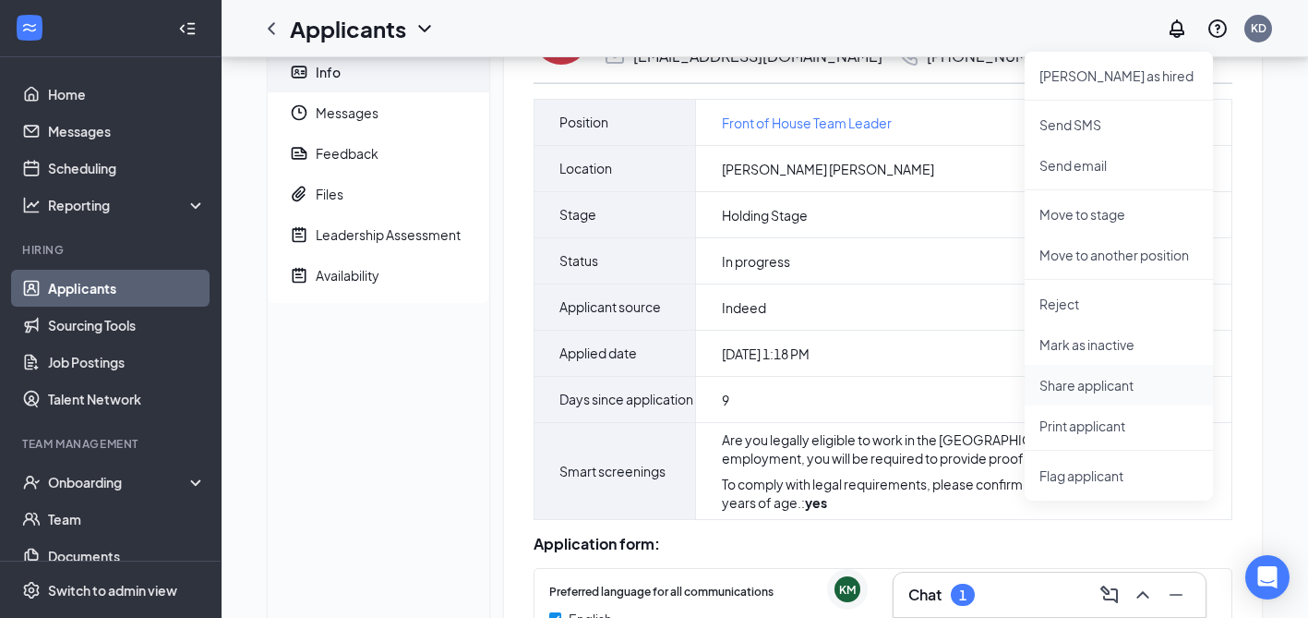
click at [1086, 384] on p "Share applicant" at bounding box center [1119, 385] width 159 height 18
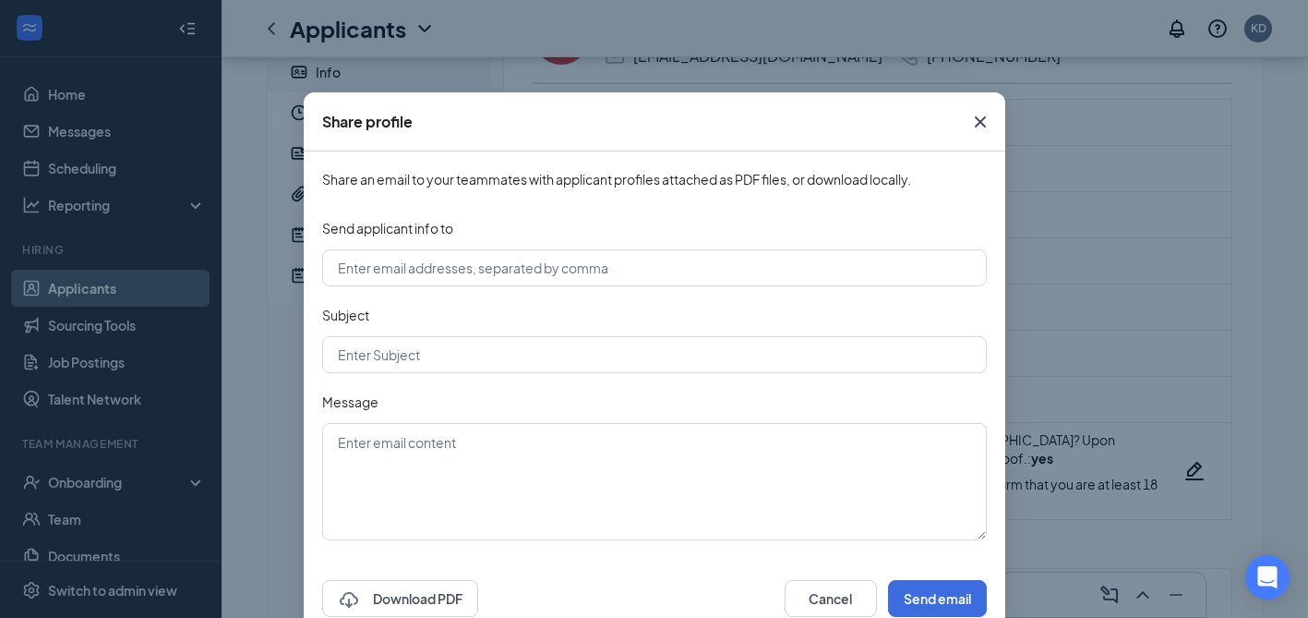
click at [985, 116] on icon "Cross" at bounding box center [980, 122] width 22 height 22
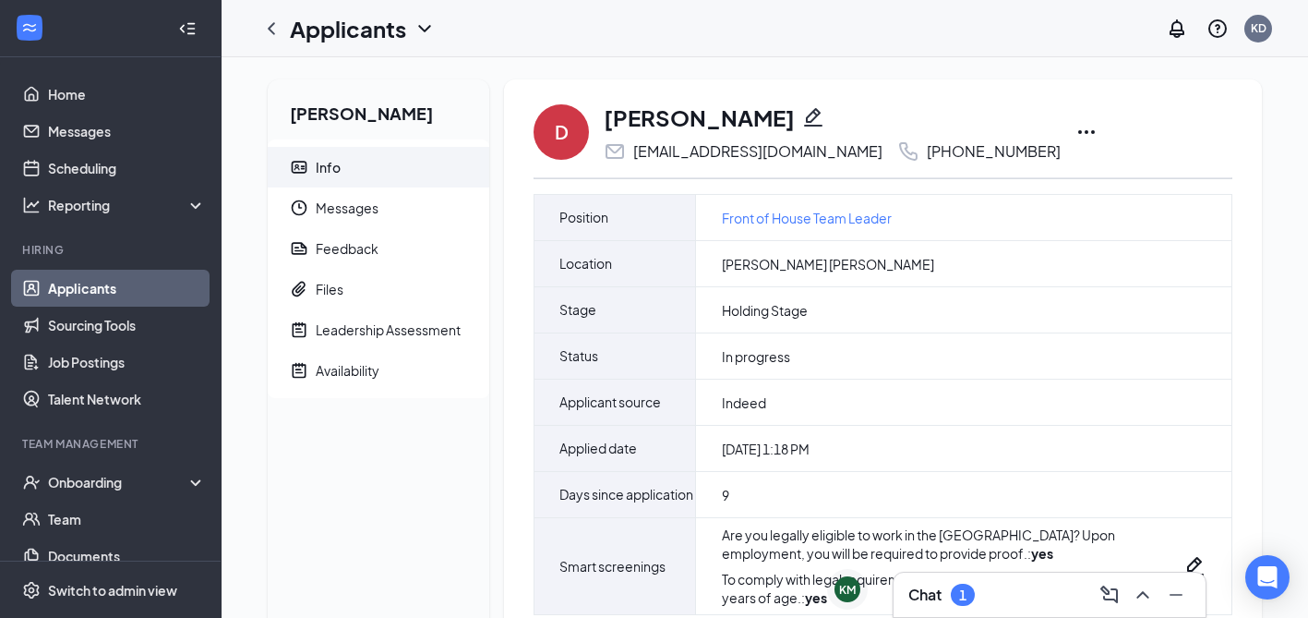
click at [80, 289] on link "Applicants" at bounding box center [127, 288] width 158 height 37
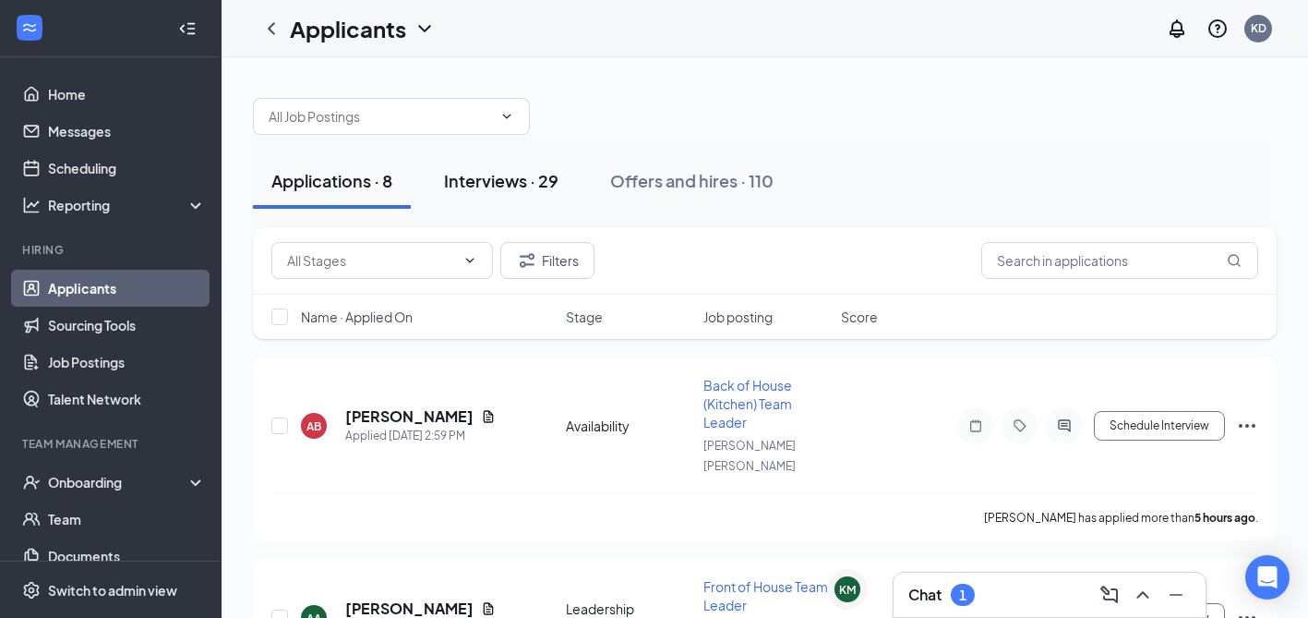
click at [531, 180] on div "Interviews · 29" at bounding box center [501, 180] width 114 height 23
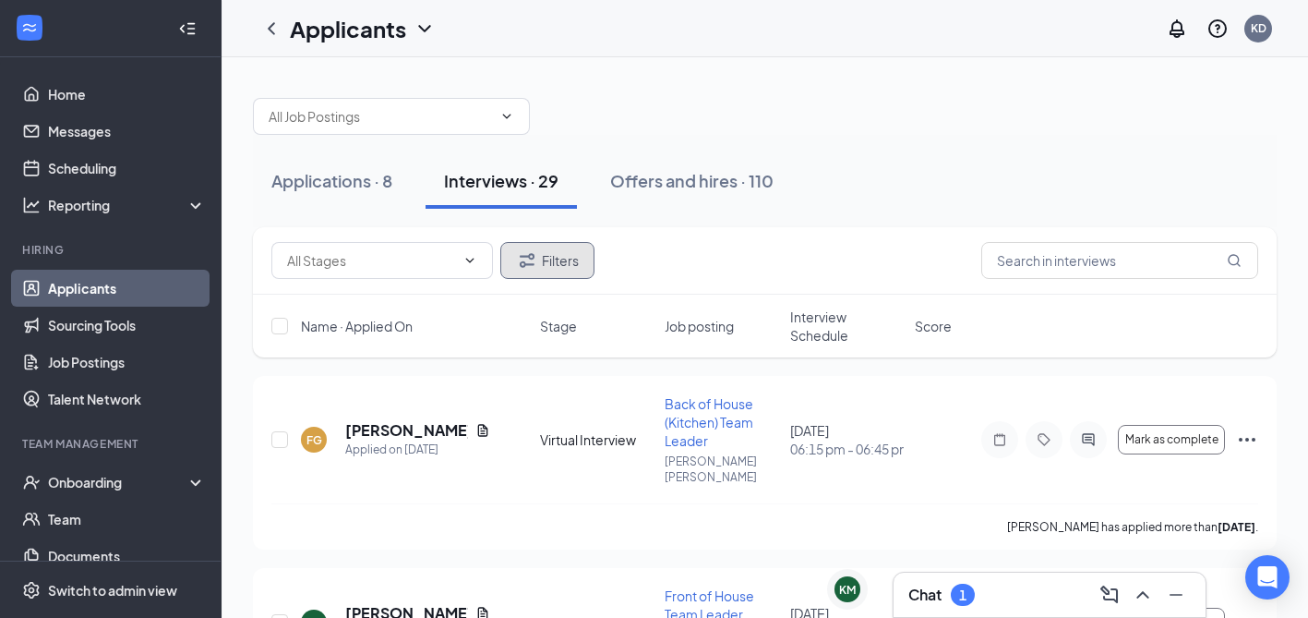
click at [567, 255] on button "Filters" at bounding box center [547, 260] width 94 height 37
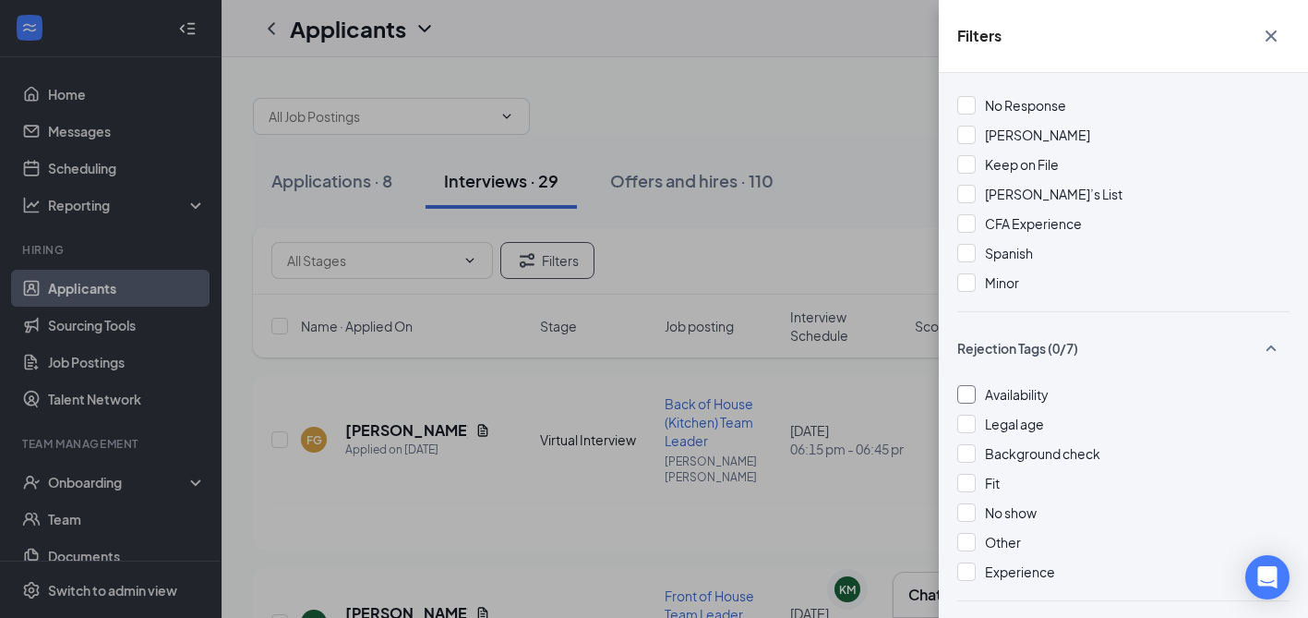
scroll to position [710, 0]
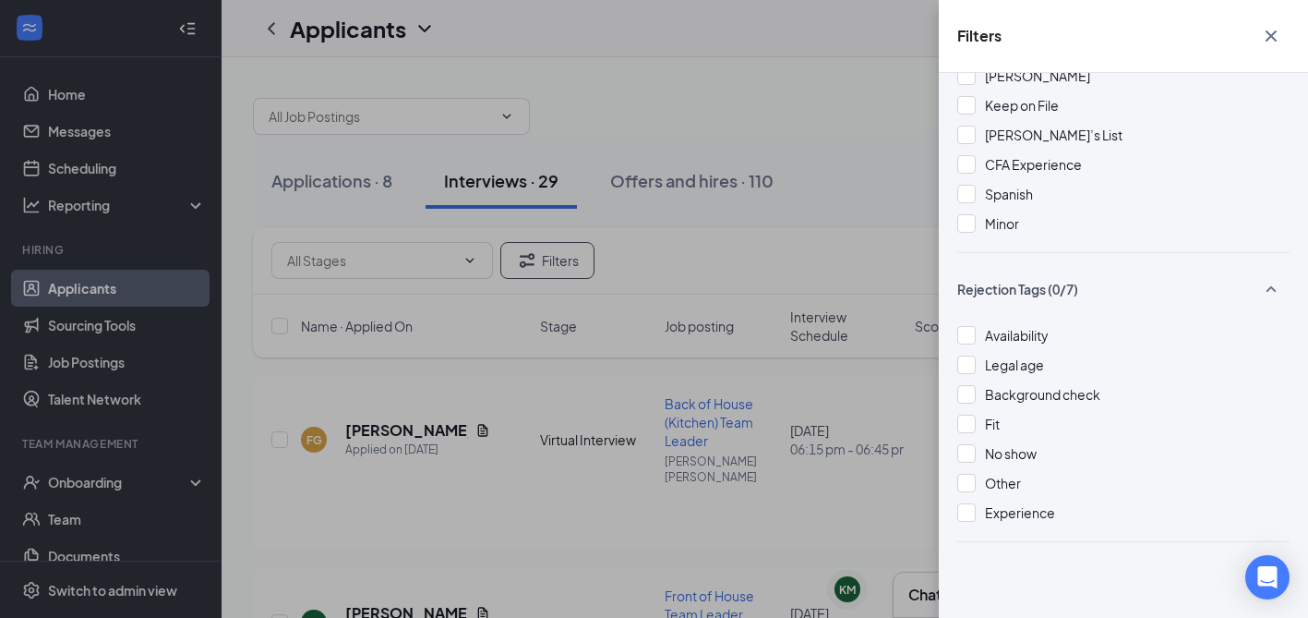
click at [829, 465] on div "Filters Applicant Status (0/5) Unread message Hasn't messaged back Stuck in sta…" at bounding box center [654, 309] width 1308 height 618
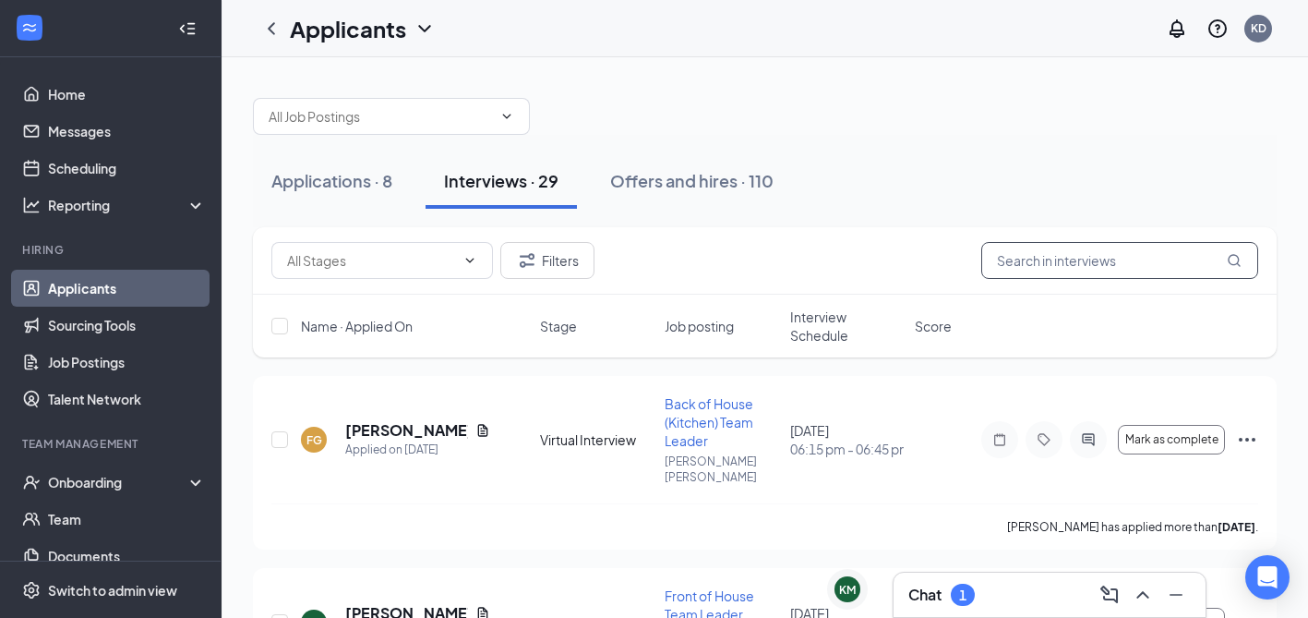
click at [1111, 275] on input "text" at bounding box center [1119, 260] width 277 height 37
type input "dahlila"
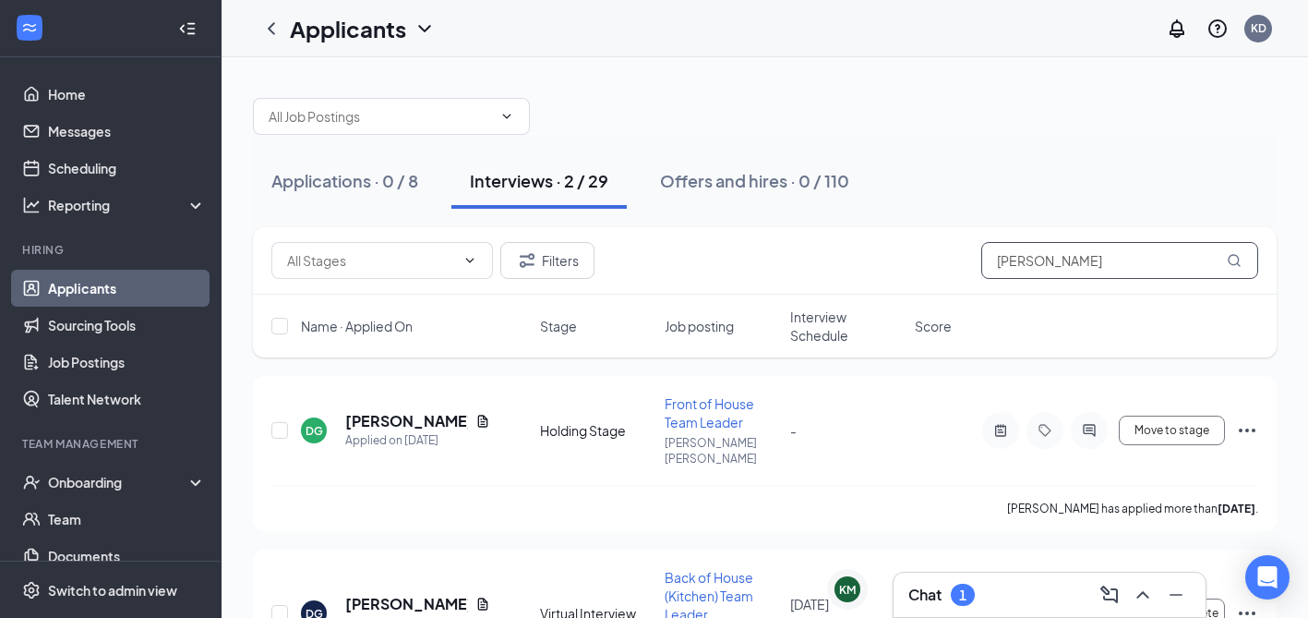
scroll to position [1, 0]
click at [1050, 423] on icon "Tag" at bounding box center [1045, 429] width 12 height 12
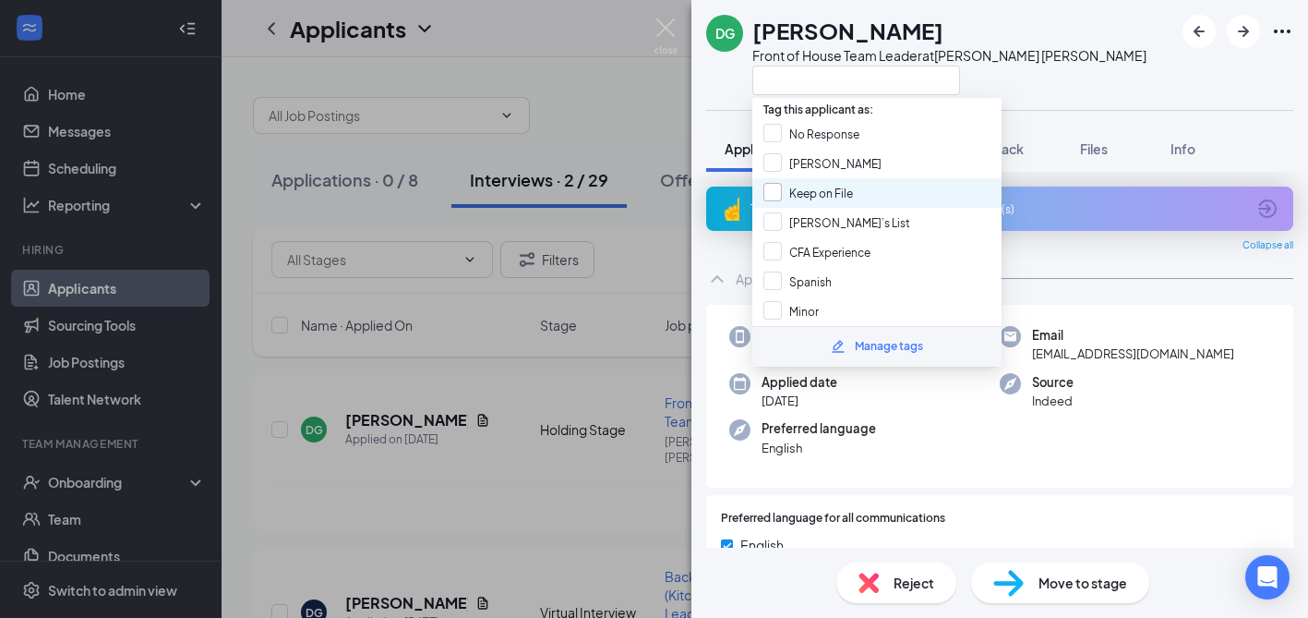
click at [773, 187] on input "Keep on File" at bounding box center [809, 193] width 90 height 20
checkbox input "true"
click at [1141, 69] on div "DG DAHLILAH GONZALES Front of House Team Leader at Morgan Hill" at bounding box center [1000, 55] width 617 height 110
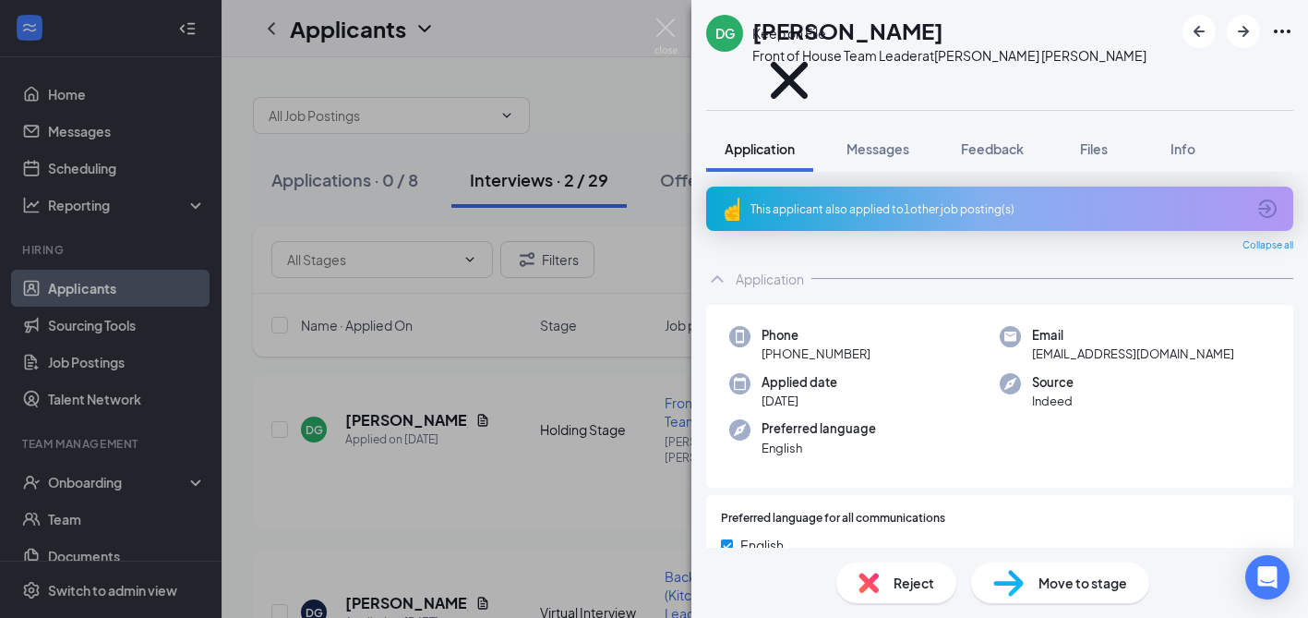
click at [500, 527] on div "DG DAHLILAH GONZALES Front of House Team Leader at Morgan Hill Keep on File App…" at bounding box center [654, 309] width 1308 height 618
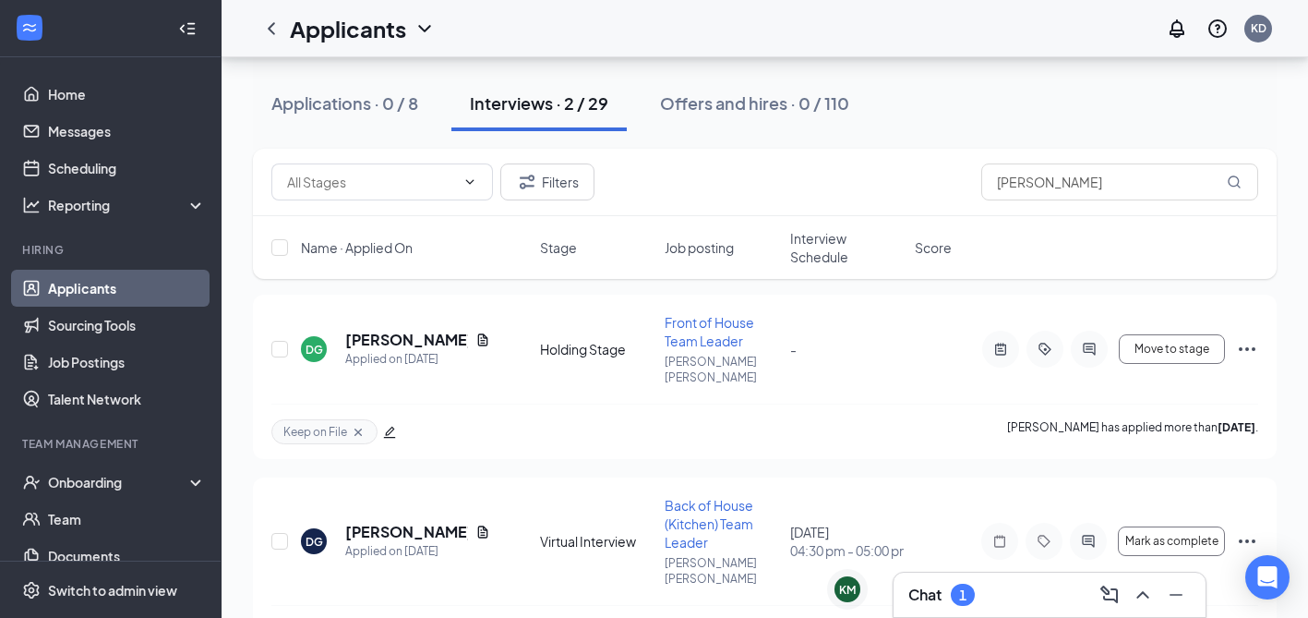
scroll to position [105, 0]
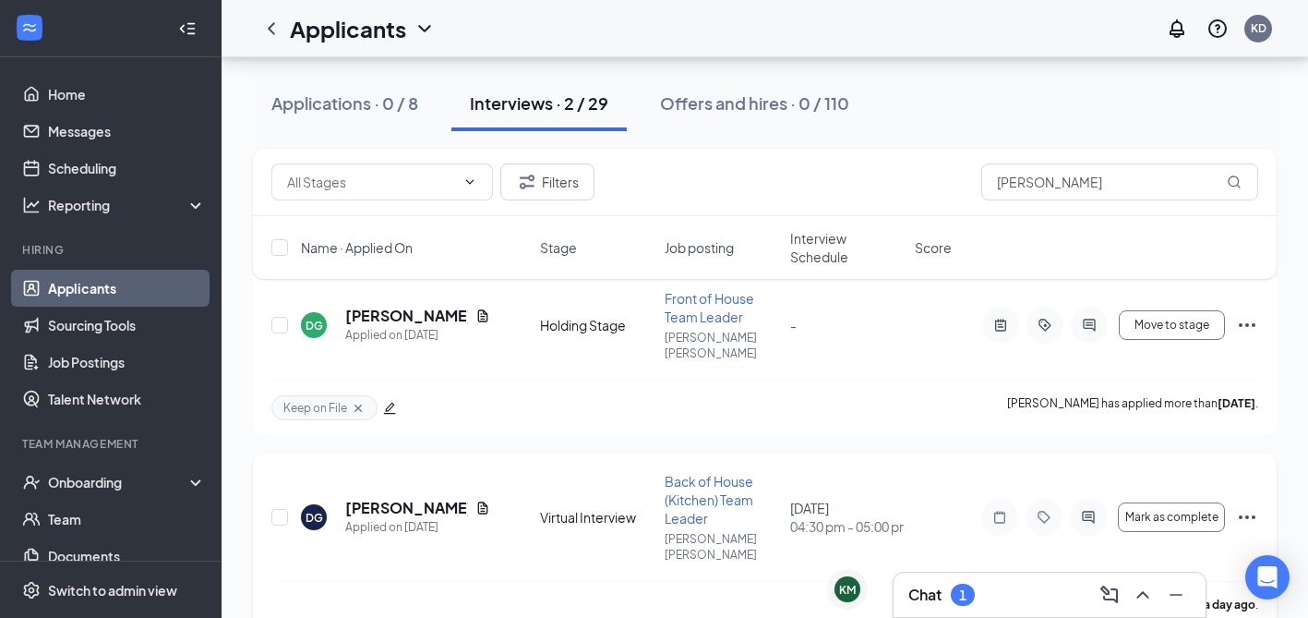
click at [1251, 506] on icon "Ellipses" at bounding box center [1247, 517] width 22 height 22
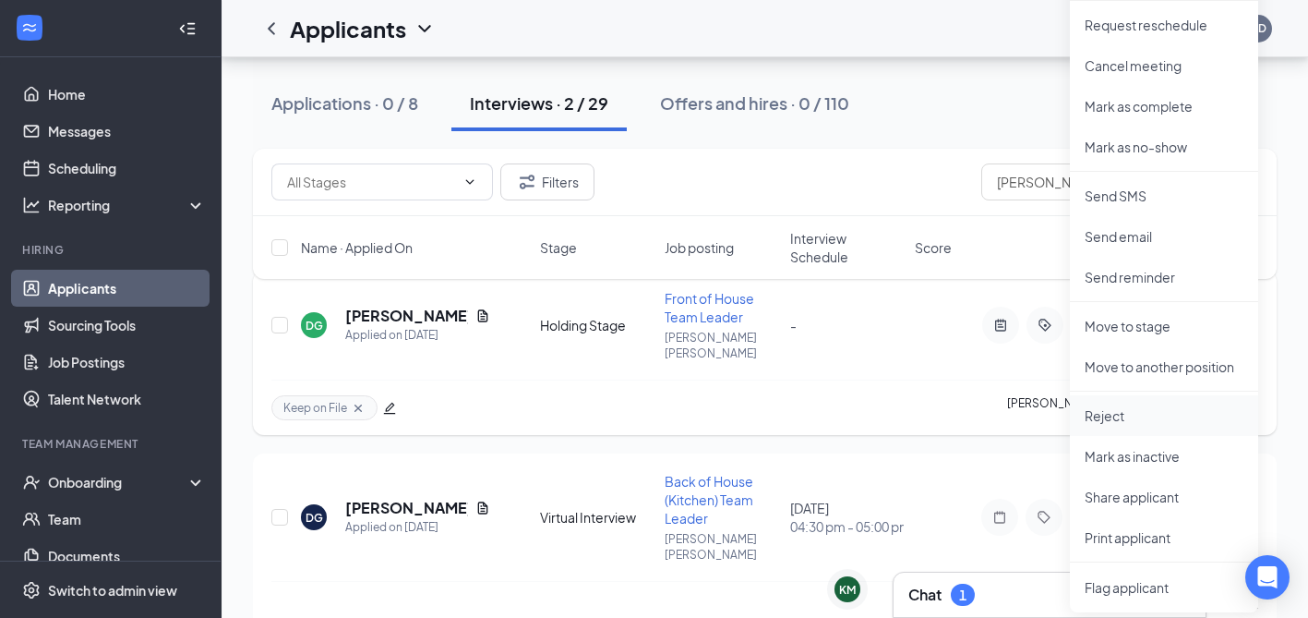
click at [1105, 409] on p "Reject" at bounding box center [1164, 415] width 159 height 18
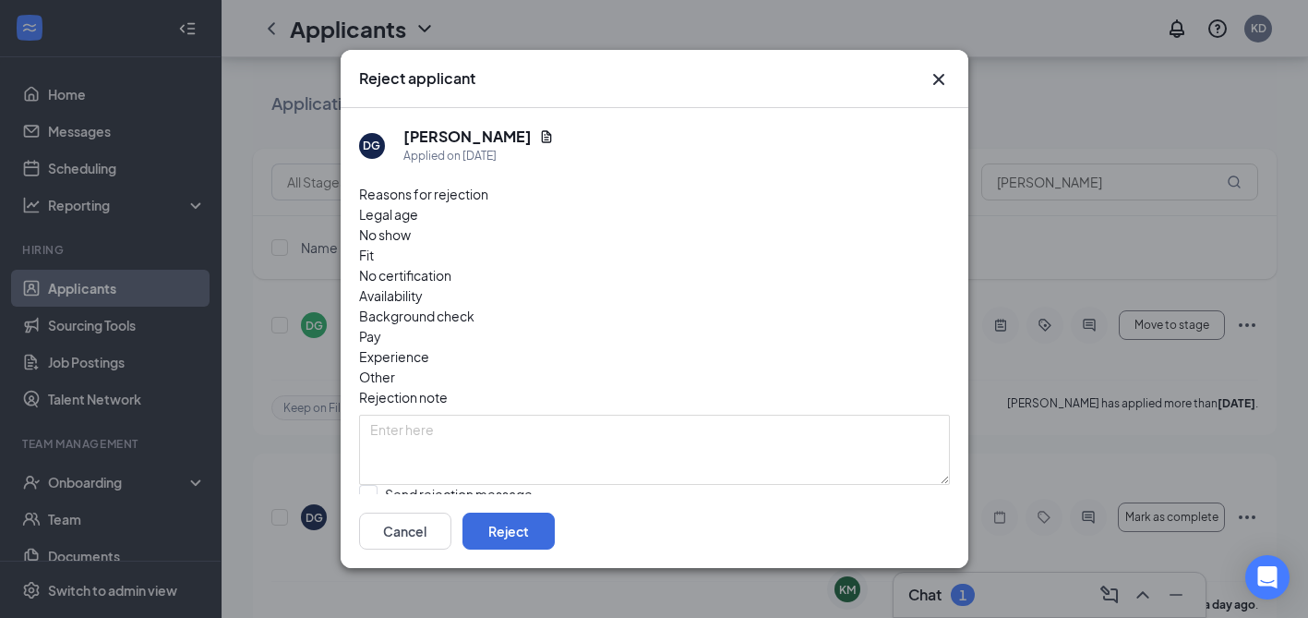
click at [395, 367] on span "Other" at bounding box center [377, 377] width 36 height 20
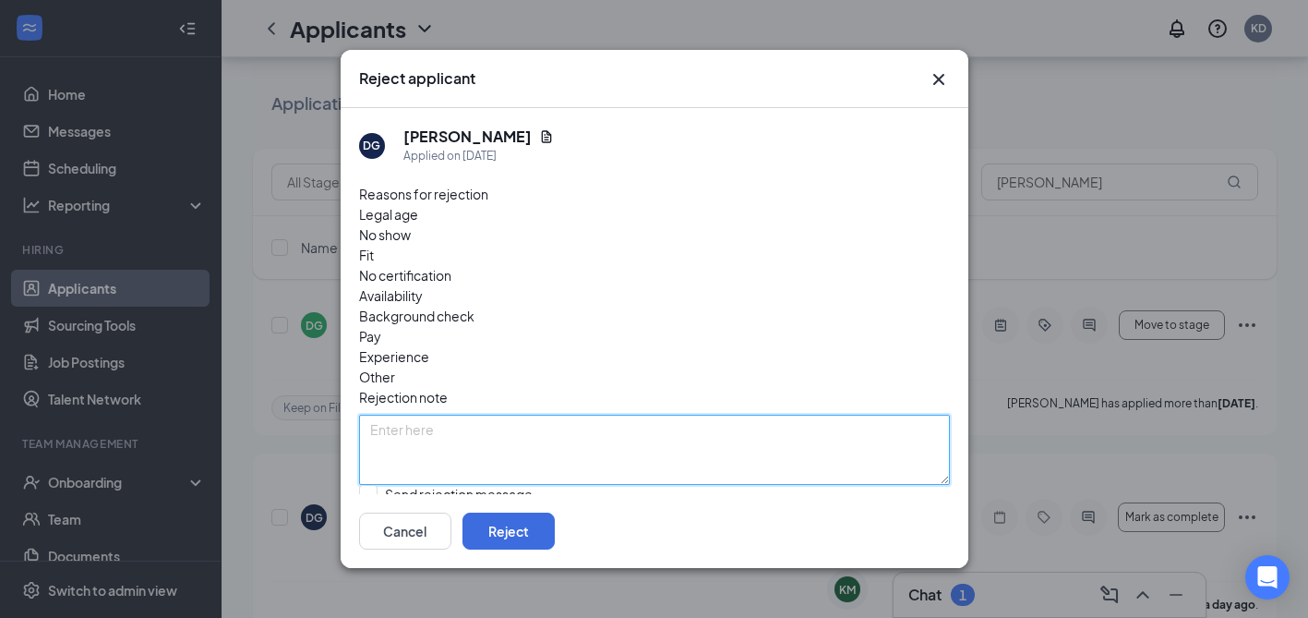
click at [659, 415] on textarea at bounding box center [654, 450] width 591 height 70
type textarea "duplicate applicant, better fit for foh"
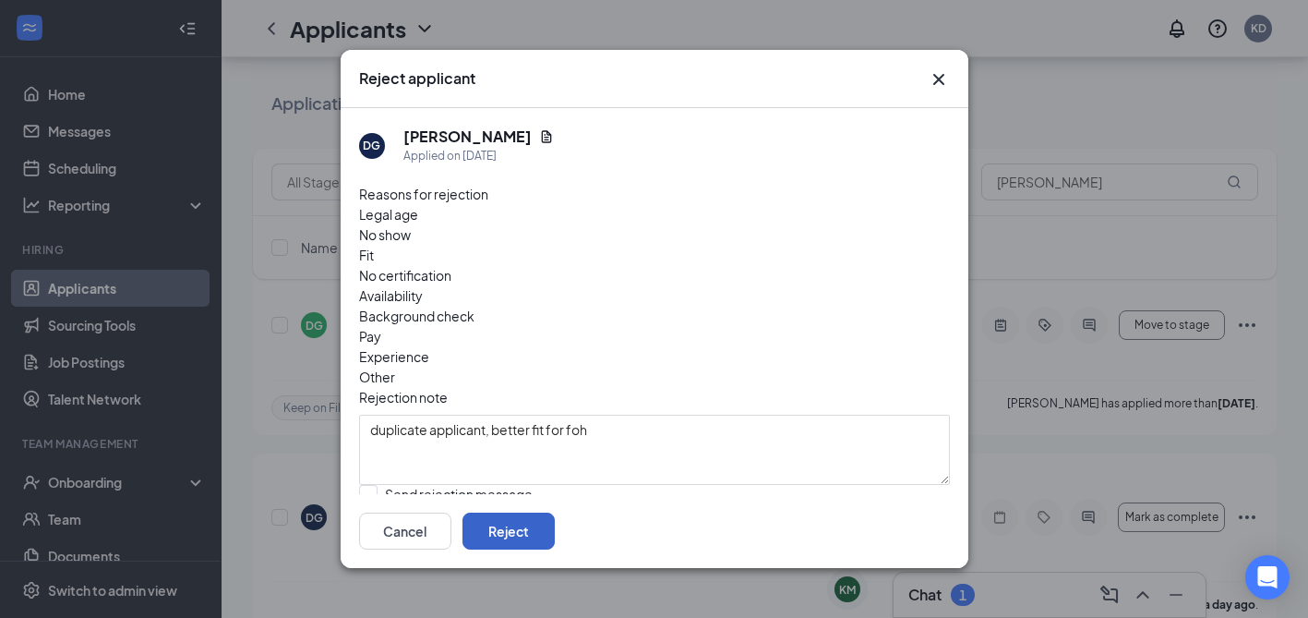
click at [555, 537] on button "Reject" at bounding box center [509, 530] width 92 height 37
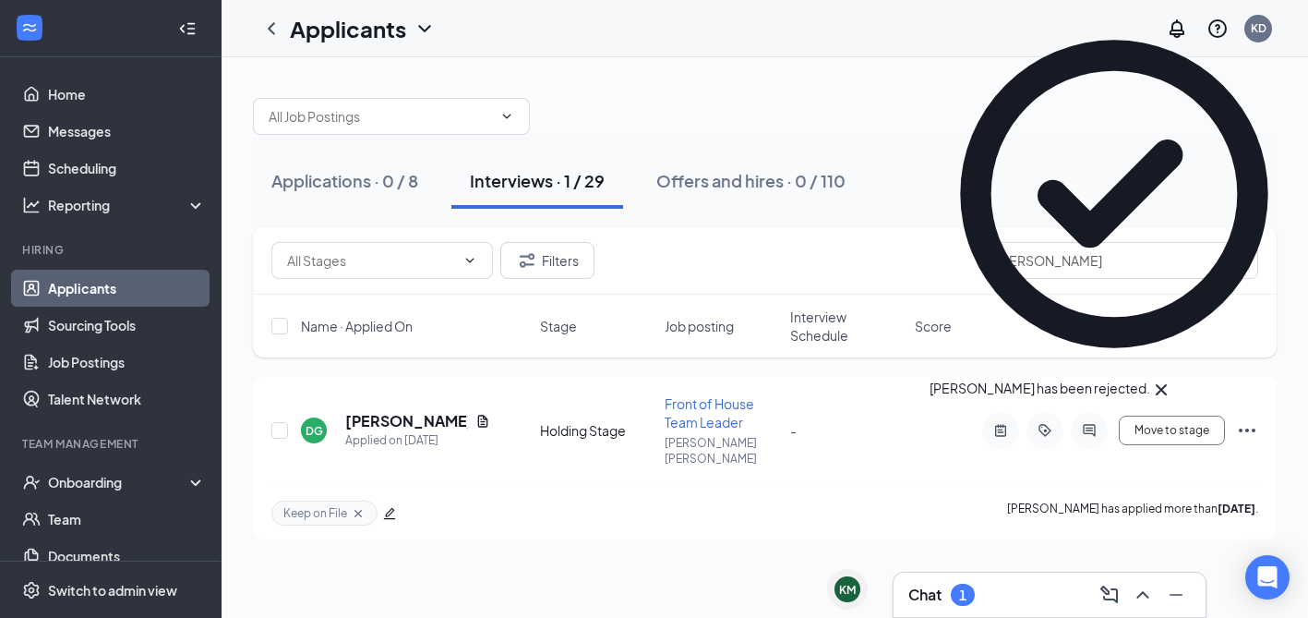
scroll to position [0, 0]
click at [373, 178] on div "Applications · 0 / 8" at bounding box center [344, 180] width 147 height 23
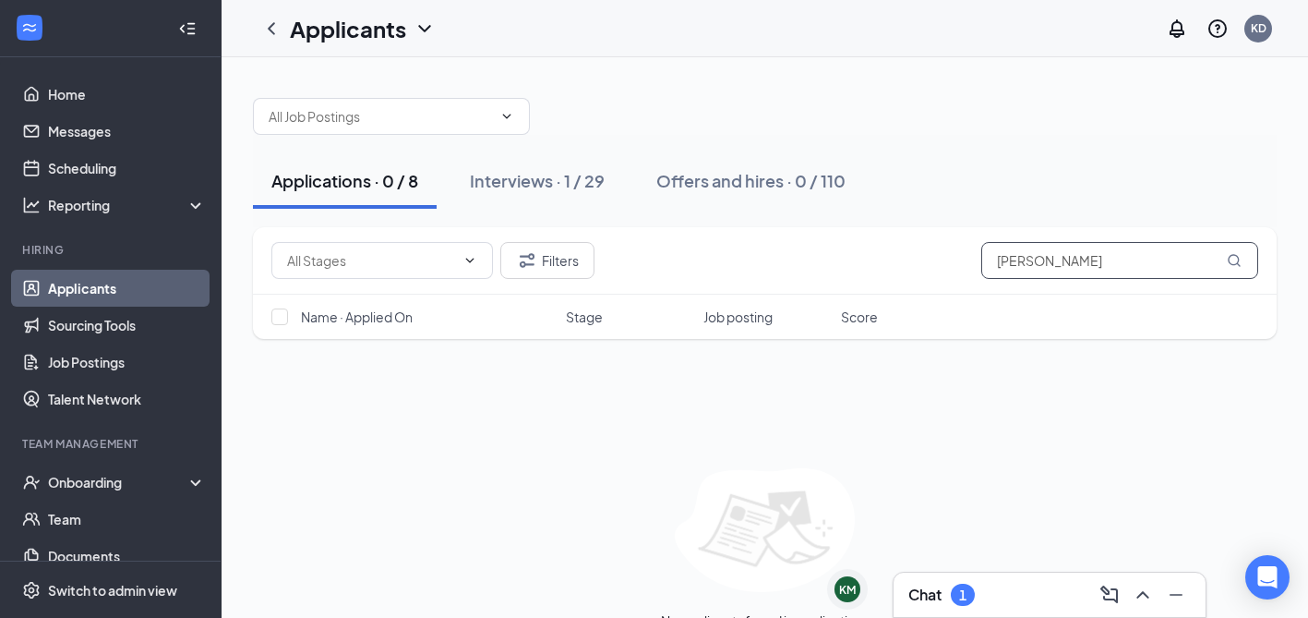
click at [1107, 258] on input "dahlila" at bounding box center [1119, 260] width 277 height 37
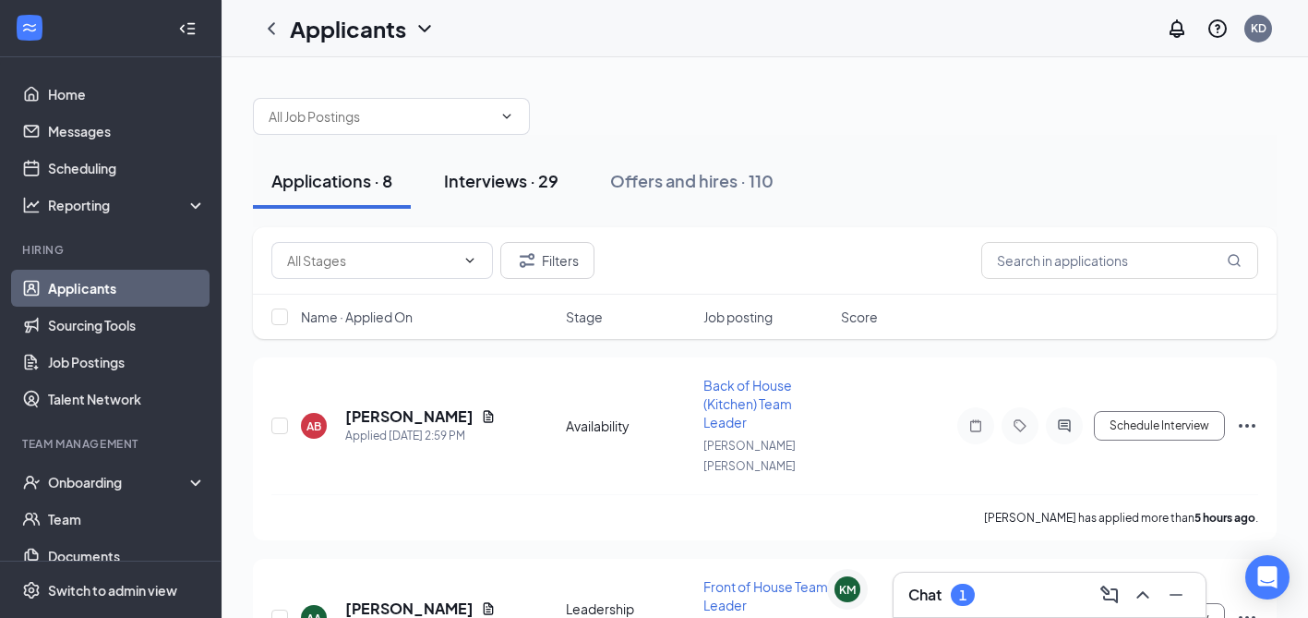
click at [535, 179] on div "Interviews · 29" at bounding box center [501, 180] width 114 height 23
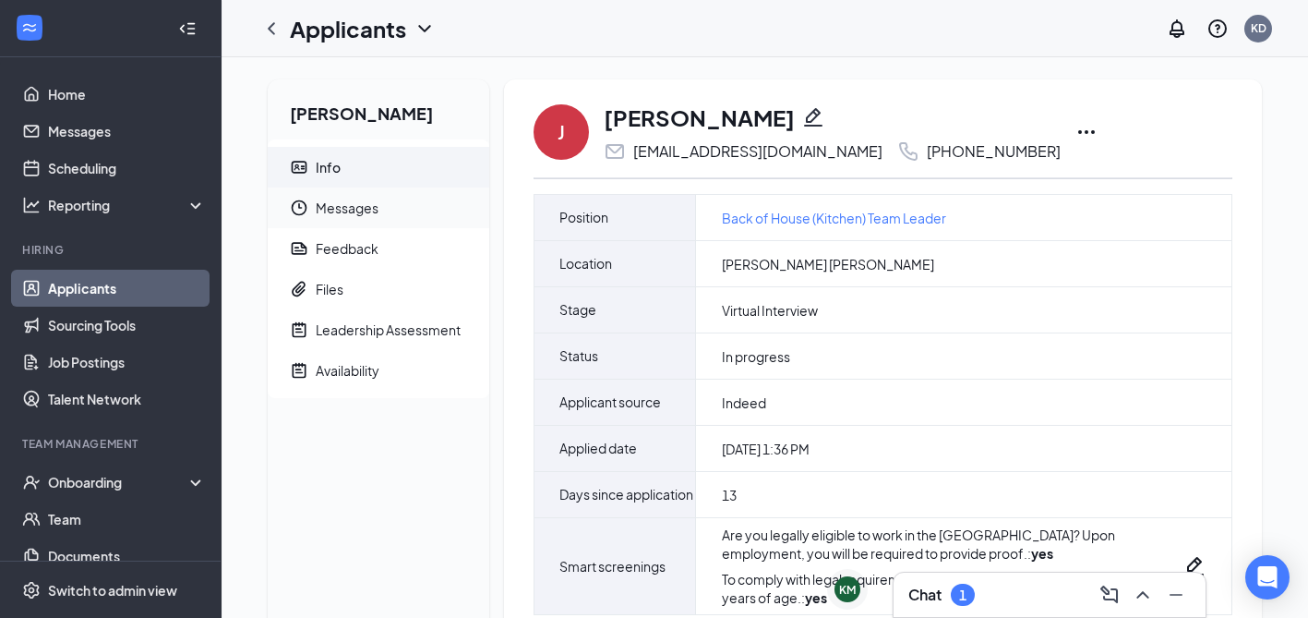
click at [336, 211] on span "Messages" at bounding box center [395, 207] width 159 height 41
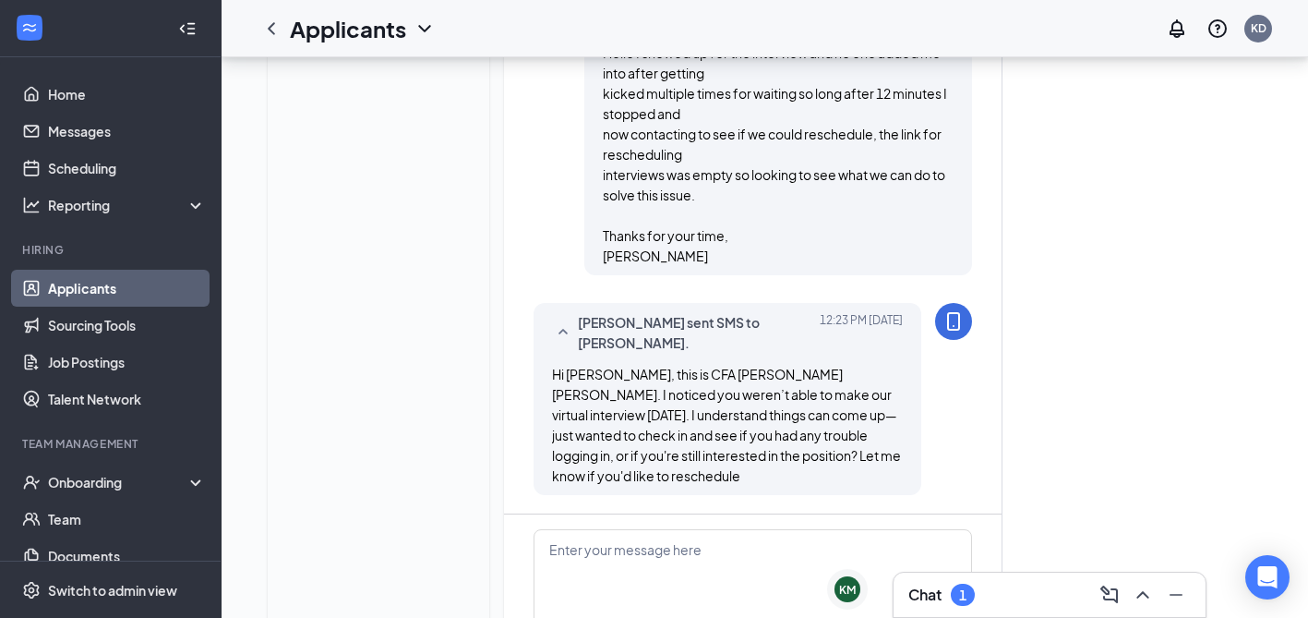
scroll to position [1177, 0]
click at [613, 528] on textarea at bounding box center [753, 583] width 439 height 111
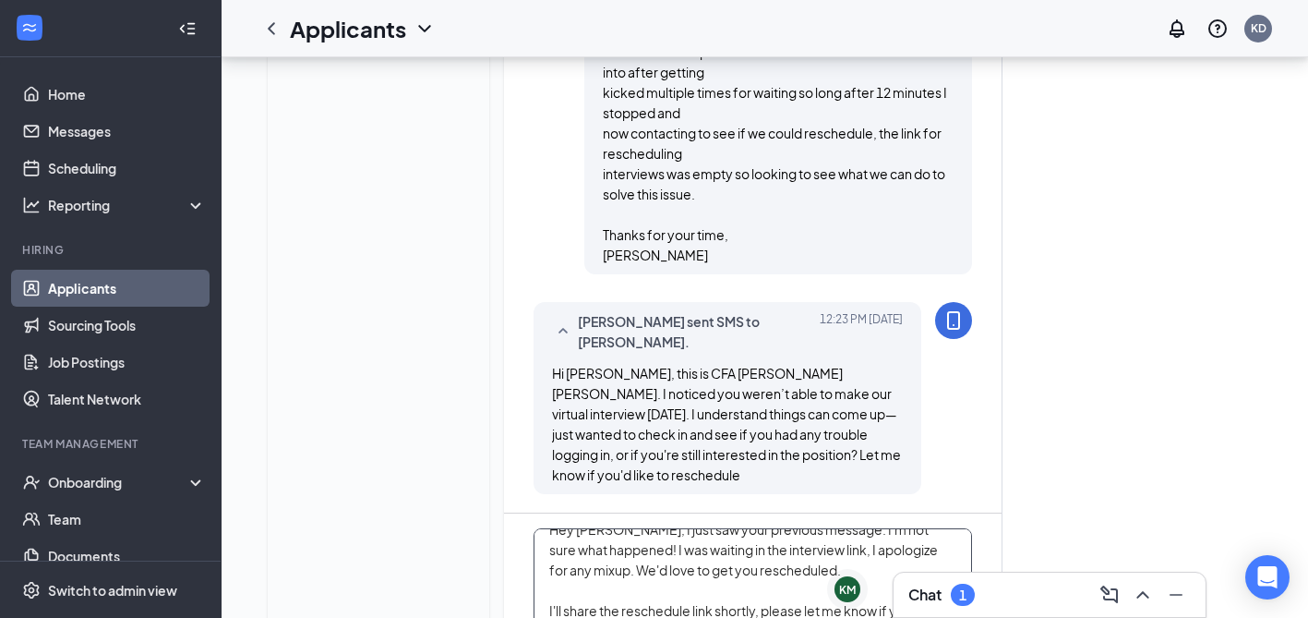
scroll to position [0, 0]
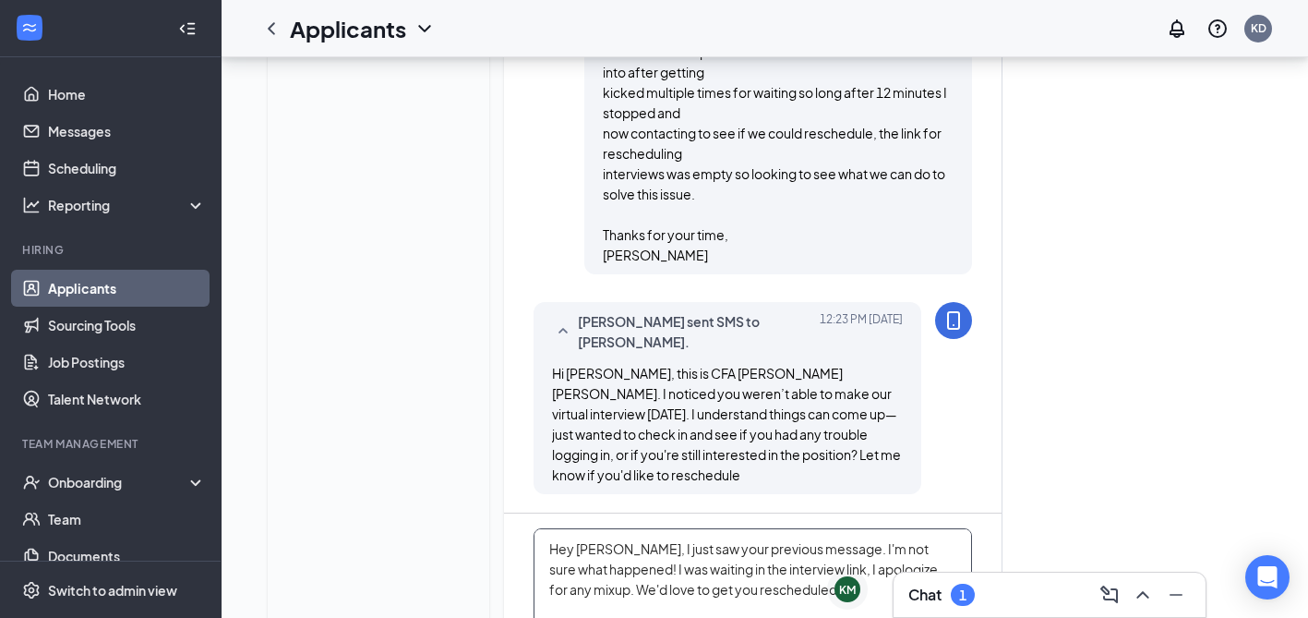
drag, startPoint x: 788, startPoint y: 608, endPoint x: 488, endPoint y: 471, distance: 330.6
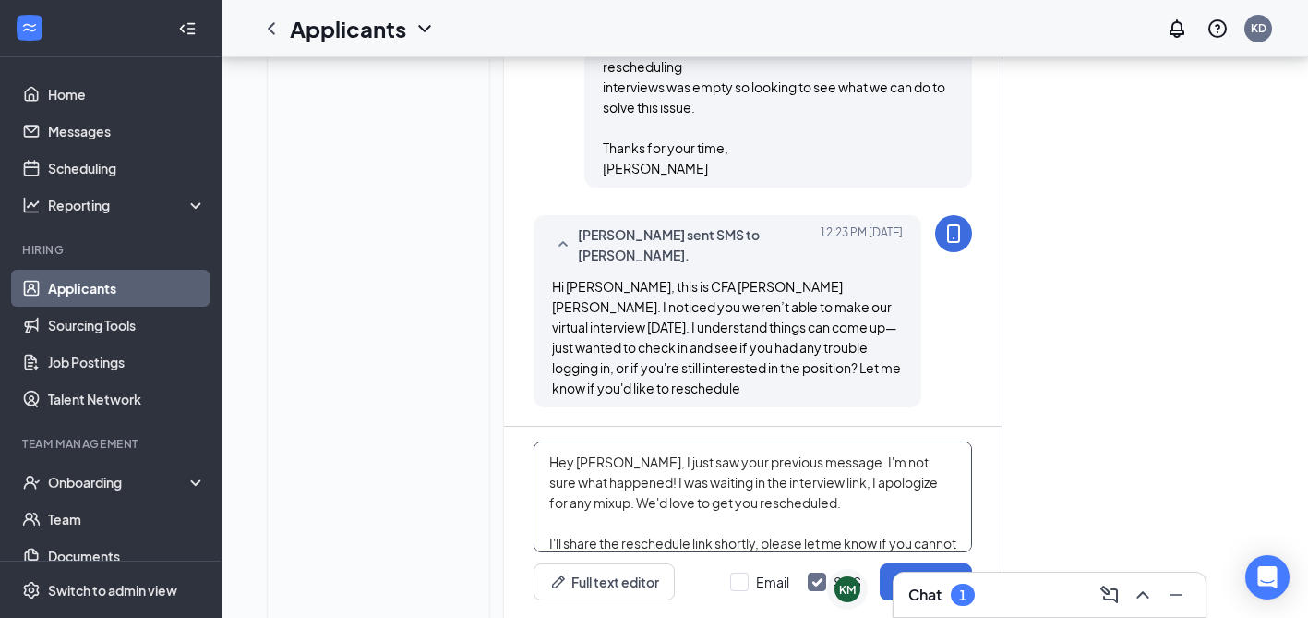
scroll to position [1271, 0]
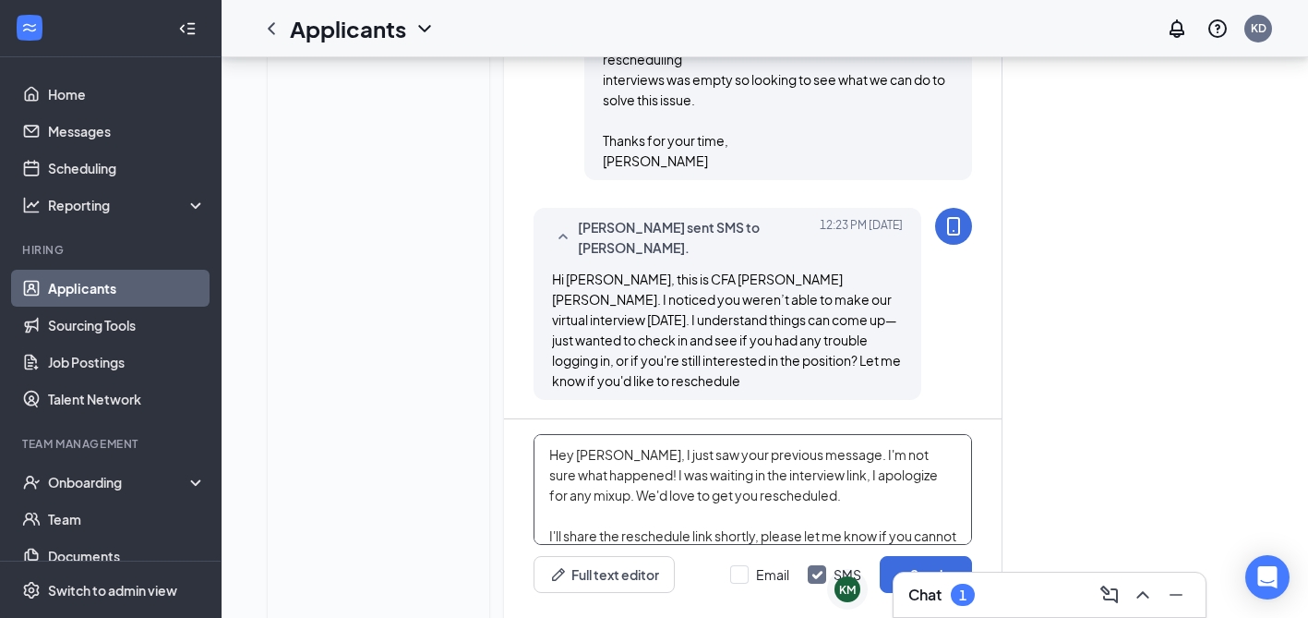
click at [812, 505] on textarea "Hey [PERSON_NAME], I just saw your previous message. I'm not sure what happened…" at bounding box center [753, 489] width 439 height 111
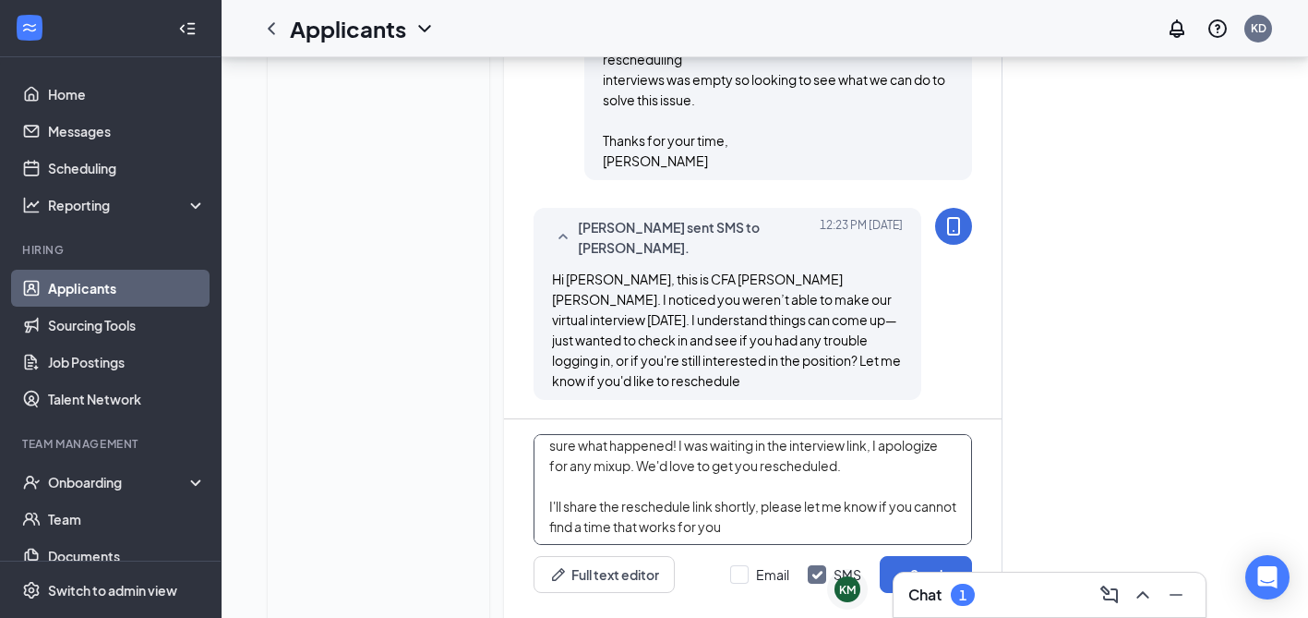
scroll to position [31, 0]
drag, startPoint x: 593, startPoint y: 439, endPoint x: 782, endPoint y: 515, distance: 203.9
click at [782, 515] on textarea "Hey [PERSON_NAME], I just saw your previous message. I'm not sure what happened…" at bounding box center [753, 489] width 439 height 111
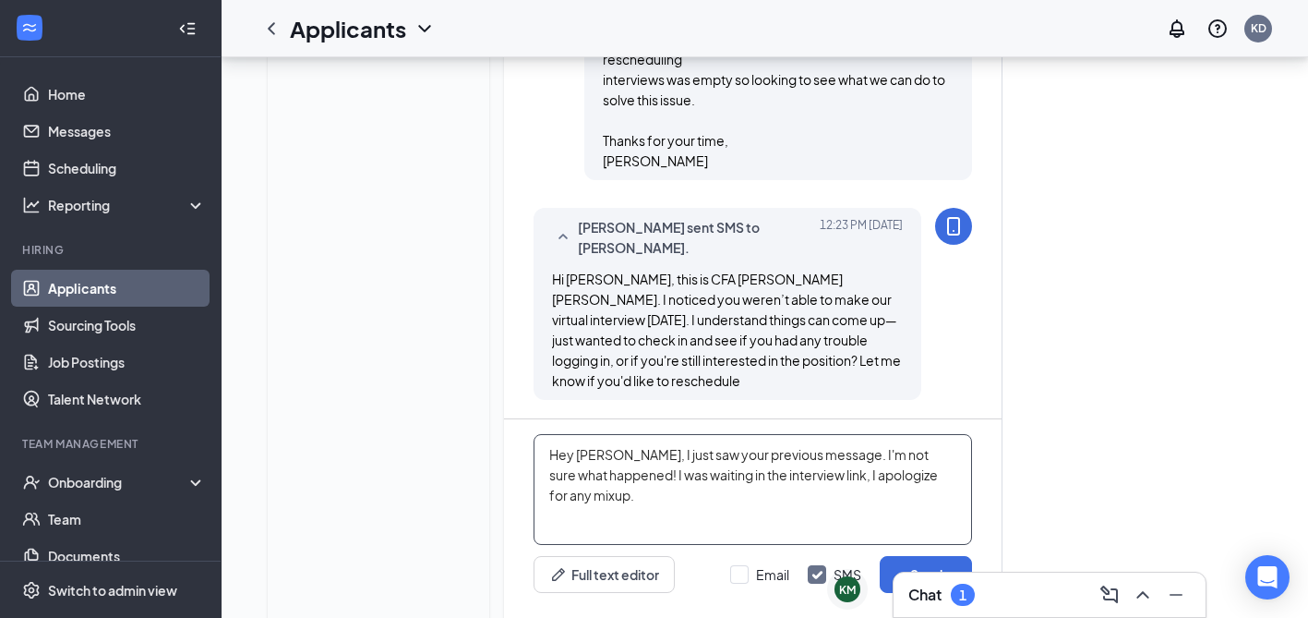
scroll to position [0, 0]
paste textarea "We’d love to get you rescheduled. I’ll be sending over a new scheduling link sh…"
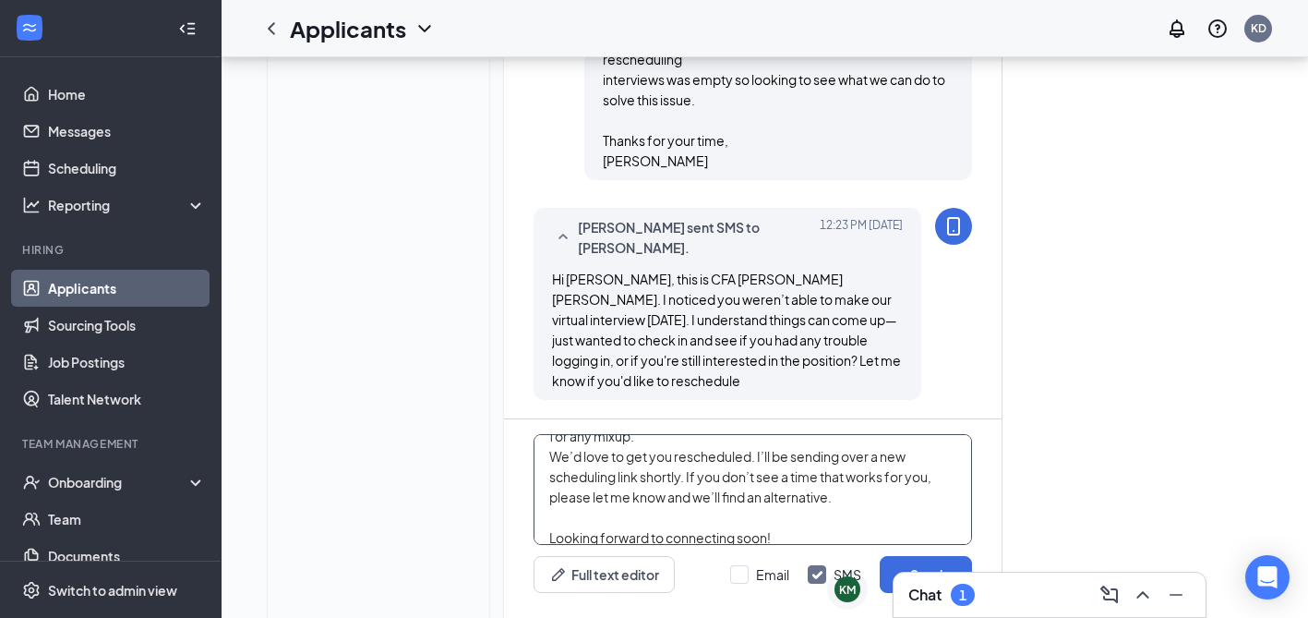
scroll to position [72, 0]
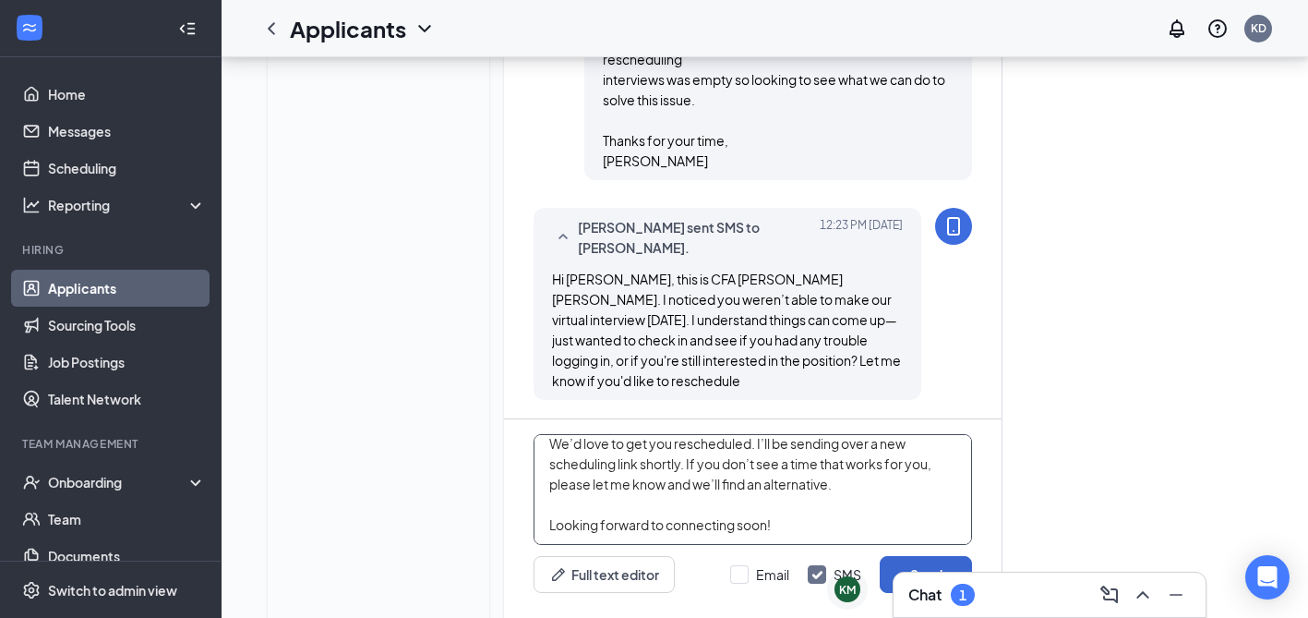
type textarea "Hey [PERSON_NAME], I just saw your previous message. I'm not sure what happened…"
click at [932, 556] on button "Send" at bounding box center [926, 574] width 92 height 37
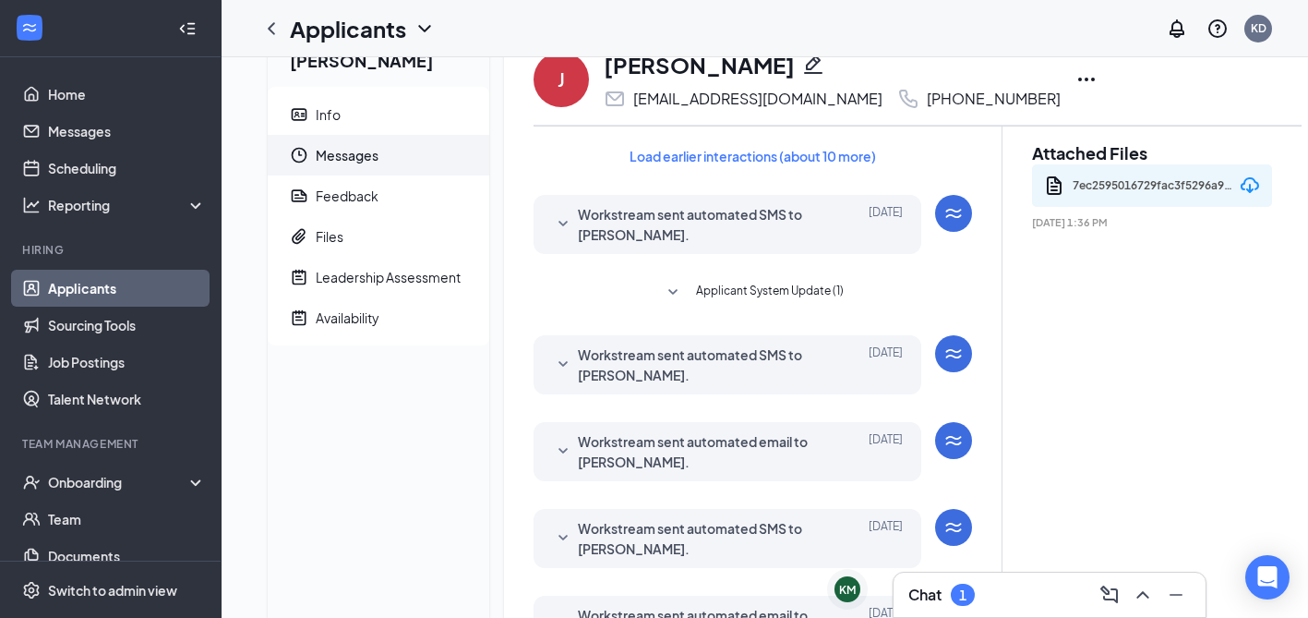
scroll to position [0, 0]
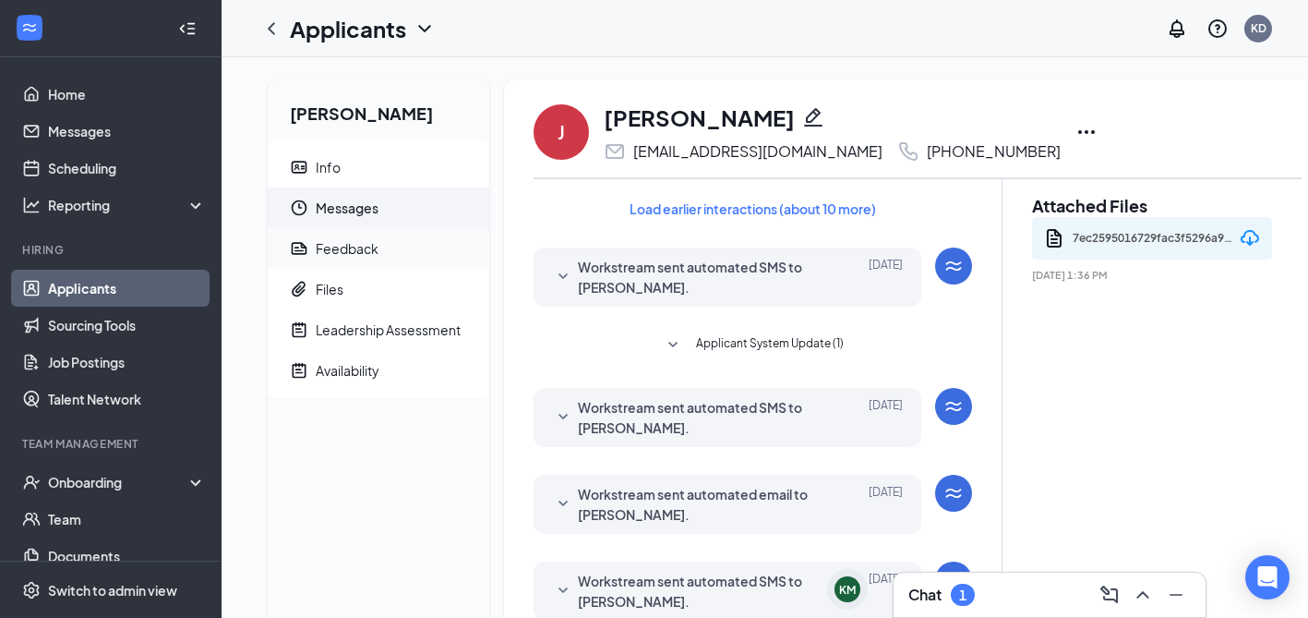
click at [350, 243] on div "Feedback" at bounding box center [347, 248] width 63 height 18
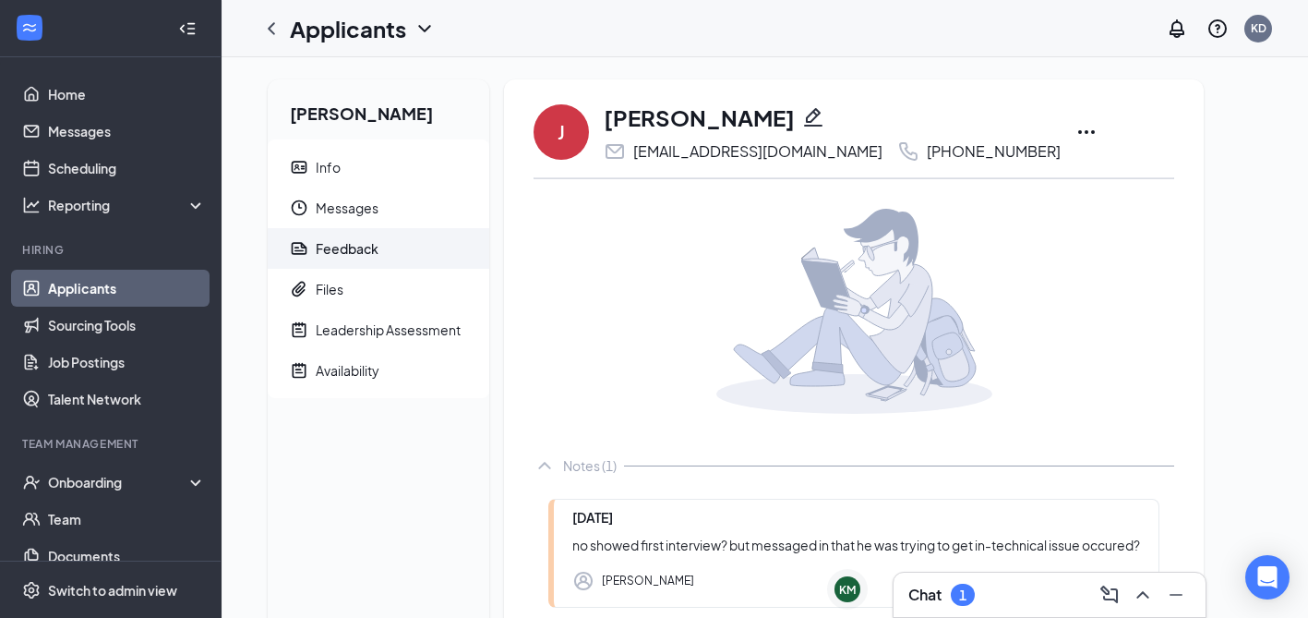
click at [1076, 127] on icon "Ellipses" at bounding box center [1087, 132] width 22 height 22
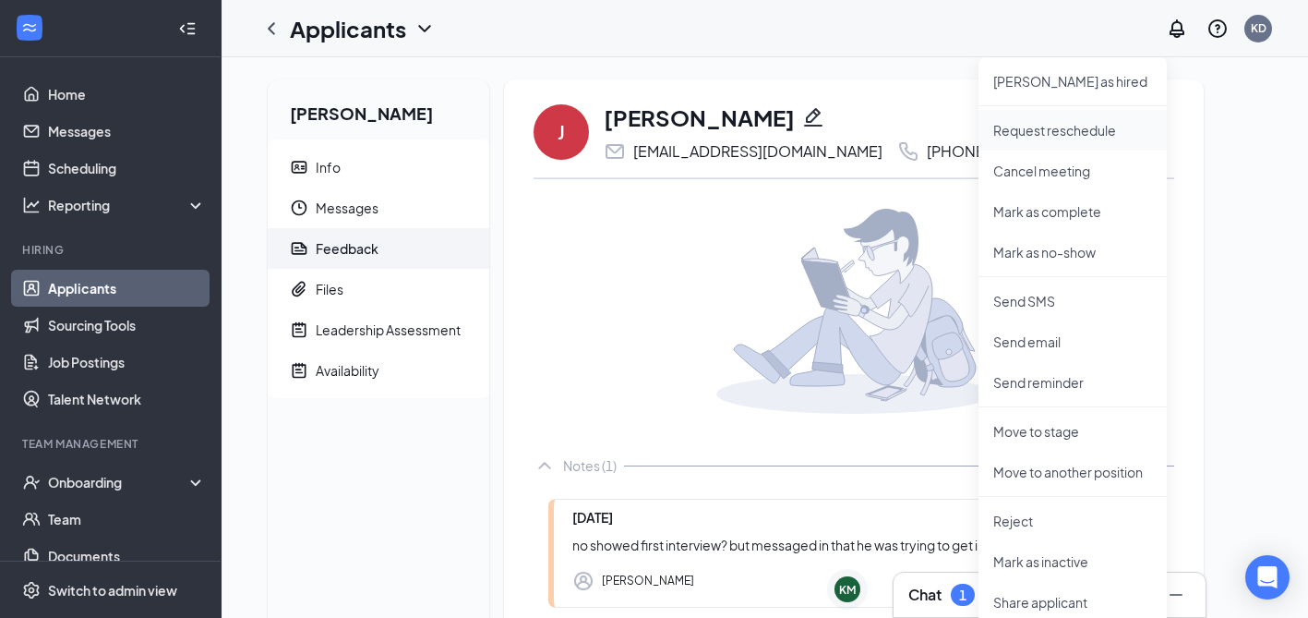
click at [1045, 119] on li "Request reschedule" at bounding box center [1073, 130] width 188 height 41
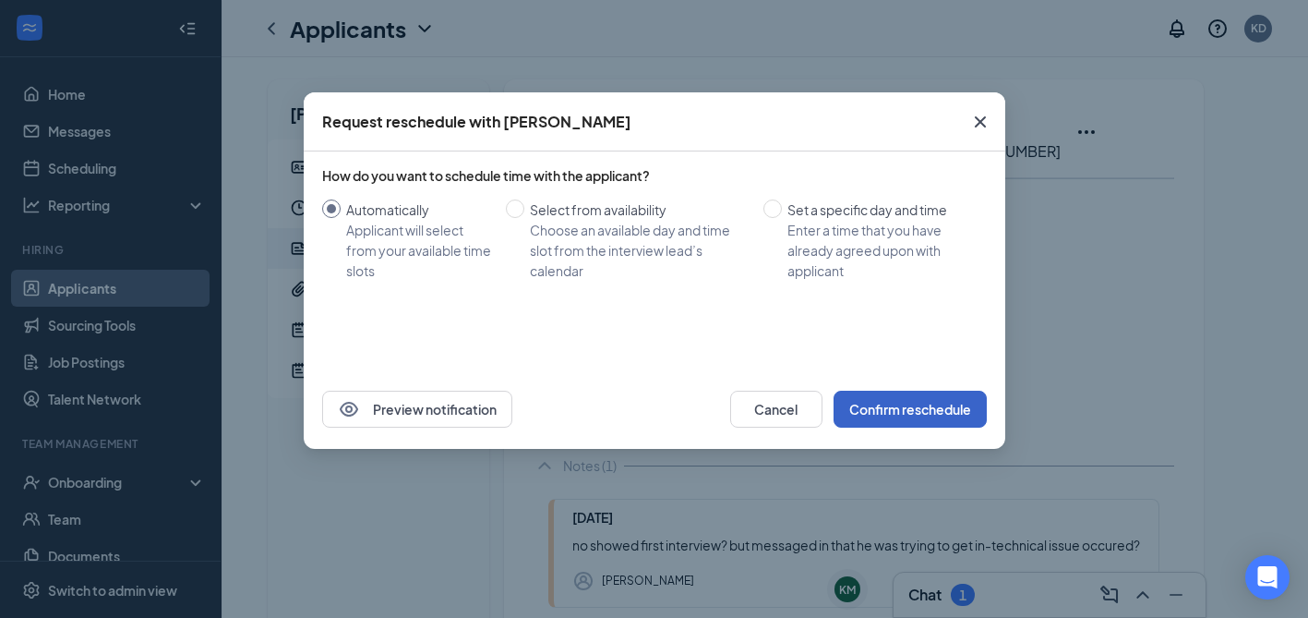
click at [876, 408] on button "Confirm reschedule" at bounding box center [910, 409] width 153 height 37
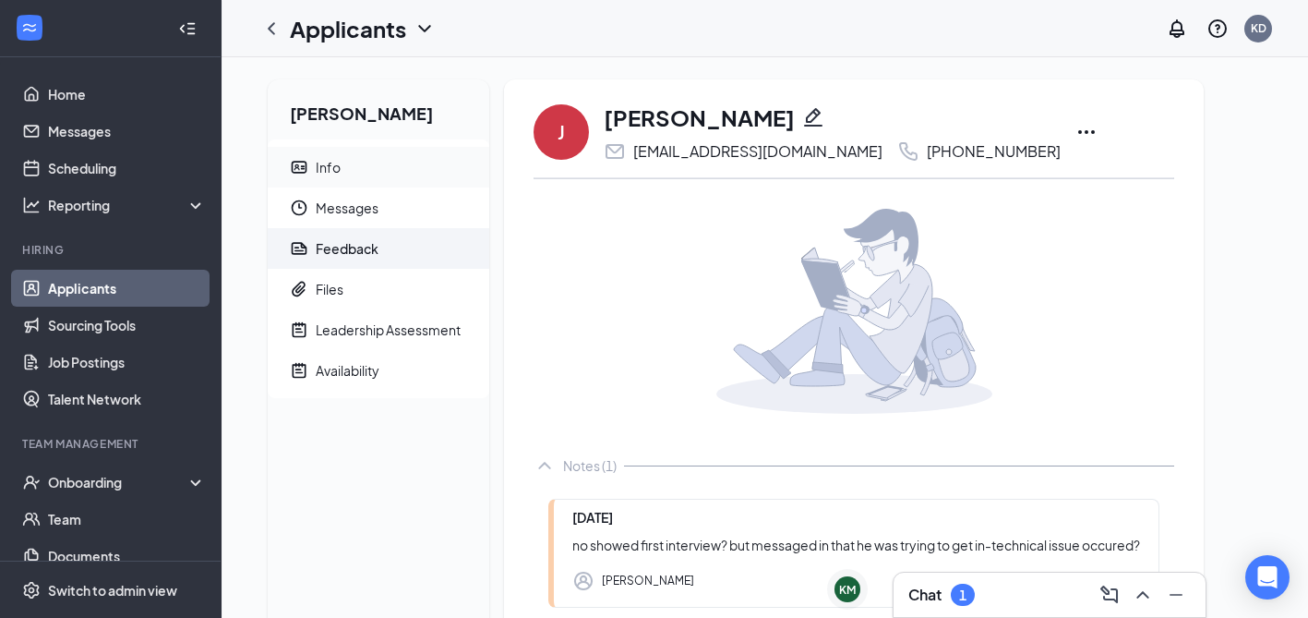
click at [330, 166] on div "Info" at bounding box center [328, 167] width 25 height 18
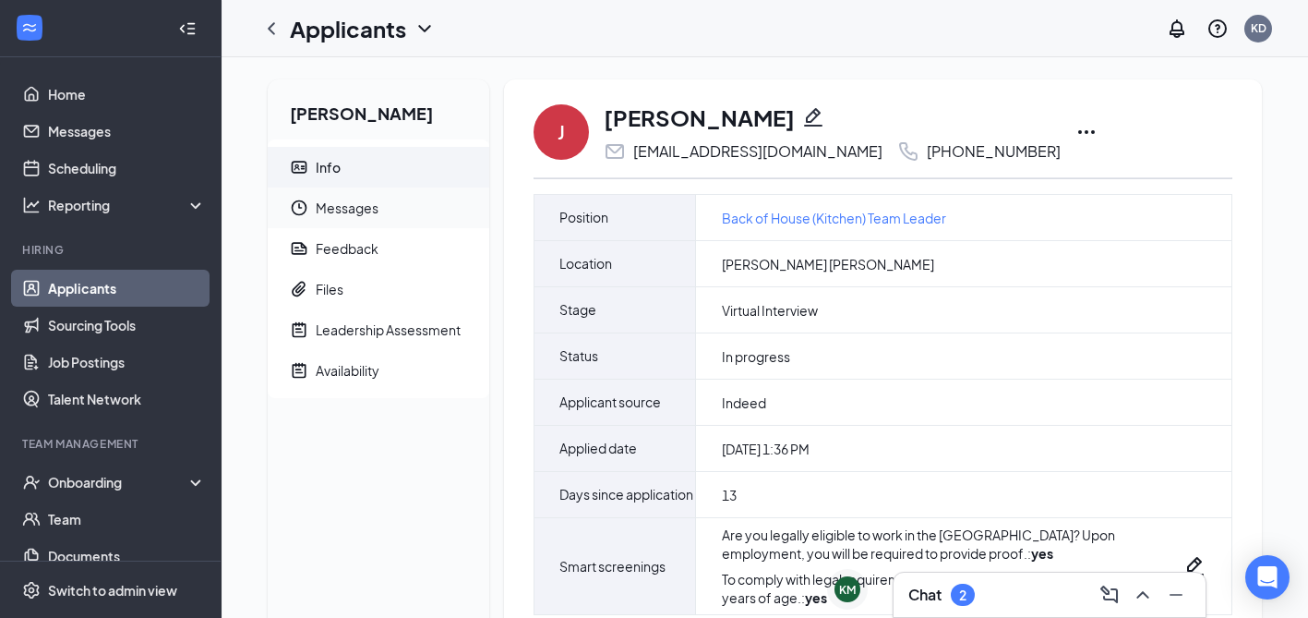
click at [339, 201] on span "Messages" at bounding box center [395, 207] width 159 height 41
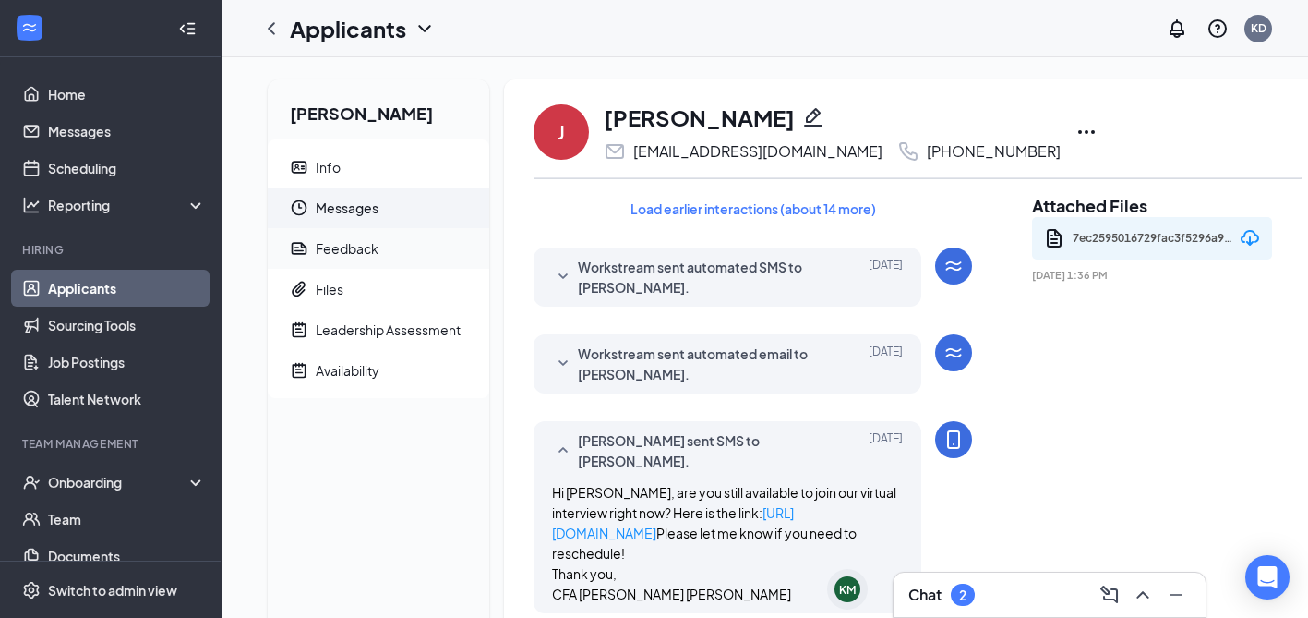
click at [336, 244] on div "Feedback" at bounding box center [347, 248] width 63 height 18
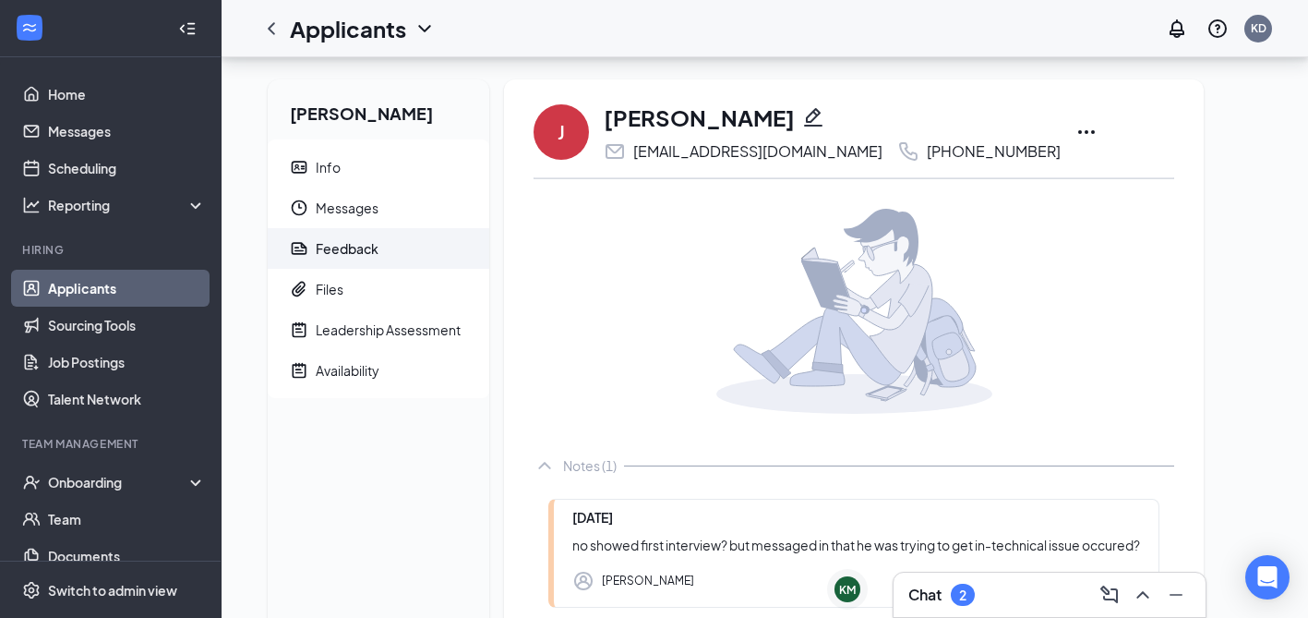
scroll to position [150, 0]
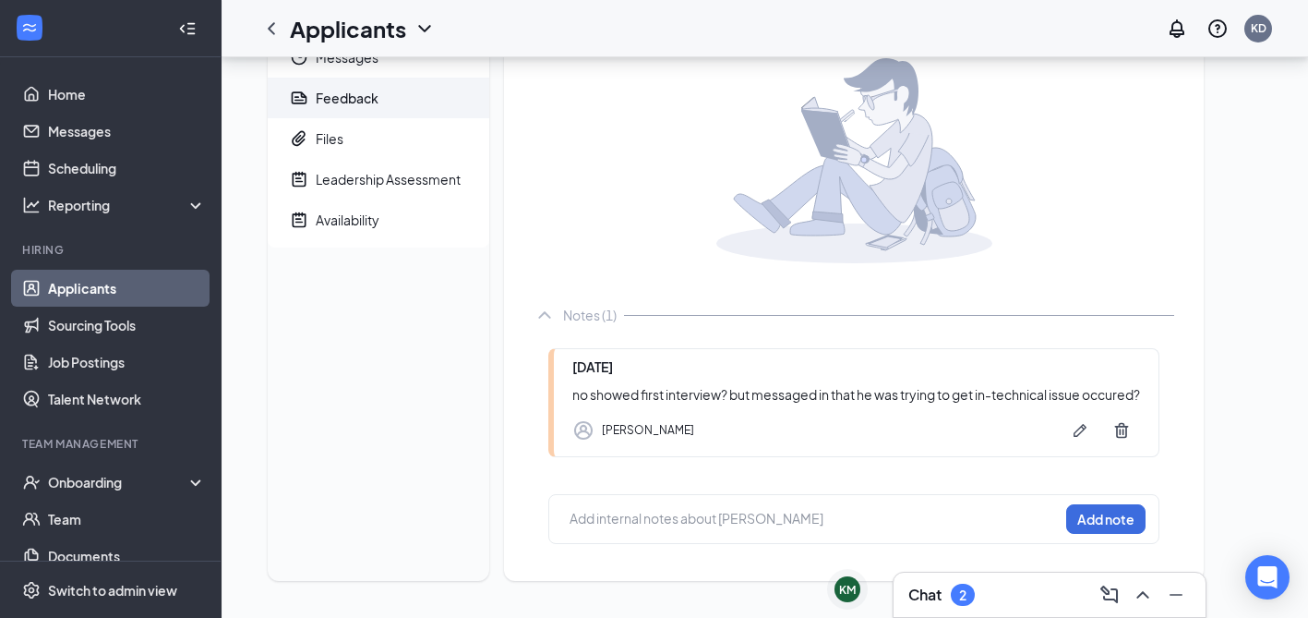
click at [645, 529] on div at bounding box center [815, 521] width 488 height 24
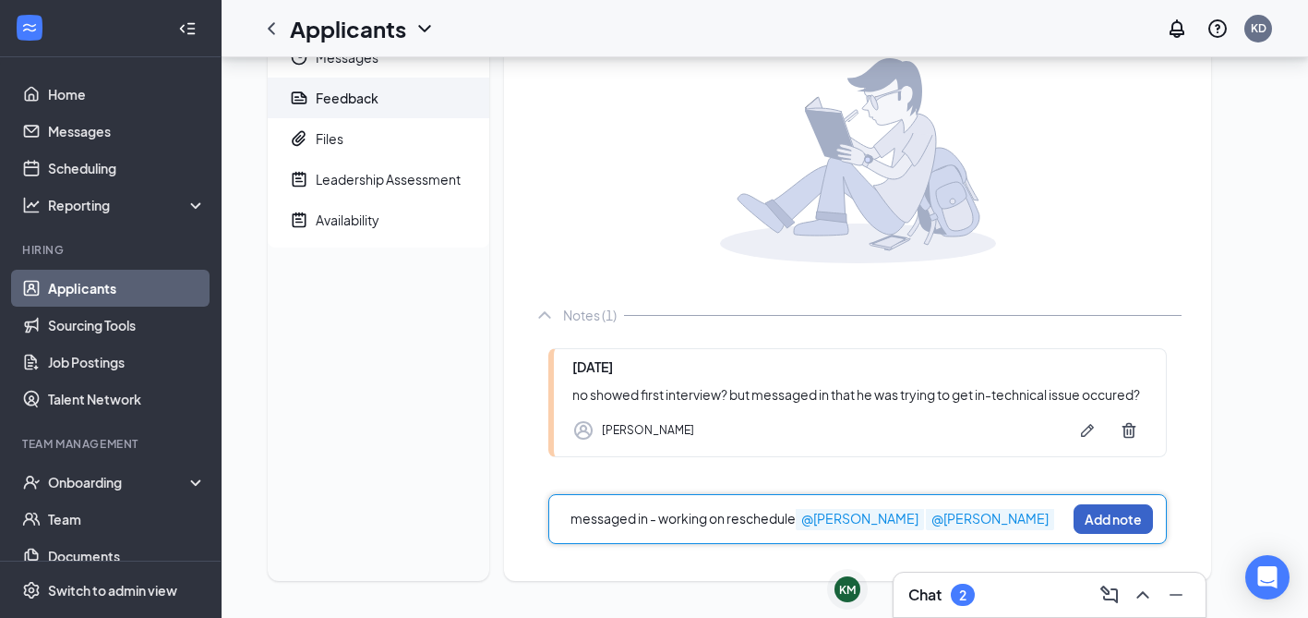
click at [1147, 518] on button "Add note" at bounding box center [1113, 519] width 79 height 30
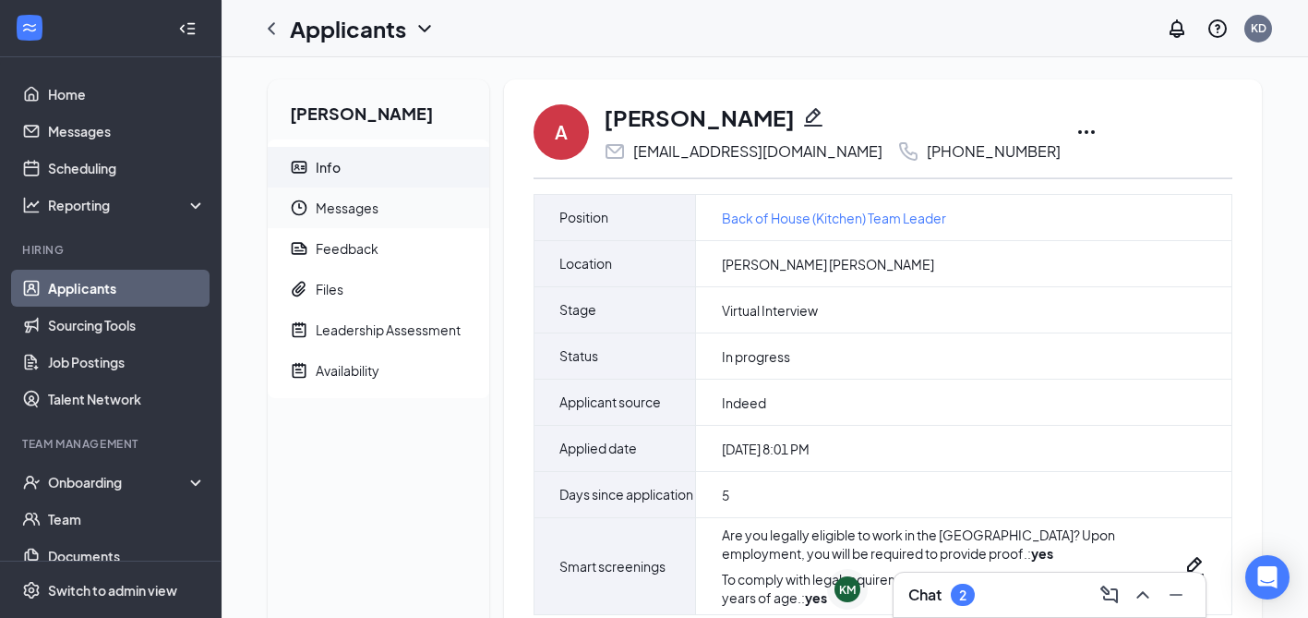
click at [367, 203] on span "Messages" at bounding box center [395, 207] width 159 height 41
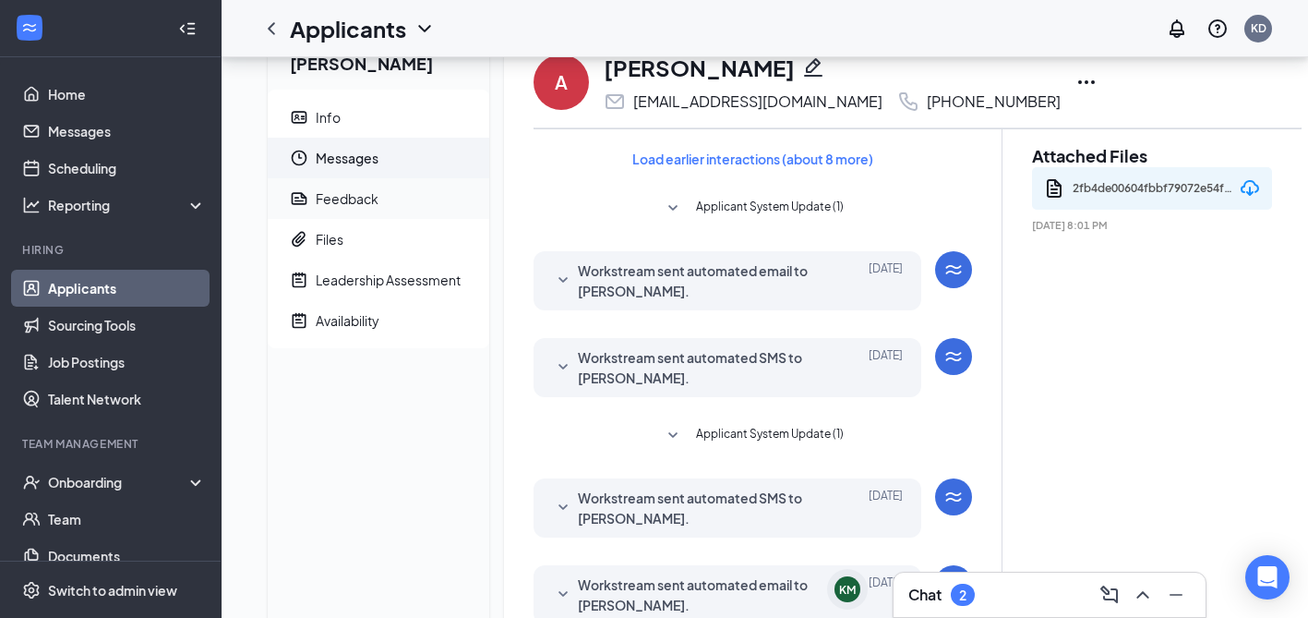
click at [343, 243] on ul "Info Messages Feedback Files Leadership Assessment Availability" at bounding box center [379, 219] width 222 height 259
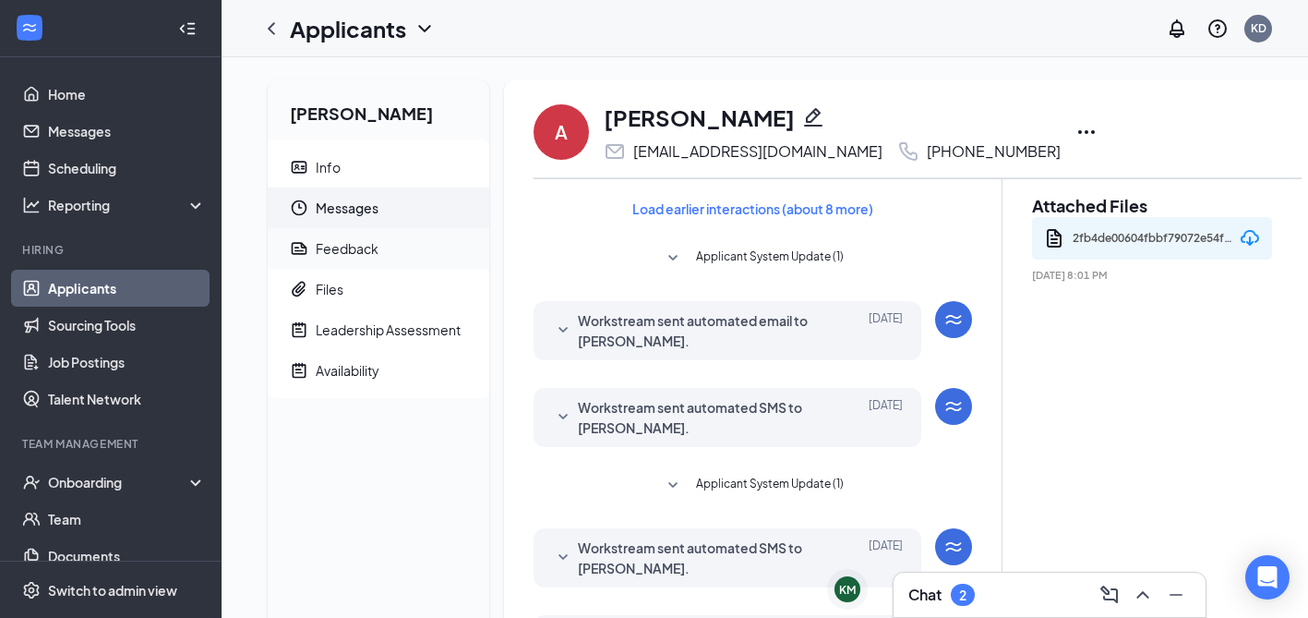
click at [340, 247] on div "Feedback" at bounding box center [347, 248] width 63 height 18
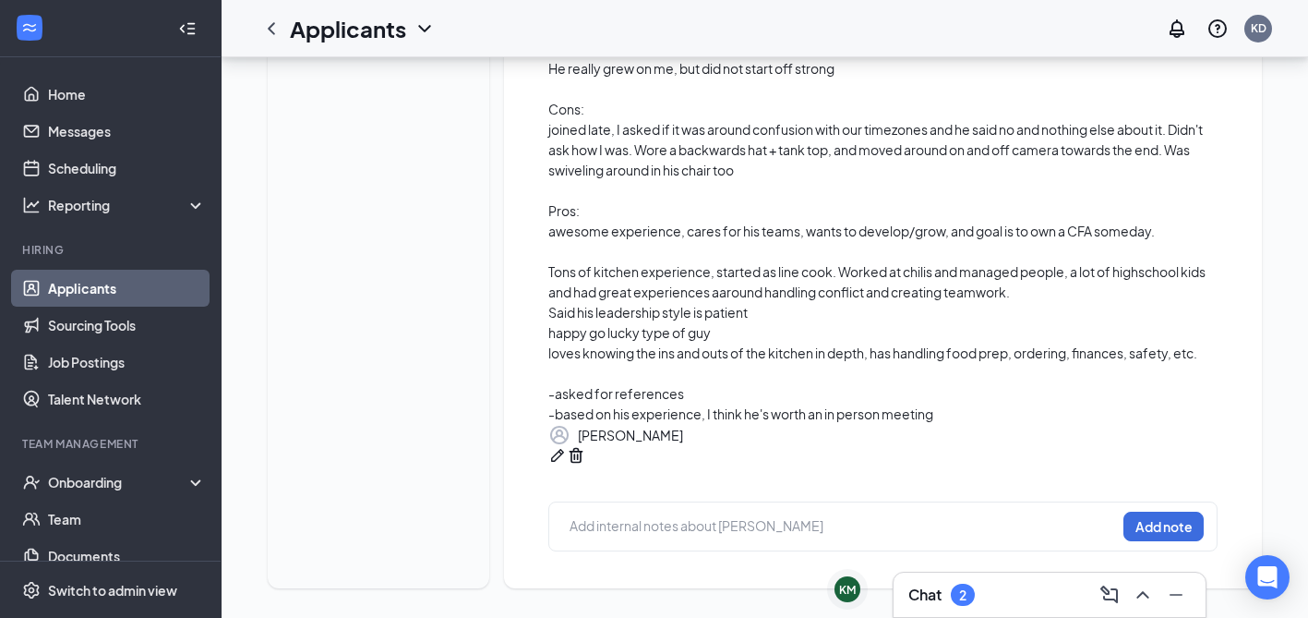
scroll to position [516, 0]
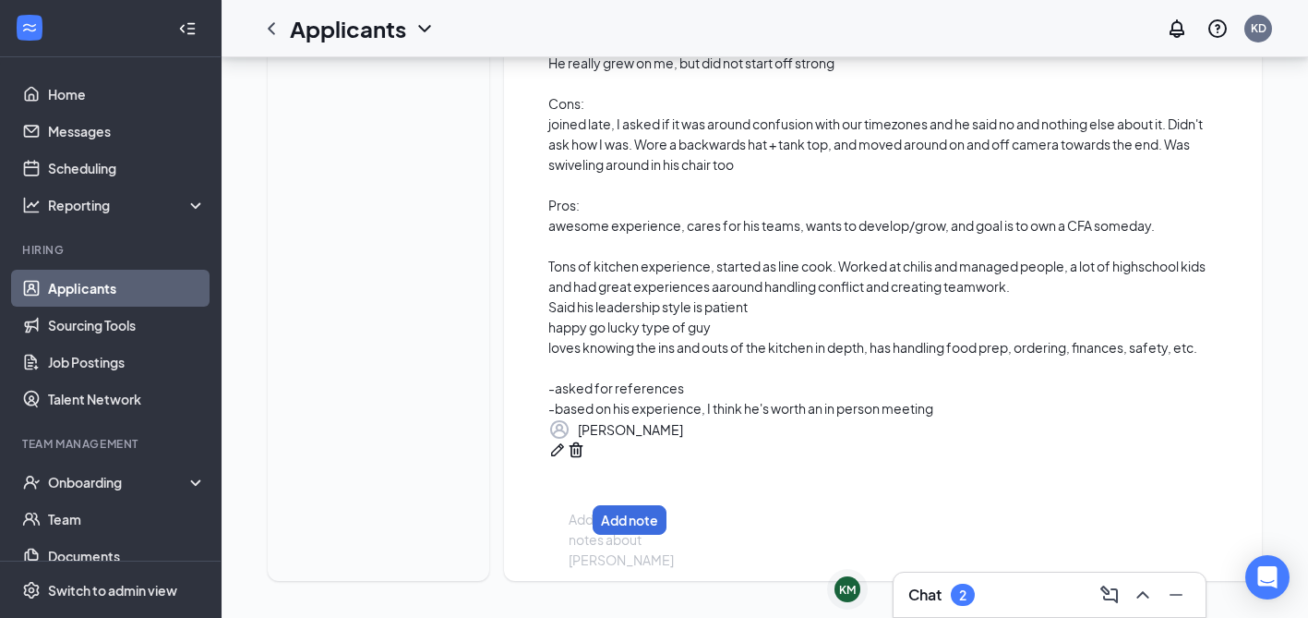
click at [584, 512] on div at bounding box center [577, 519] width 15 height 19
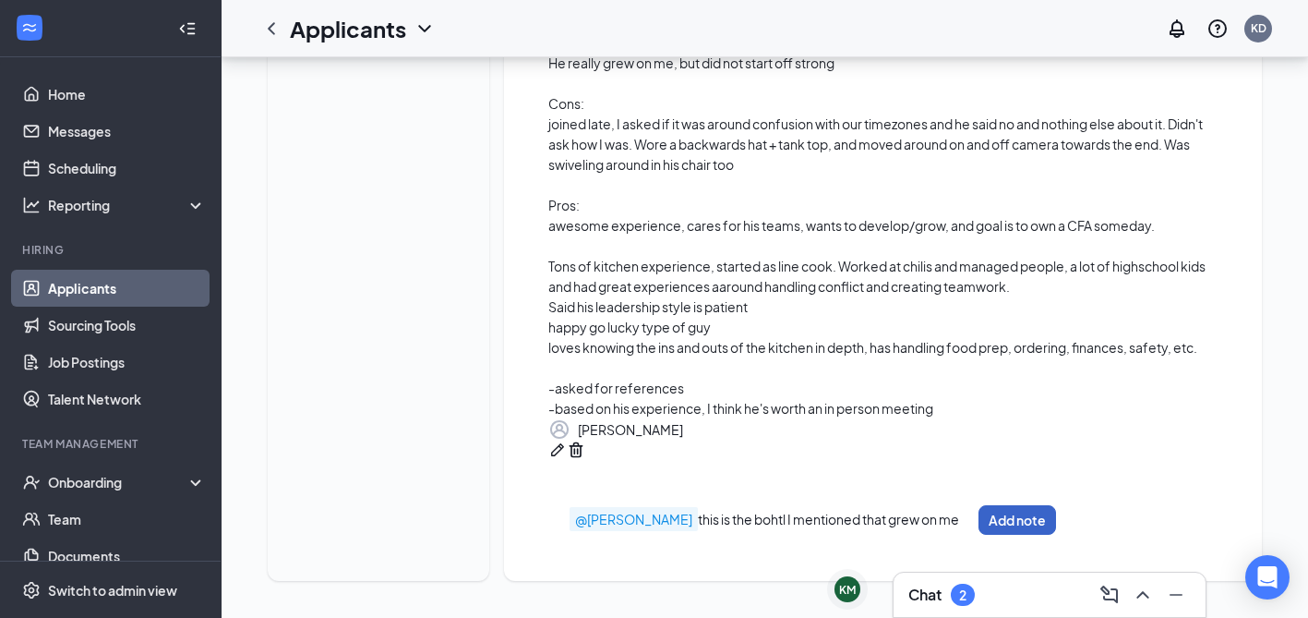
click at [1056, 521] on button "Add note" at bounding box center [1018, 520] width 78 height 30
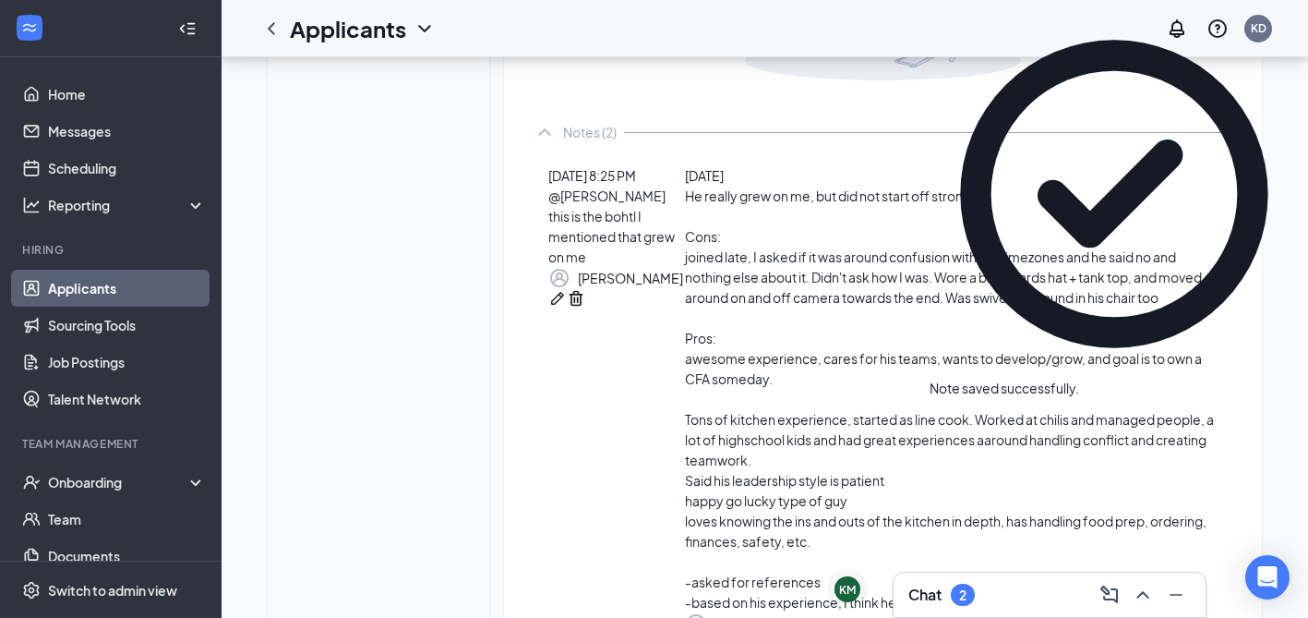
scroll to position [0, 0]
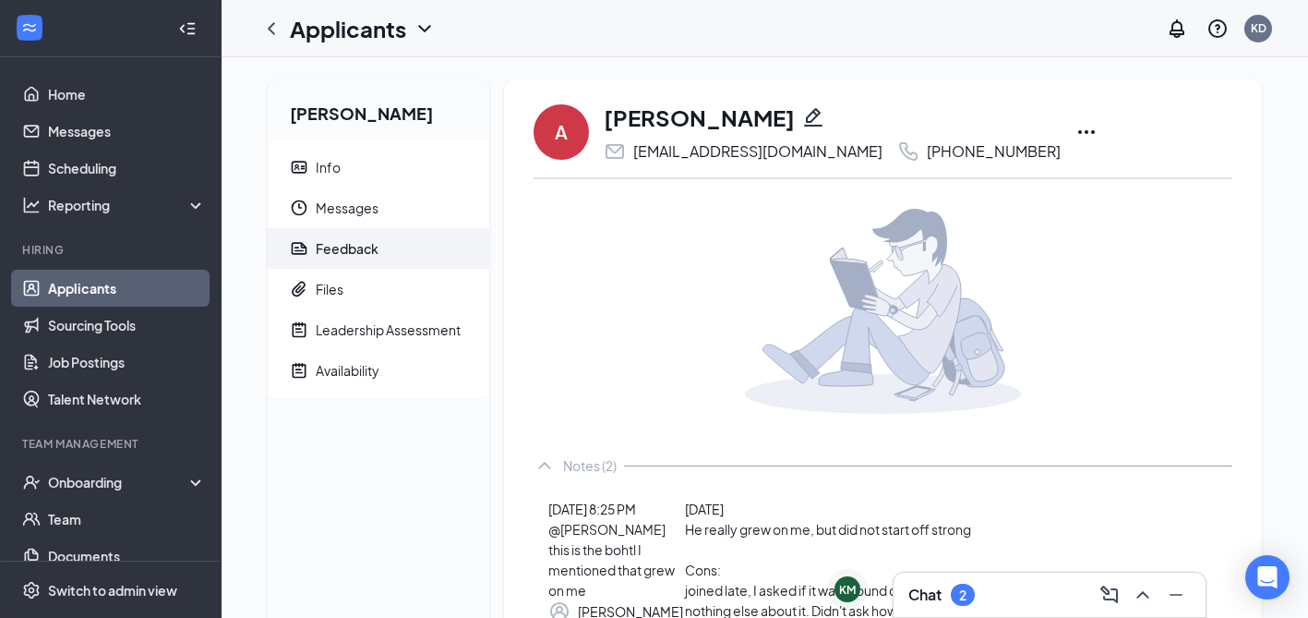
click at [1076, 127] on icon "Ellipses" at bounding box center [1087, 132] width 22 height 22
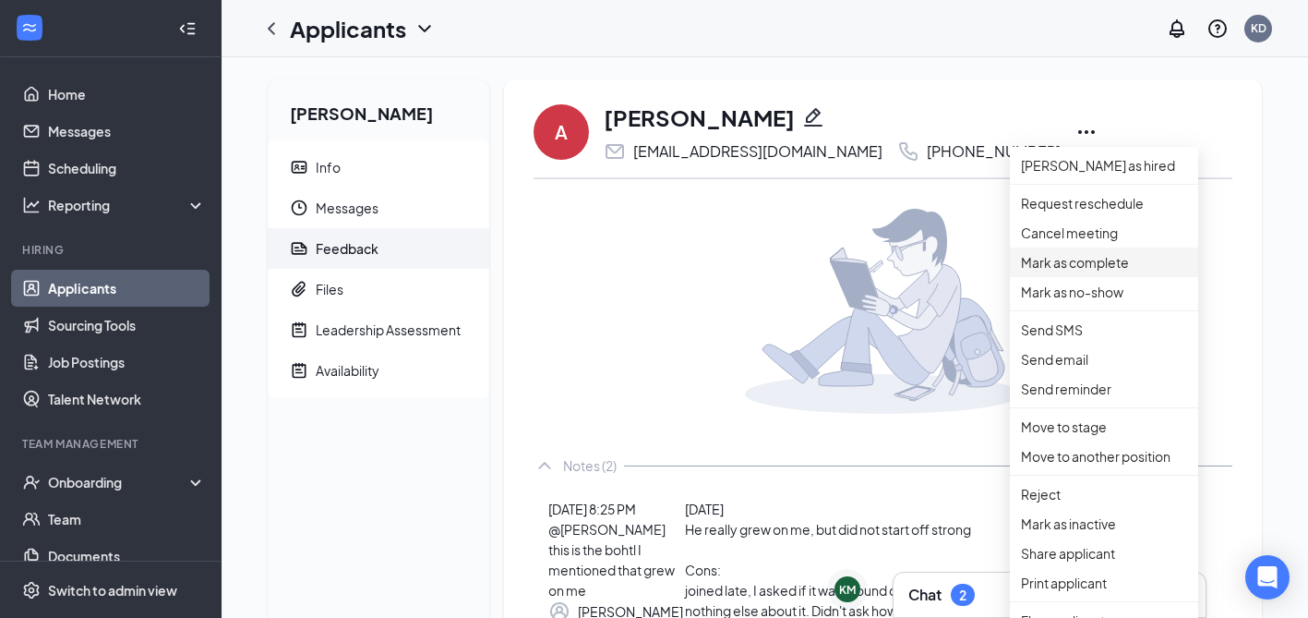
click at [1077, 272] on p "Mark as complete" at bounding box center [1104, 262] width 166 height 20
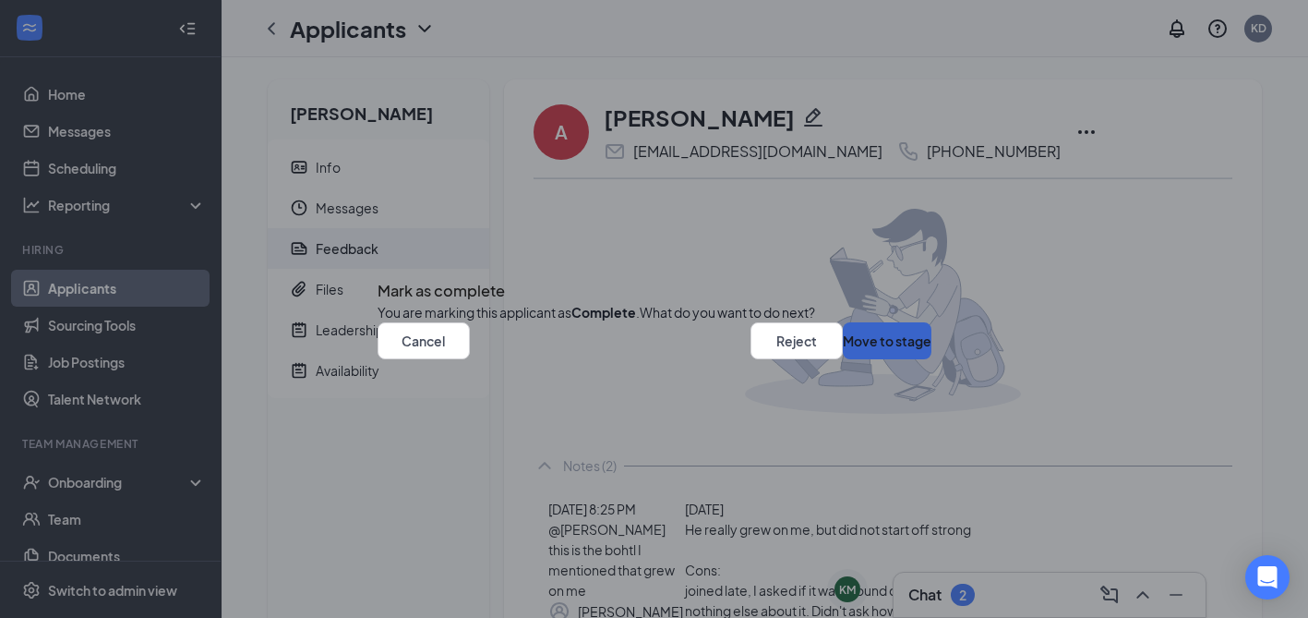
click at [847, 359] on button "Move to stage" at bounding box center [887, 340] width 89 height 37
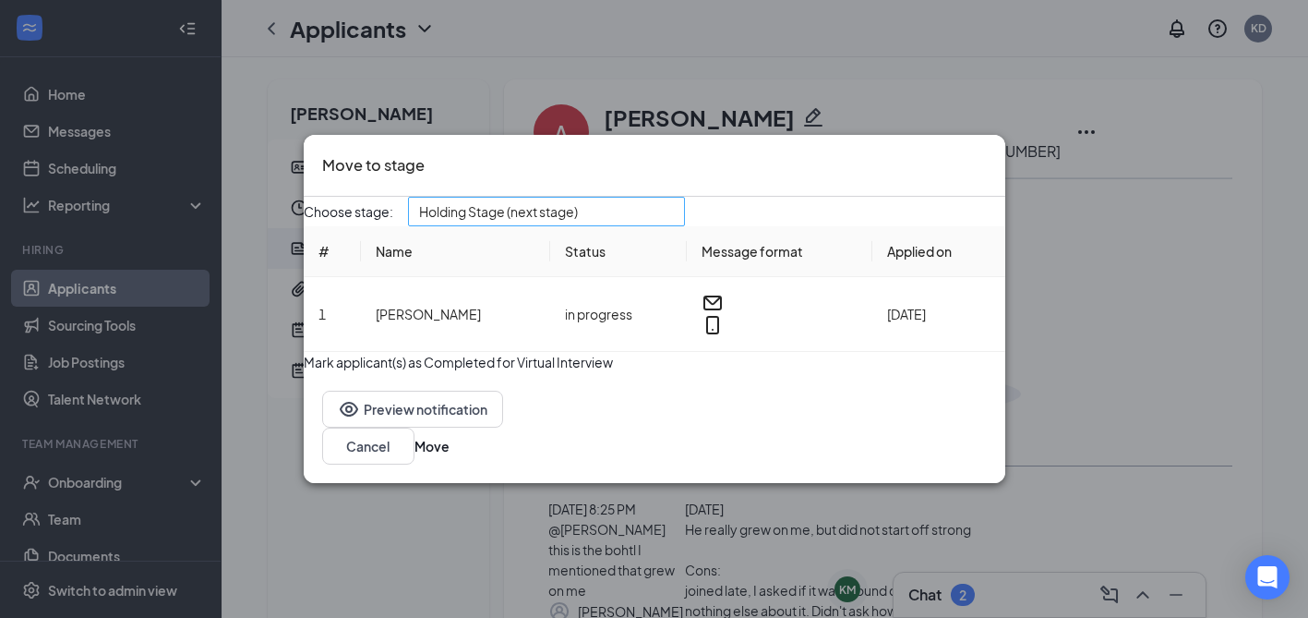
click at [578, 199] on span "Holding Stage (next stage)" at bounding box center [498, 212] width 159 height 28
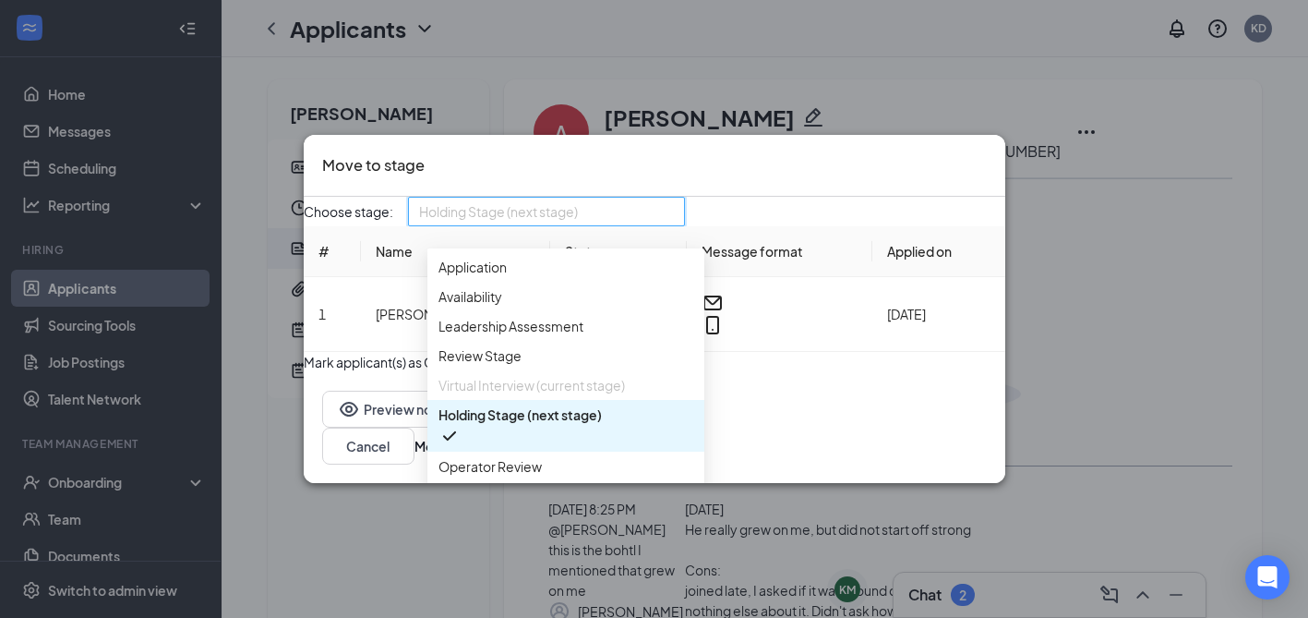
scroll to position [20, 0]
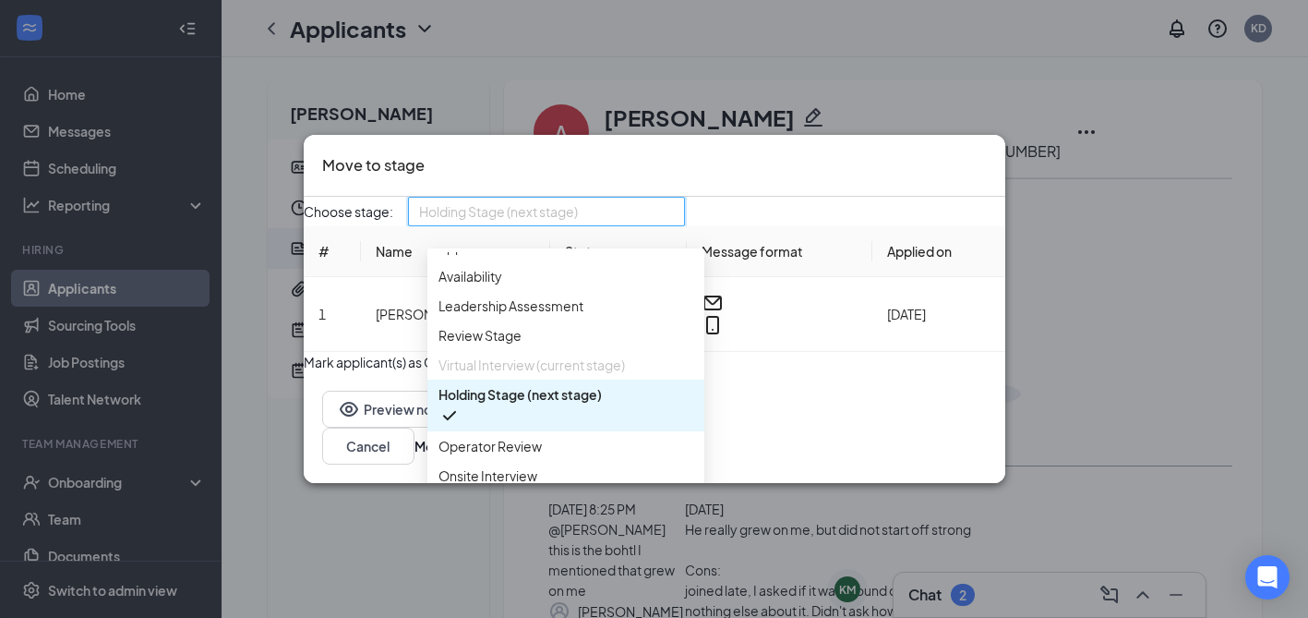
click at [871, 197] on div "Choose stage: Holding Stage (next stage) 4030351 4031439 4031437 Application Av…" at bounding box center [655, 212] width 702 height 30
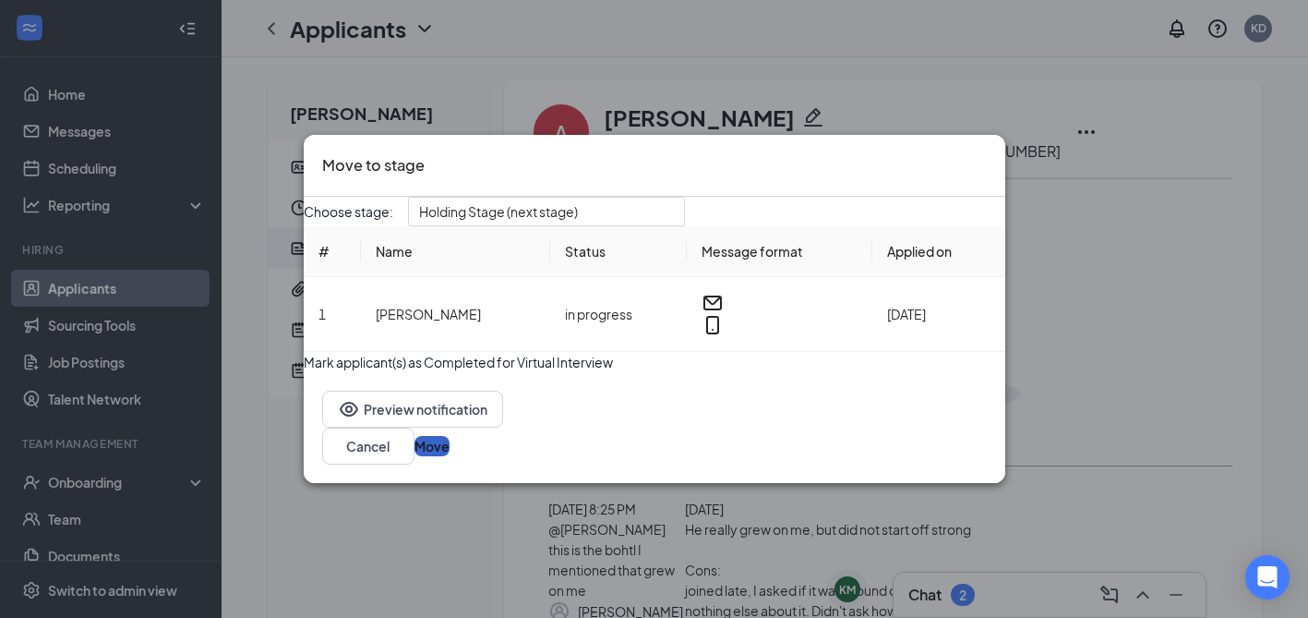
click at [450, 456] on button "Move" at bounding box center [432, 446] width 35 height 20
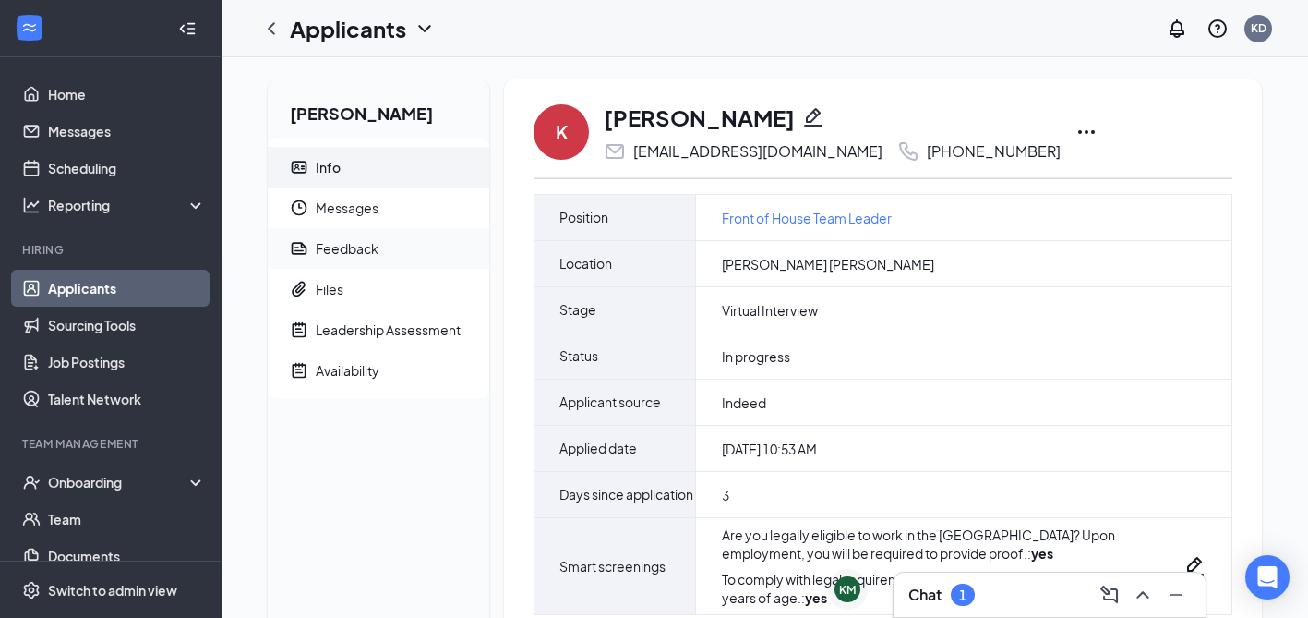
click at [372, 244] on div "Feedback" at bounding box center [347, 248] width 63 height 18
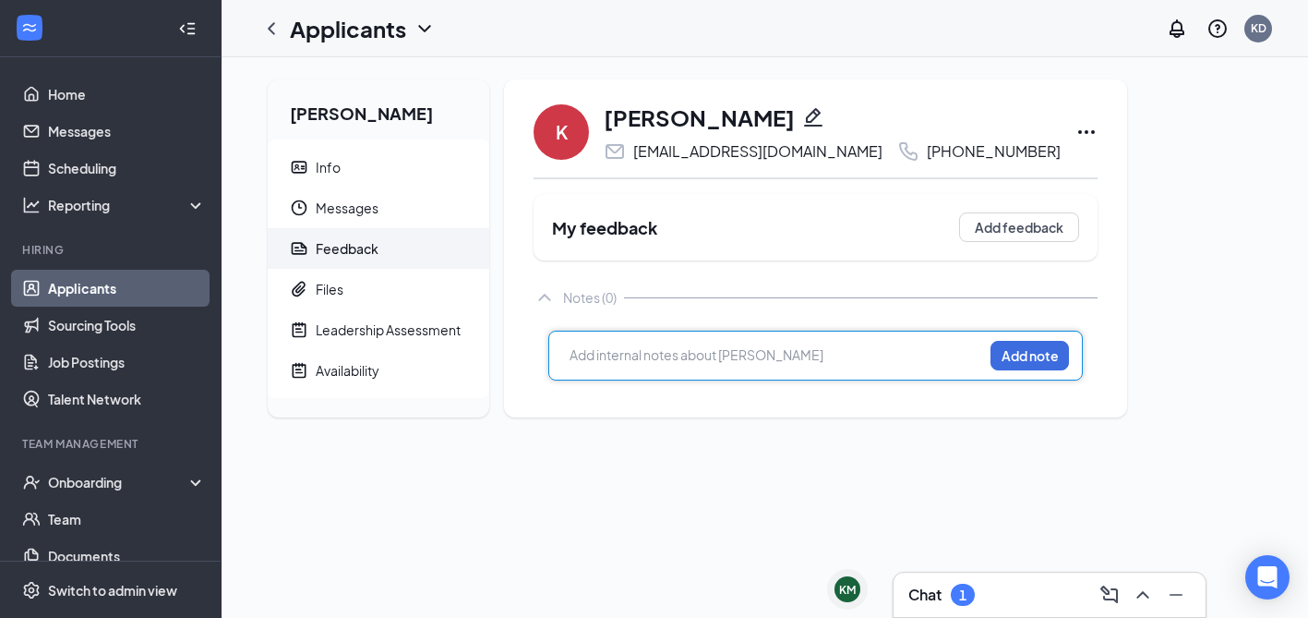
click at [668, 364] on div at bounding box center [777, 354] width 412 height 19
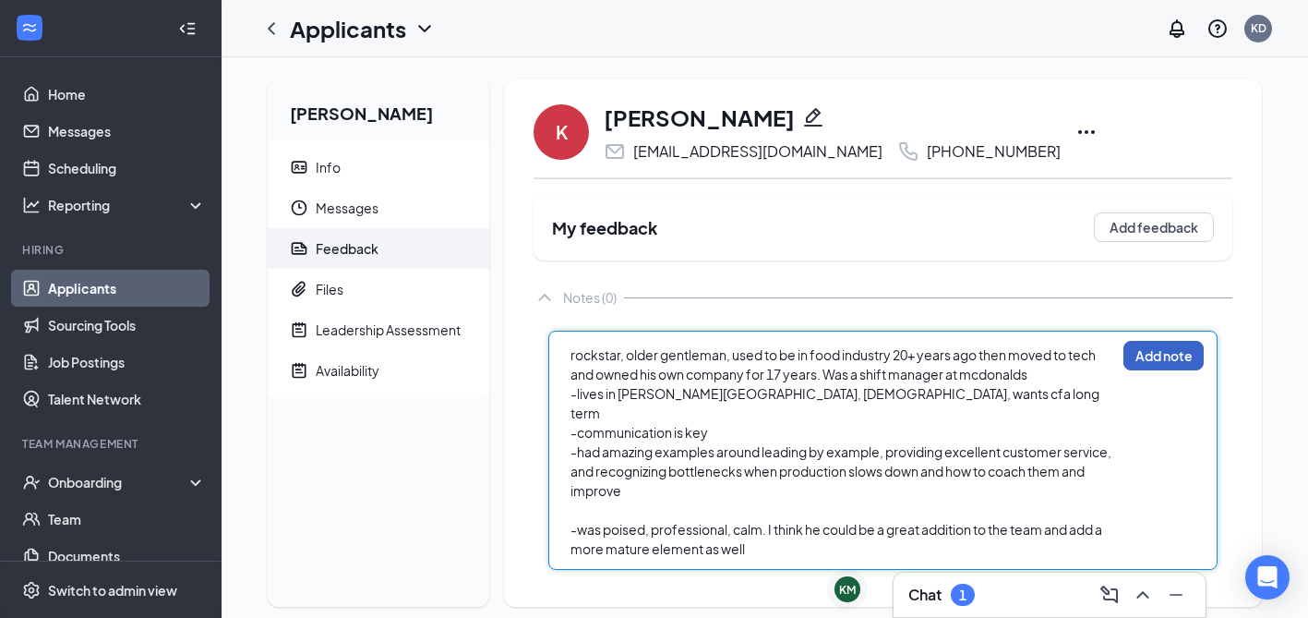
click at [1174, 354] on button "Add note" at bounding box center [1164, 356] width 80 height 30
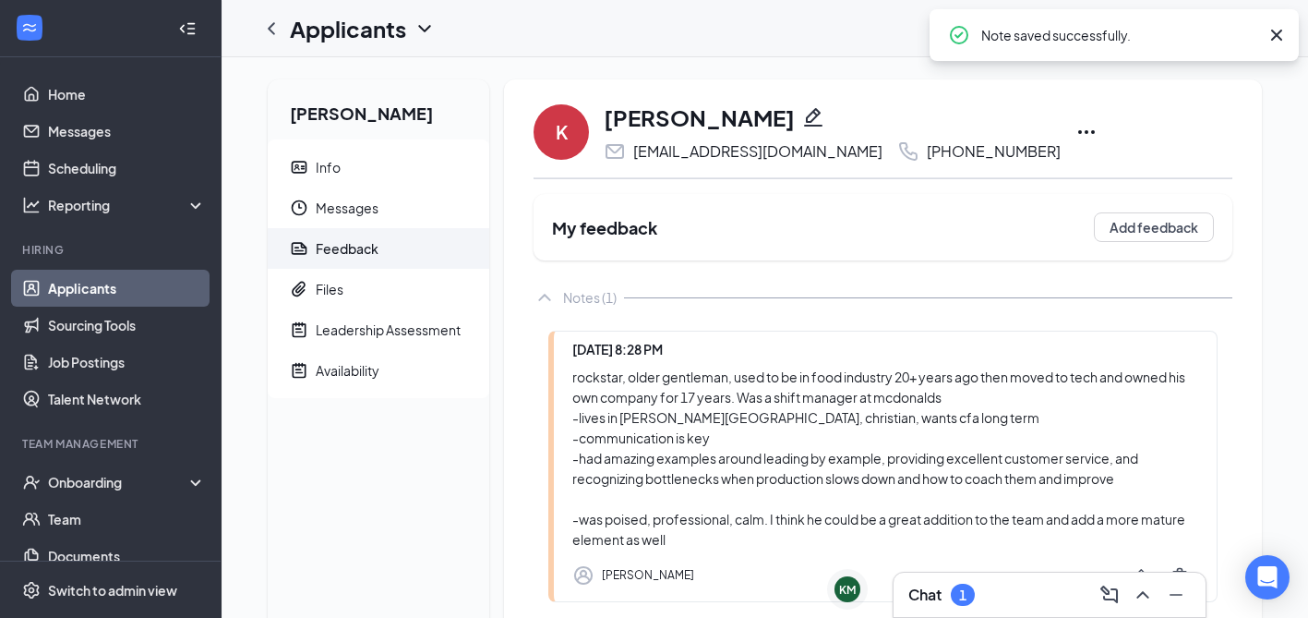
click at [1076, 129] on icon "Ellipses" at bounding box center [1087, 132] width 22 height 22
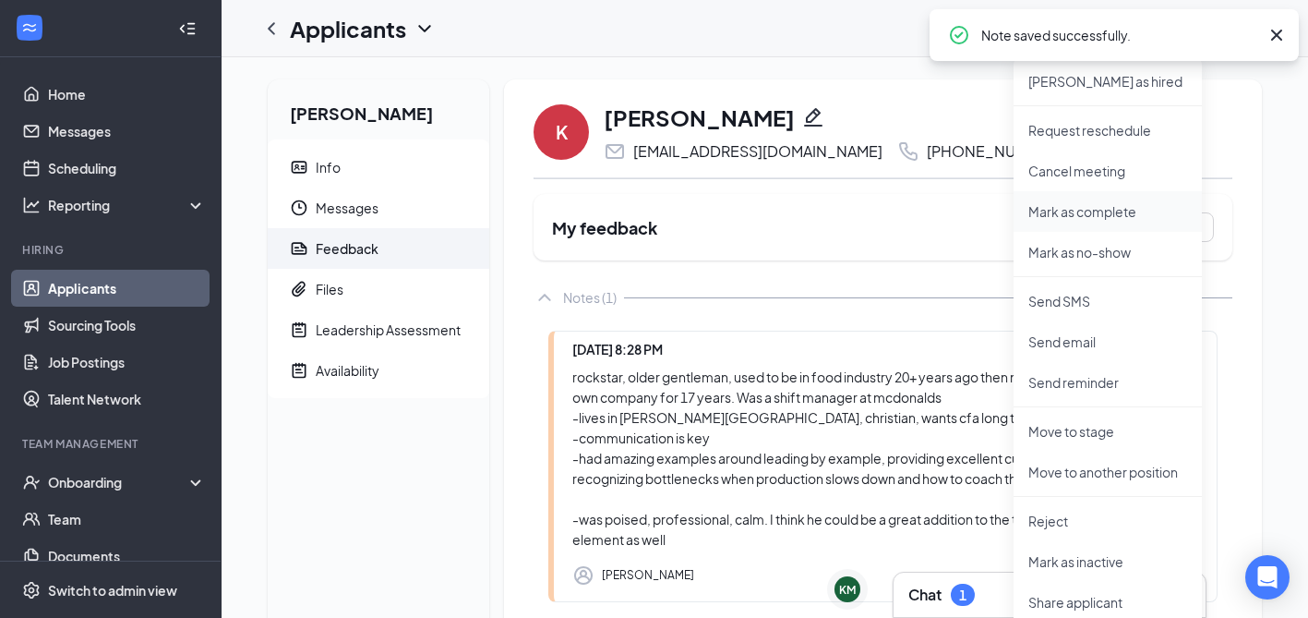
click at [1077, 215] on p "Mark as complete" at bounding box center [1108, 211] width 159 height 18
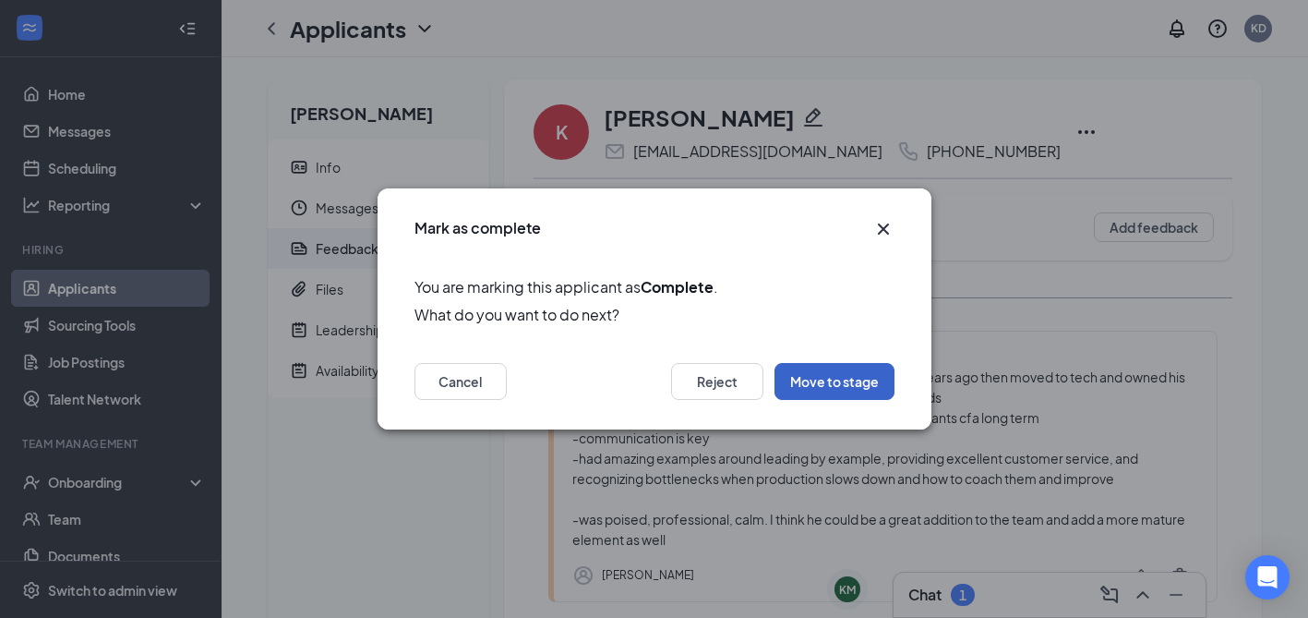
click at [828, 379] on button "Move to stage" at bounding box center [835, 381] width 120 height 37
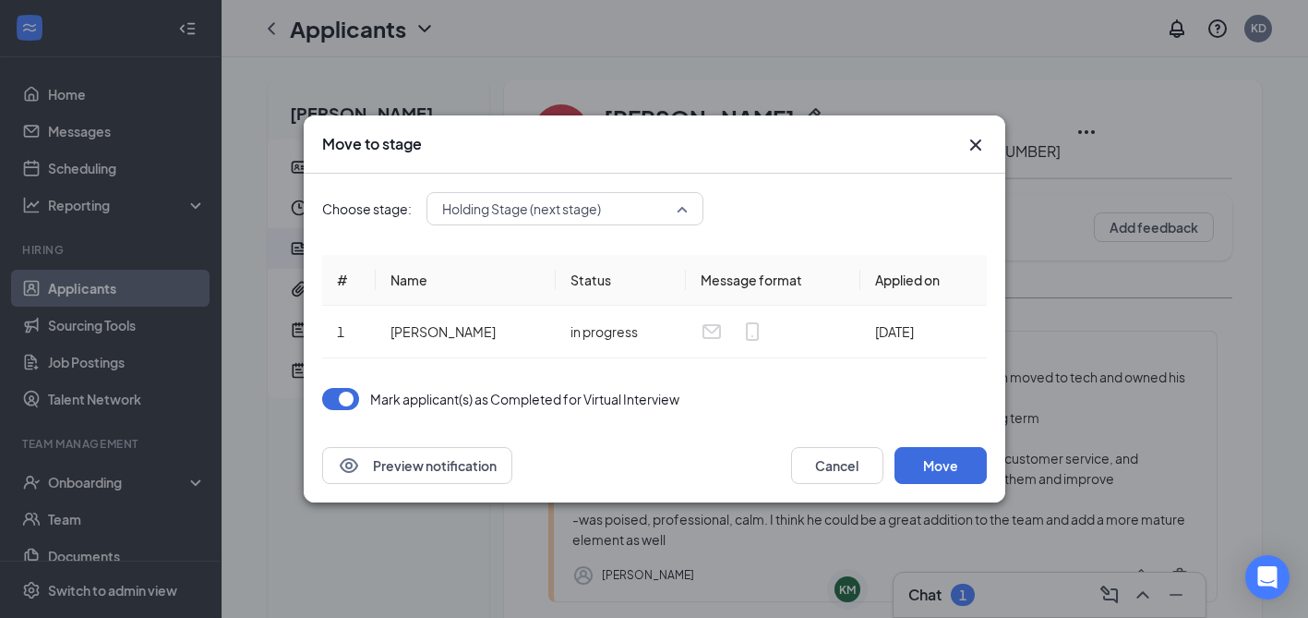
click at [632, 207] on span "Holding Stage (next stage)" at bounding box center [556, 209] width 229 height 28
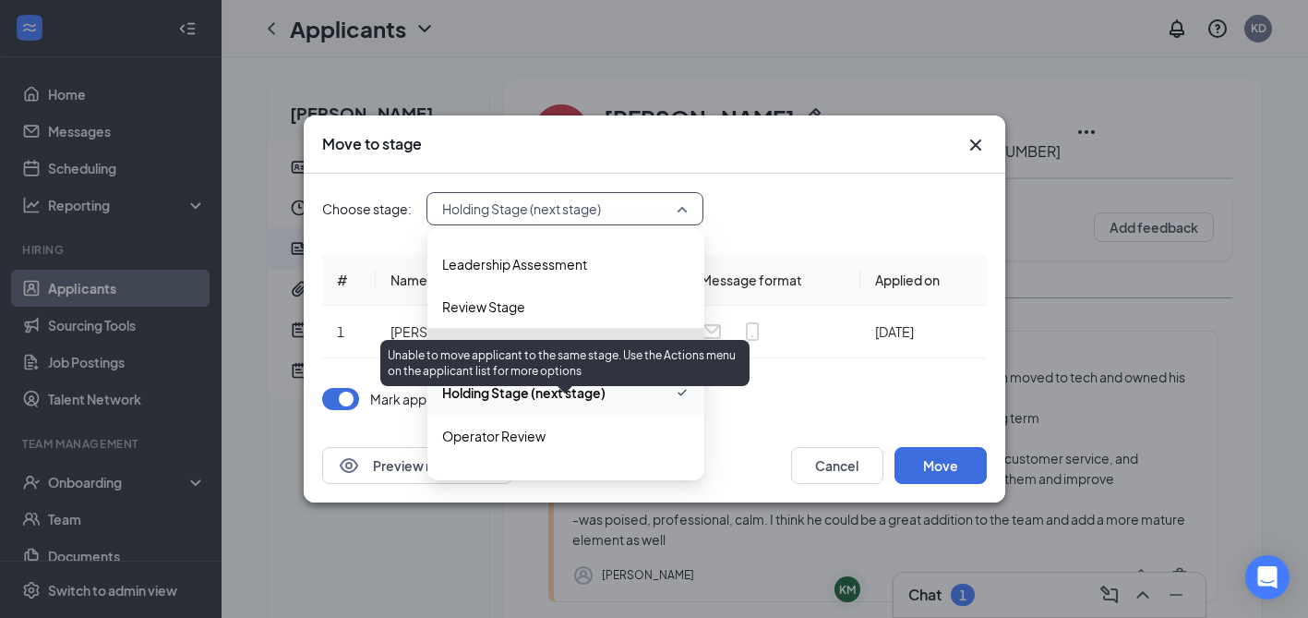
scroll to position [94, 0]
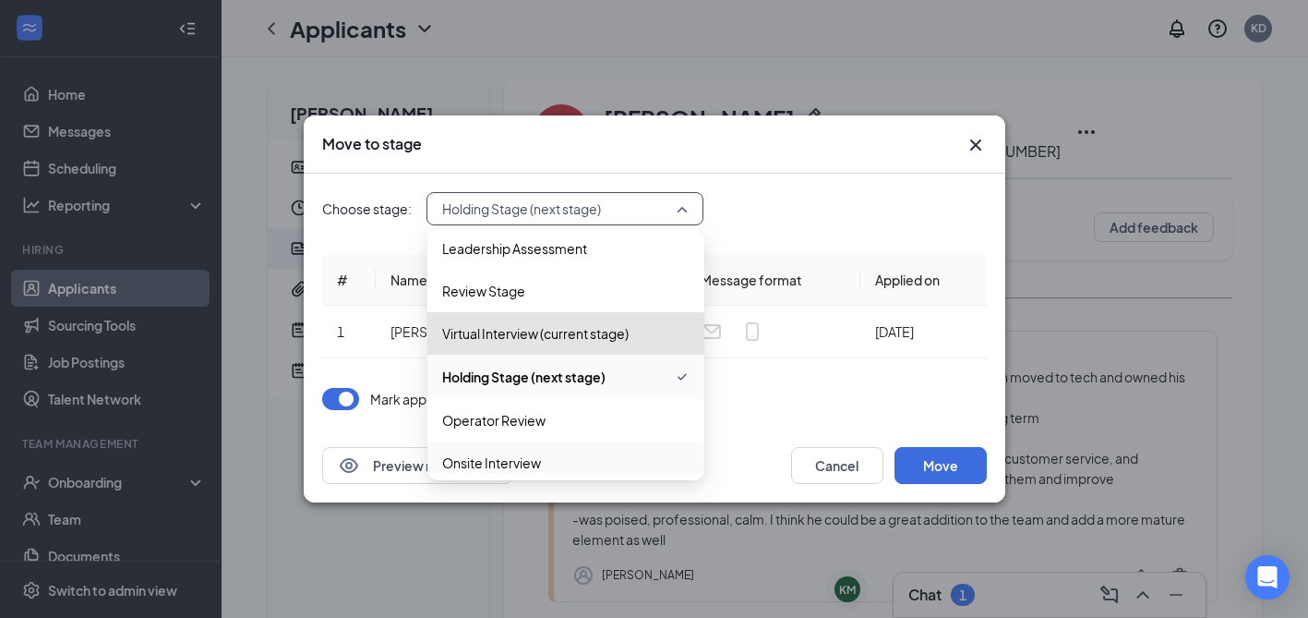
click at [544, 466] on span "Onsite Interview" at bounding box center [565, 462] width 247 height 20
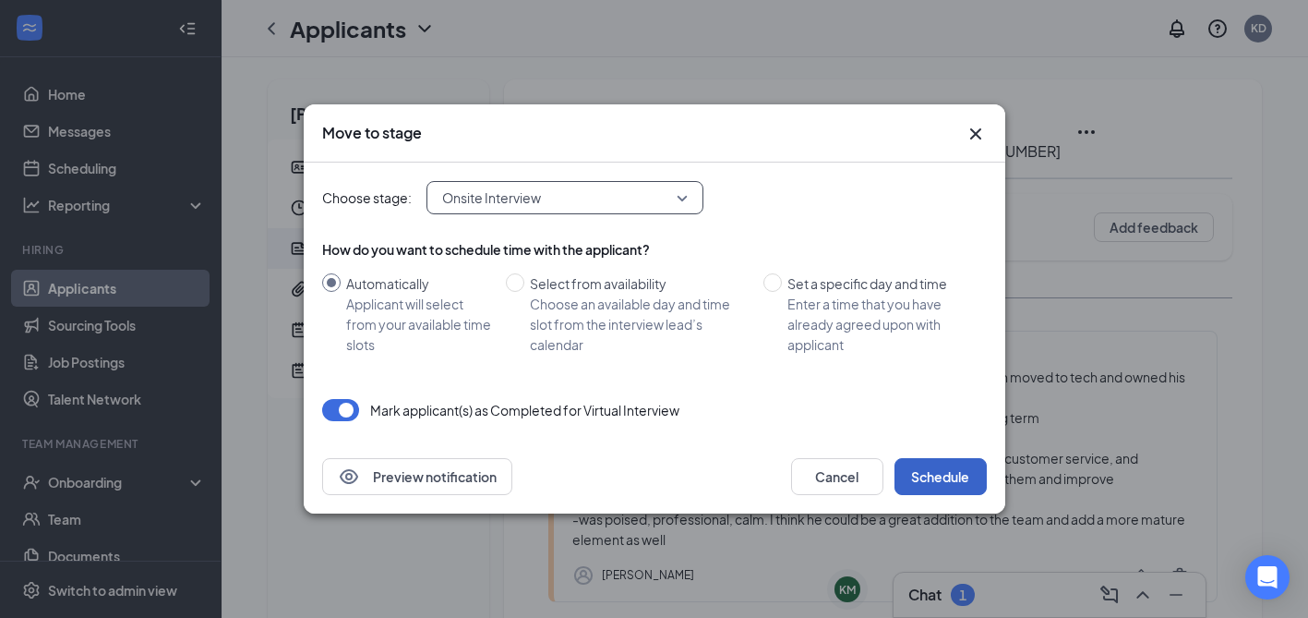
click at [938, 475] on button "Schedule" at bounding box center [941, 476] width 92 height 37
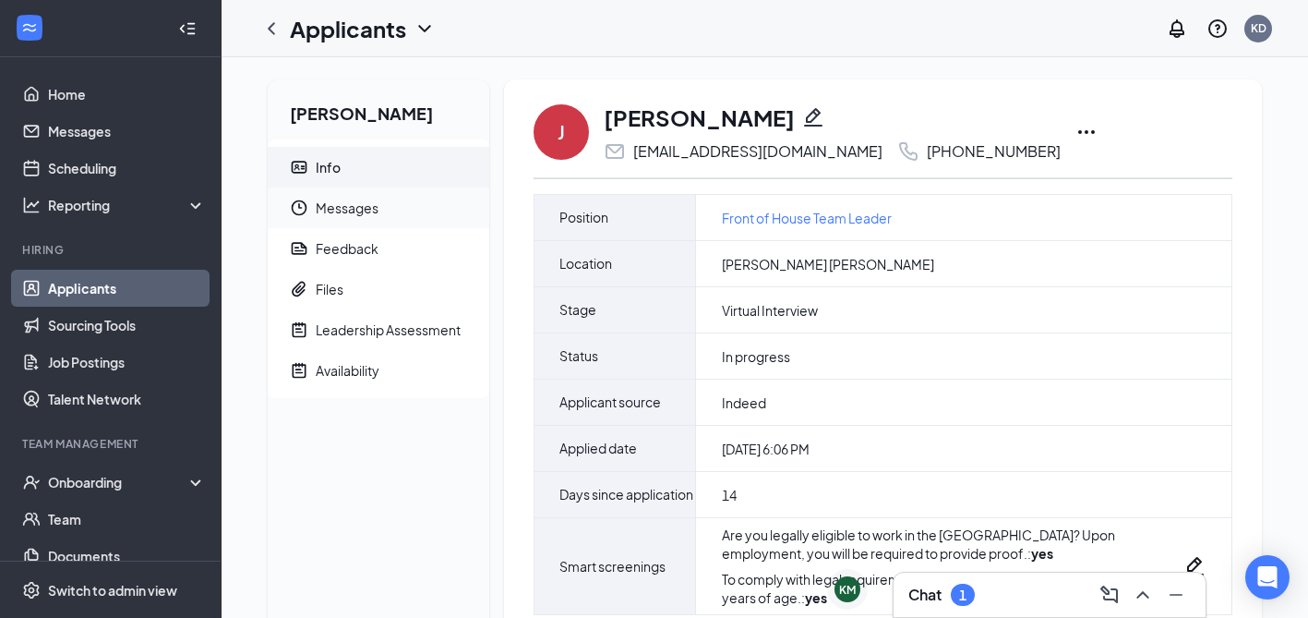
click at [355, 205] on span "Messages" at bounding box center [395, 207] width 159 height 41
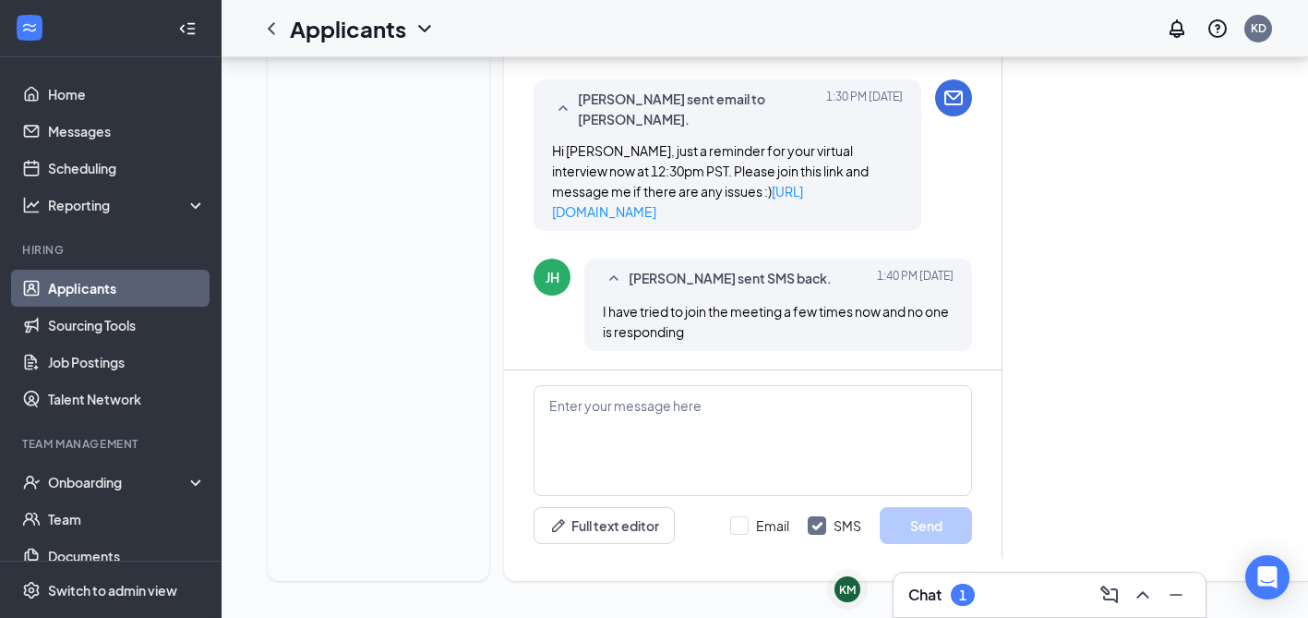
scroll to position [1075, 0]
click at [656, 466] on textarea at bounding box center [753, 440] width 439 height 111
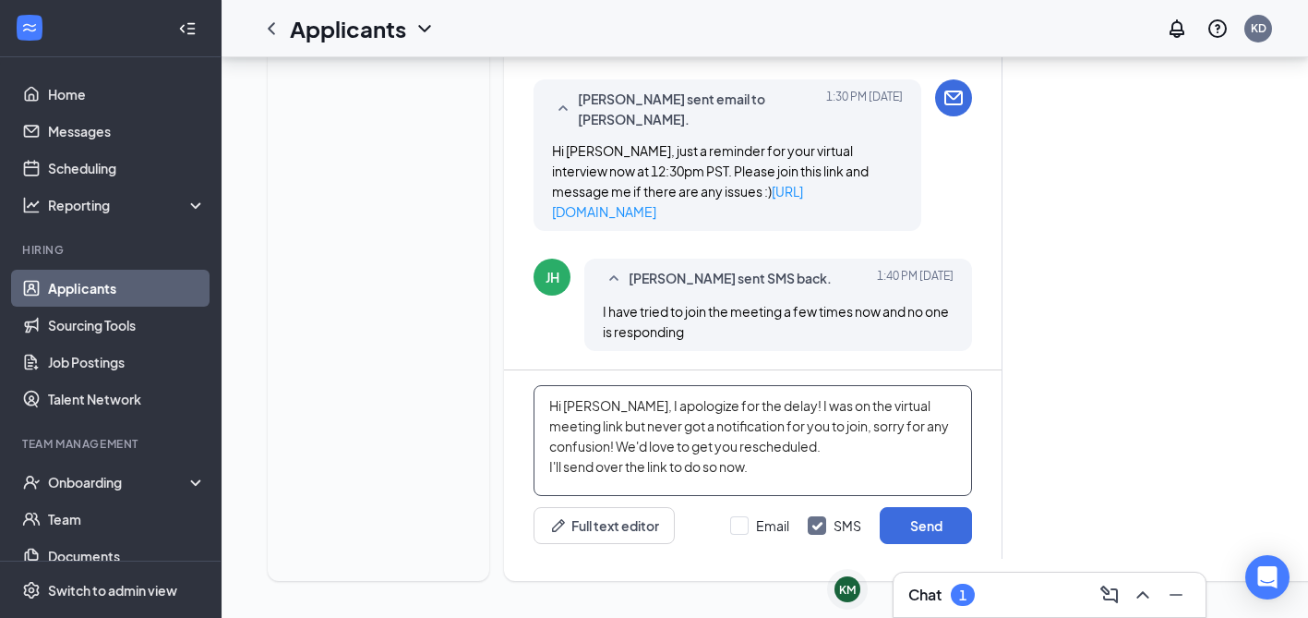
drag, startPoint x: 764, startPoint y: 473, endPoint x: 427, endPoint y: 359, distance: 355.6
type textarea "Hi Jennifer, I apologize for the delay! I was on the virtual meeting link but n…"
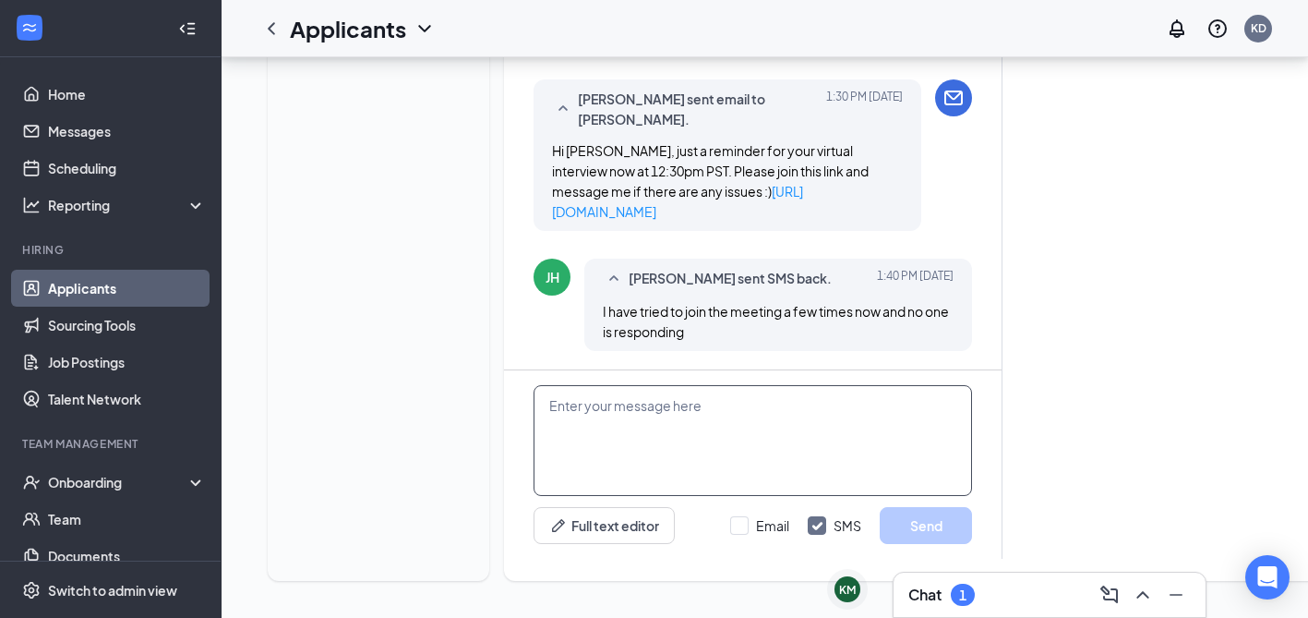
paste textarea "Hi Jennifer, Apologies for the delay in getting back to you! I was on the virtu…"
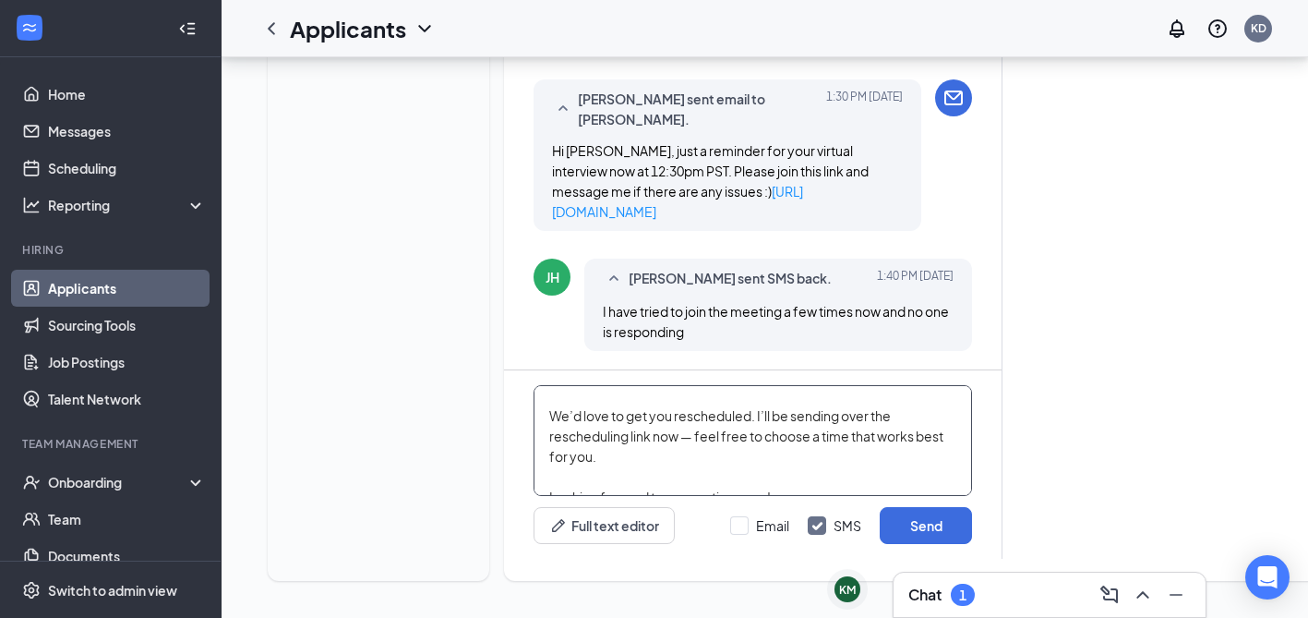
scroll to position [133, 0]
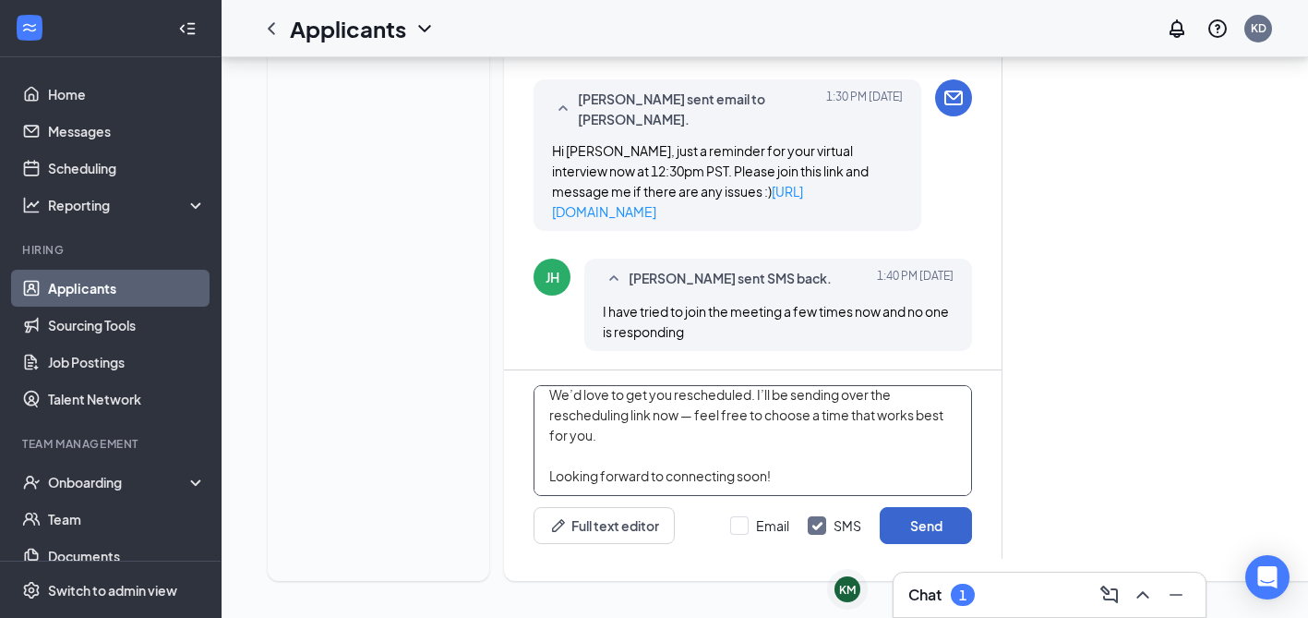
type textarea "Hi Jennifer, Apologies for the delay in getting back to you! I was on the virtu…"
click at [933, 526] on button "Send" at bounding box center [926, 525] width 92 height 37
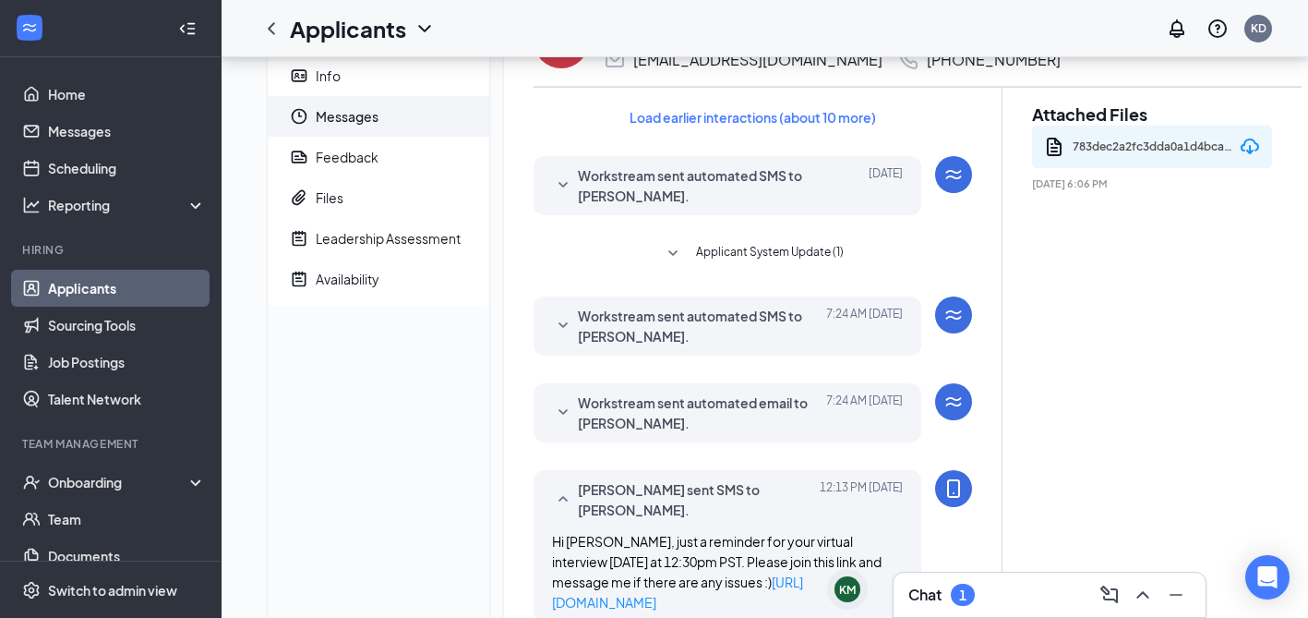
scroll to position [0, 0]
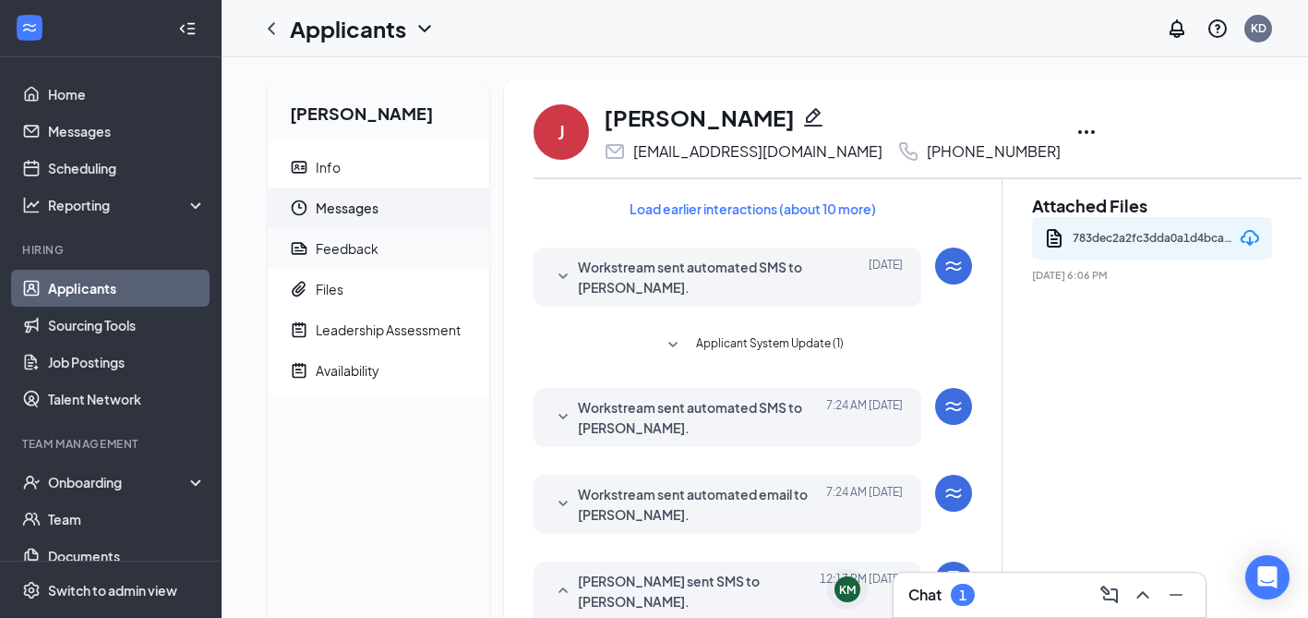
click at [352, 248] on div "Feedback" at bounding box center [347, 248] width 63 height 18
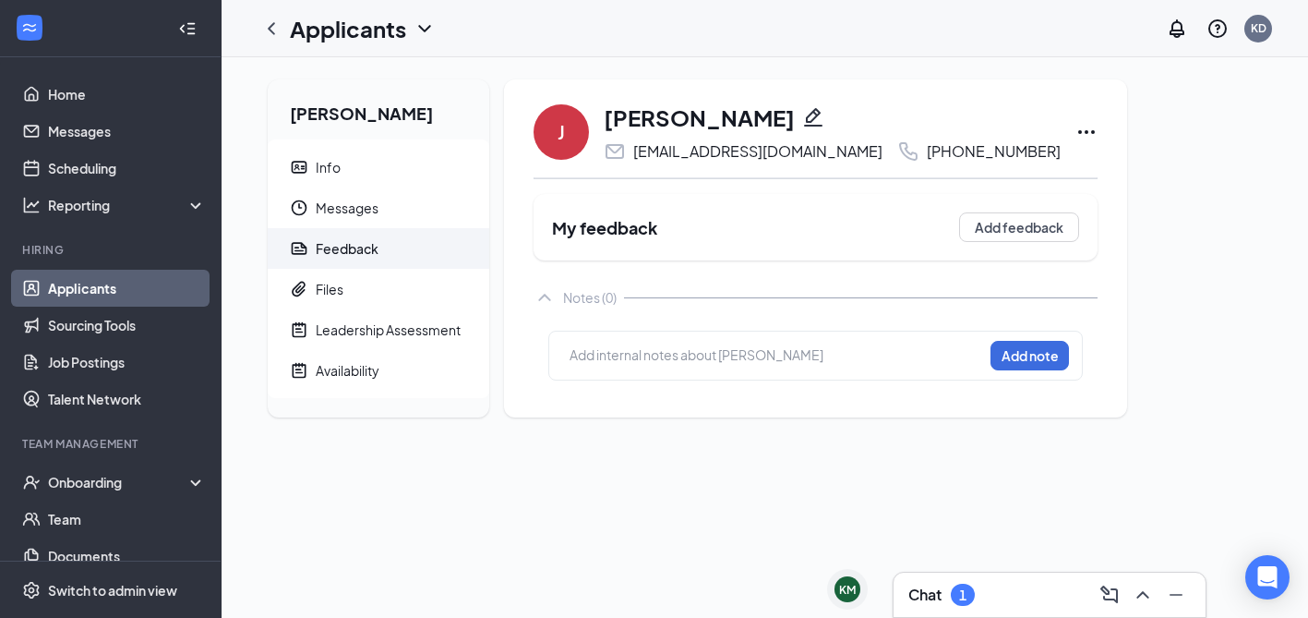
click at [767, 351] on div at bounding box center [777, 354] width 412 height 19
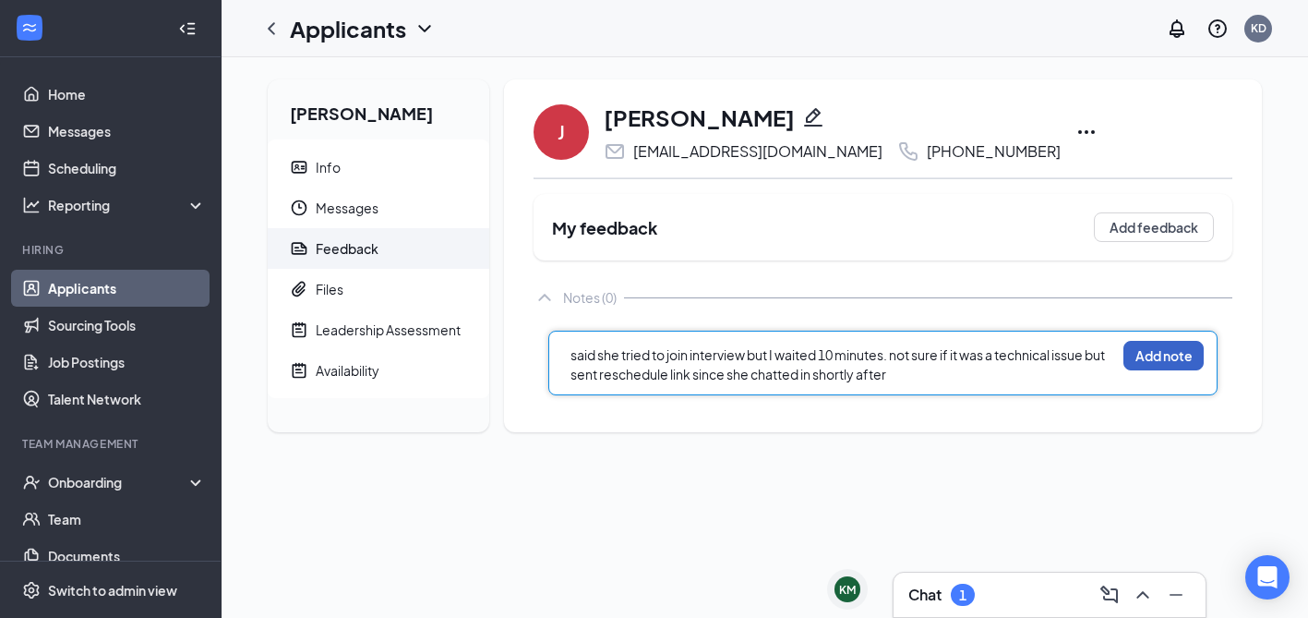
click at [1148, 354] on button "Add note" at bounding box center [1164, 356] width 80 height 30
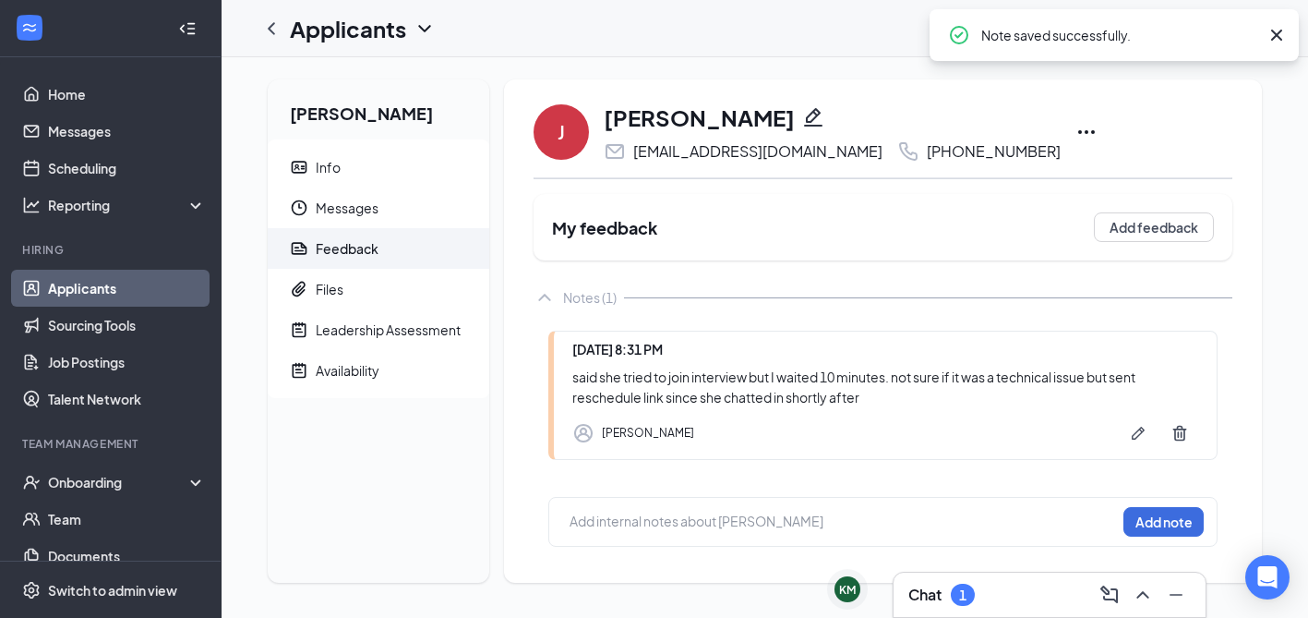
click at [1076, 127] on icon "Ellipses" at bounding box center [1087, 132] width 22 height 22
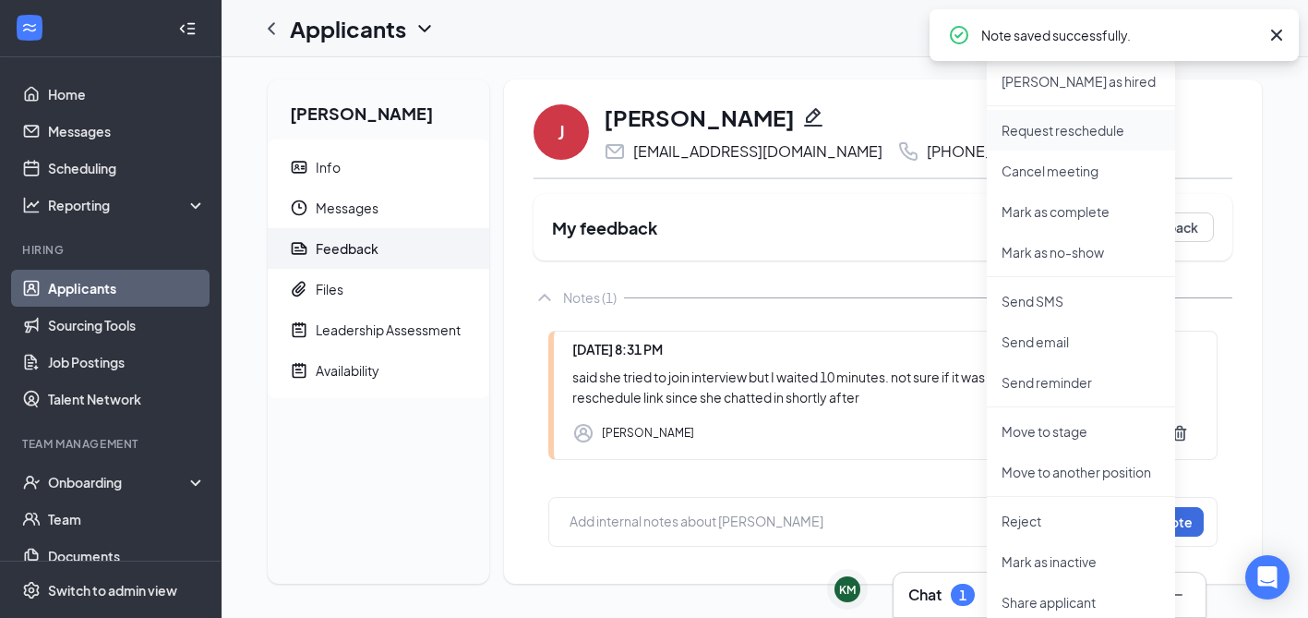
click at [1044, 135] on p "Request reschedule" at bounding box center [1081, 130] width 159 height 18
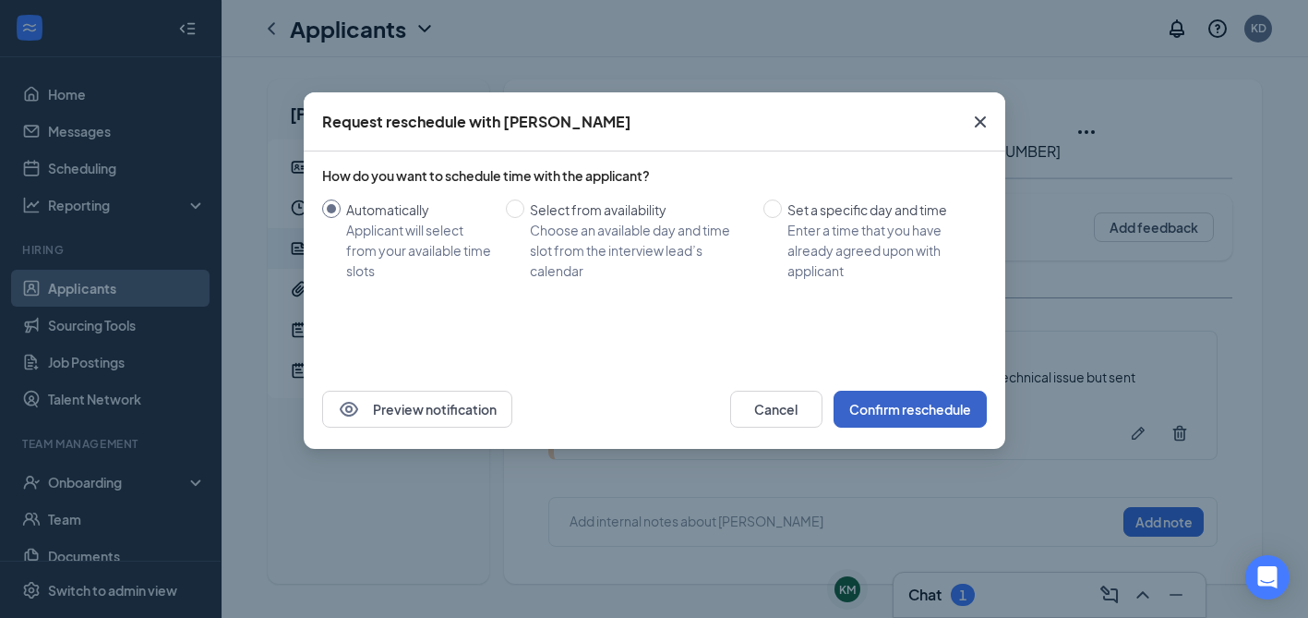
click at [885, 408] on button "Confirm reschedule" at bounding box center [910, 409] width 153 height 37
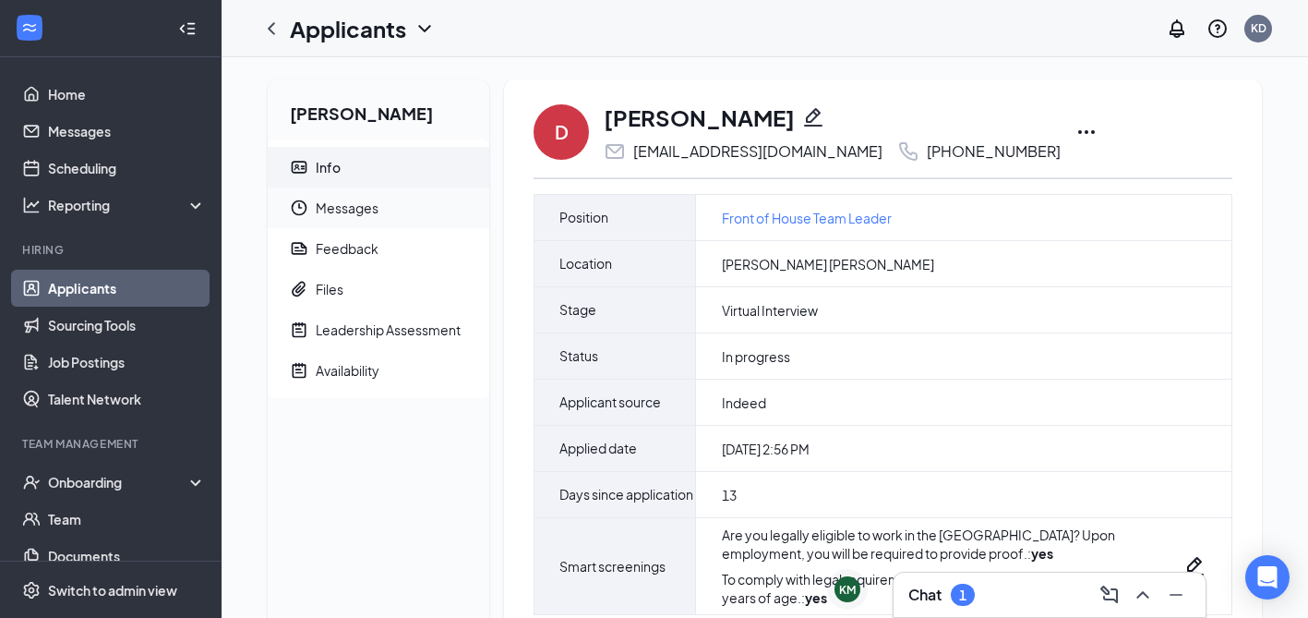
click at [358, 217] on span "Messages" at bounding box center [395, 207] width 159 height 41
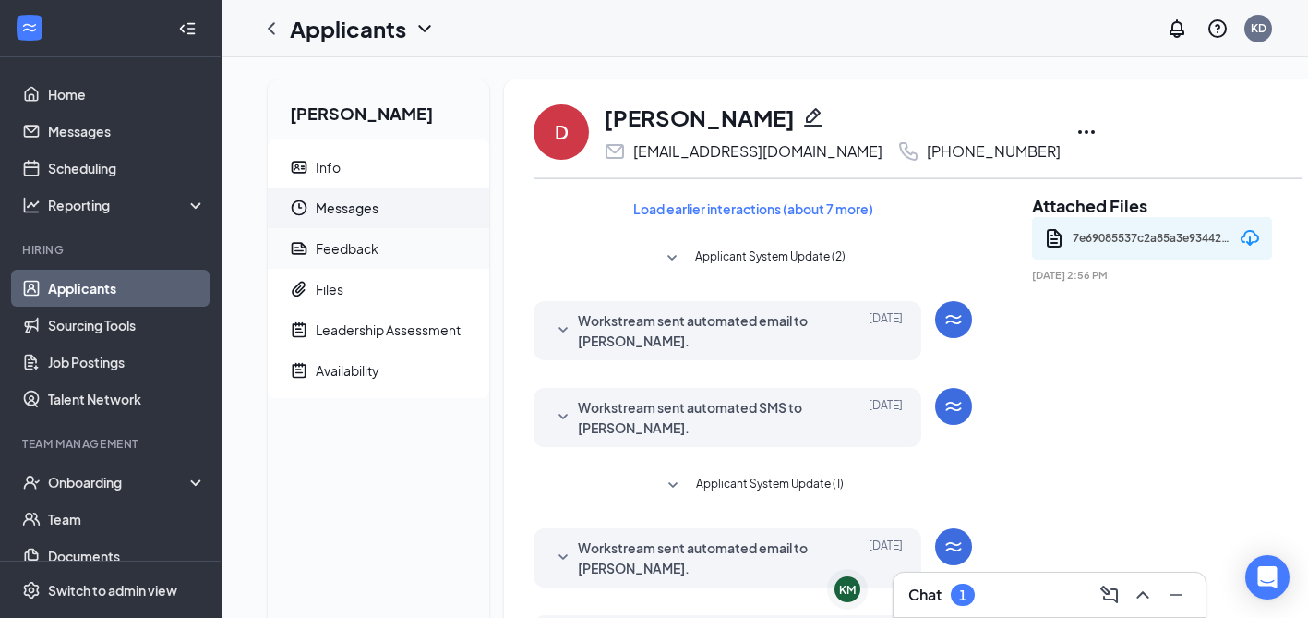
click at [341, 246] on div "Feedback" at bounding box center [347, 248] width 63 height 18
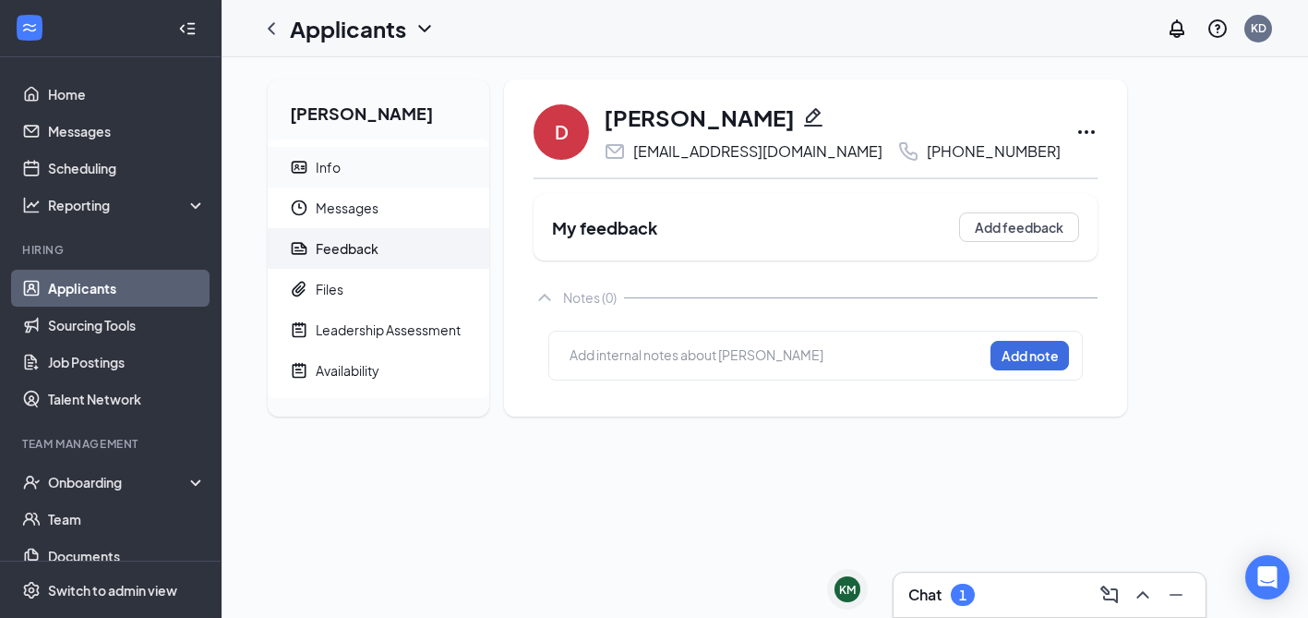
click at [331, 178] on span "Info" at bounding box center [395, 167] width 159 height 41
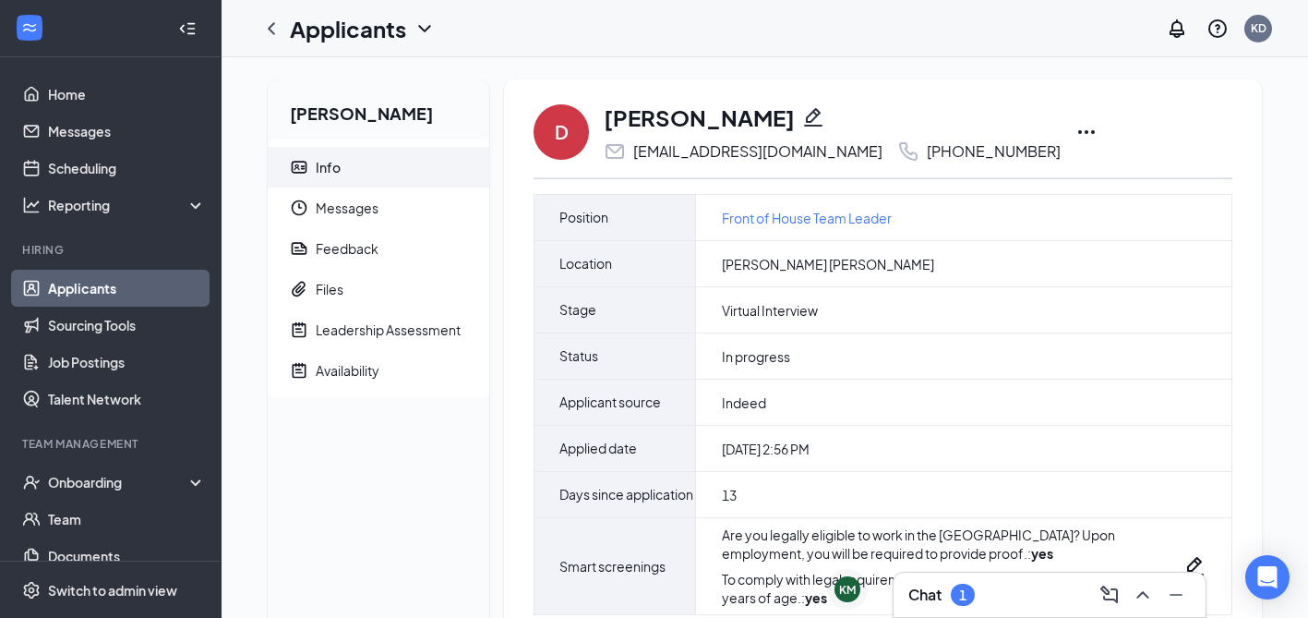
click at [1076, 134] on icon "Ellipses" at bounding box center [1087, 132] width 22 height 22
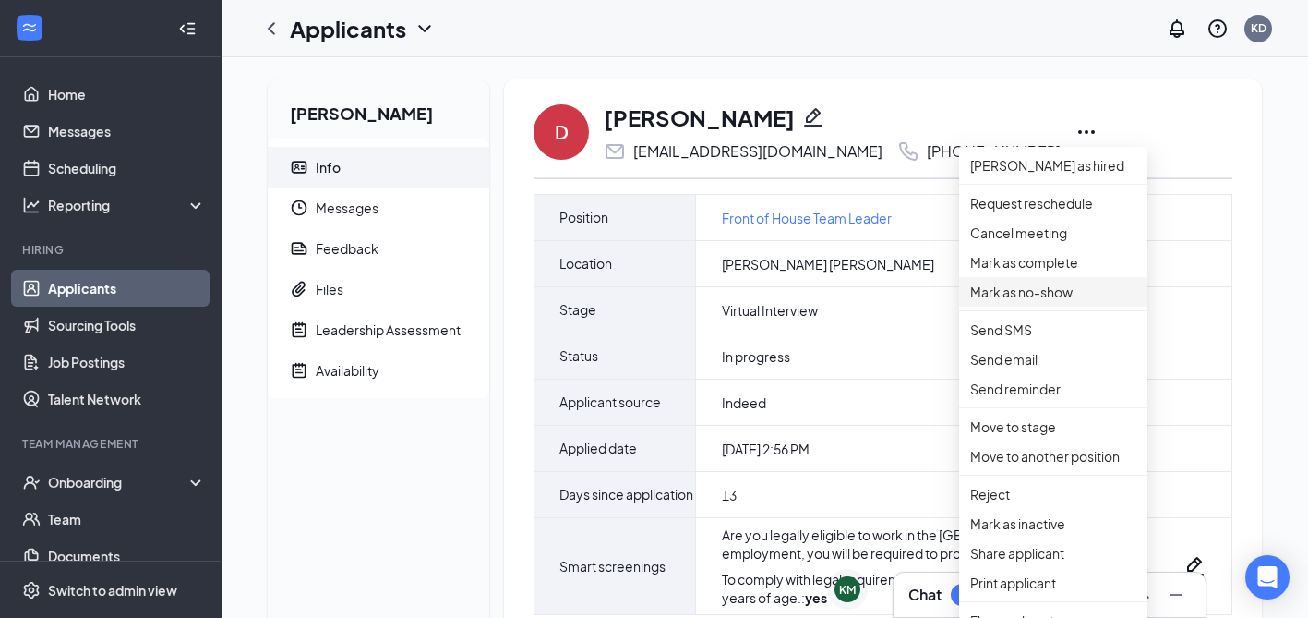
click at [1005, 302] on p "Mark as no-show" at bounding box center [1053, 292] width 166 height 20
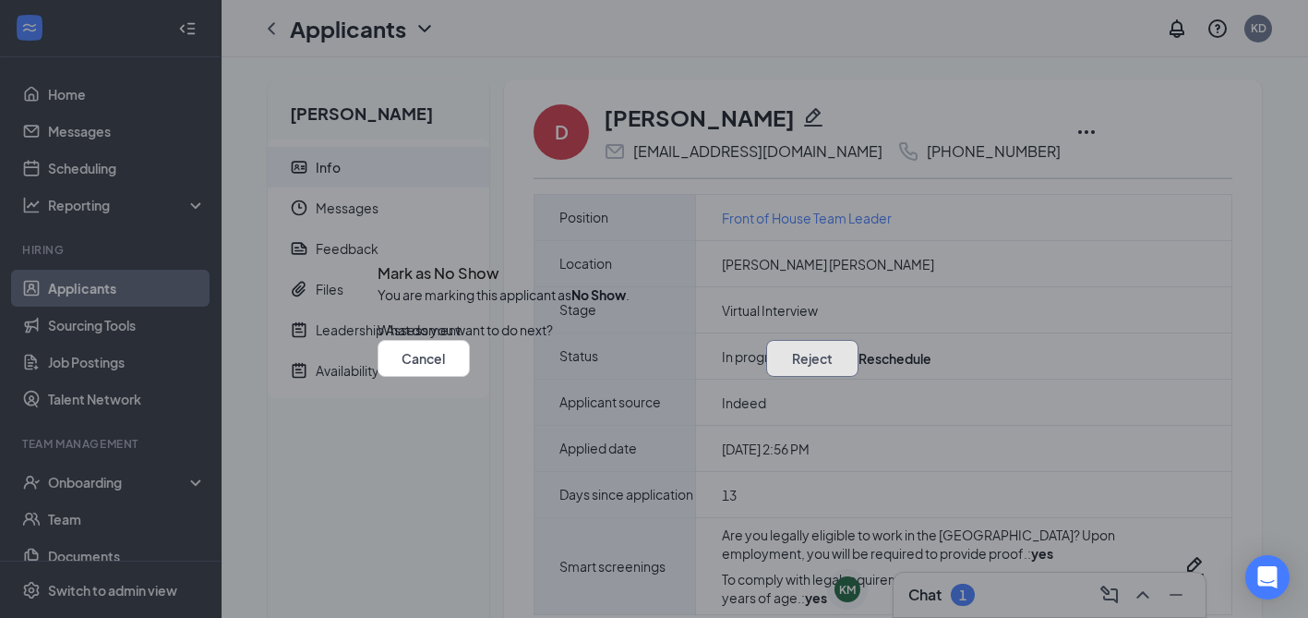
click at [766, 363] on button "Reject" at bounding box center [812, 358] width 92 height 37
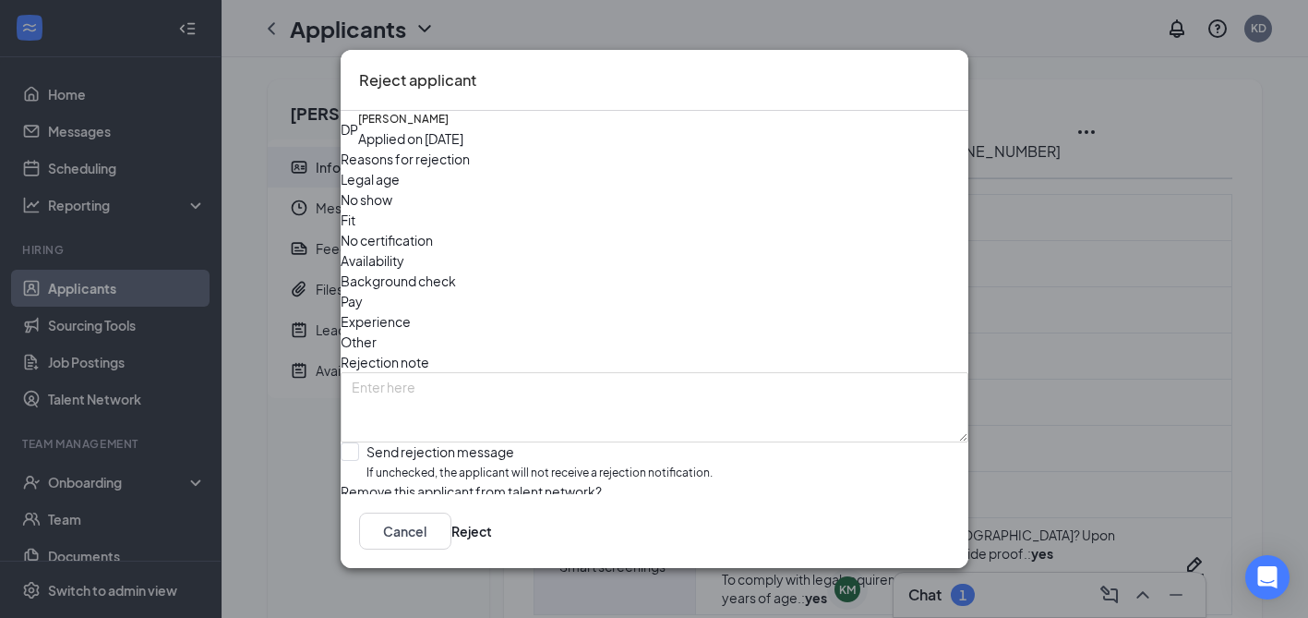
click at [392, 210] on span "No show" at bounding box center [367, 199] width 52 height 20
click at [403, 442] on input "Send rejection message If unchecked, the applicant will not receive a rejection…" at bounding box center [527, 462] width 372 height 40
checkbox input "true"
click at [492, 536] on button "Reject" at bounding box center [471, 530] width 41 height 37
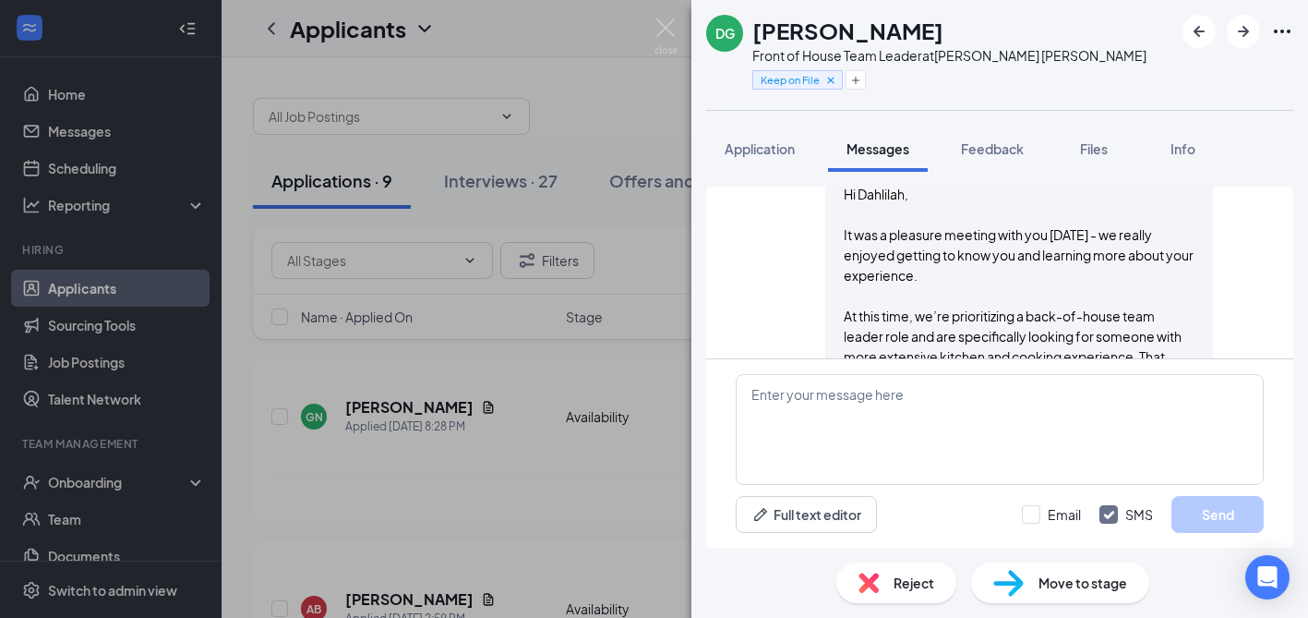
scroll to position [1305, 0]
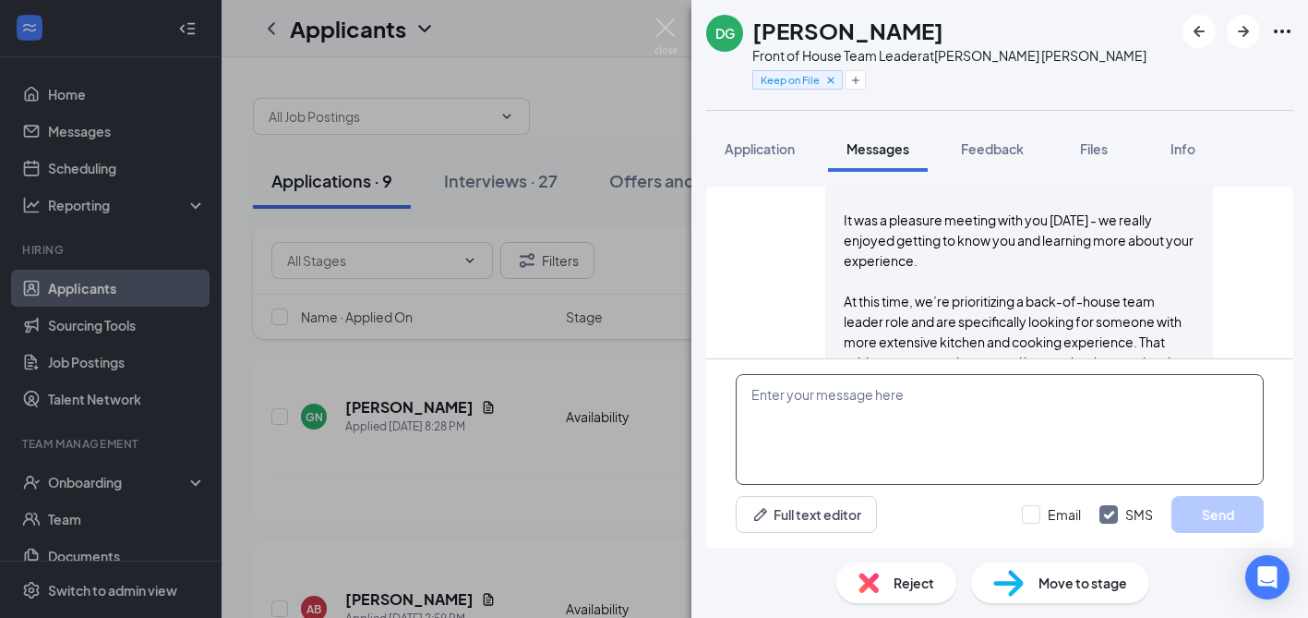
click at [915, 421] on textarea at bounding box center [1000, 429] width 528 height 111
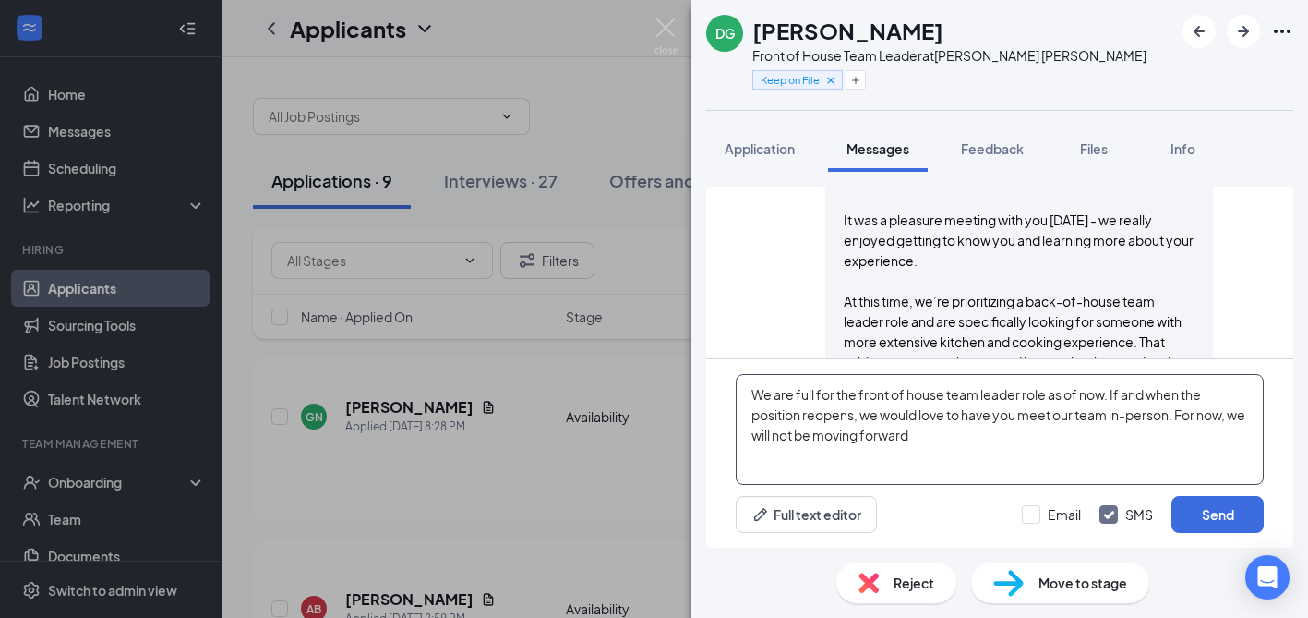
scroll to position [1564, 0]
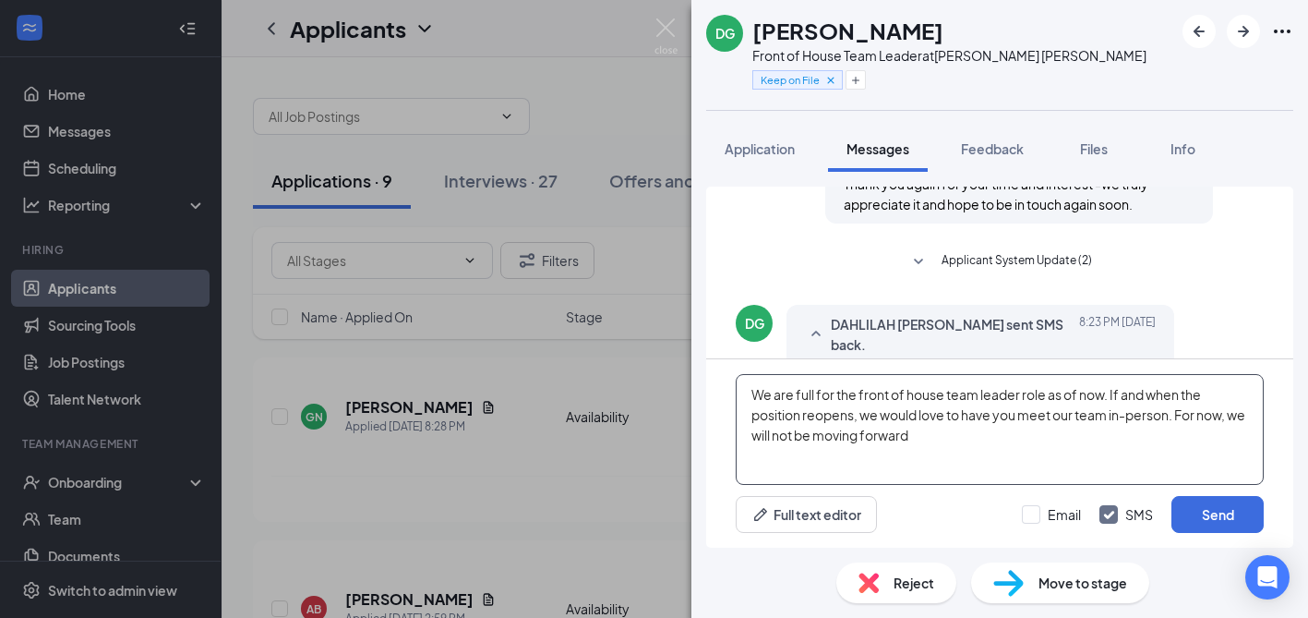
drag, startPoint x: 948, startPoint y: 432, endPoint x: 701, endPoint y: 391, distance: 250.8
click at [701, 391] on div "Load earlier interactions (about 17 more) DG [PERSON_NAME] sent email back. [DA…" at bounding box center [1000, 360] width 617 height 376
type textarea "We are full for the front of house team leader role as of now. If and when the …"
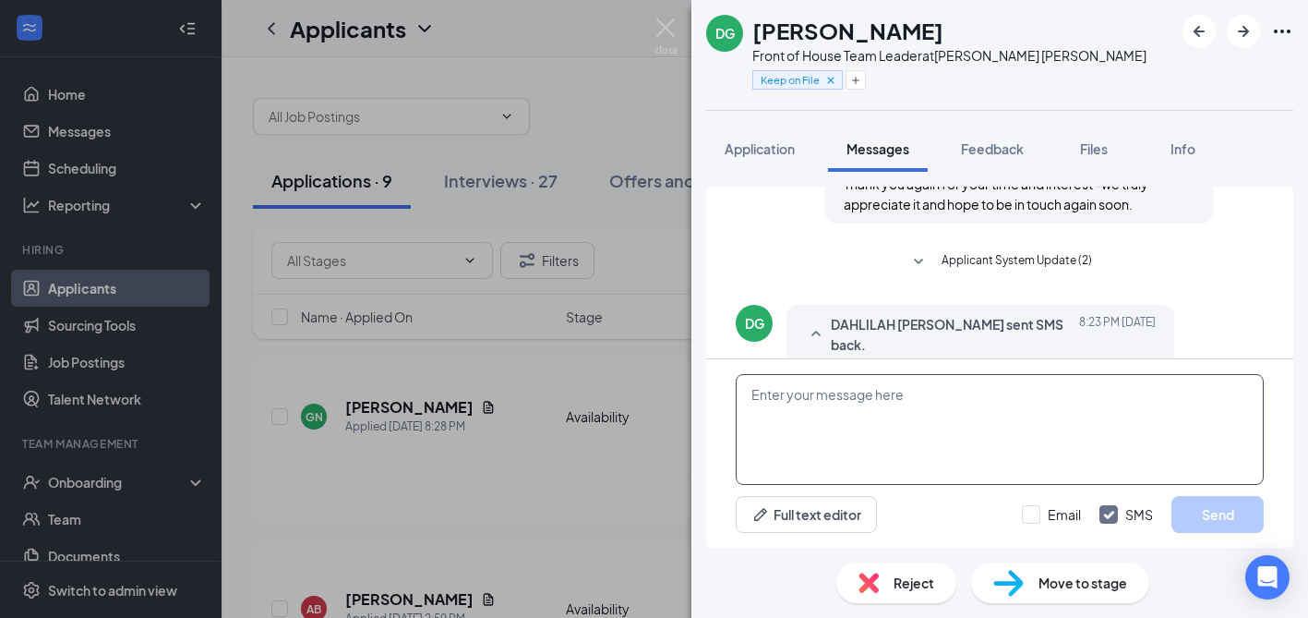
paste textarea "At this time, we’ve filled all available positions for that role and will not b…"
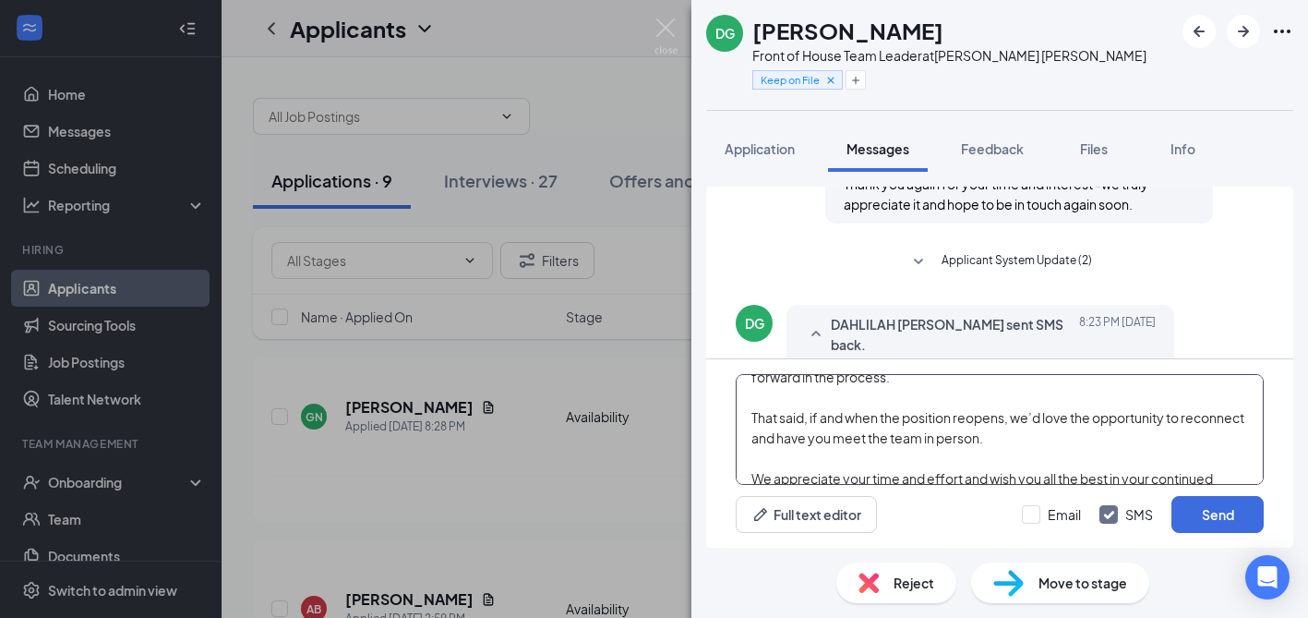
scroll to position [42, 0]
click at [1068, 436] on textarea "At this time, we’ve filled all available positions for that role and will not b…" at bounding box center [1000, 429] width 528 height 111
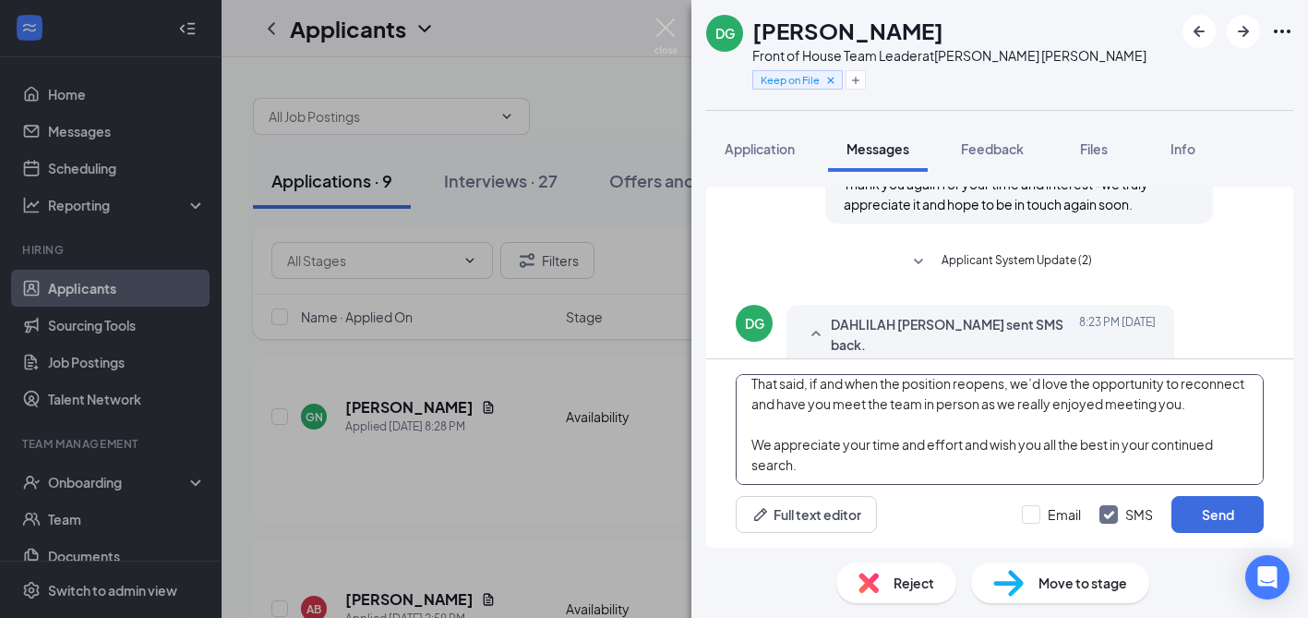
scroll to position [92, 0]
type textarea "At this time, we’ve filled all available positions for that role and will not b…"
click at [1198, 521] on button "Send" at bounding box center [1218, 514] width 92 height 37
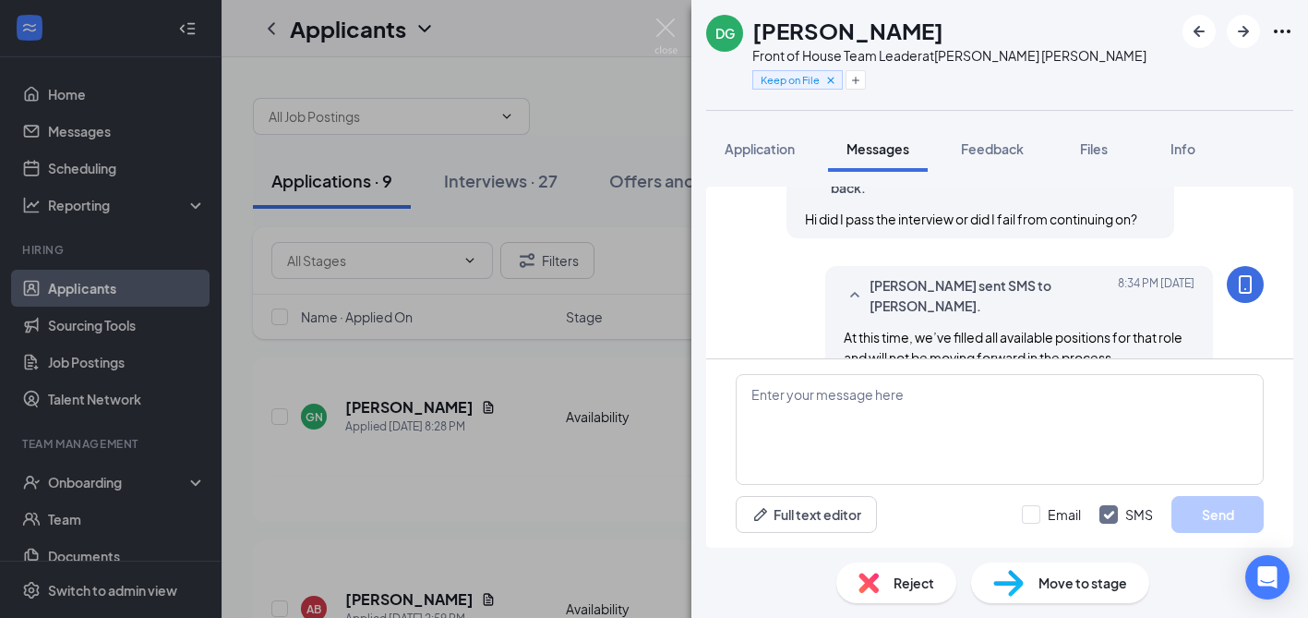
scroll to position [1845, 0]
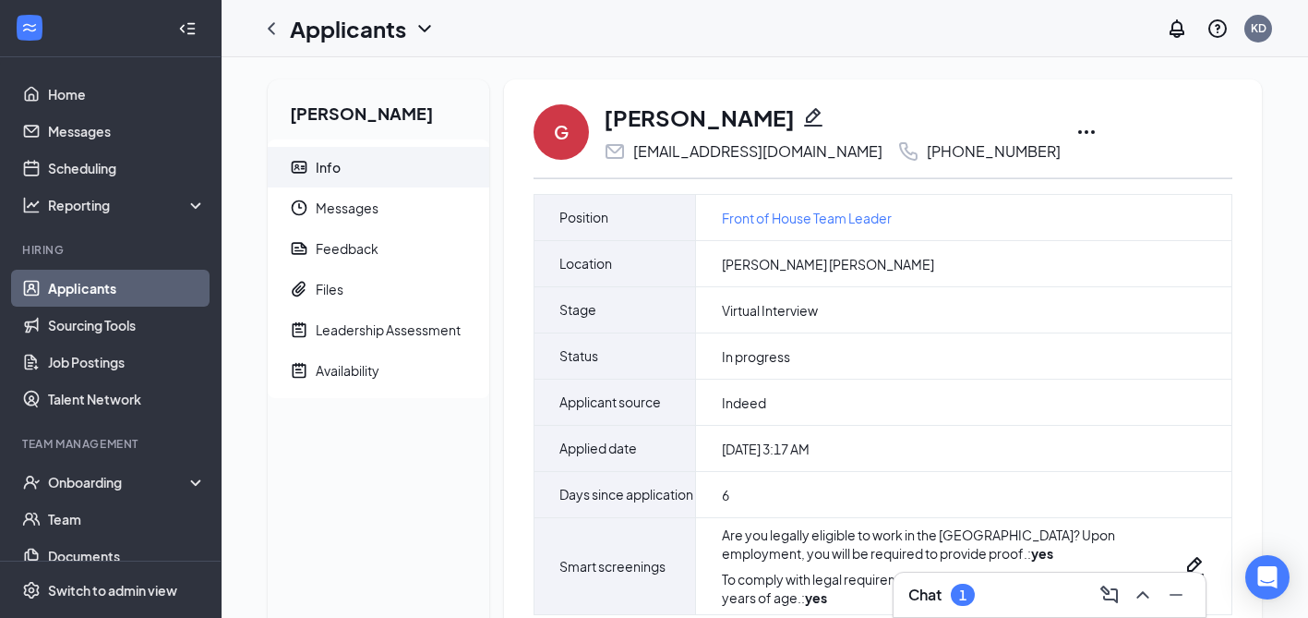
click at [1076, 126] on icon "Ellipses" at bounding box center [1087, 132] width 22 height 22
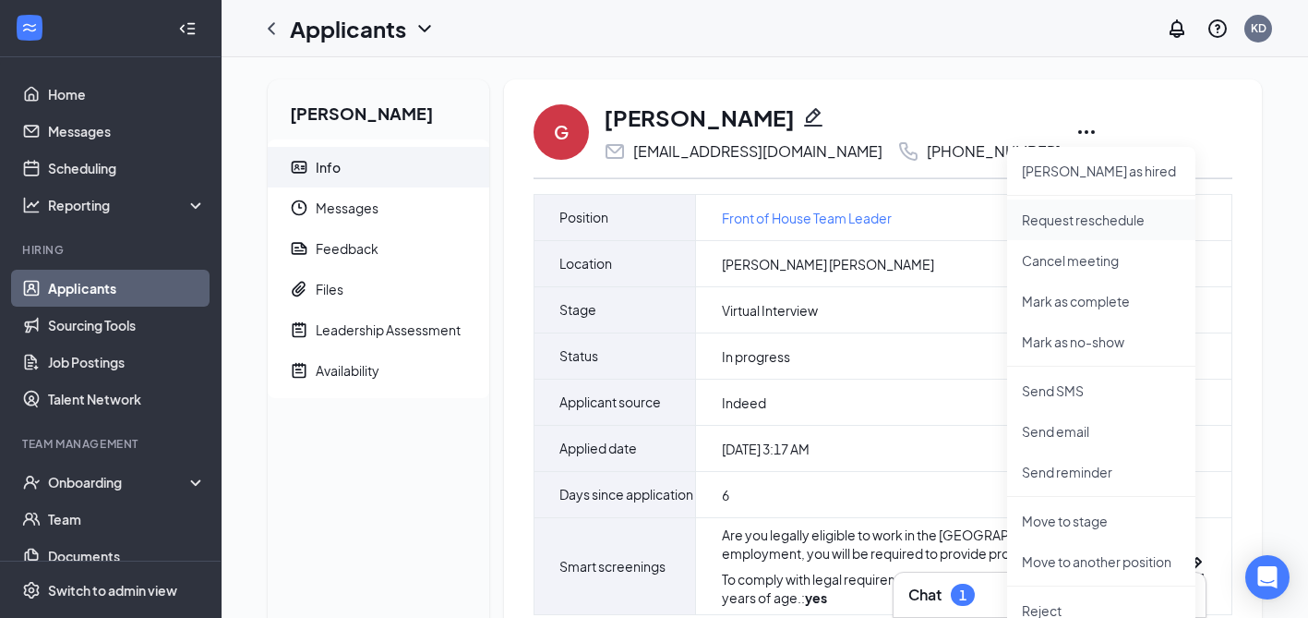
click at [1061, 225] on p "Request reschedule" at bounding box center [1101, 220] width 159 height 18
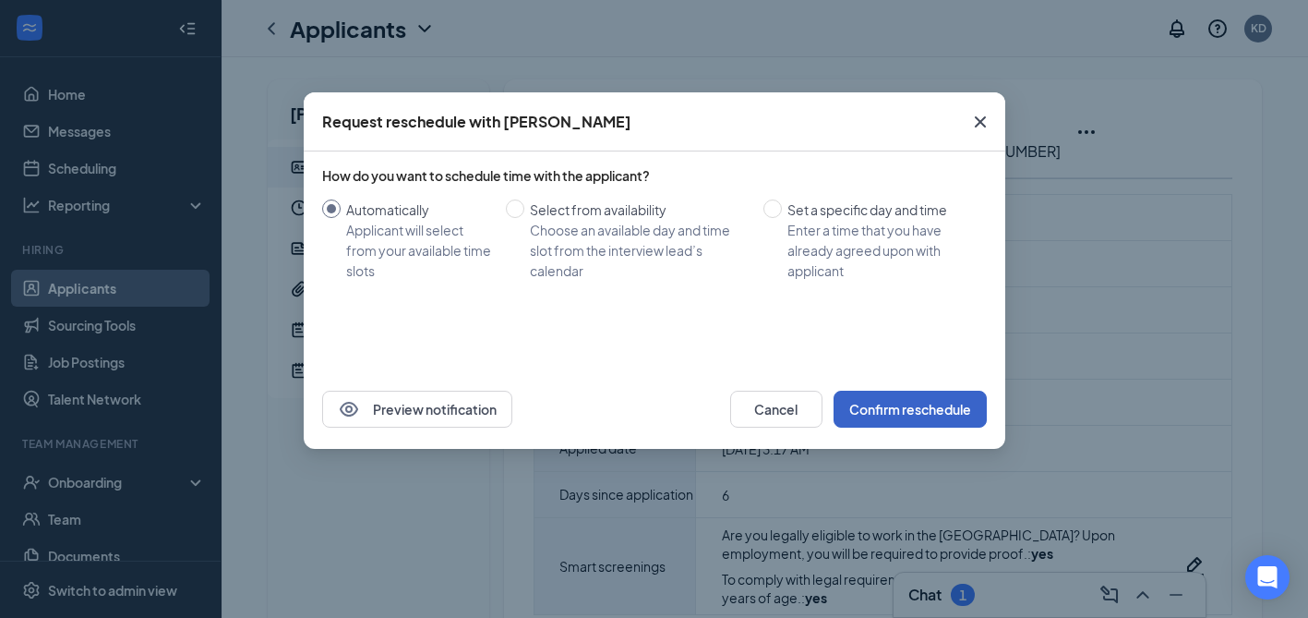
click at [901, 412] on button "Confirm reschedule" at bounding box center [910, 409] width 153 height 37
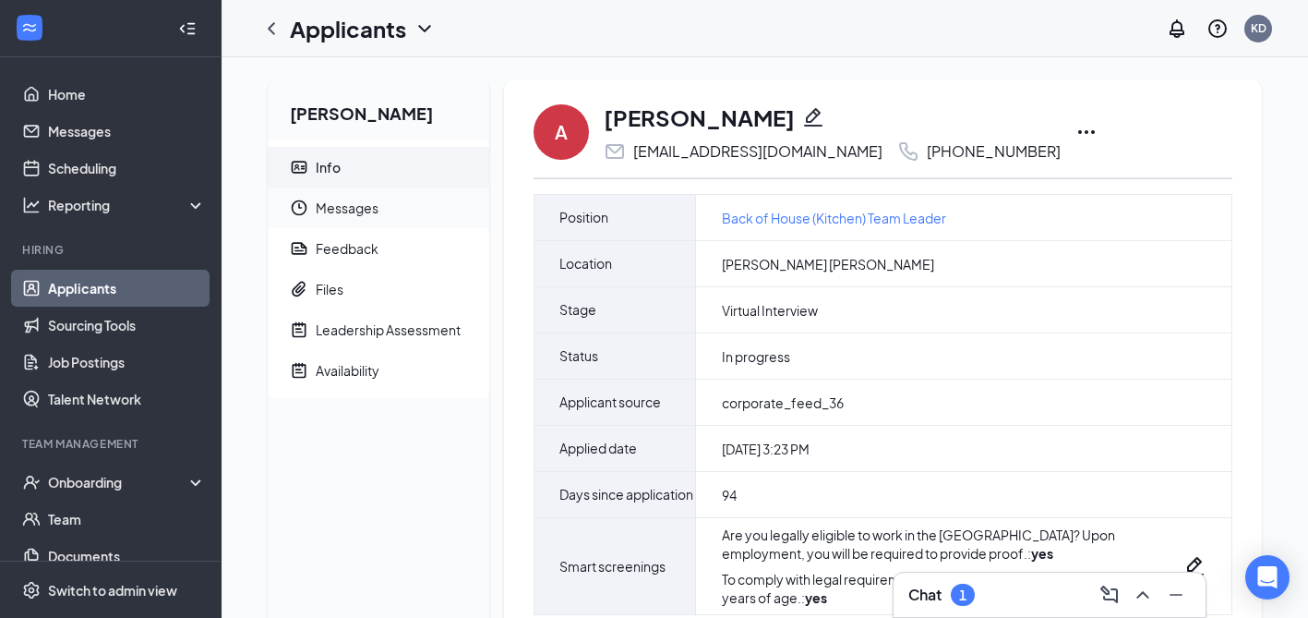
click at [344, 209] on span "Messages" at bounding box center [395, 207] width 159 height 41
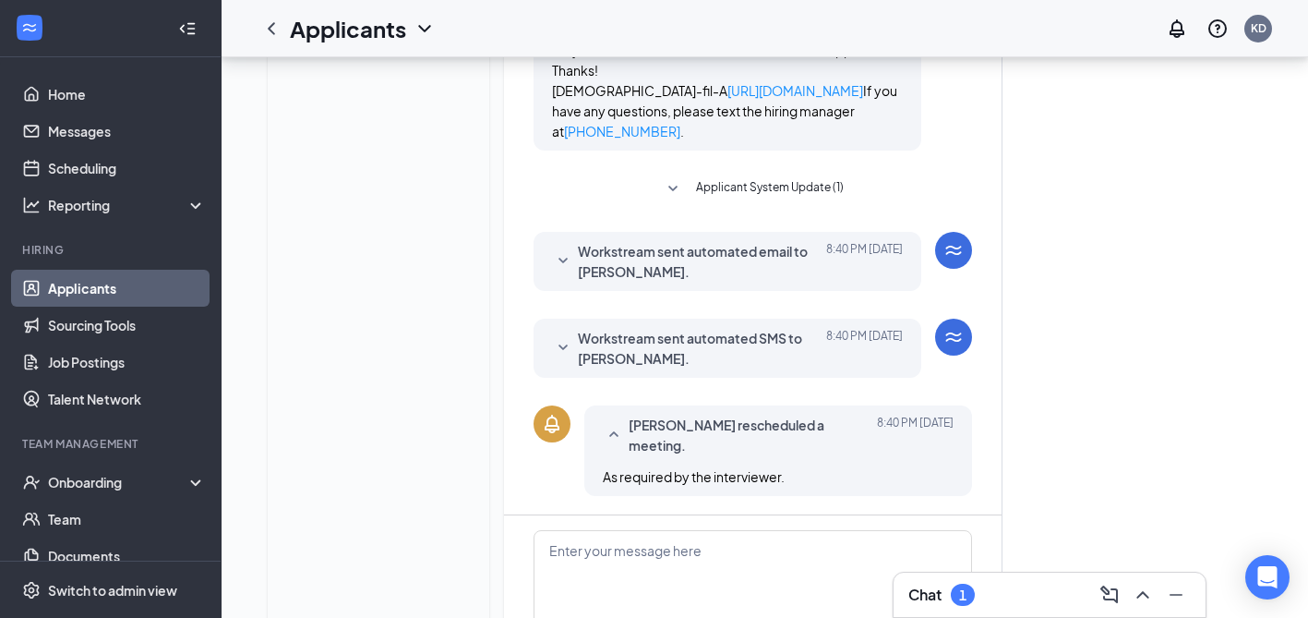
scroll to position [1121, 0]
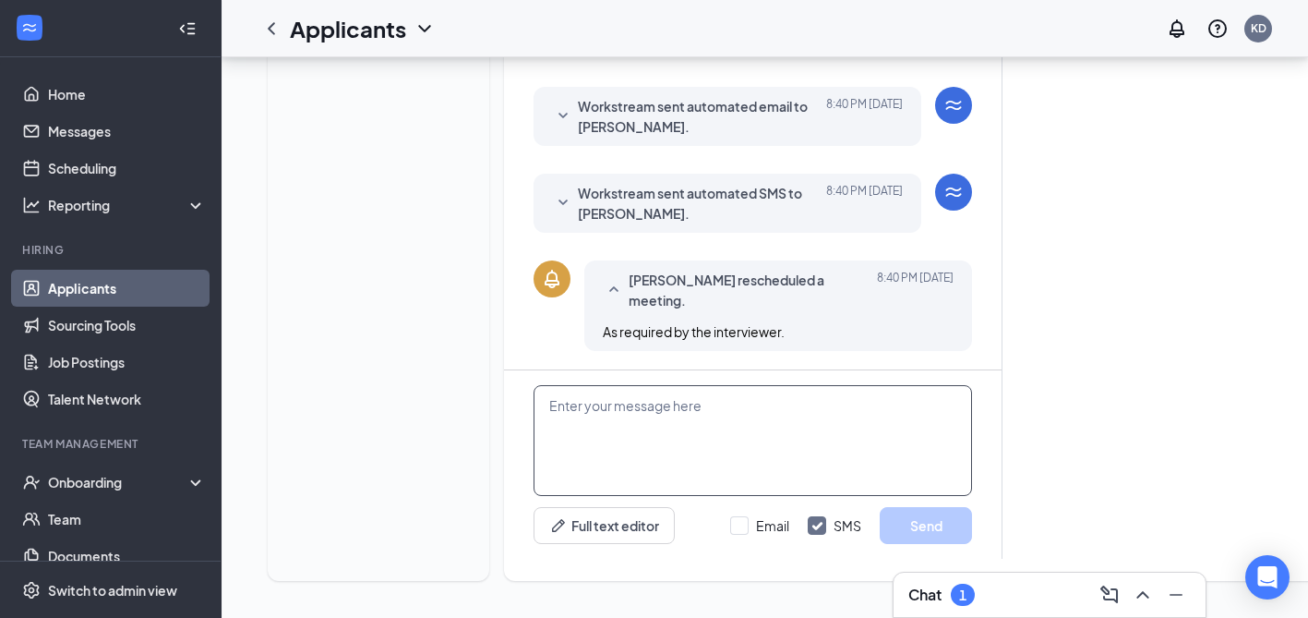
click at [604, 438] on textarea at bounding box center [753, 440] width 439 height 111
paste textarea "I noticed you rescheduled for 9/1, which falls on [DATE]. I’m so sorry for the …"
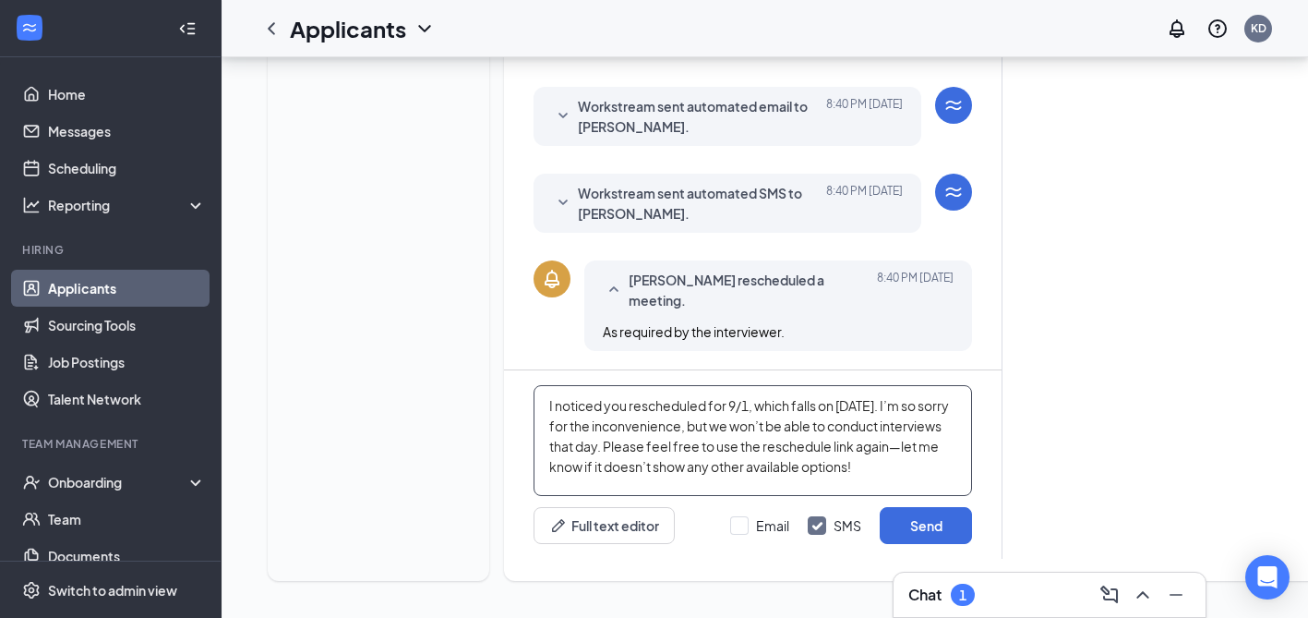
click at [560, 470] on textarea "I noticed you rescheduled for 9/1, which falls on [DATE]. I’m so sorry for the …" at bounding box center [753, 440] width 439 height 111
type textarea "I noticed you rescheduled for 9/1, which falls on [DATE]. I’m so sorry for the …"
click at [926, 522] on button "Send" at bounding box center [926, 525] width 92 height 37
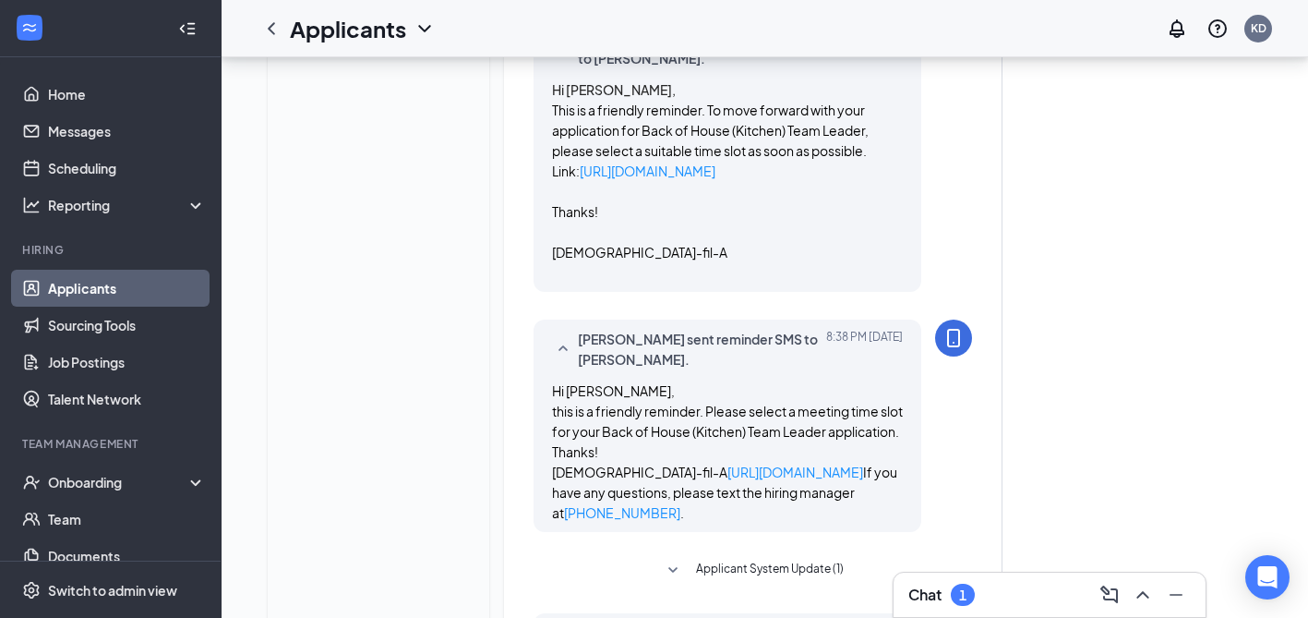
scroll to position [31, 0]
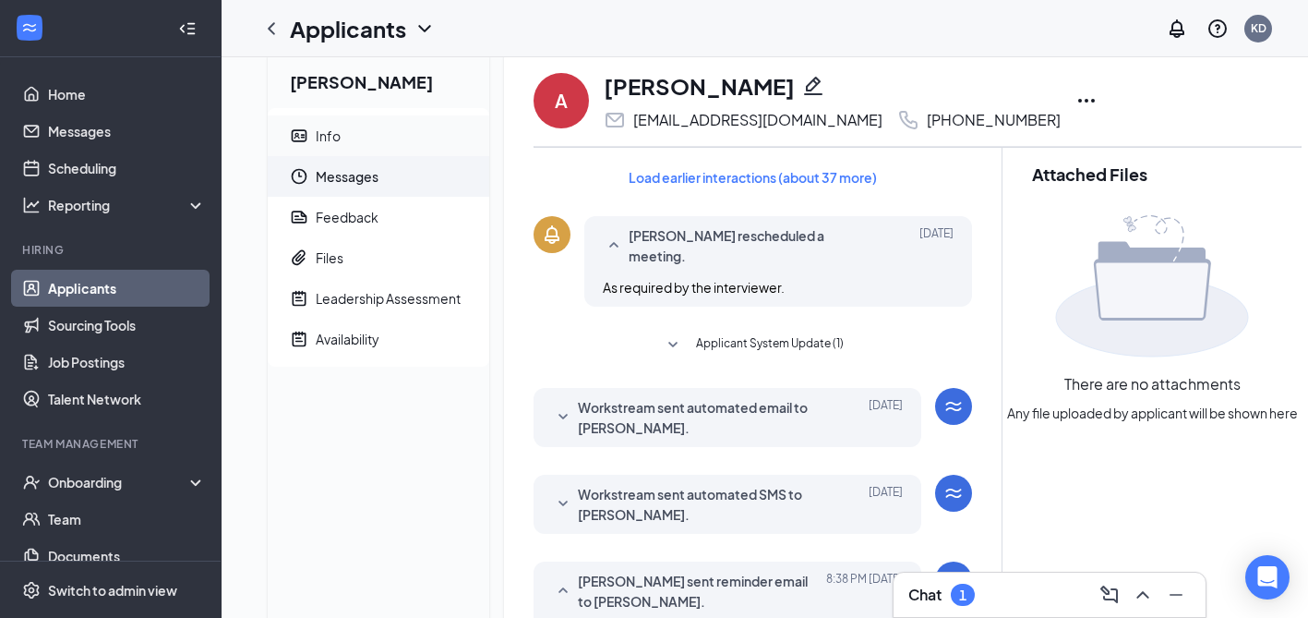
click at [331, 134] on div "Info" at bounding box center [328, 135] width 25 height 18
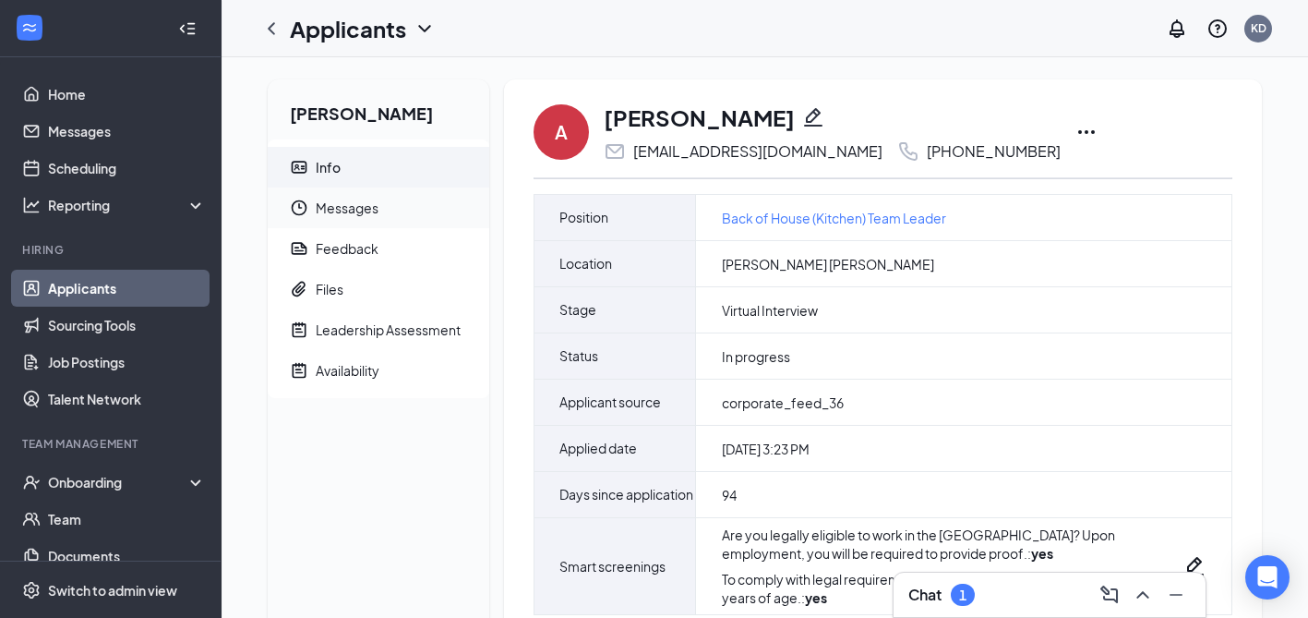
scroll to position [1, 0]
click at [325, 173] on div "Info" at bounding box center [328, 166] width 25 height 18
click at [1076, 132] on icon "Ellipses" at bounding box center [1087, 131] width 22 height 22
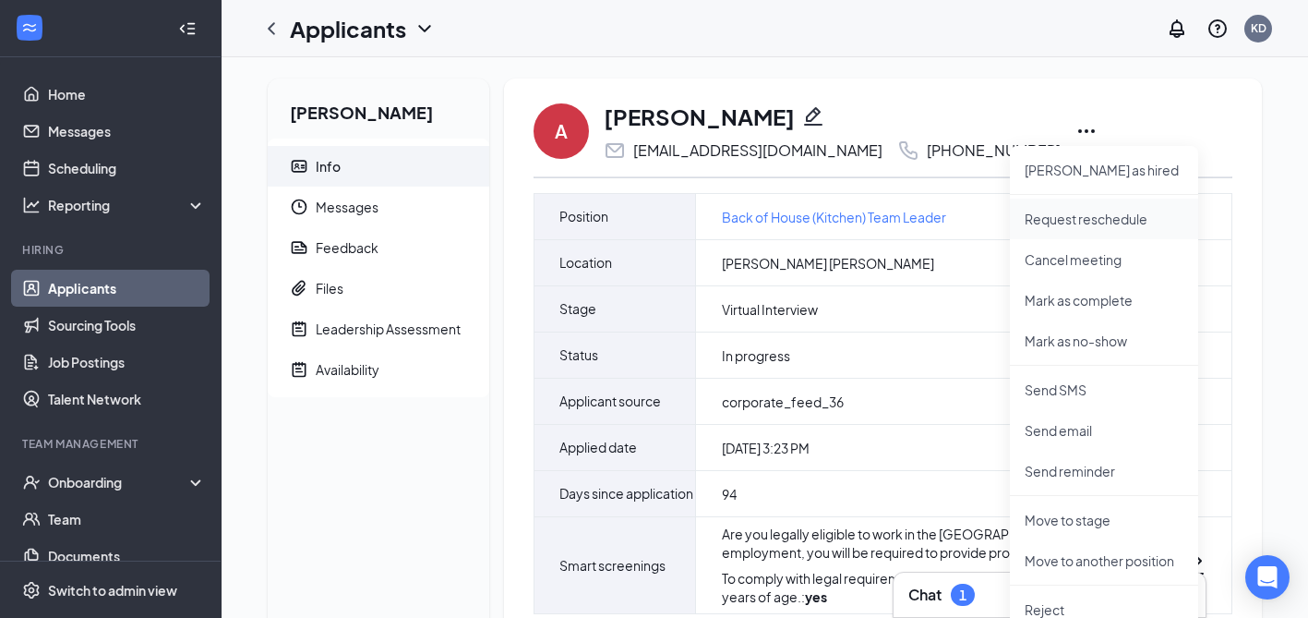
click at [1078, 216] on p "Request reschedule" at bounding box center [1104, 219] width 159 height 18
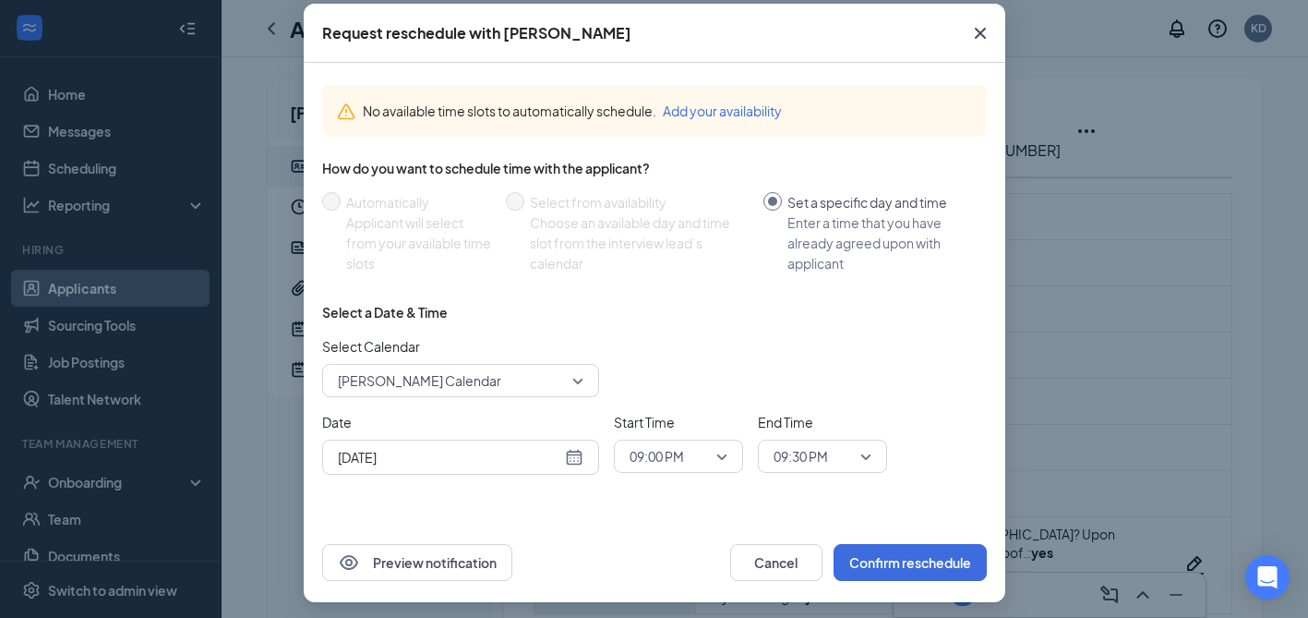
scroll to position [95, 0]
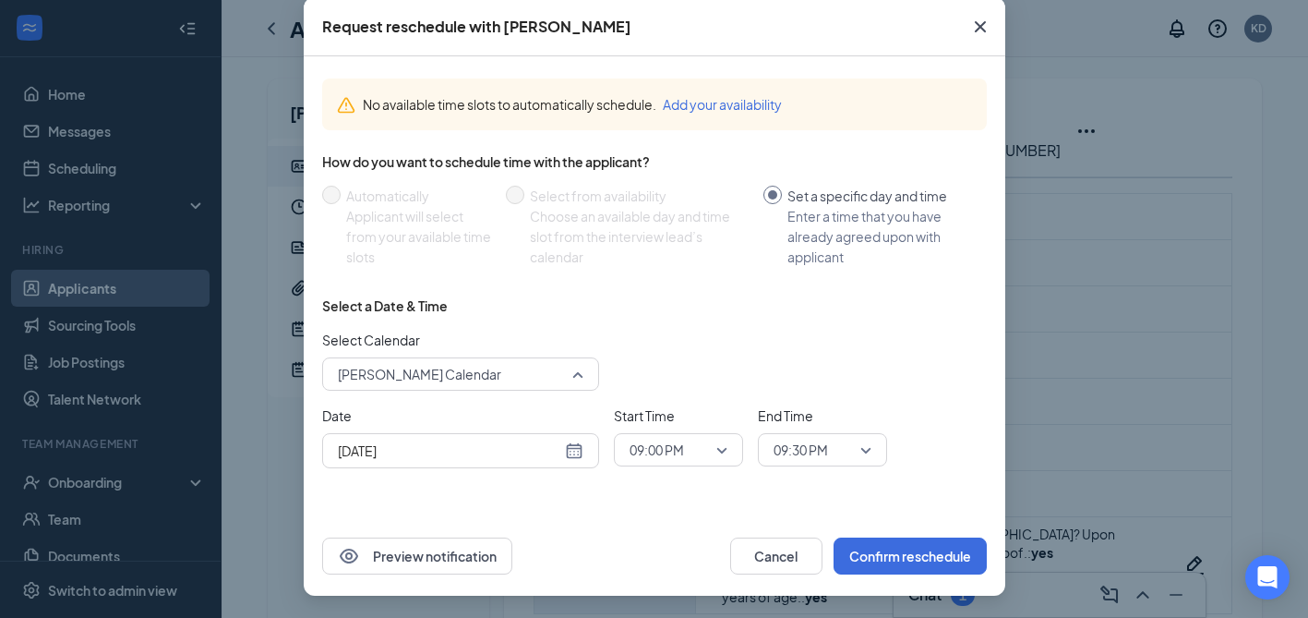
click at [477, 378] on span "[PERSON_NAME] Calendar" at bounding box center [419, 374] width 163 height 28
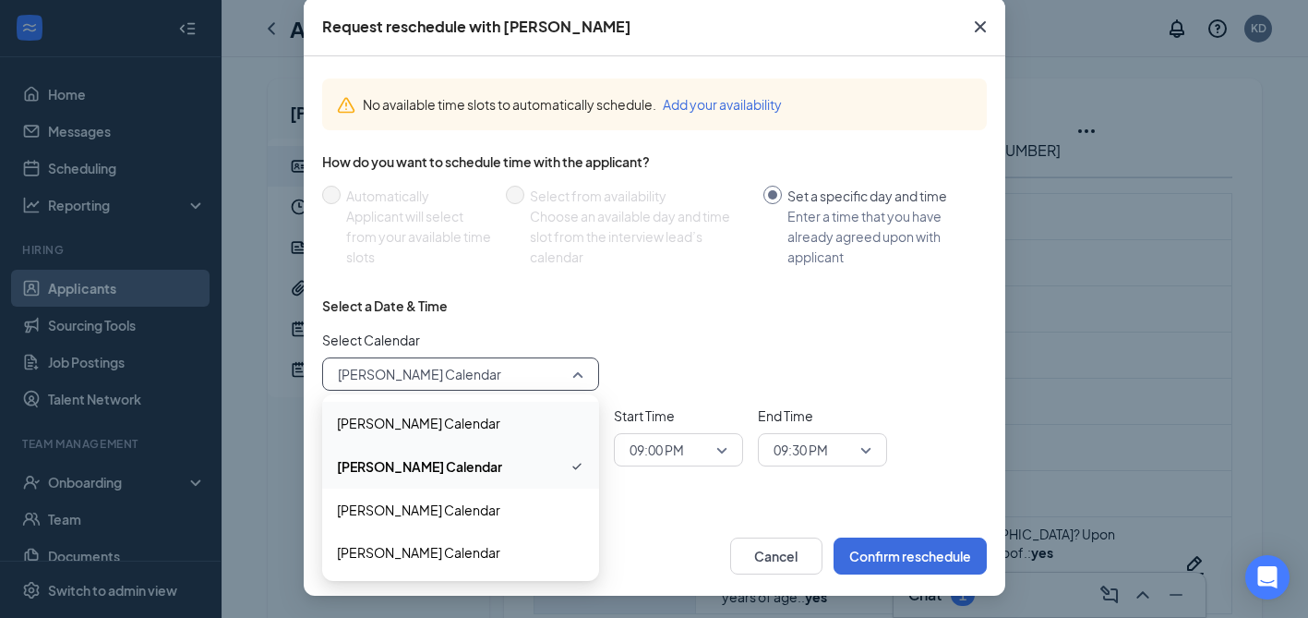
click at [457, 427] on span "[PERSON_NAME] Calendar" at bounding box center [418, 423] width 163 height 20
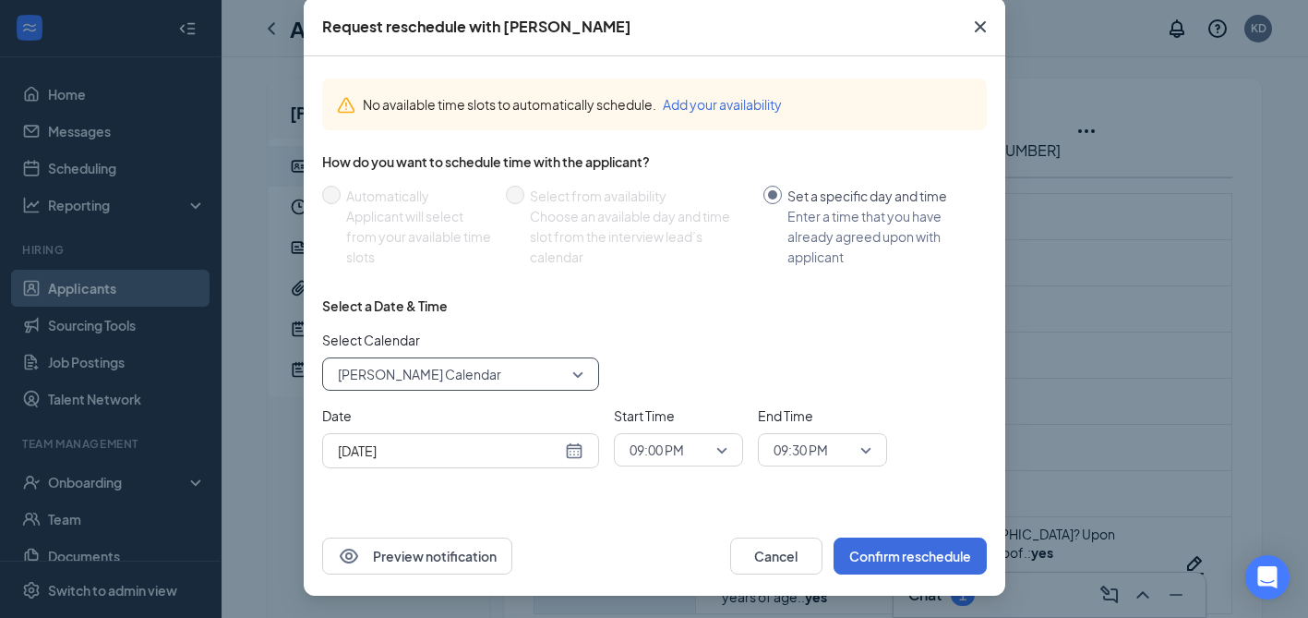
click at [984, 31] on icon "Cross" at bounding box center [979, 26] width 11 height 11
